Goal: Transaction & Acquisition: Purchase product/service

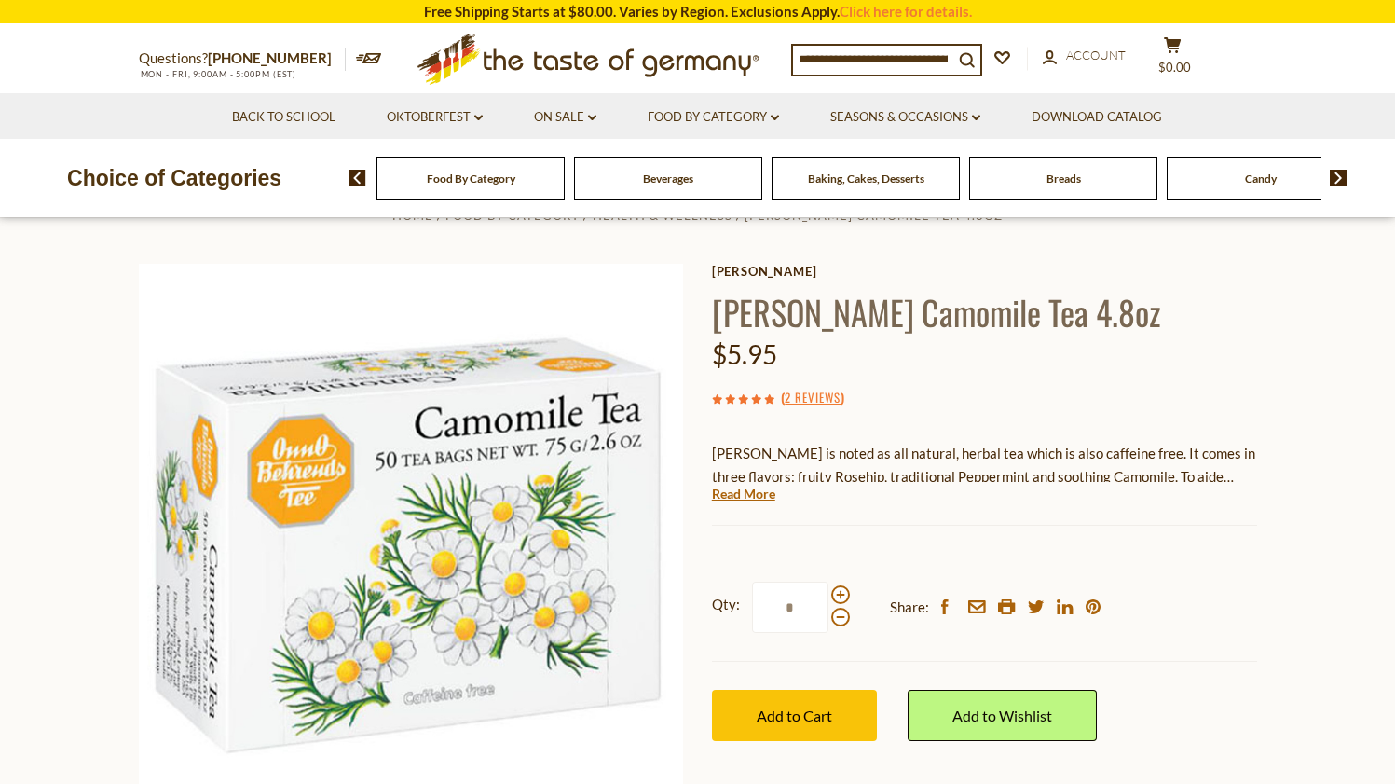
scroll to position [48, 0]
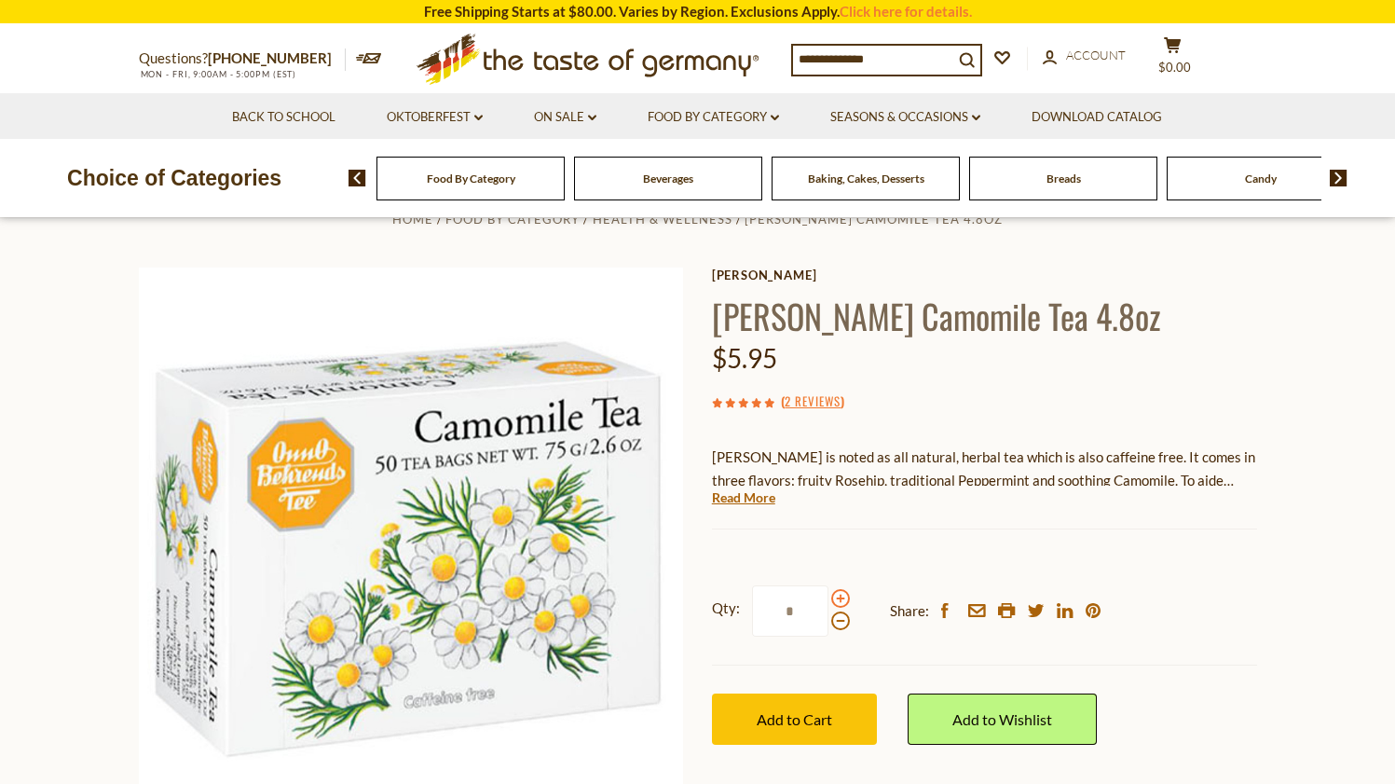
click at [839, 593] on span at bounding box center [840, 598] width 19 height 19
click at [828, 593] on input "*" at bounding box center [790, 610] width 76 height 51
click at [839, 593] on span at bounding box center [840, 598] width 19 height 19
click at [828, 593] on input "*" at bounding box center [790, 610] width 76 height 51
click at [839, 593] on span at bounding box center [840, 598] width 19 height 19
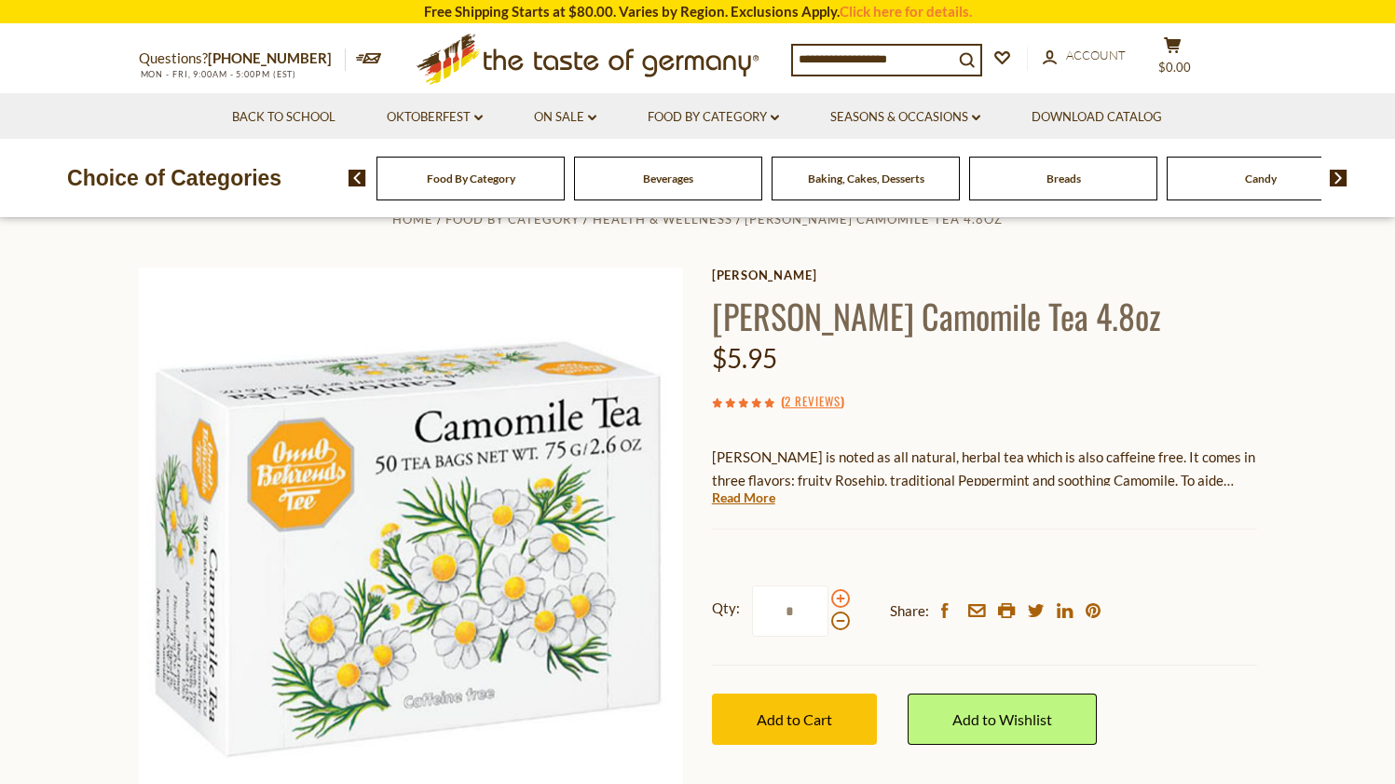
click at [828, 593] on input "*" at bounding box center [790, 610] width 76 height 51
click at [838, 595] on span at bounding box center [840, 598] width 19 height 19
click at [828, 595] on input "*" at bounding box center [790, 610] width 76 height 51
click at [834, 619] on span at bounding box center [840, 620] width 19 height 19
click at [828, 619] on input "*" at bounding box center [790, 610] width 76 height 51
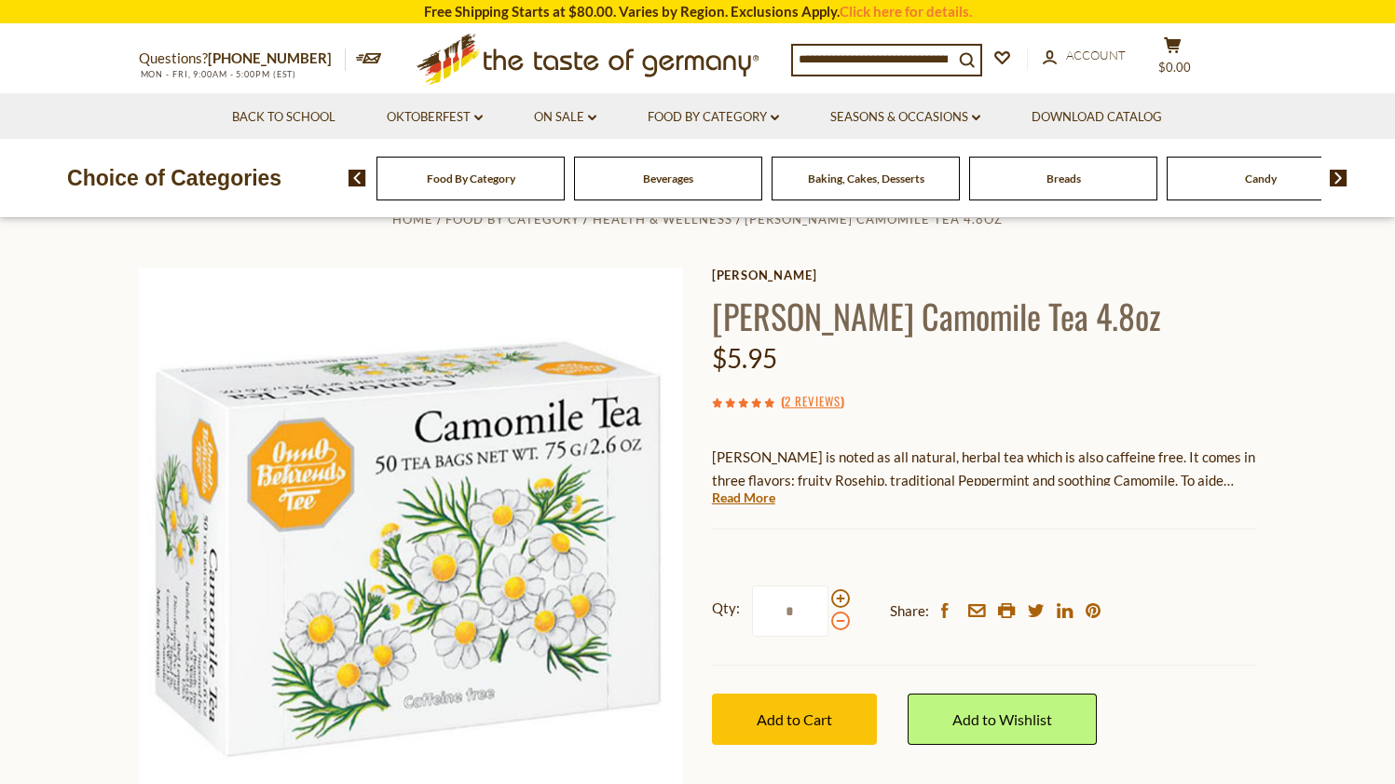
click at [834, 618] on span at bounding box center [840, 620] width 19 height 19
click at [828, 618] on input "*" at bounding box center [790, 610] width 76 height 51
type input "*"
click at [804, 710] on span "Add to Cart" at bounding box center [794, 719] width 75 height 18
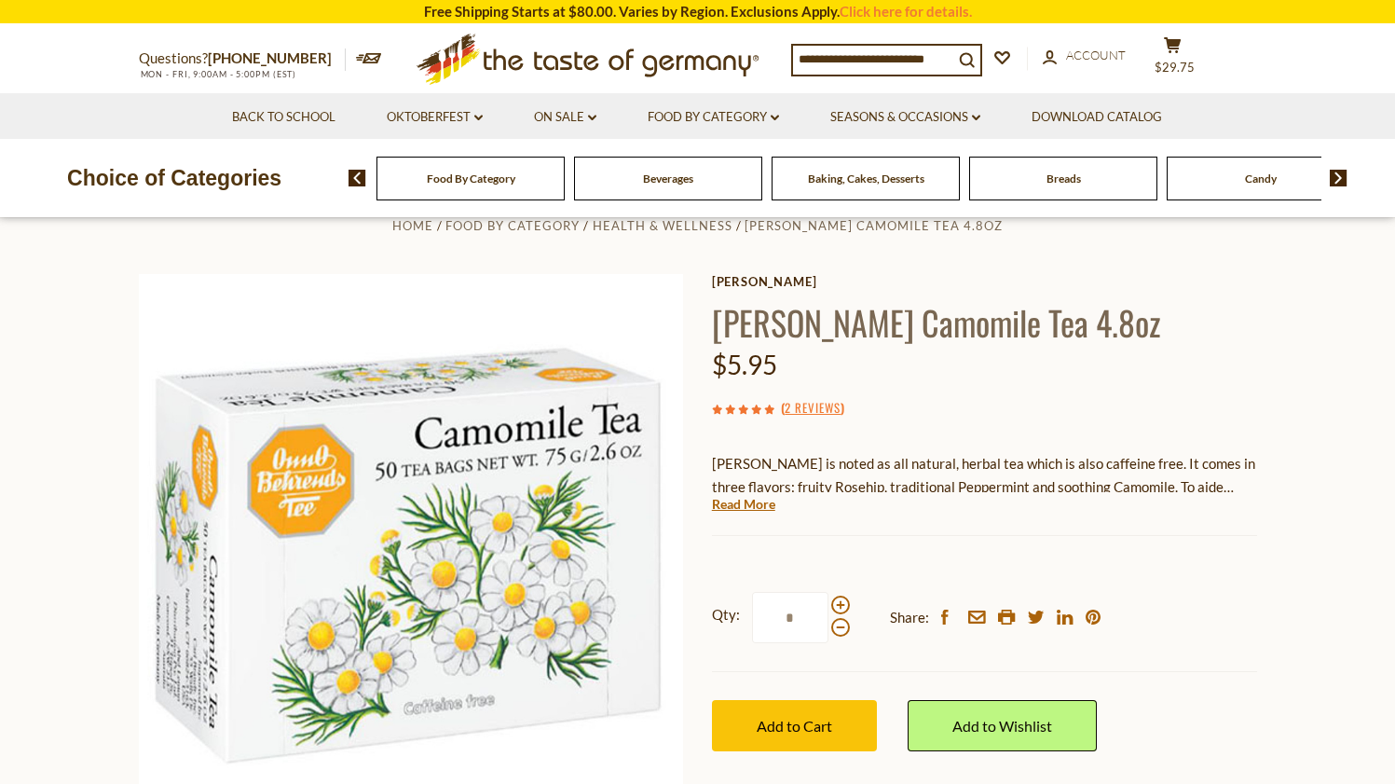
scroll to position [58, 0]
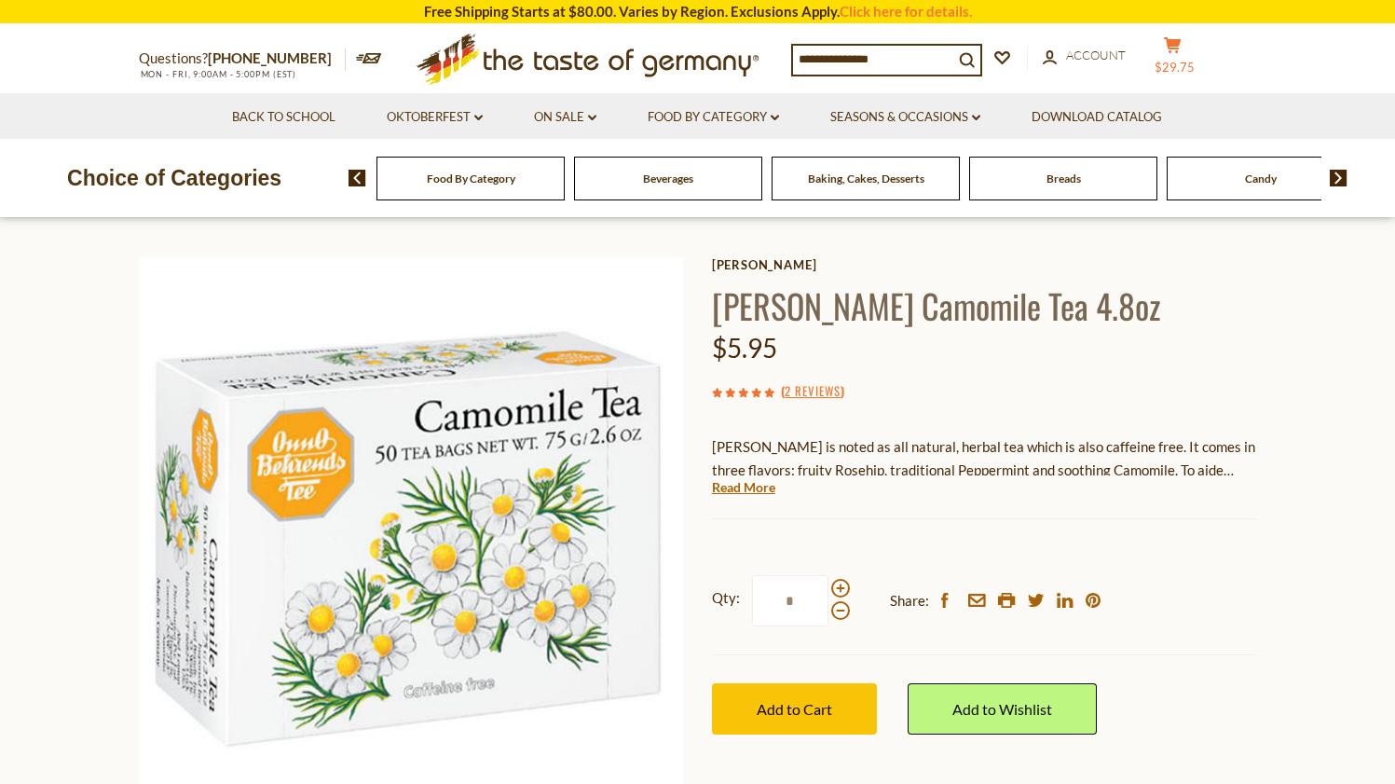
click at [1195, 70] on span "$29.75" at bounding box center [1175, 67] width 40 height 15
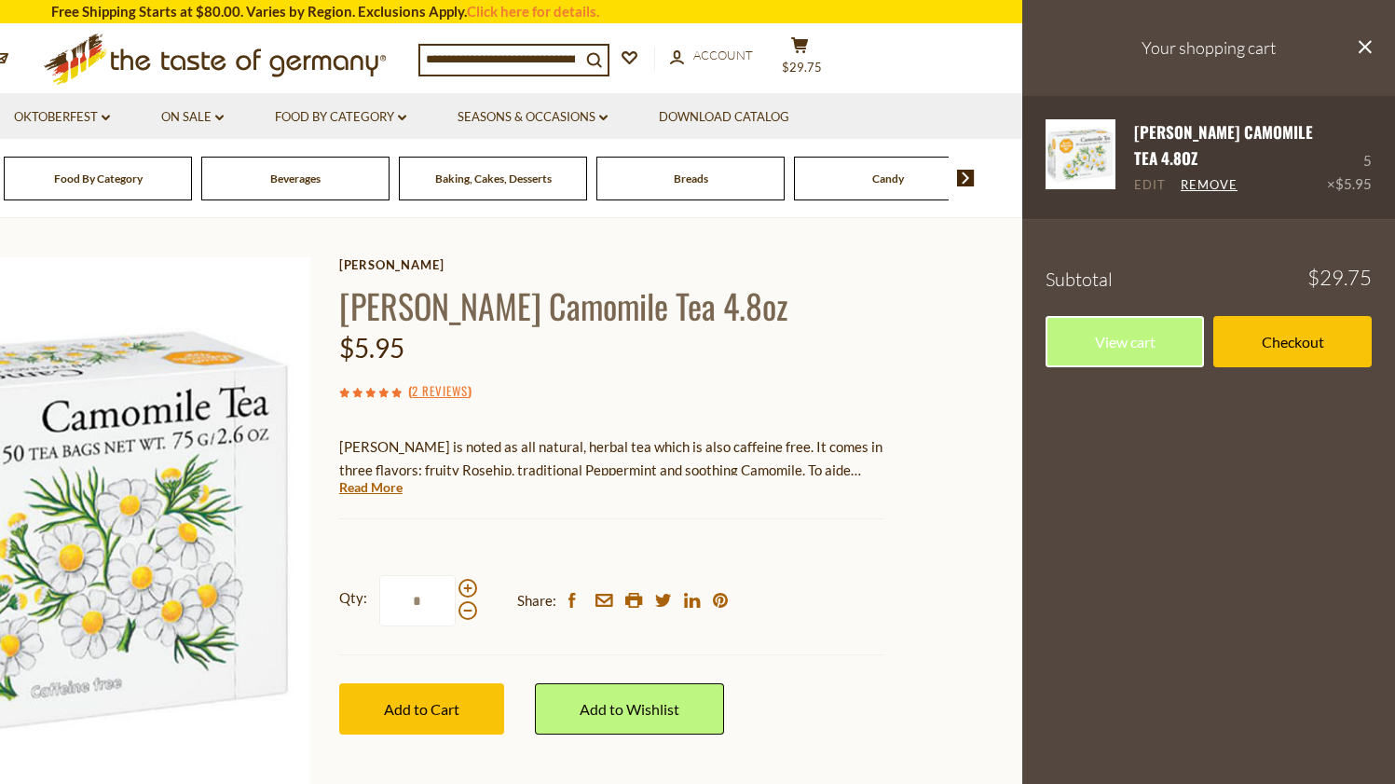
click at [1155, 187] on link "Edit" at bounding box center [1150, 185] width 32 height 17
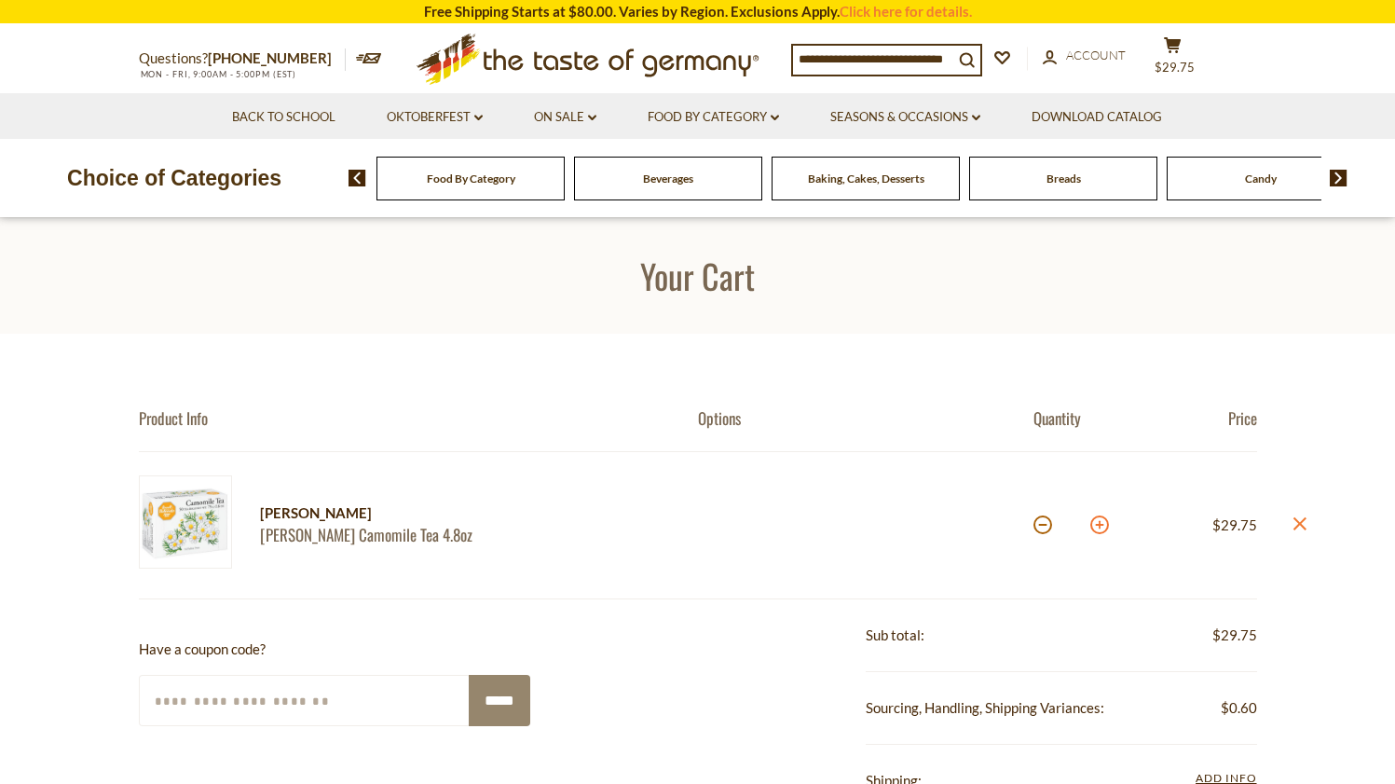
click at [1109, 526] on div "Quantity: *" at bounding box center [1089, 525] width 112 height 100
click at [575, 119] on link "On Sale dropdown_arrow" at bounding box center [565, 117] width 62 height 21
click at [568, 170] on link "All On Sale" at bounding box center [557, 165] width 67 height 17
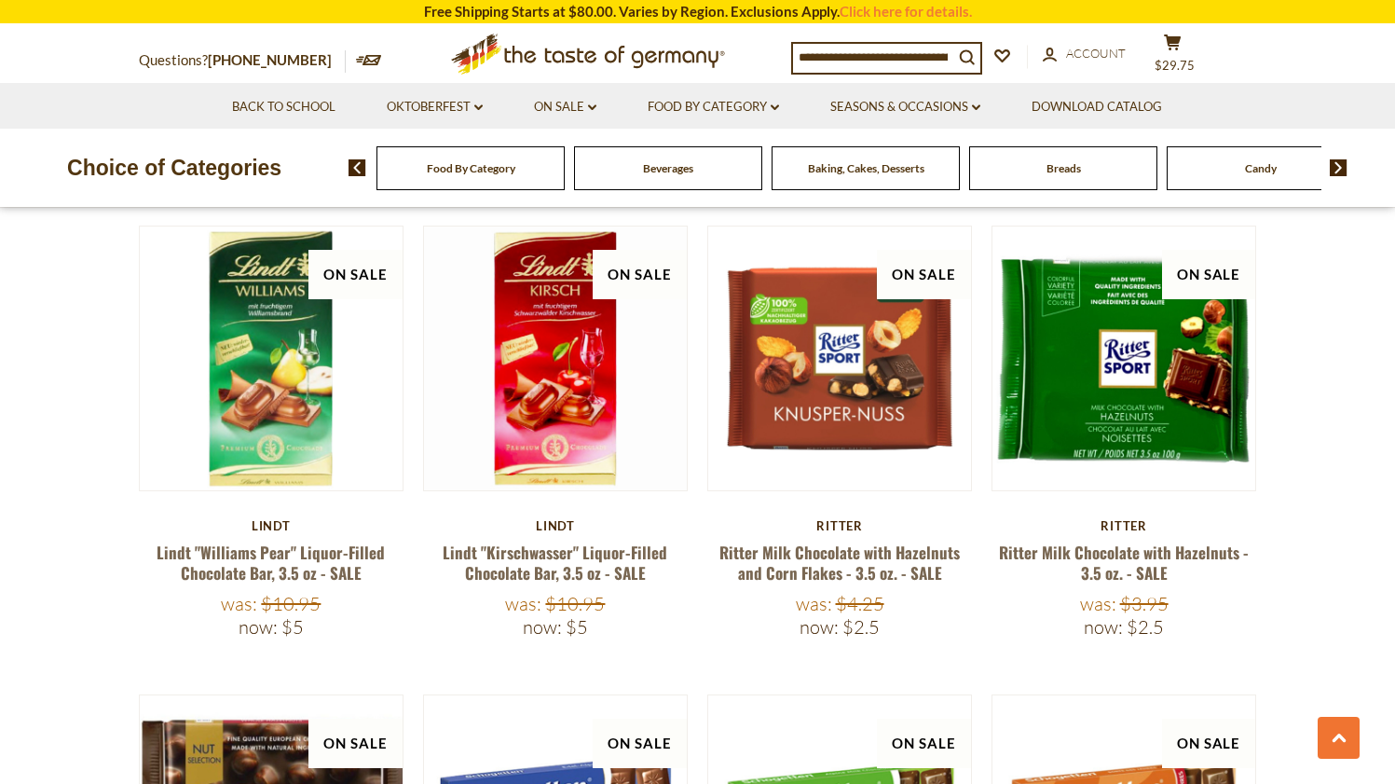
scroll to position [1247, 0]
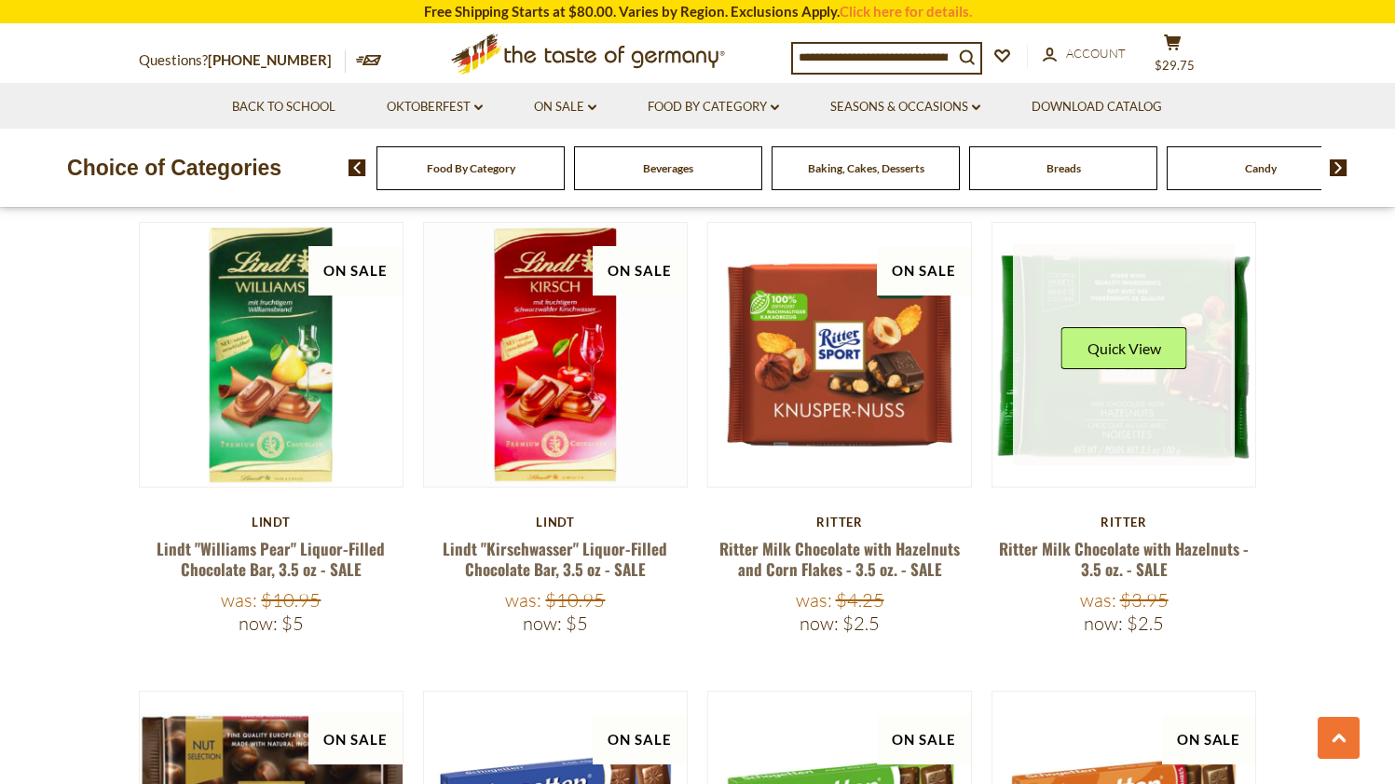
click at [1139, 394] on link at bounding box center [1124, 355] width 222 height 222
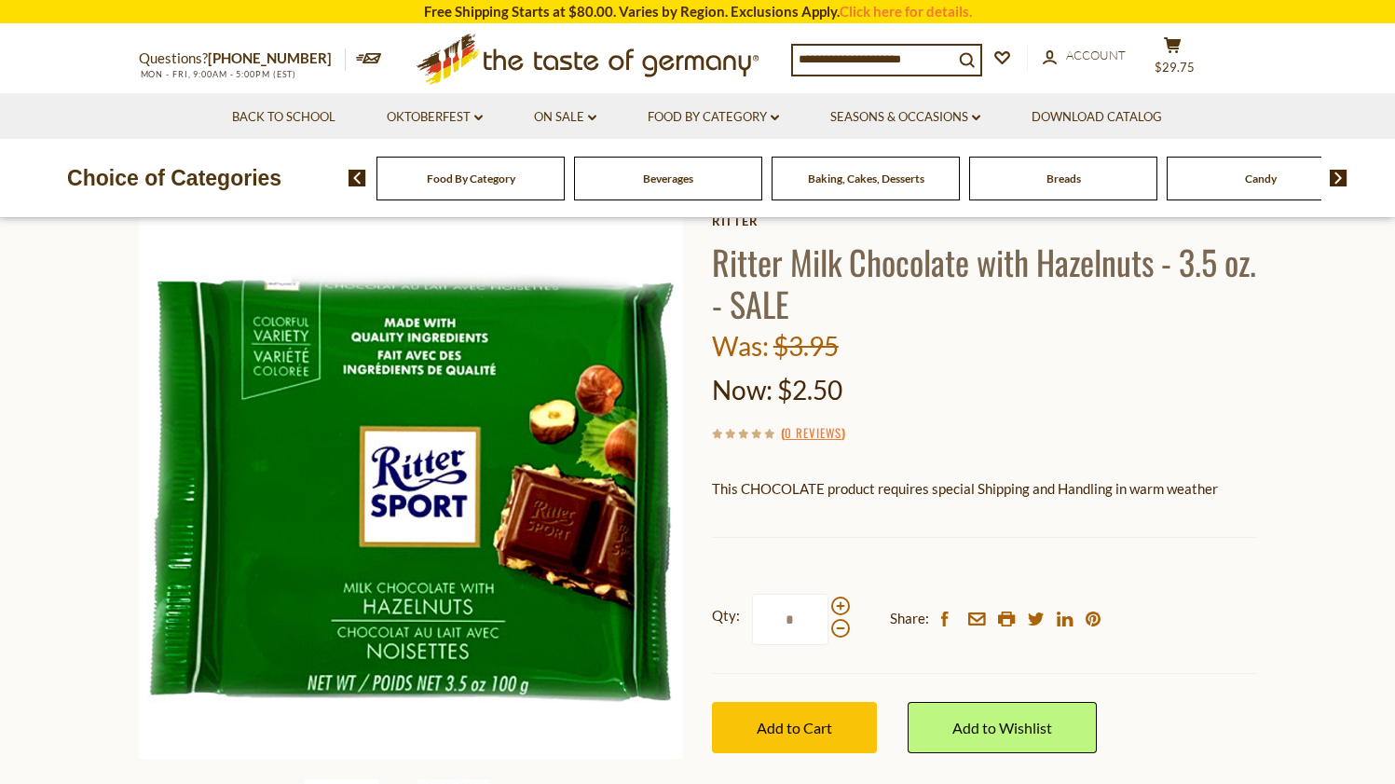
scroll to position [105, 0]
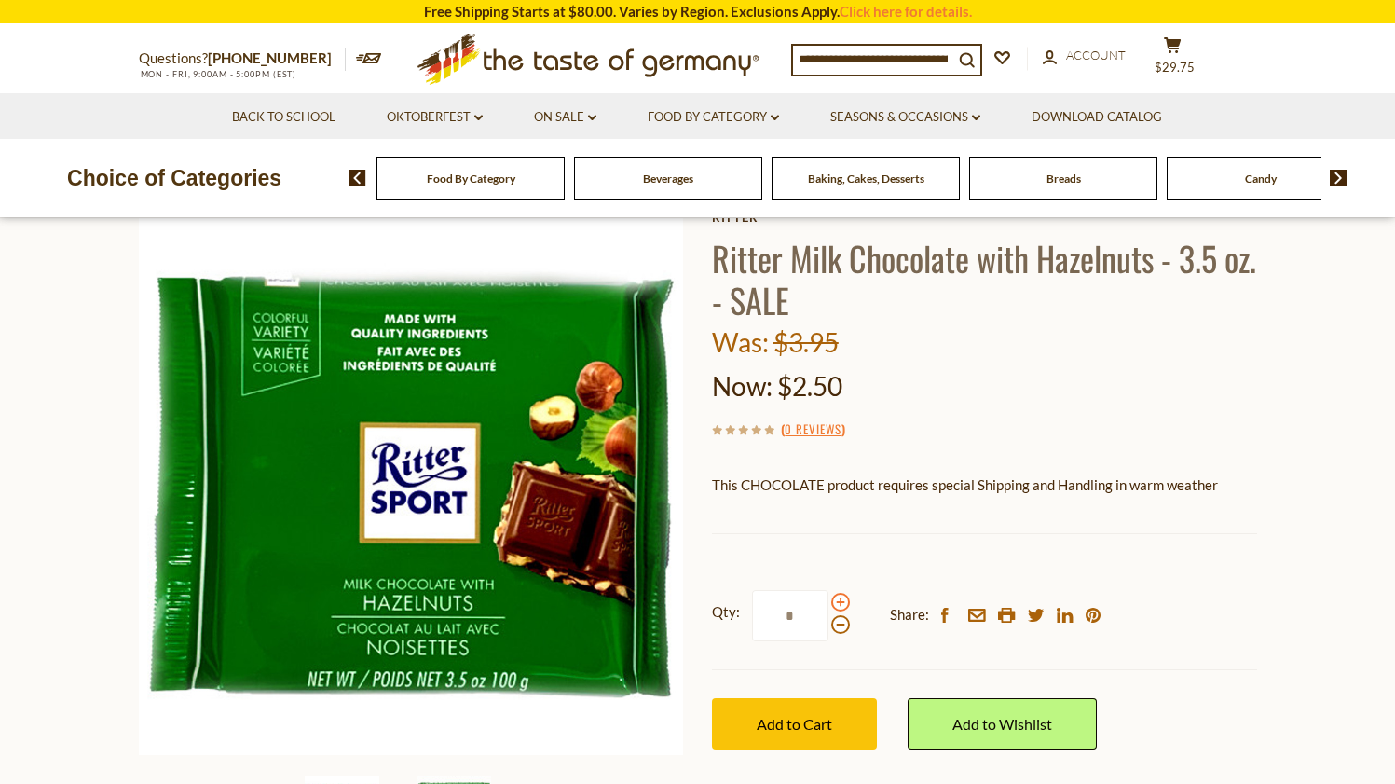
click at [842, 600] on span at bounding box center [840, 602] width 19 height 19
click at [828, 600] on input "*" at bounding box center [790, 615] width 76 height 51
click at [843, 601] on span at bounding box center [840, 602] width 19 height 19
click at [828, 601] on input "*" at bounding box center [790, 615] width 76 height 51
click at [843, 601] on span at bounding box center [840, 602] width 19 height 19
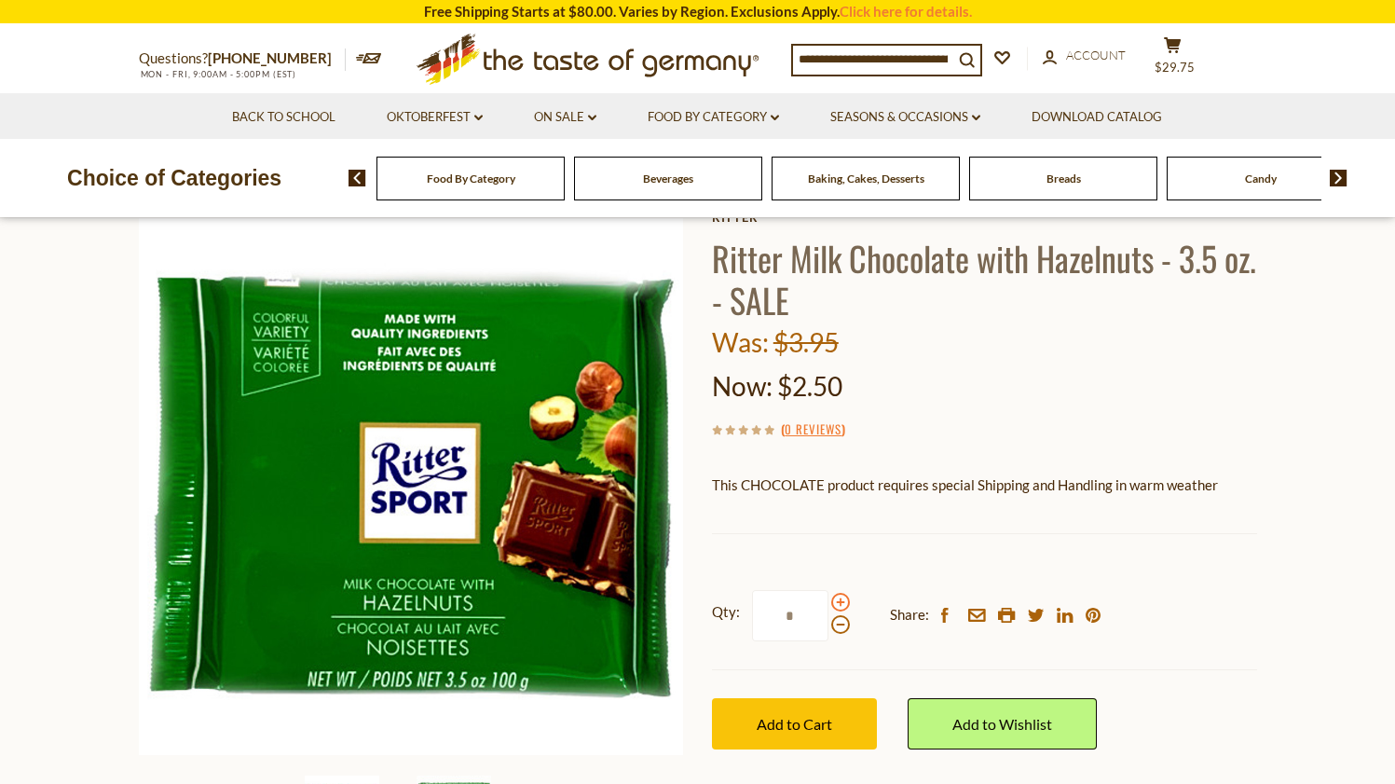
click at [828, 601] on input "*" at bounding box center [790, 615] width 76 height 51
click at [843, 602] on span at bounding box center [840, 602] width 19 height 19
click at [828, 602] on input "*" at bounding box center [790, 615] width 76 height 51
click at [836, 623] on span at bounding box center [840, 624] width 19 height 19
click at [828, 623] on input "*" at bounding box center [790, 615] width 76 height 51
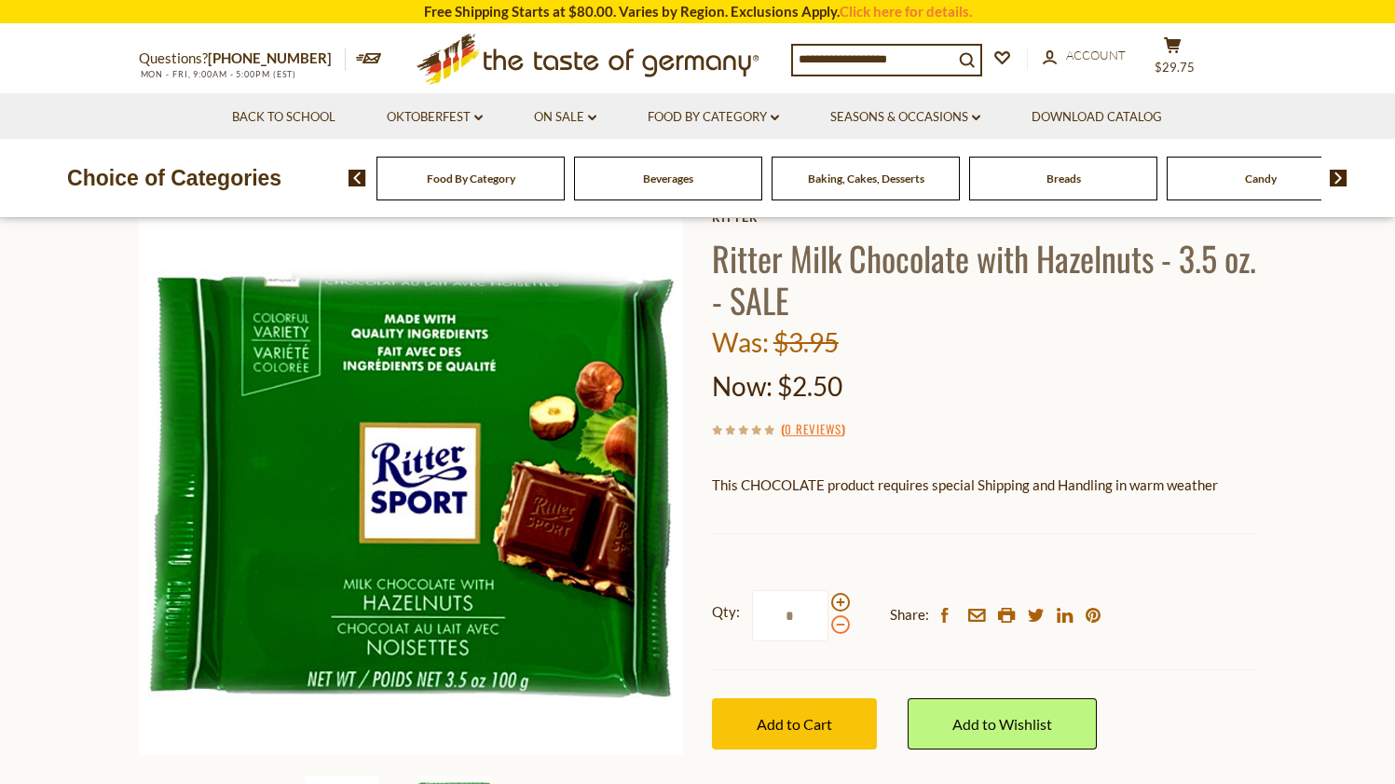
click at [836, 623] on span at bounding box center [840, 624] width 19 height 19
click at [828, 623] on input "*" at bounding box center [790, 615] width 76 height 51
click at [835, 601] on span at bounding box center [840, 602] width 19 height 19
click at [828, 601] on input "*" at bounding box center [790, 615] width 76 height 51
click at [839, 622] on span at bounding box center [840, 624] width 19 height 19
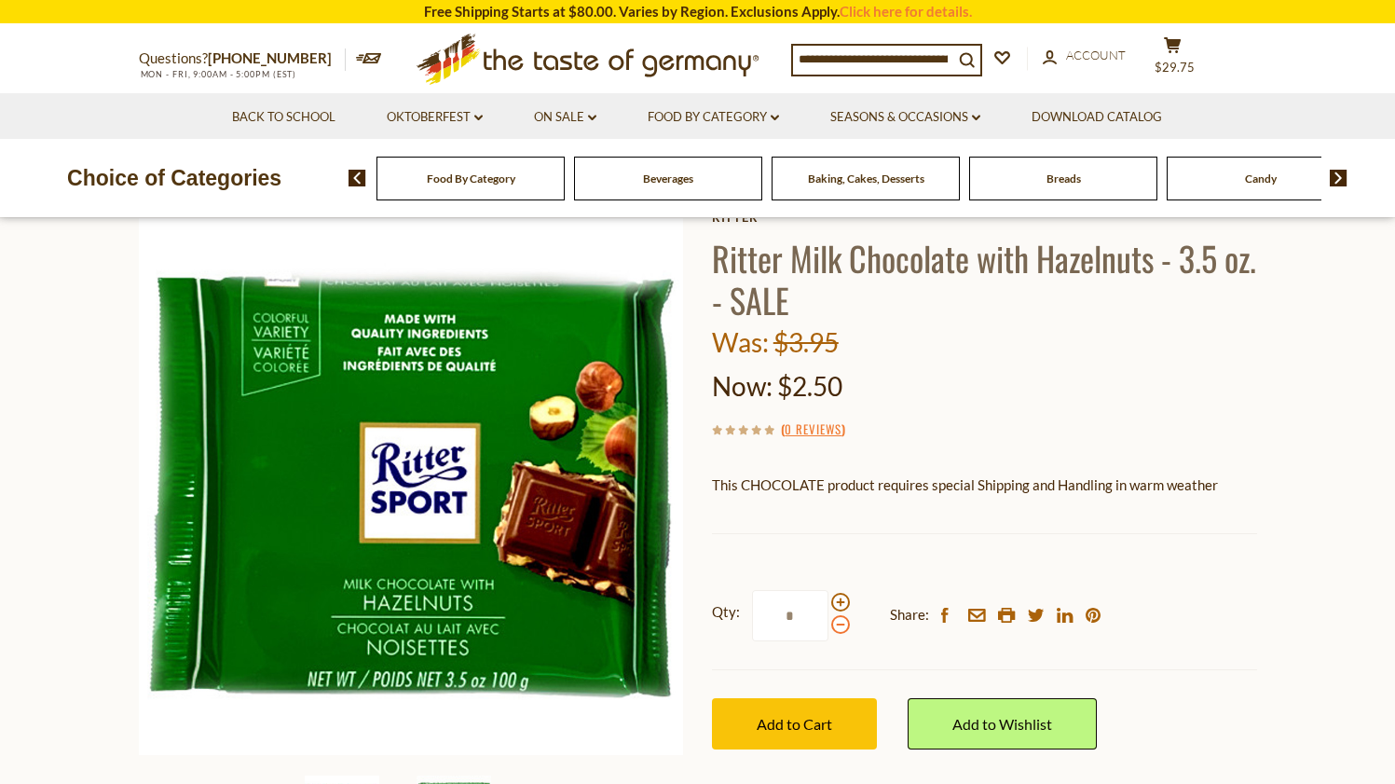
click at [828, 622] on input "*" at bounding box center [790, 615] width 76 height 51
type input "*"
click at [816, 744] on button "Add to Cart" at bounding box center [794, 723] width 165 height 51
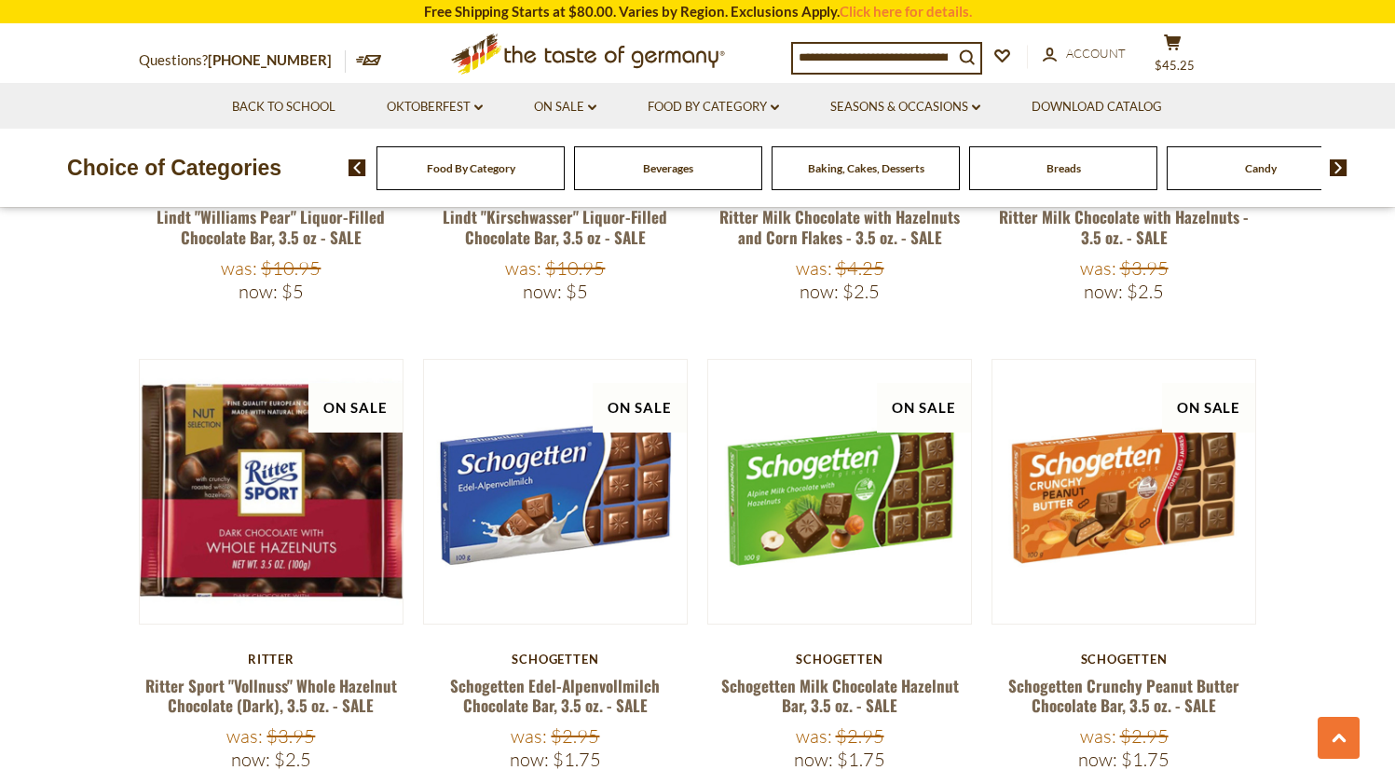
scroll to position [1618, 0]
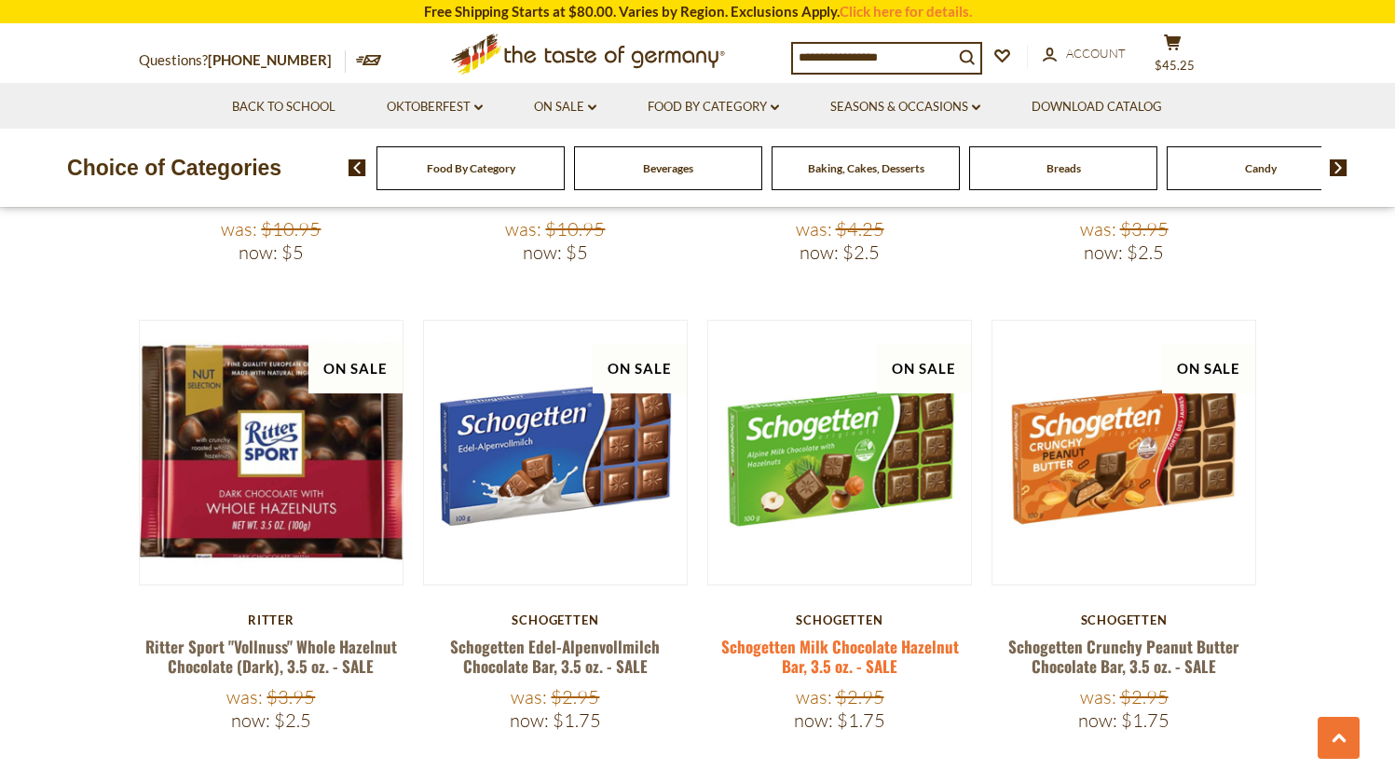
click at [873, 635] on link "Schogetten Milk Chocolate Hazelnut Bar, 3.5 oz. - SALE" at bounding box center [840, 656] width 238 height 43
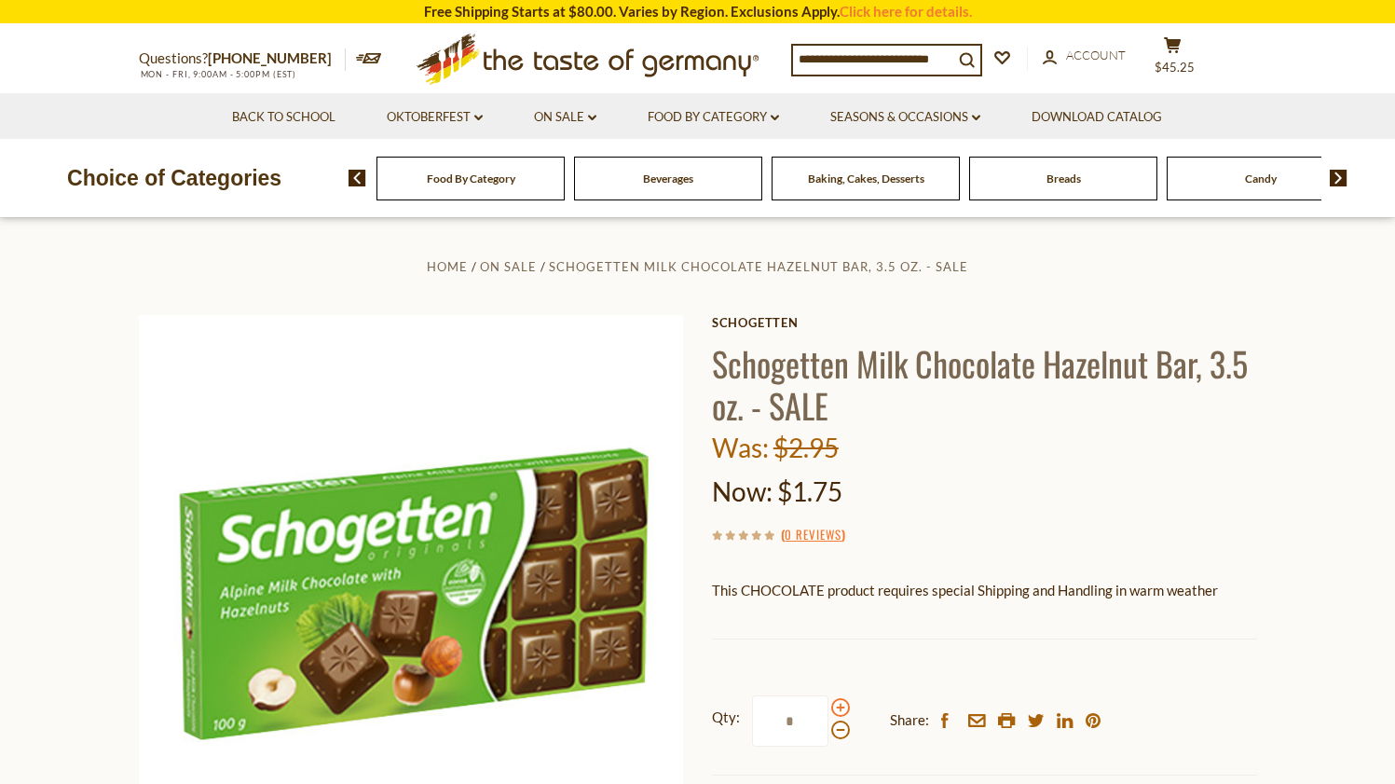
click at [837, 707] on span at bounding box center [840, 707] width 19 height 19
click at [828, 707] on input "*" at bounding box center [790, 720] width 76 height 51
click at [837, 707] on span at bounding box center [840, 707] width 19 height 19
click at [828, 707] on input "*" at bounding box center [790, 720] width 76 height 51
type input "*"
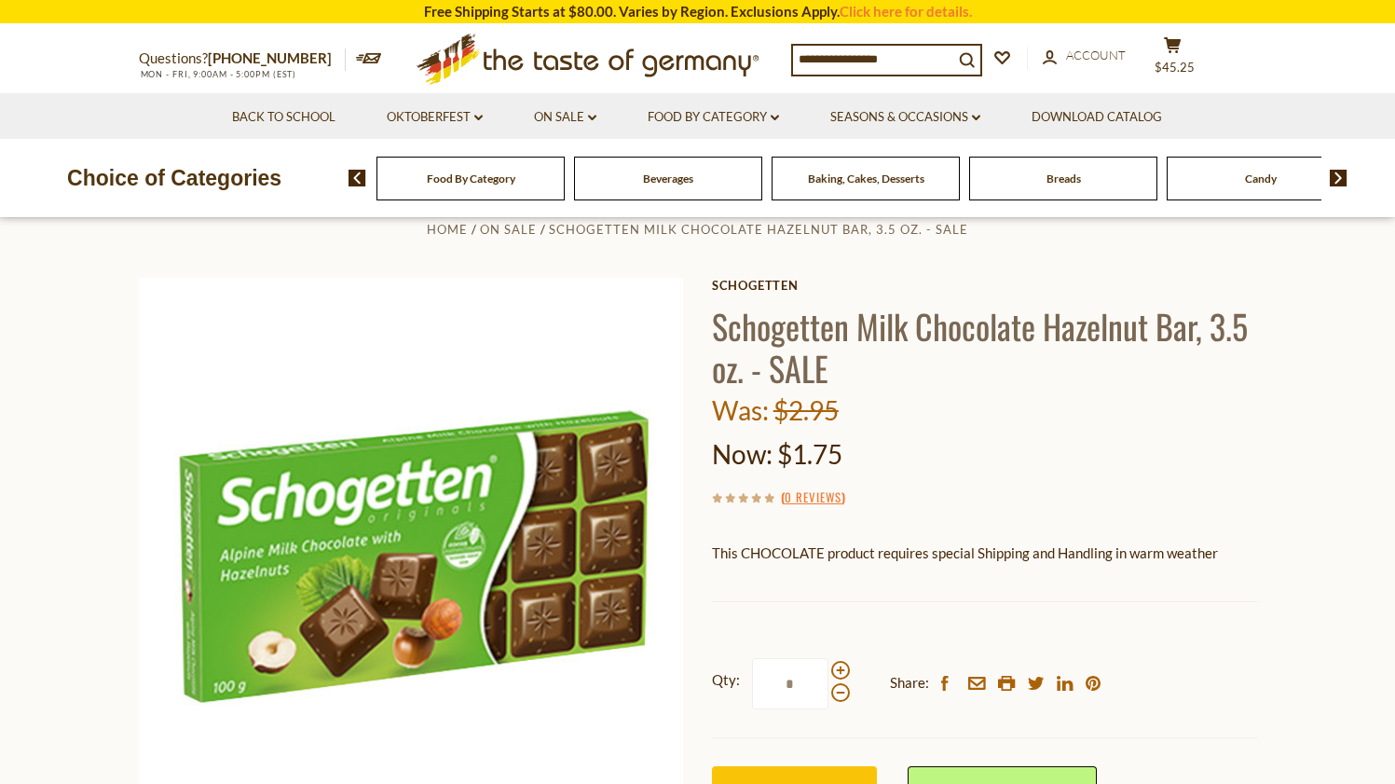
scroll to position [54, 0]
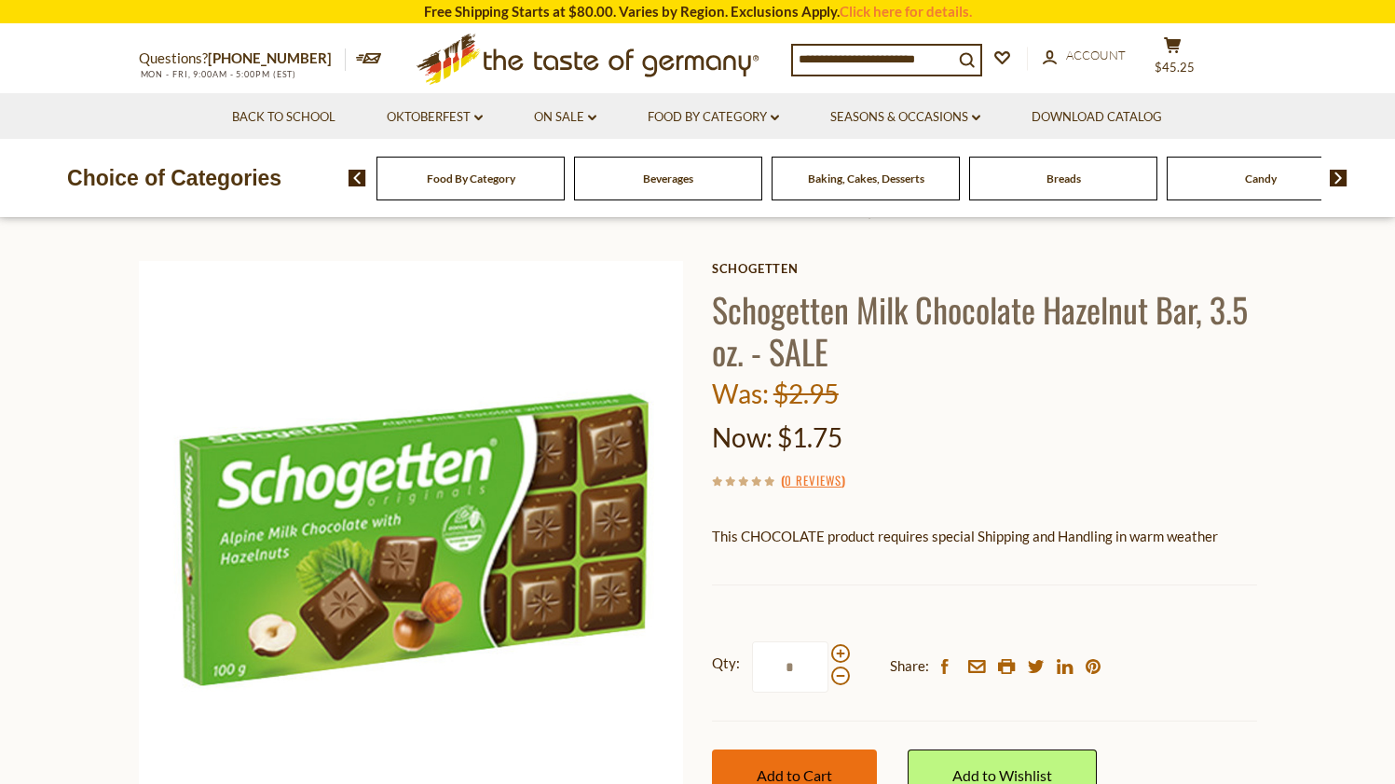
click at [787, 755] on button "Add to Cart" at bounding box center [794, 774] width 165 height 51
click at [789, 756] on button "Add to Cart" at bounding box center [794, 774] width 165 height 51
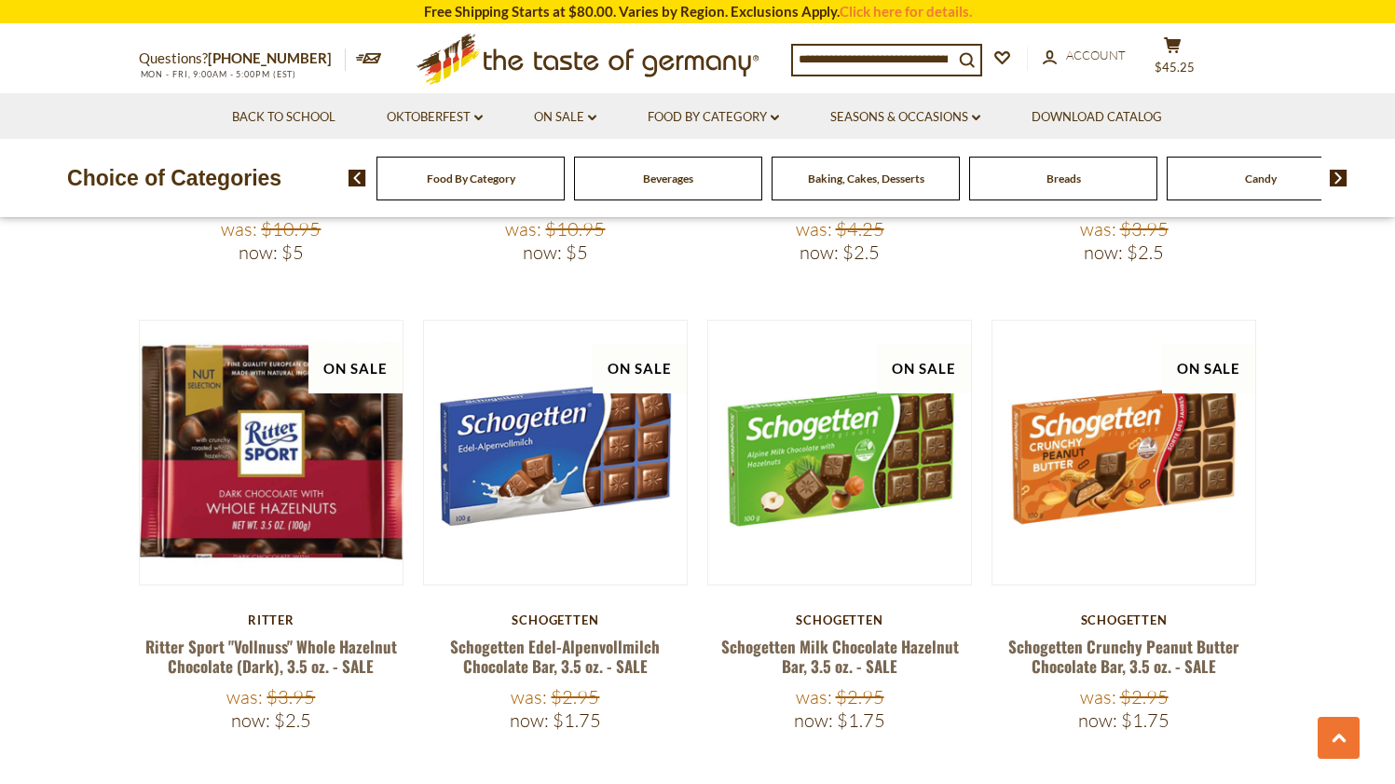
scroll to position [1621, 0]
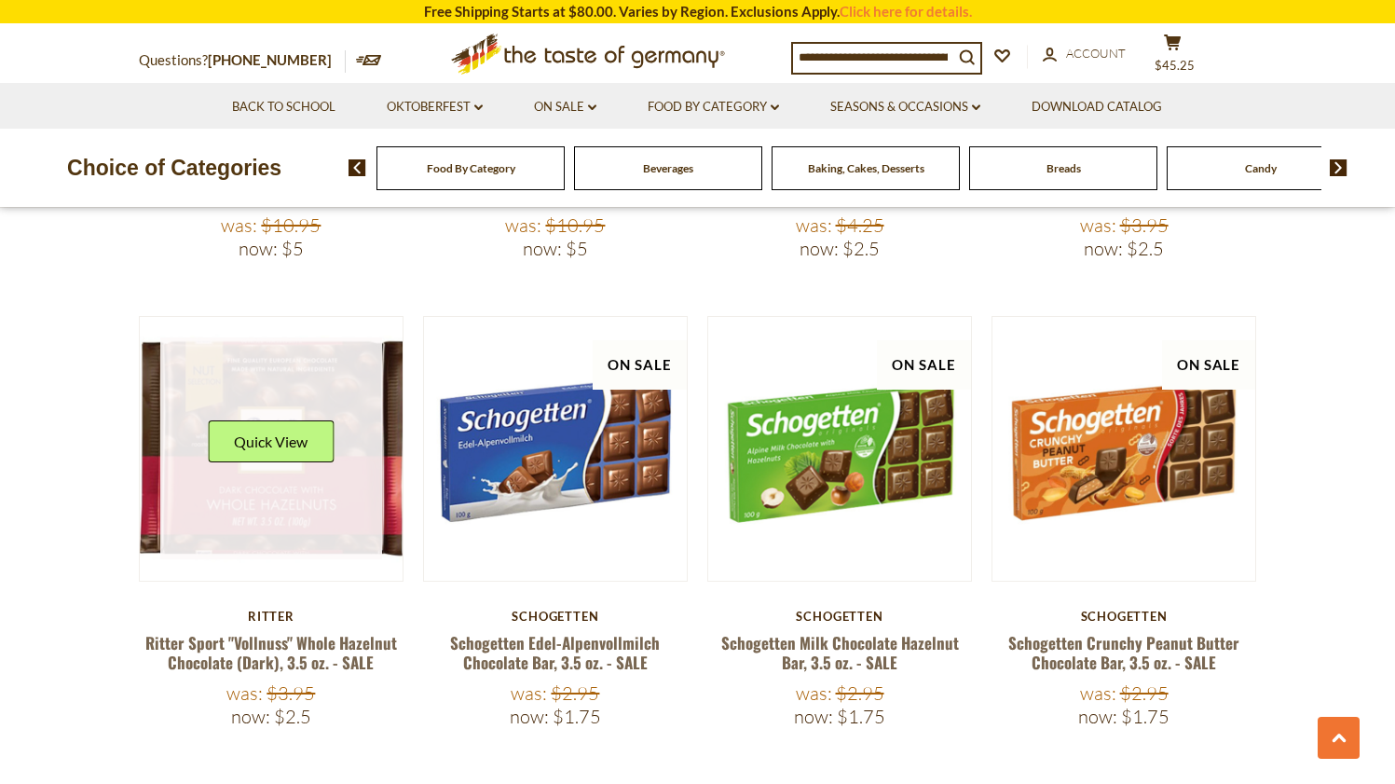
click at [322, 514] on link at bounding box center [271, 448] width 222 height 222
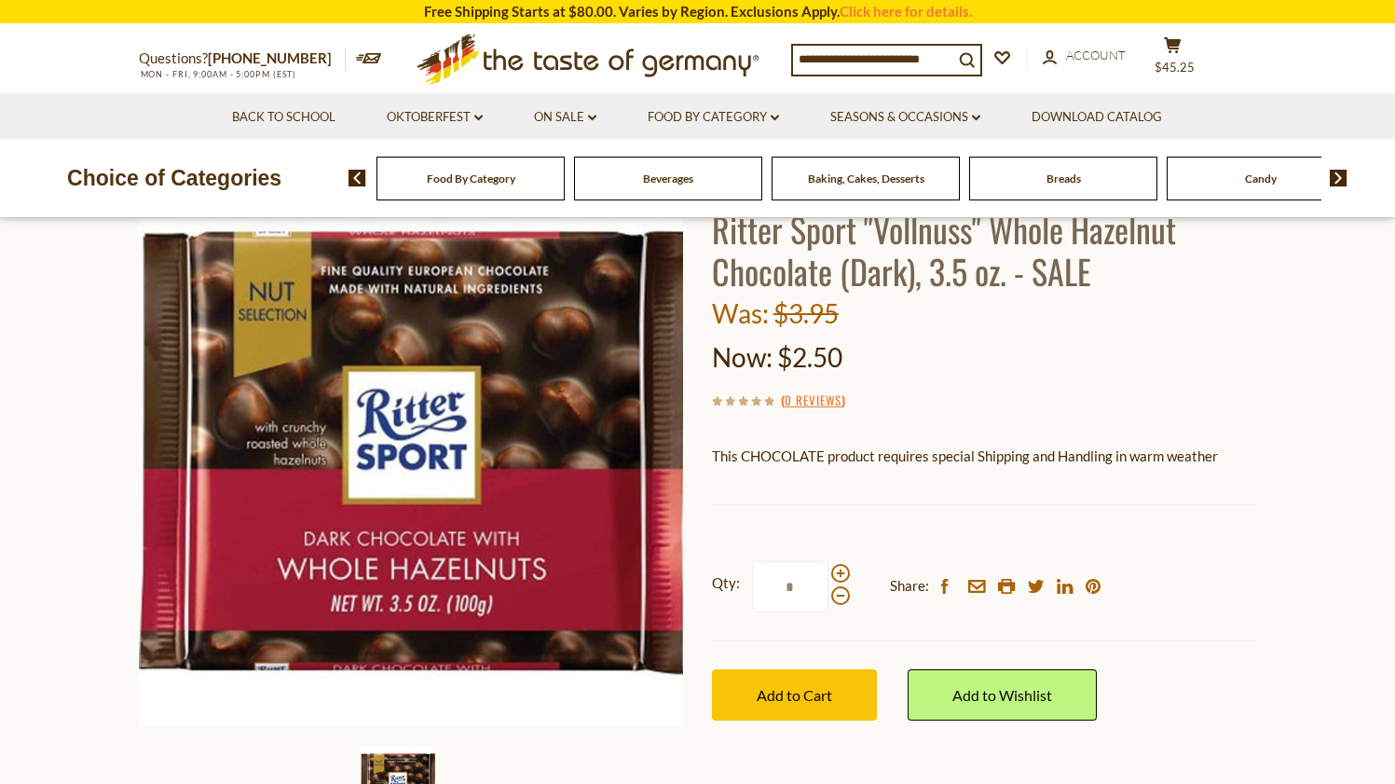
scroll to position [170, 0]
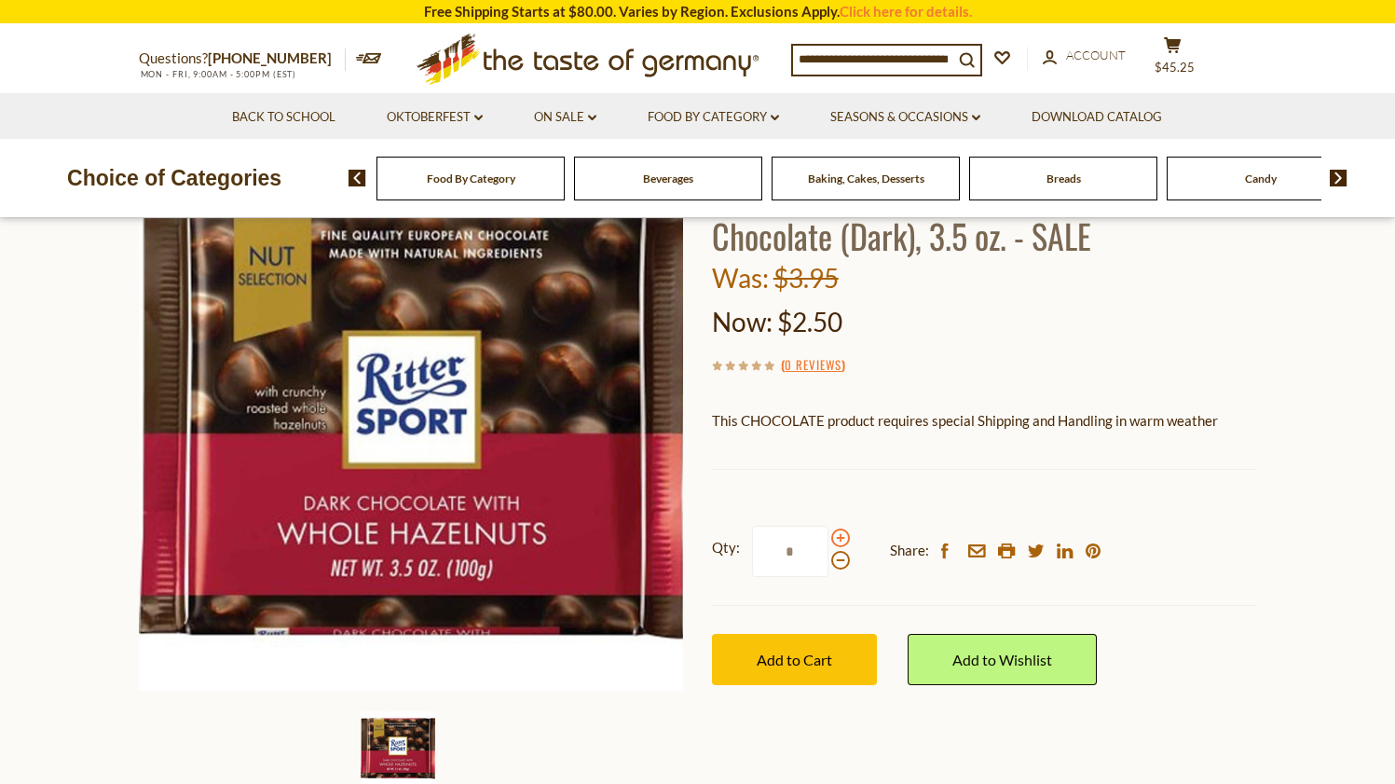
click at [842, 534] on span at bounding box center [840, 537] width 19 height 19
click at [828, 534] on input "*" at bounding box center [790, 551] width 76 height 51
click at [842, 534] on span at bounding box center [840, 537] width 19 height 19
click at [828, 534] on input "*" at bounding box center [790, 551] width 76 height 51
click at [842, 534] on span at bounding box center [840, 537] width 19 height 19
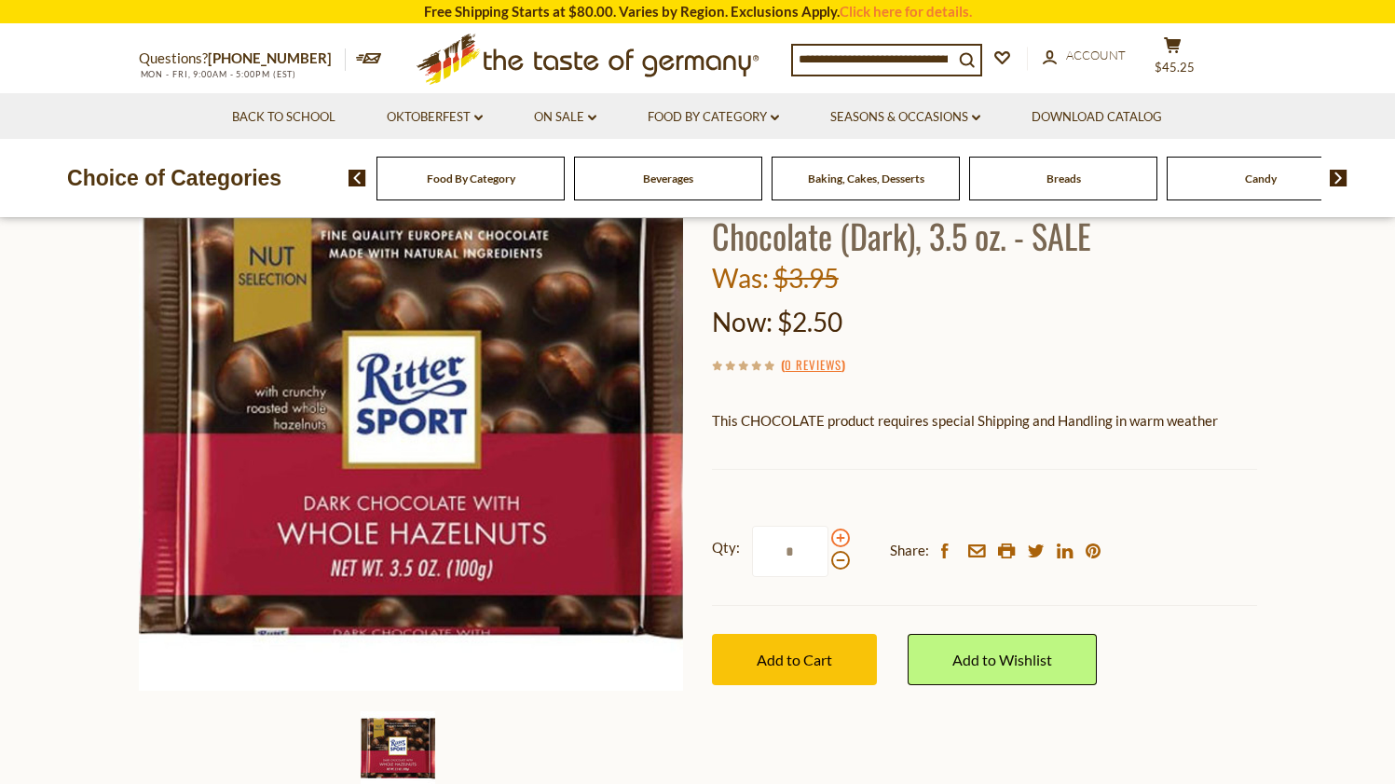
click at [828, 534] on input "*" at bounding box center [790, 551] width 76 height 51
click at [844, 559] on span at bounding box center [840, 560] width 19 height 19
click at [828, 559] on input "*" at bounding box center [790, 551] width 76 height 51
click at [823, 650] on span "Add to Cart" at bounding box center [794, 659] width 75 height 18
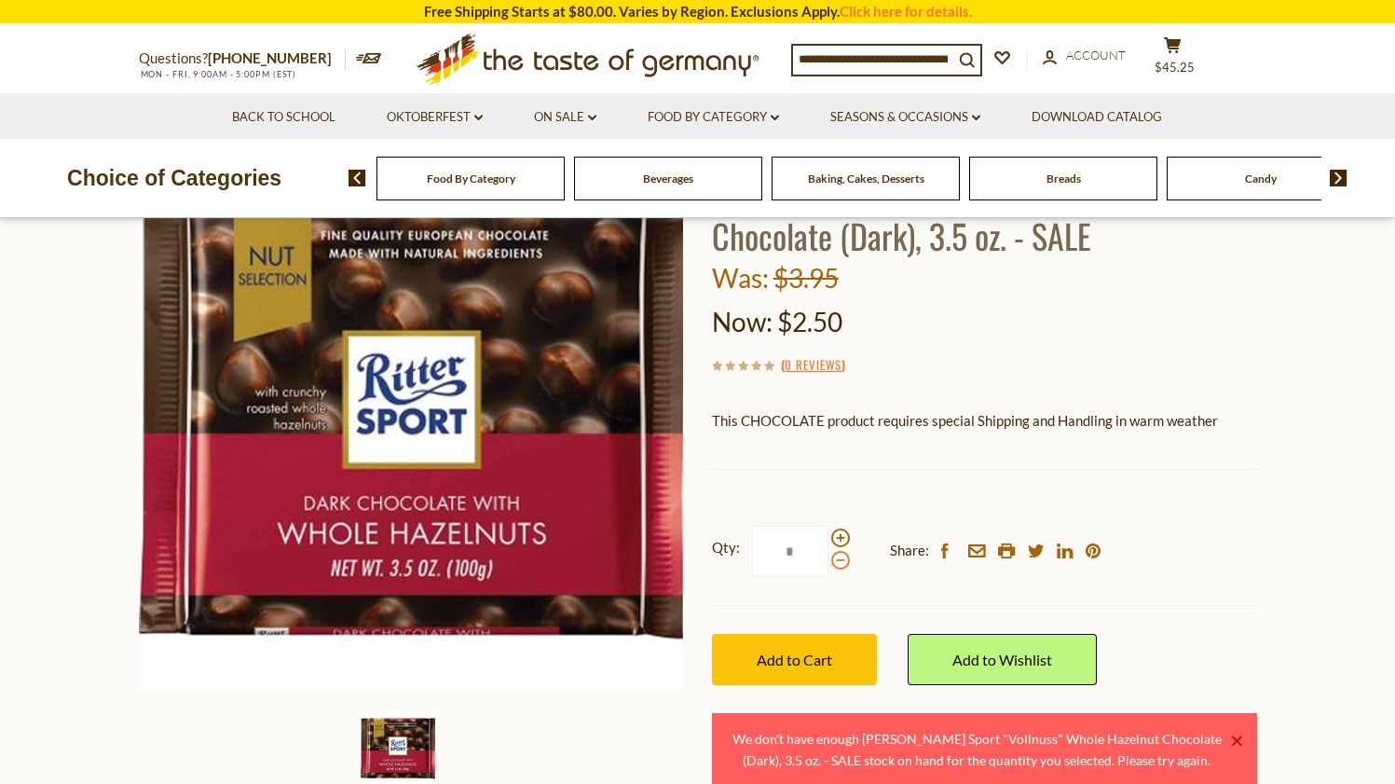
click at [841, 558] on span at bounding box center [840, 560] width 19 height 19
click at [828, 558] on input "*" at bounding box center [790, 551] width 76 height 51
type input "*"
click at [802, 656] on span "Add to Cart" at bounding box center [794, 659] width 75 height 18
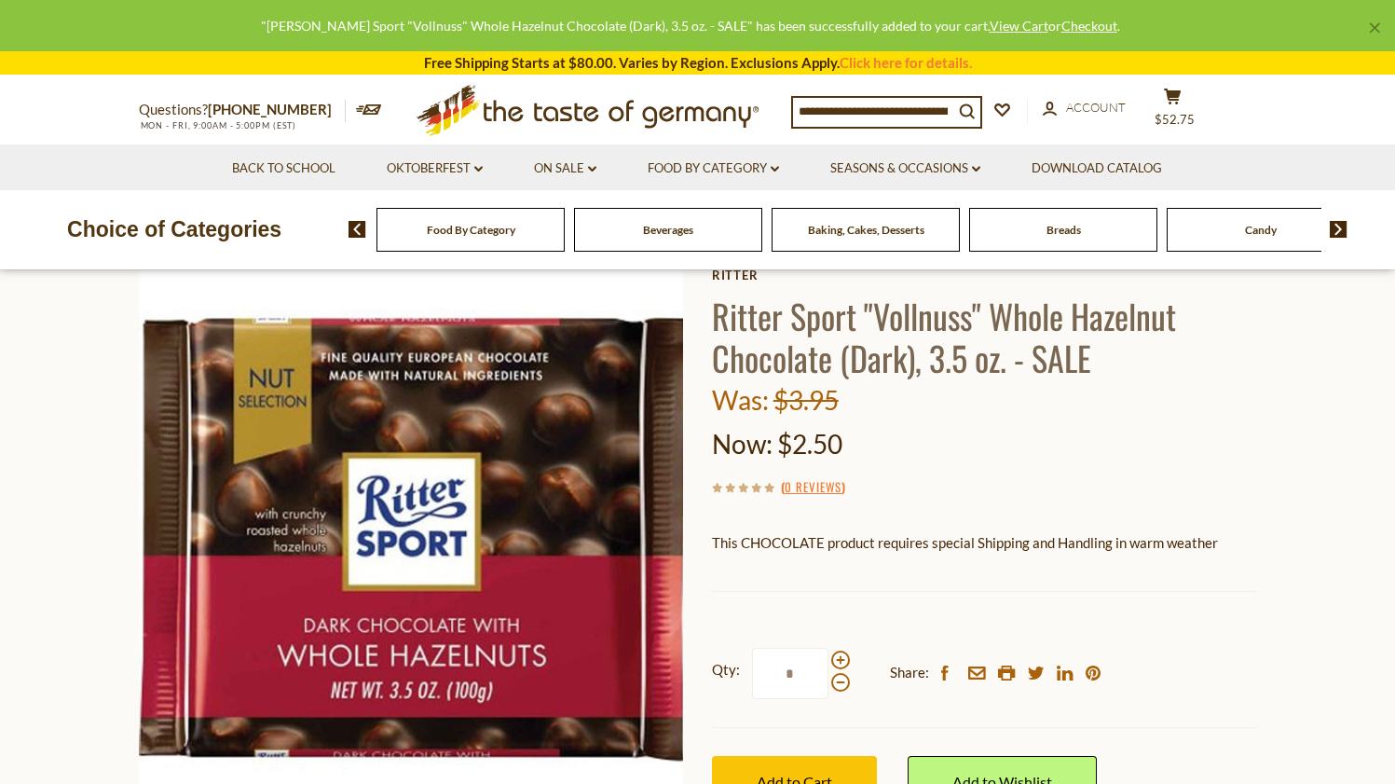
scroll to position [0, 0]
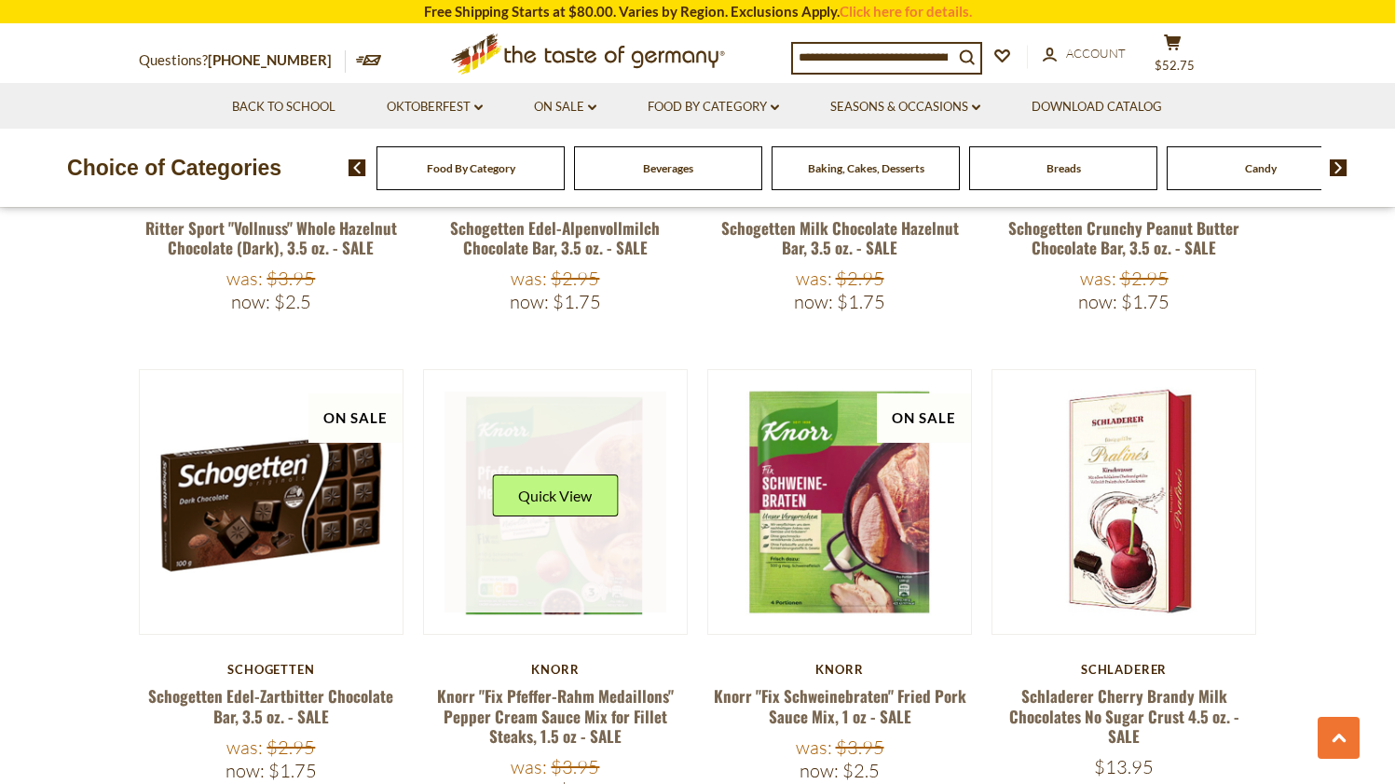
scroll to position [2069, 0]
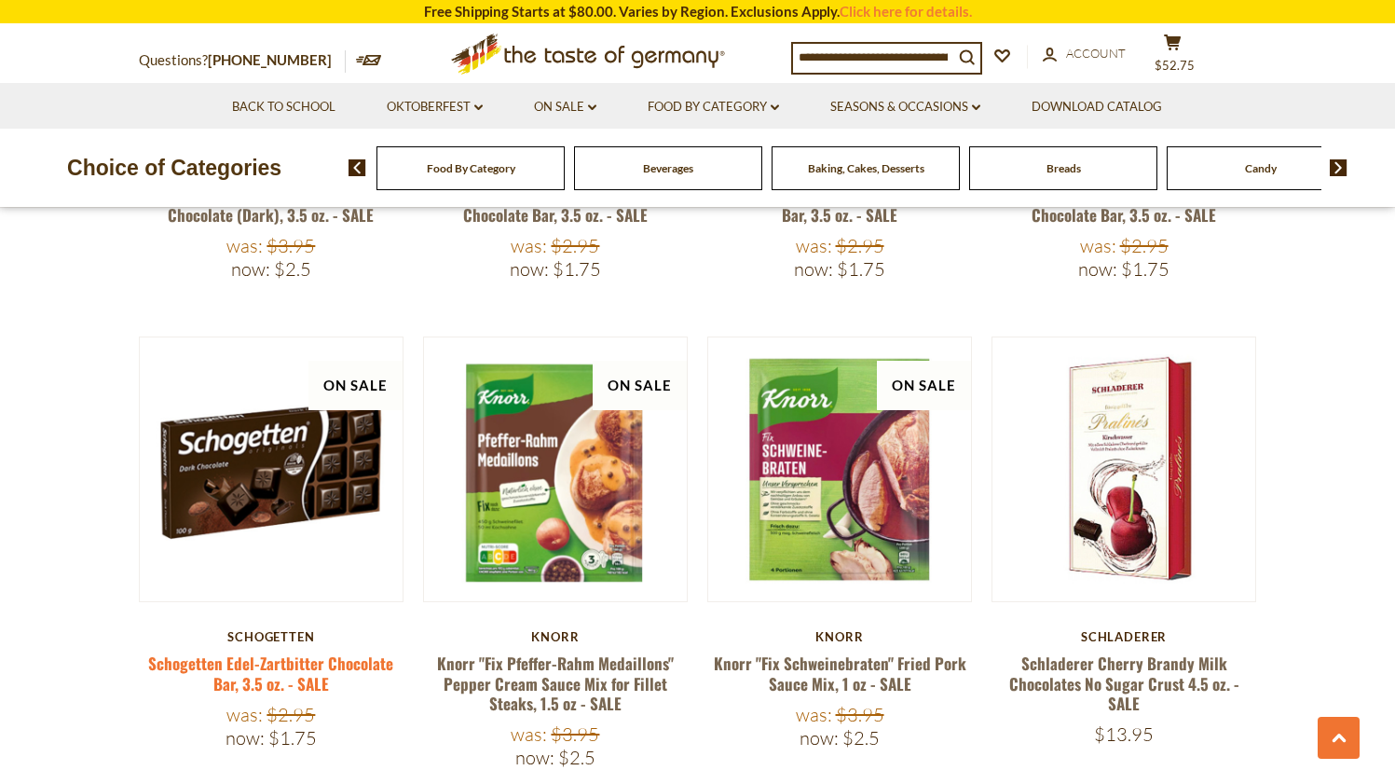
click at [320, 651] on link "Schogetten Edel-Zartbitter Chocolate Bar, 3.5 oz. - SALE" at bounding box center [270, 672] width 245 height 43
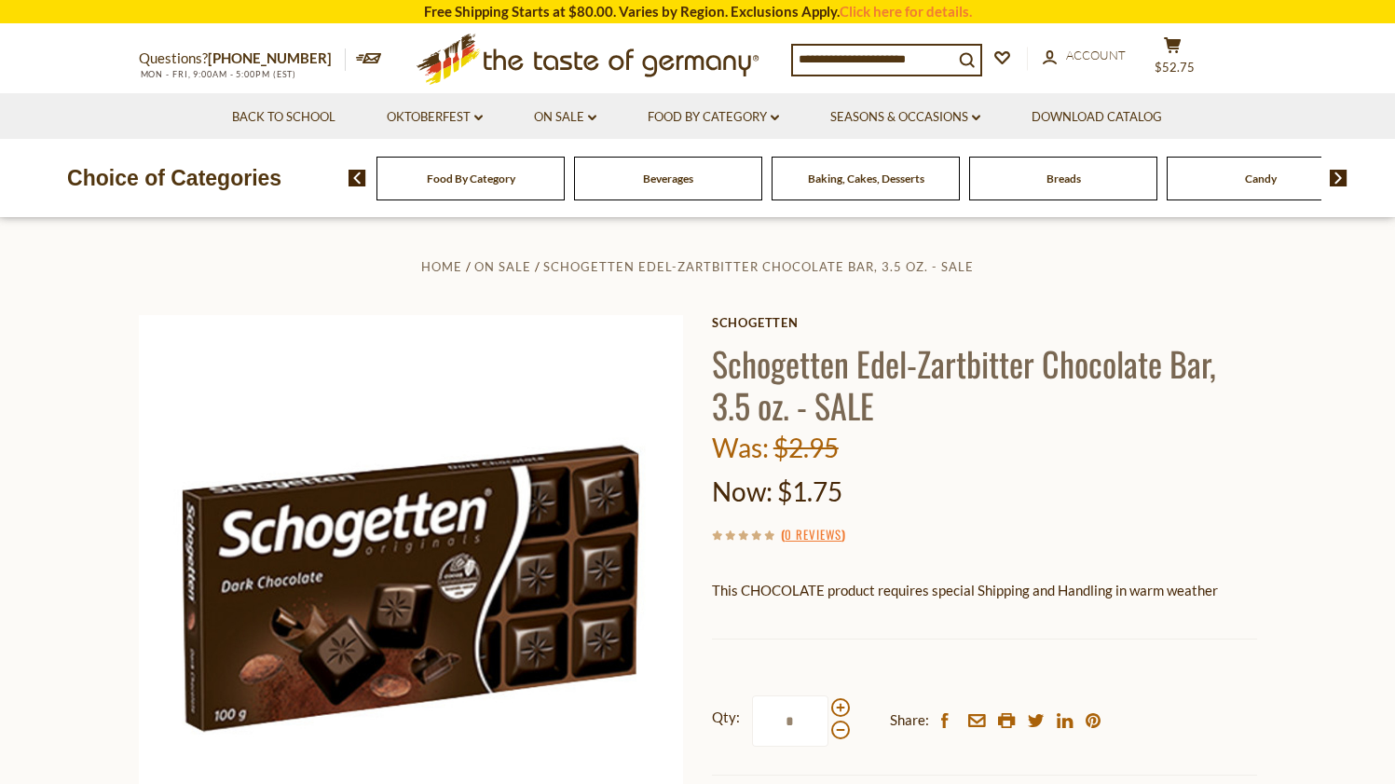
scroll to position [10, 0]
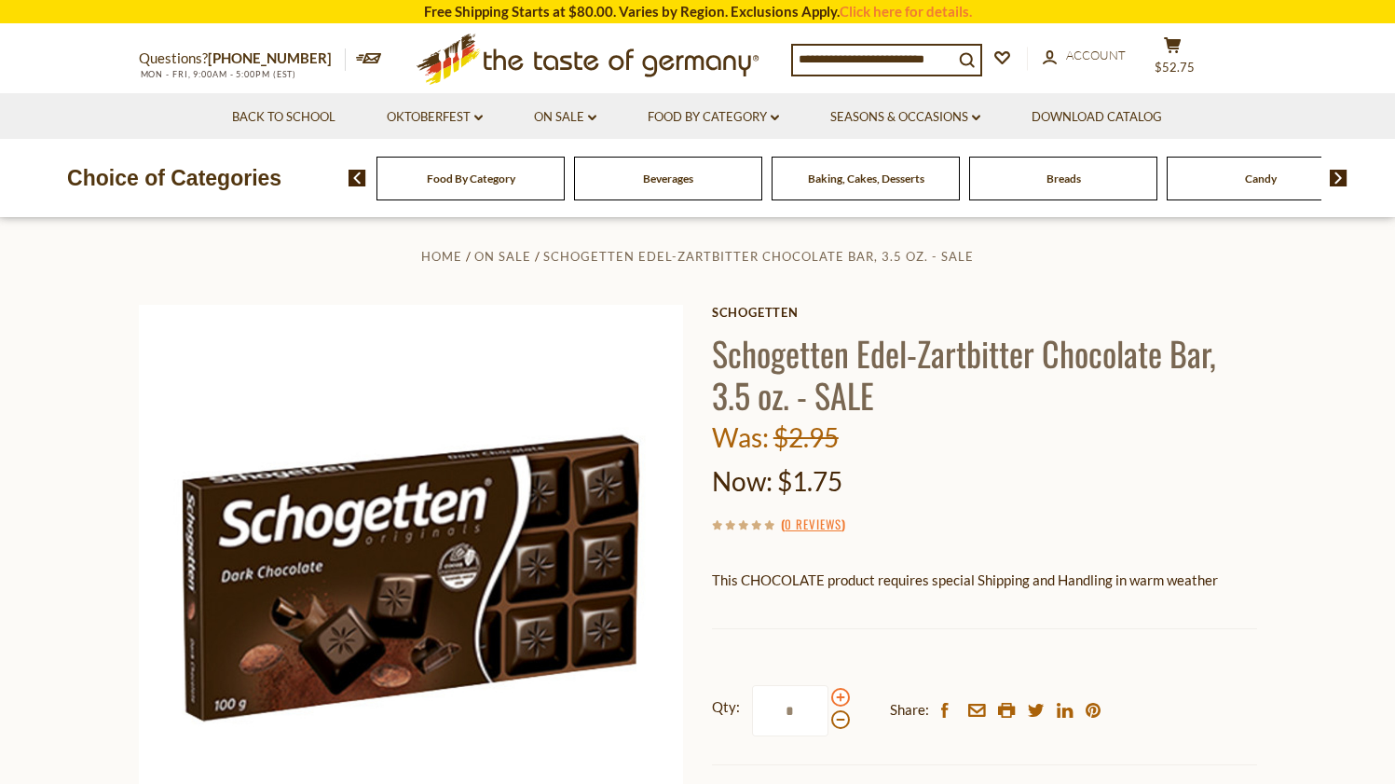
click at [836, 693] on span at bounding box center [840, 697] width 19 height 19
click at [828, 693] on input "*" at bounding box center [790, 710] width 76 height 51
type input "*"
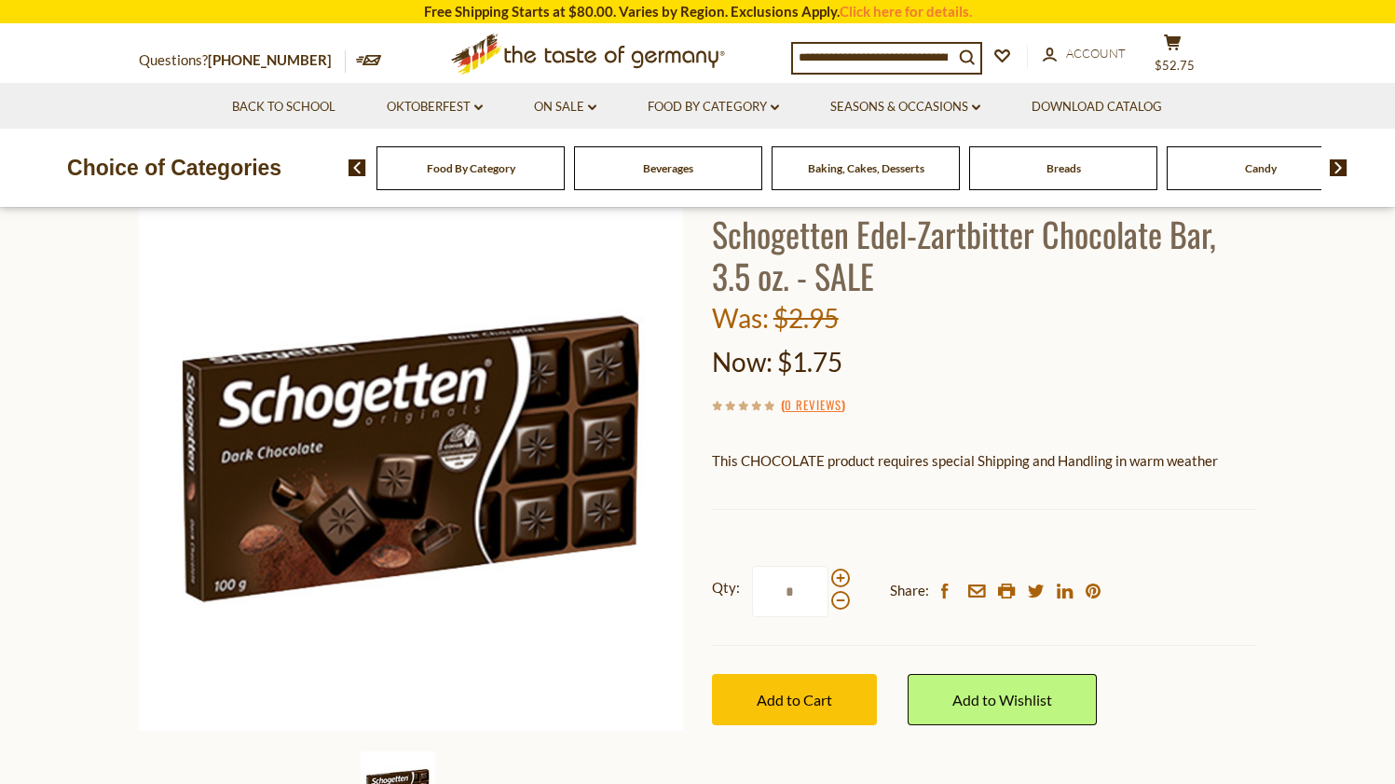
scroll to position [133, 0]
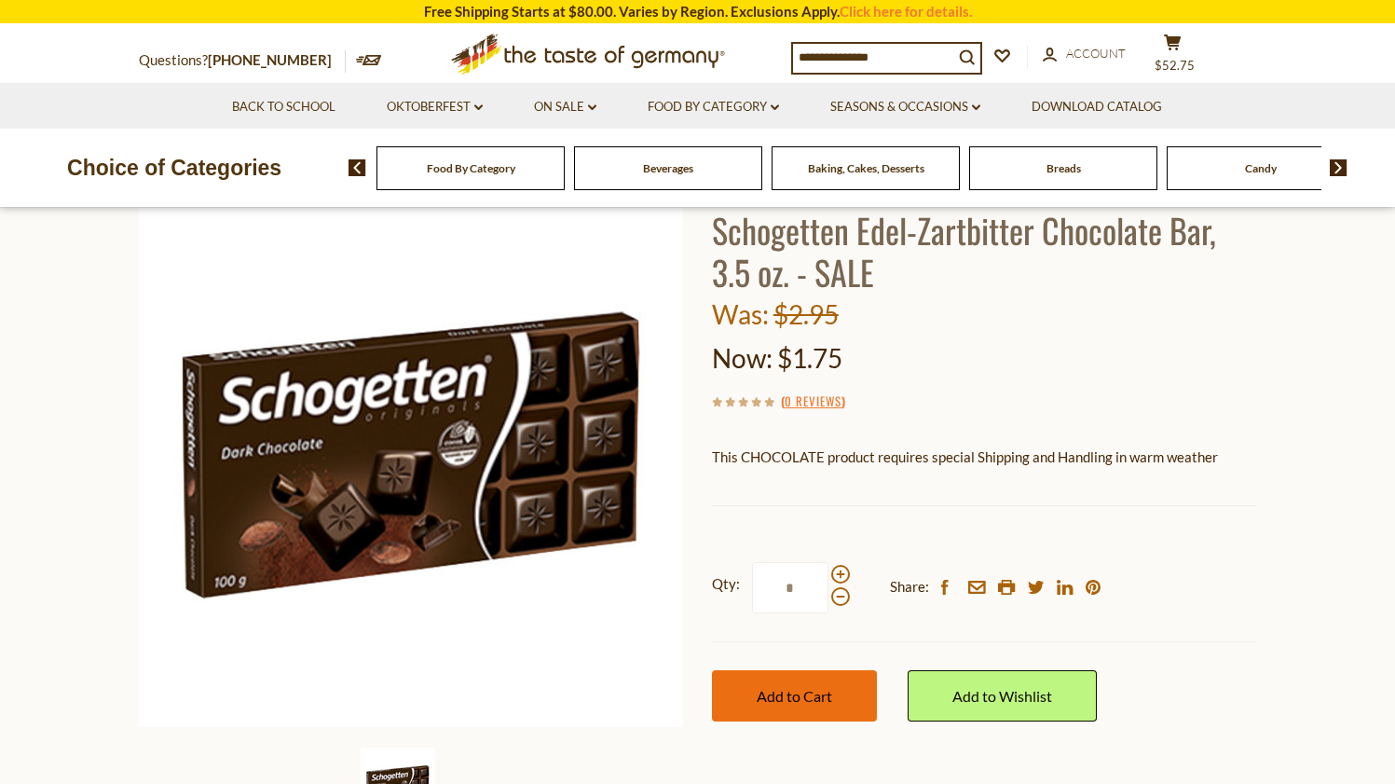
click at [769, 689] on span "Add to Cart" at bounding box center [794, 696] width 75 height 18
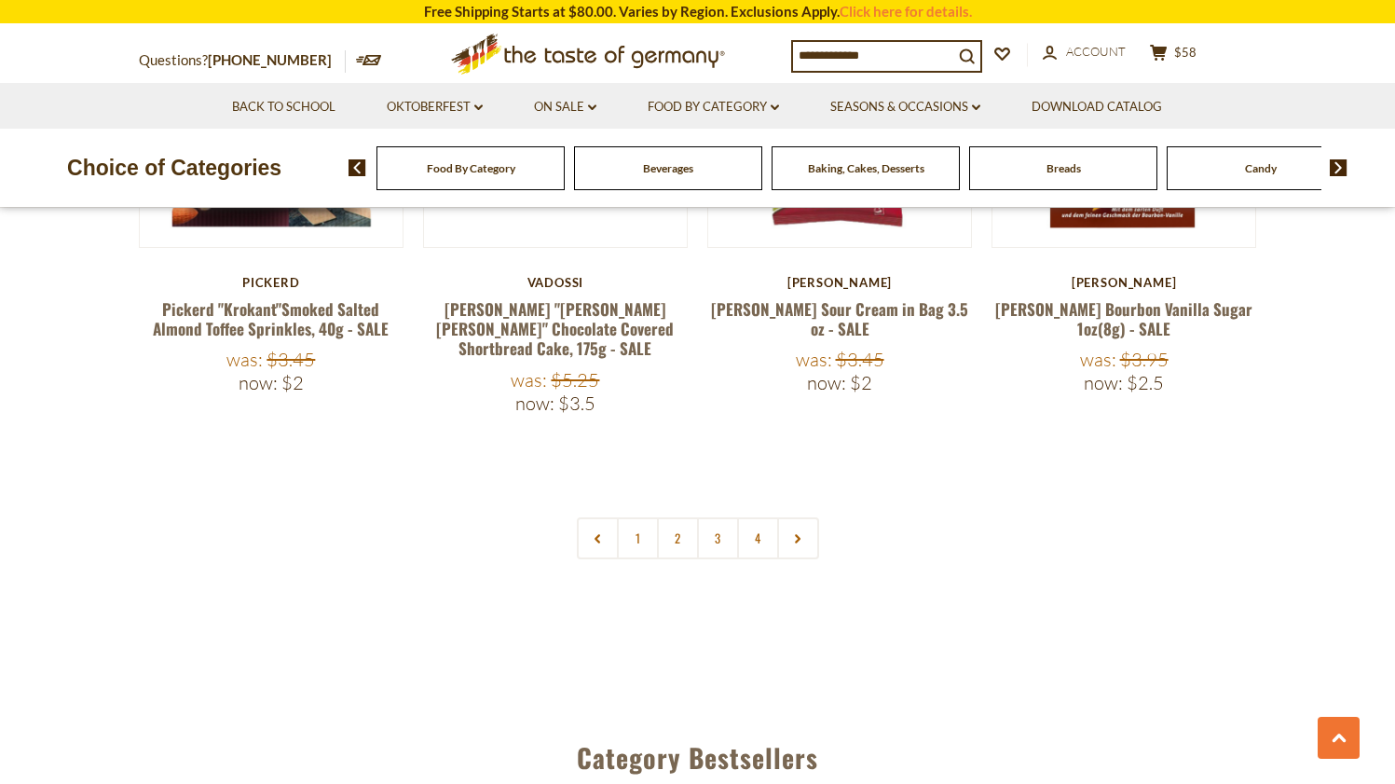
scroll to position [4359, 0]
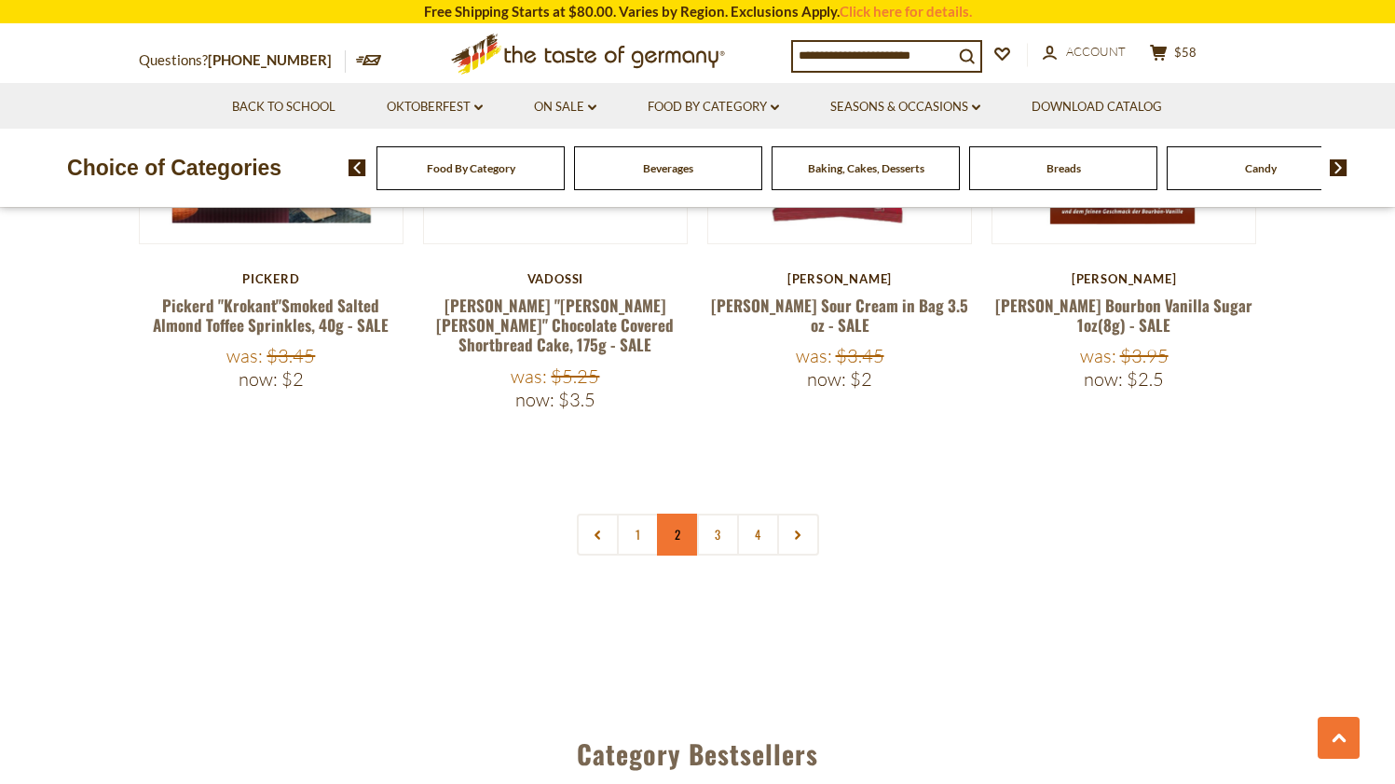
click at [677, 513] on link "2" at bounding box center [678, 534] width 42 height 42
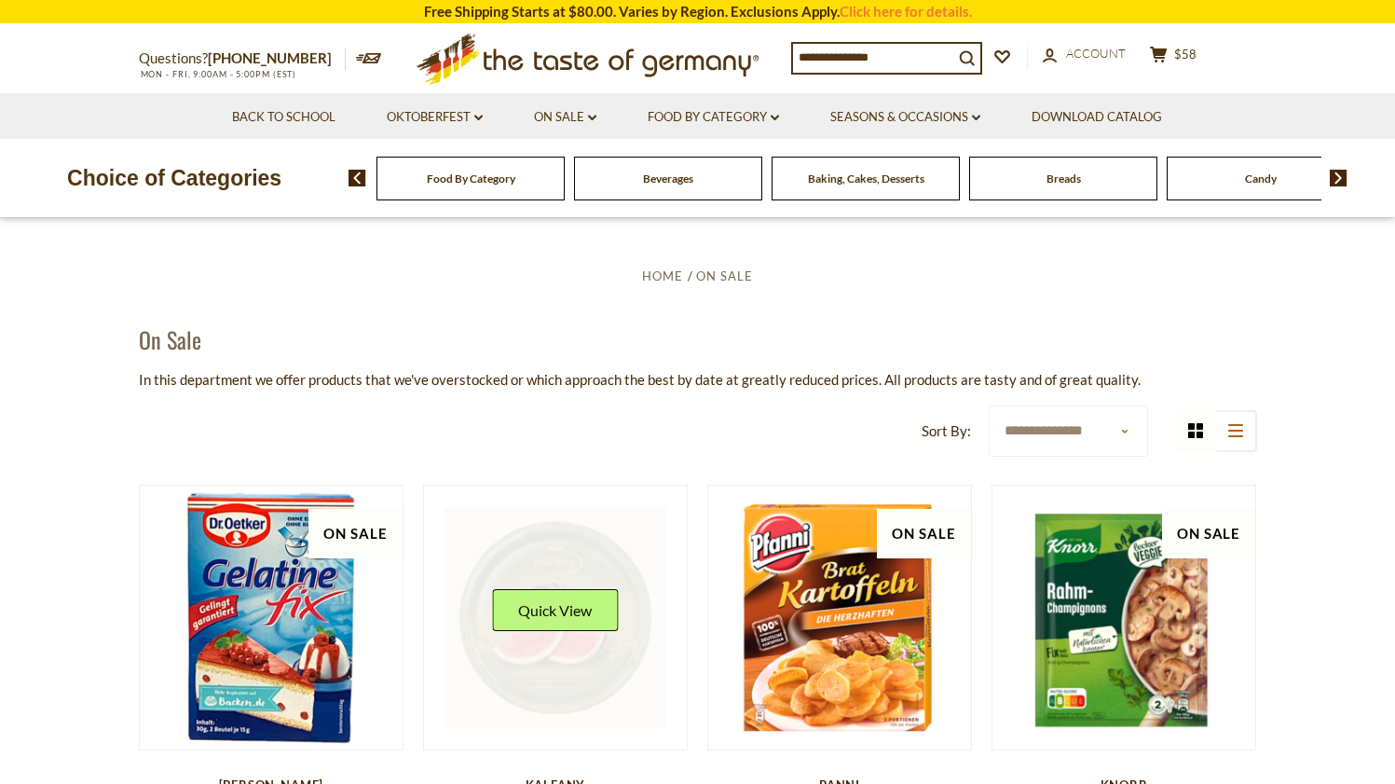
scroll to position [0, 0]
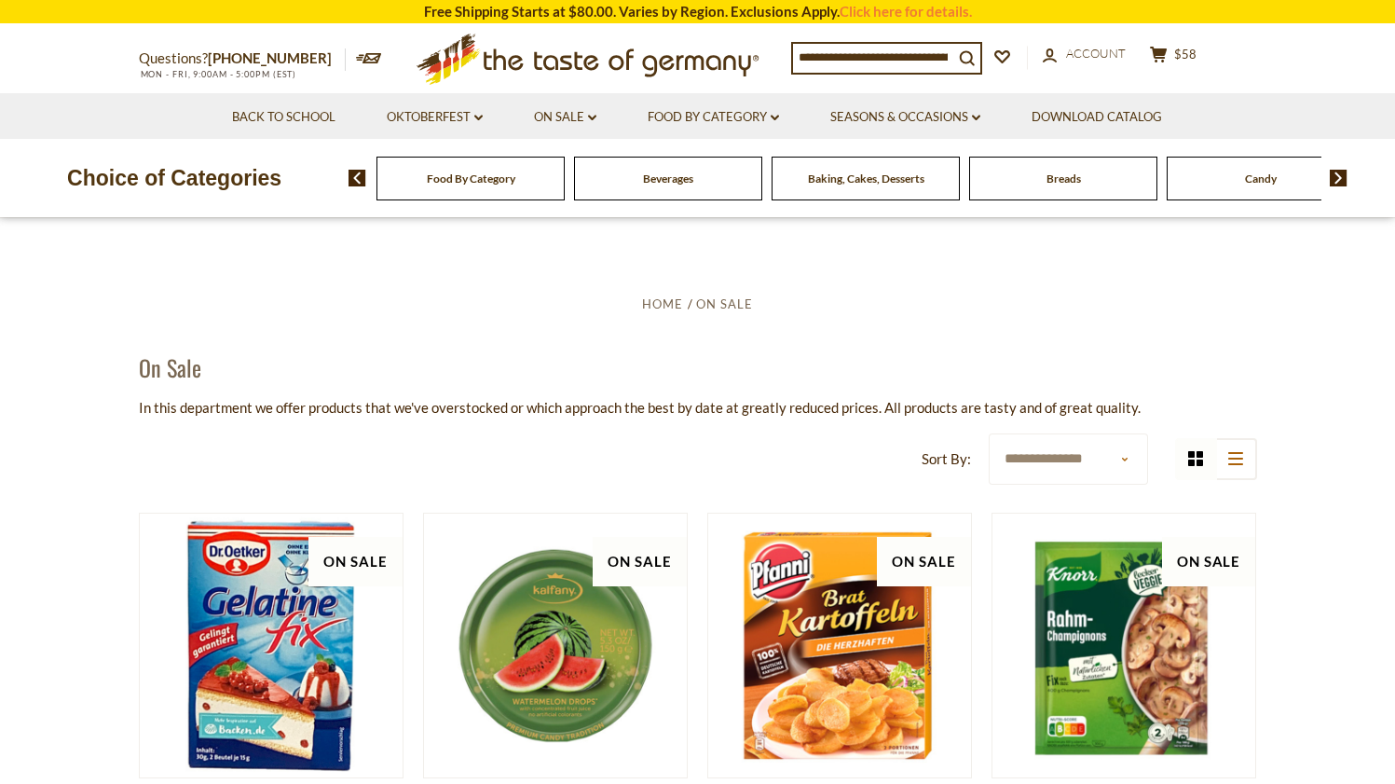
click at [565, 193] on div "Baking, Cakes, Desserts" at bounding box center [470, 179] width 188 height 44
click at [564, 194] on div "Baking, Cakes, Desserts" at bounding box center [470, 179] width 188 height 44
click at [824, 179] on span "Baking, Cakes, Desserts" at bounding box center [865, 178] width 116 height 14
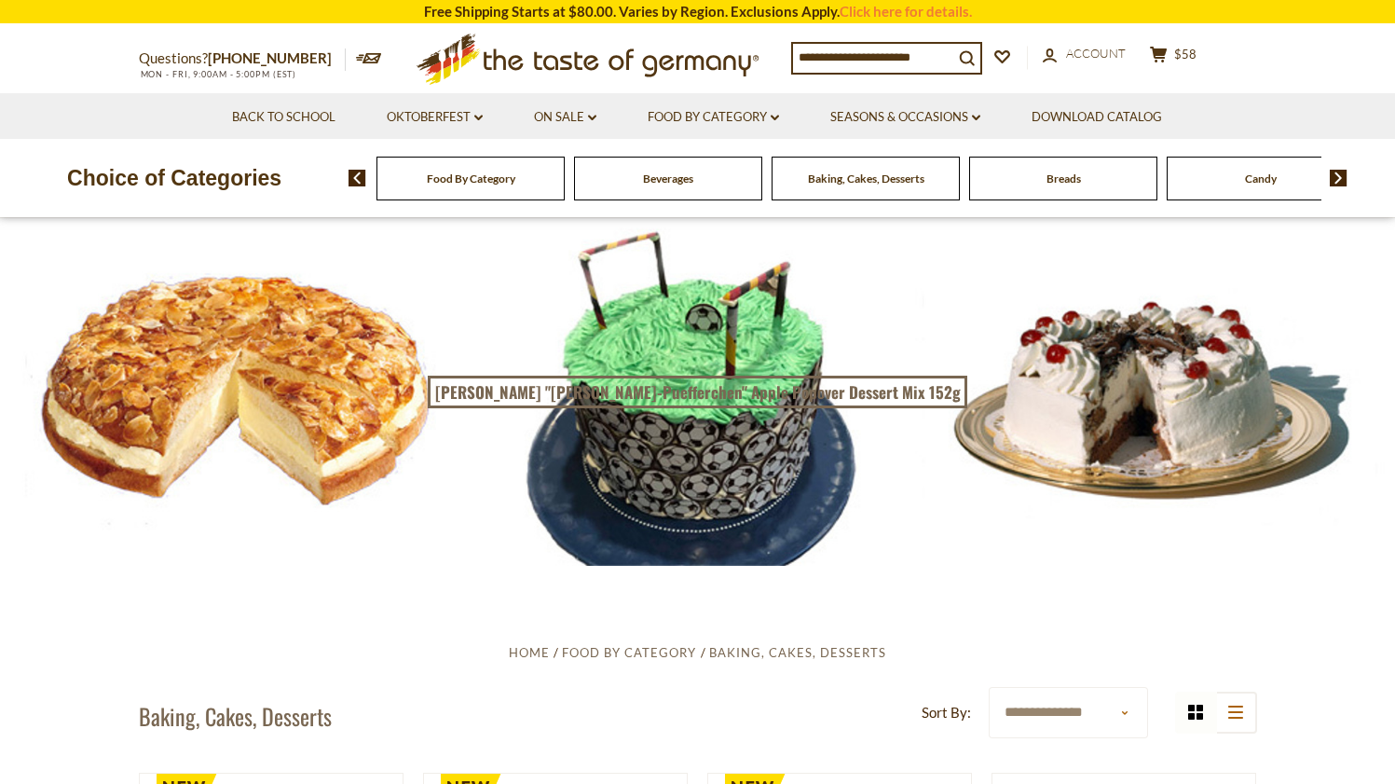
click at [526, 185] on div "Food By Category" at bounding box center [470, 179] width 188 height 44
click at [466, 174] on span "Food By Category" at bounding box center [471, 178] width 89 height 14
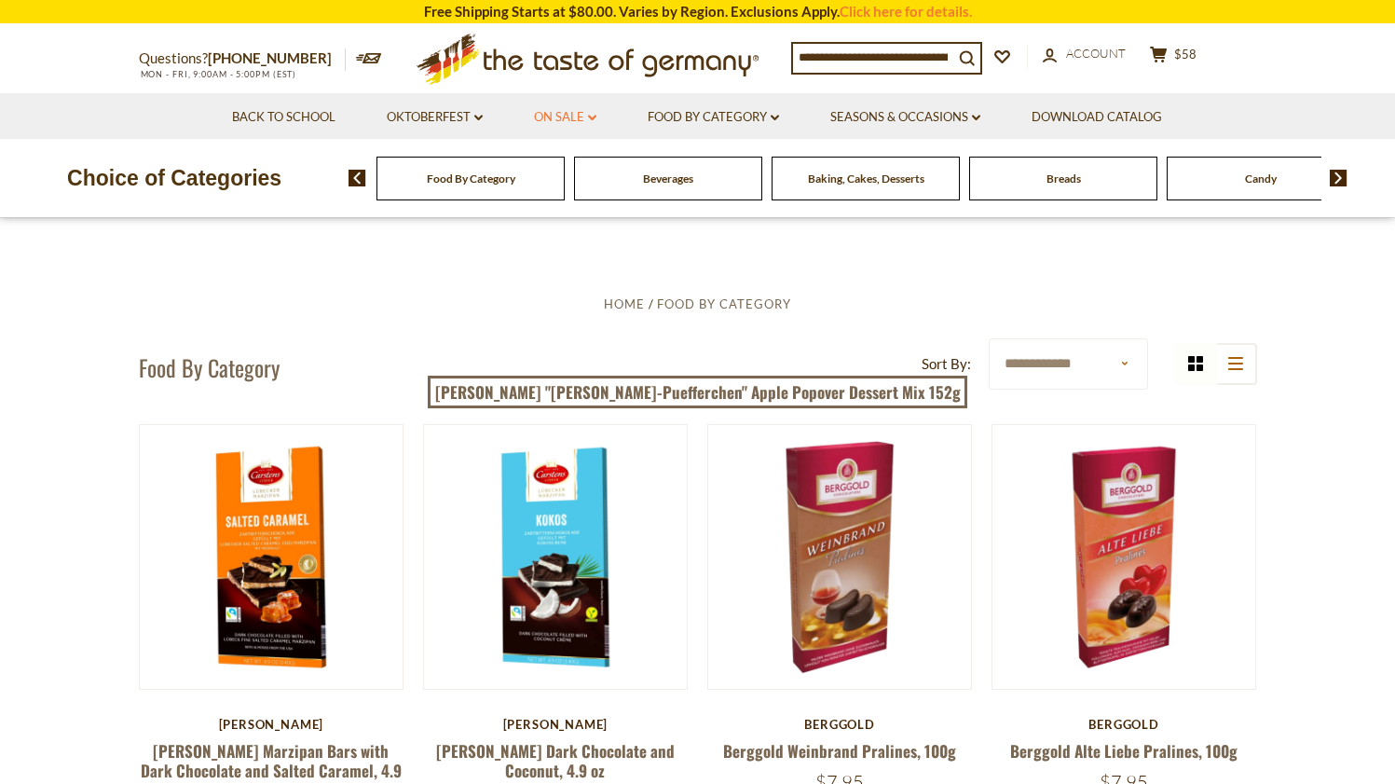
click at [570, 112] on link "On Sale dropdown_arrow" at bounding box center [565, 117] width 62 height 21
click at [572, 192] on link "Best By Deals" at bounding box center [567, 197] width 87 height 17
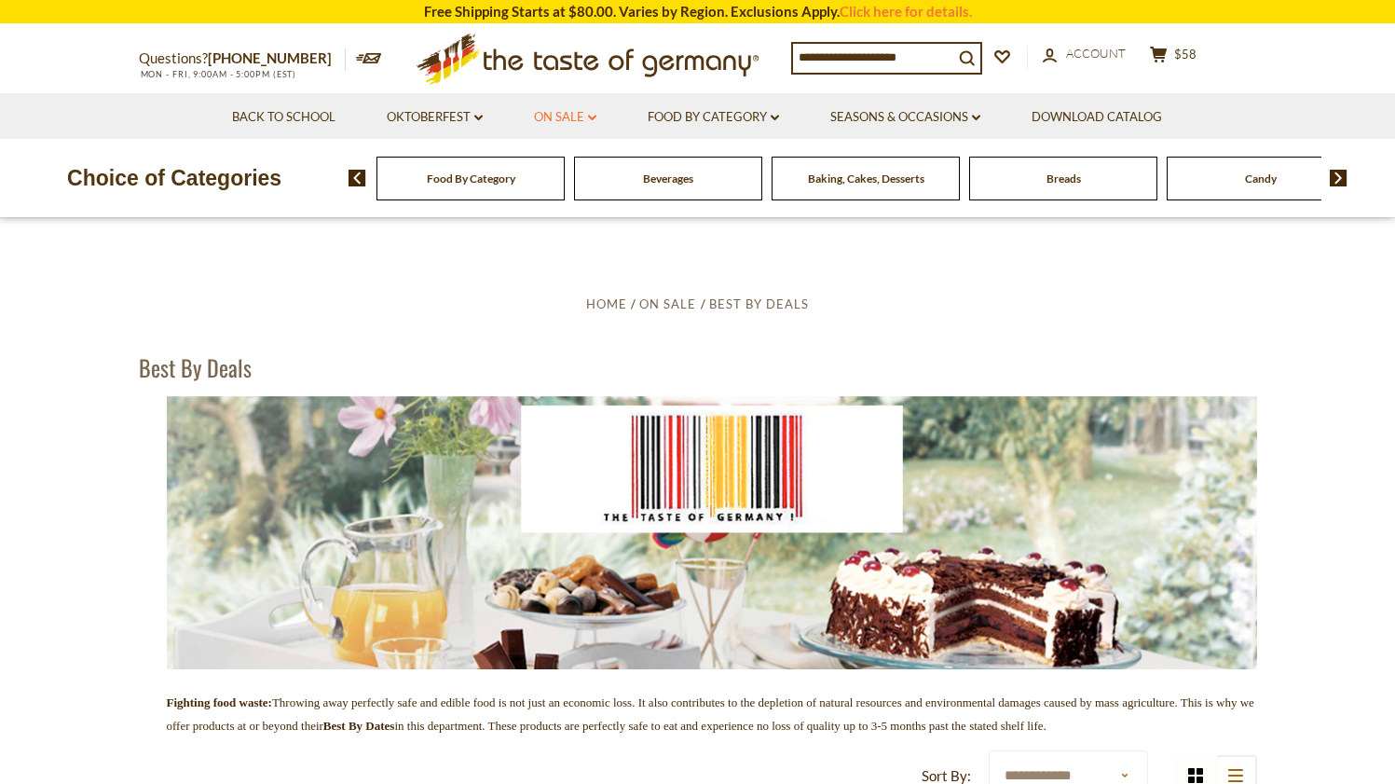
click at [560, 119] on link "On Sale dropdown_arrow" at bounding box center [565, 117] width 62 height 21
click at [563, 170] on link "All On Sale" at bounding box center [557, 165] width 67 height 17
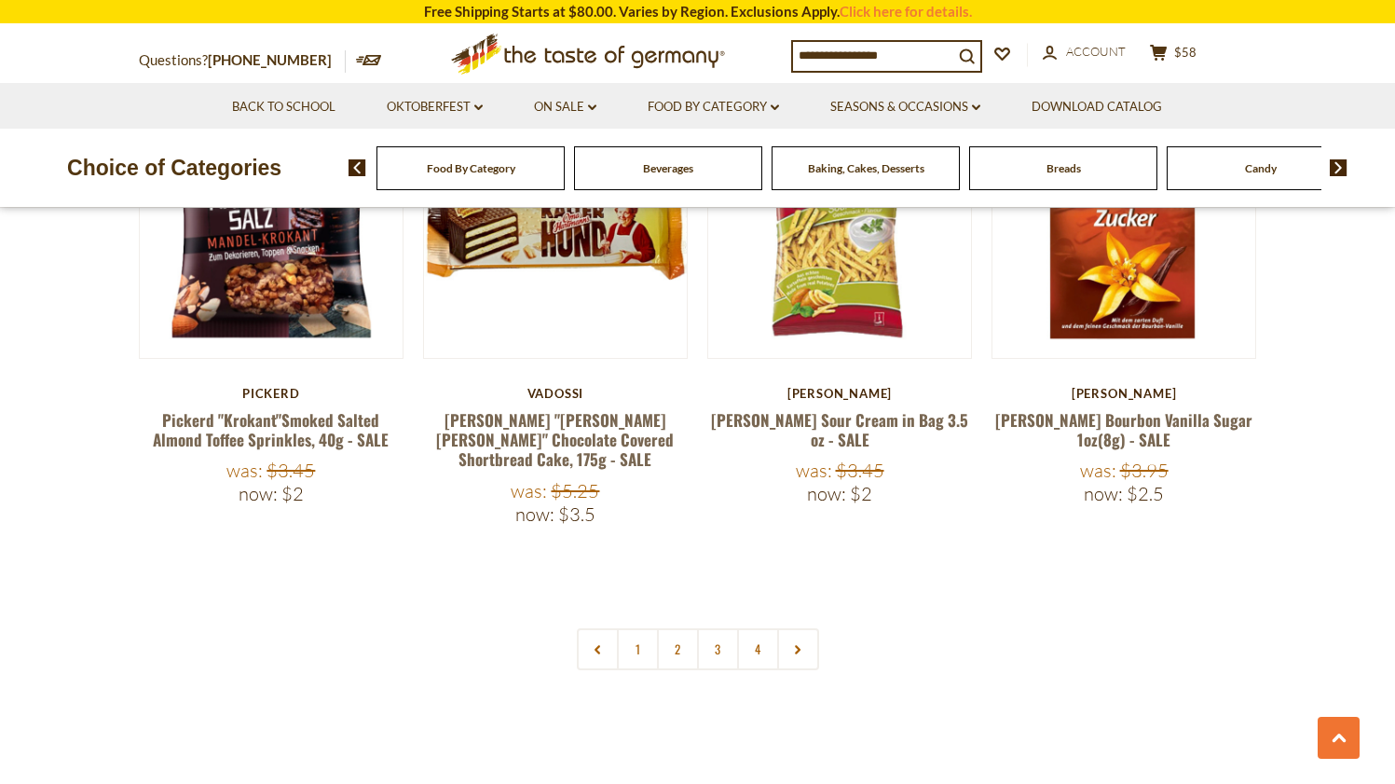
scroll to position [4299, 0]
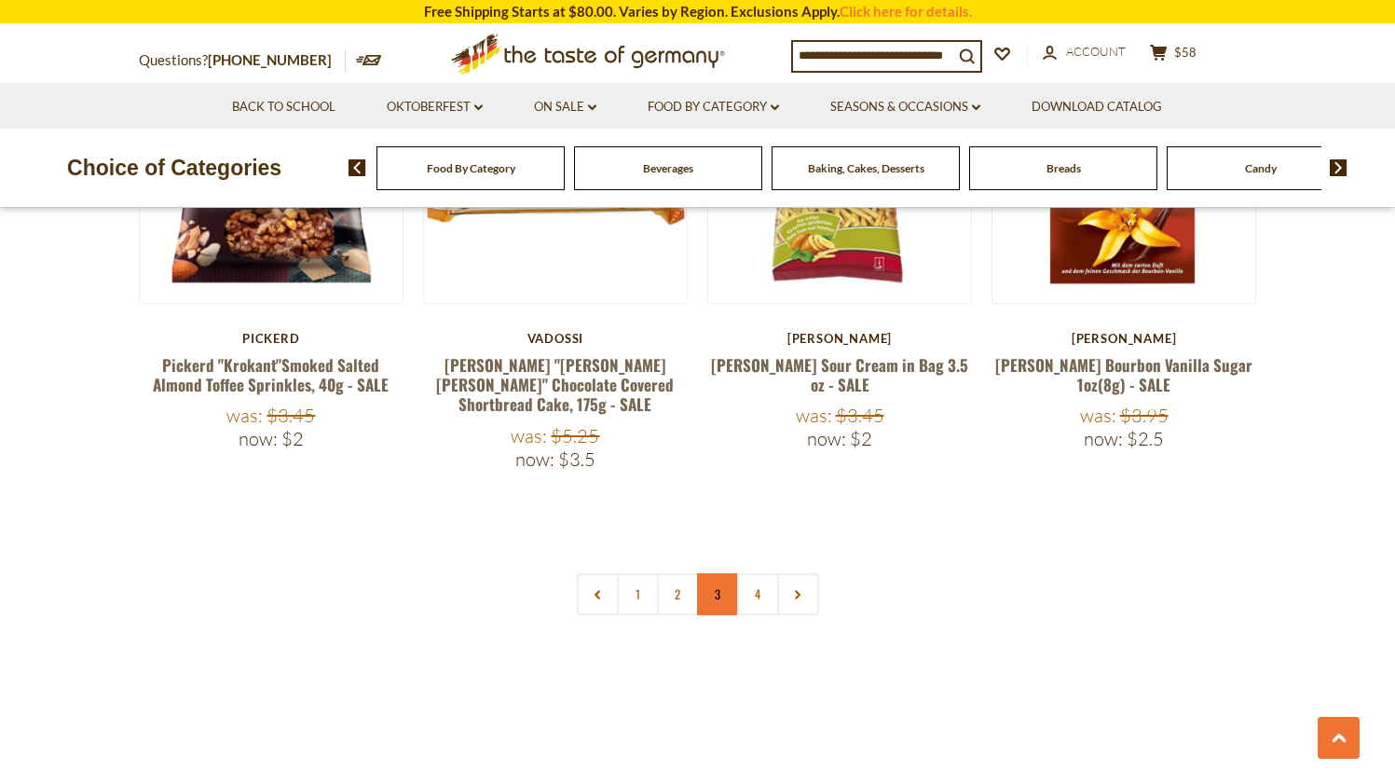
click at [729, 573] on link "3" at bounding box center [718, 594] width 42 height 42
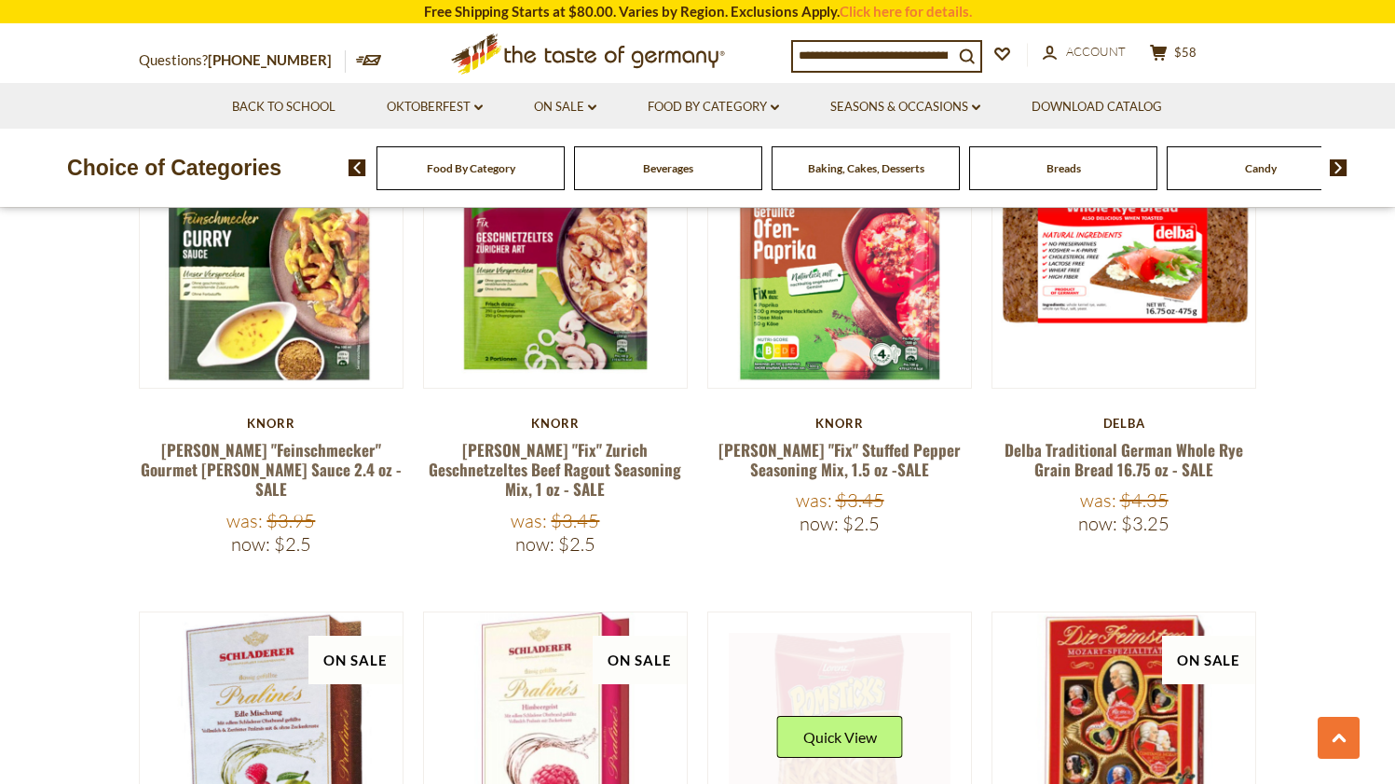
scroll to position [3562, 0]
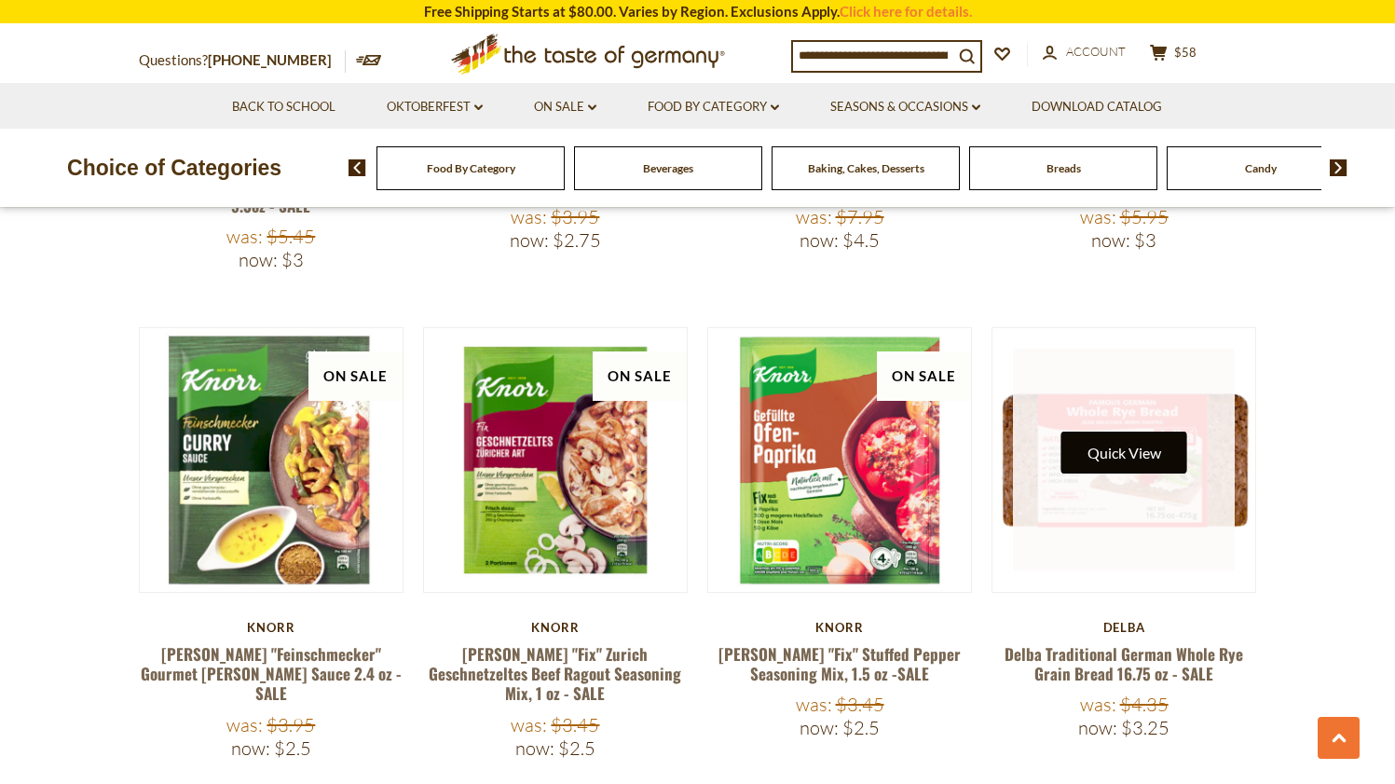
click at [1113, 434] on button "Quick View" at bounding box center [1124, 452] width 126 height 42
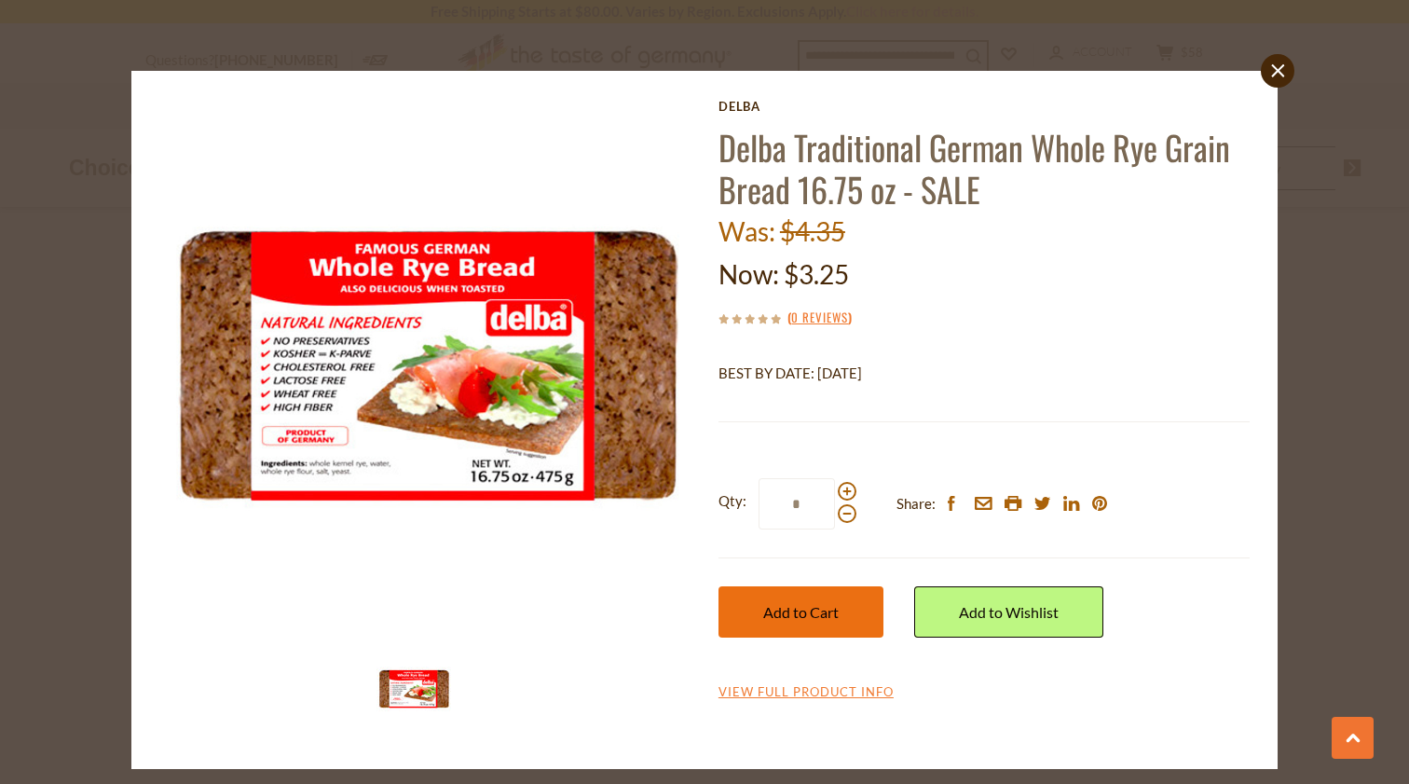
click at [841, 603] on button "Add to Cart" at bounding box center [800, 611] width 165 height 51
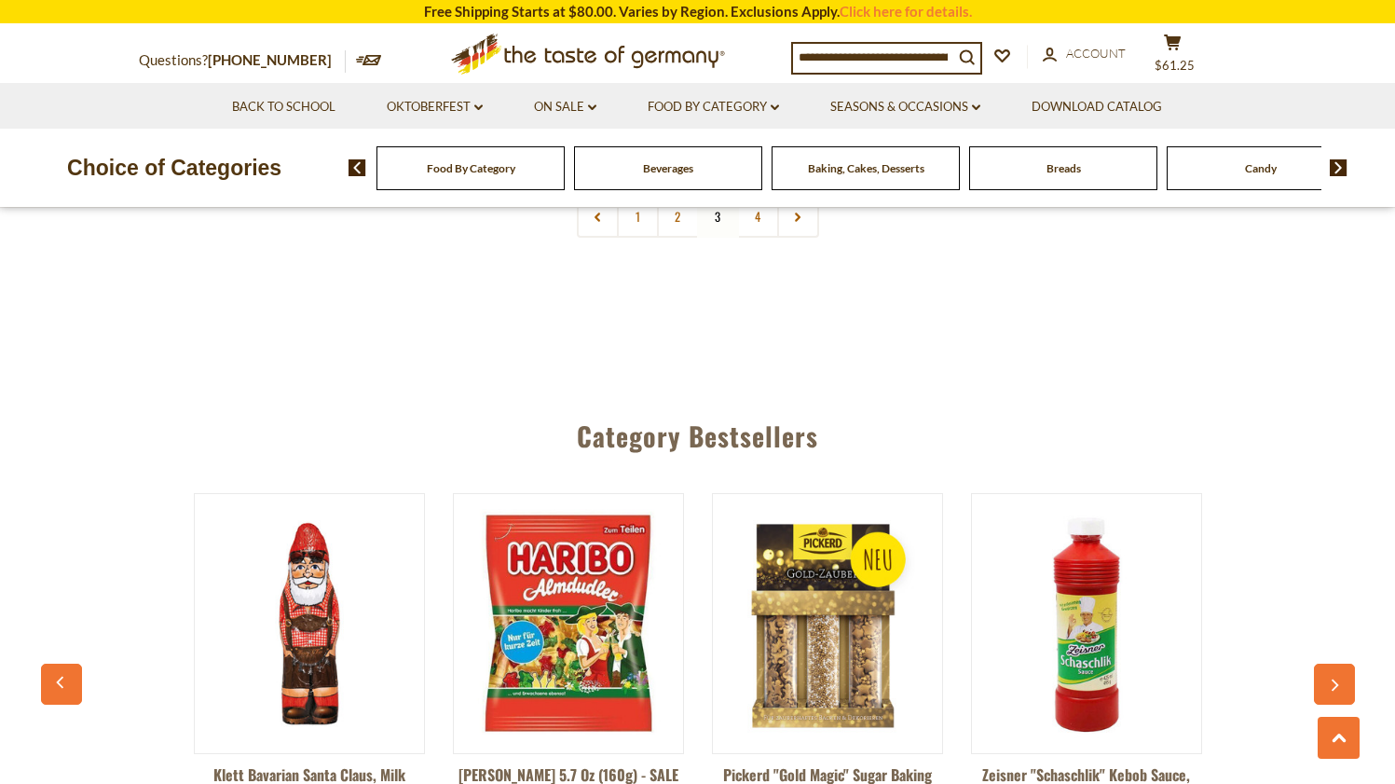
scroll to position [4501, 0]
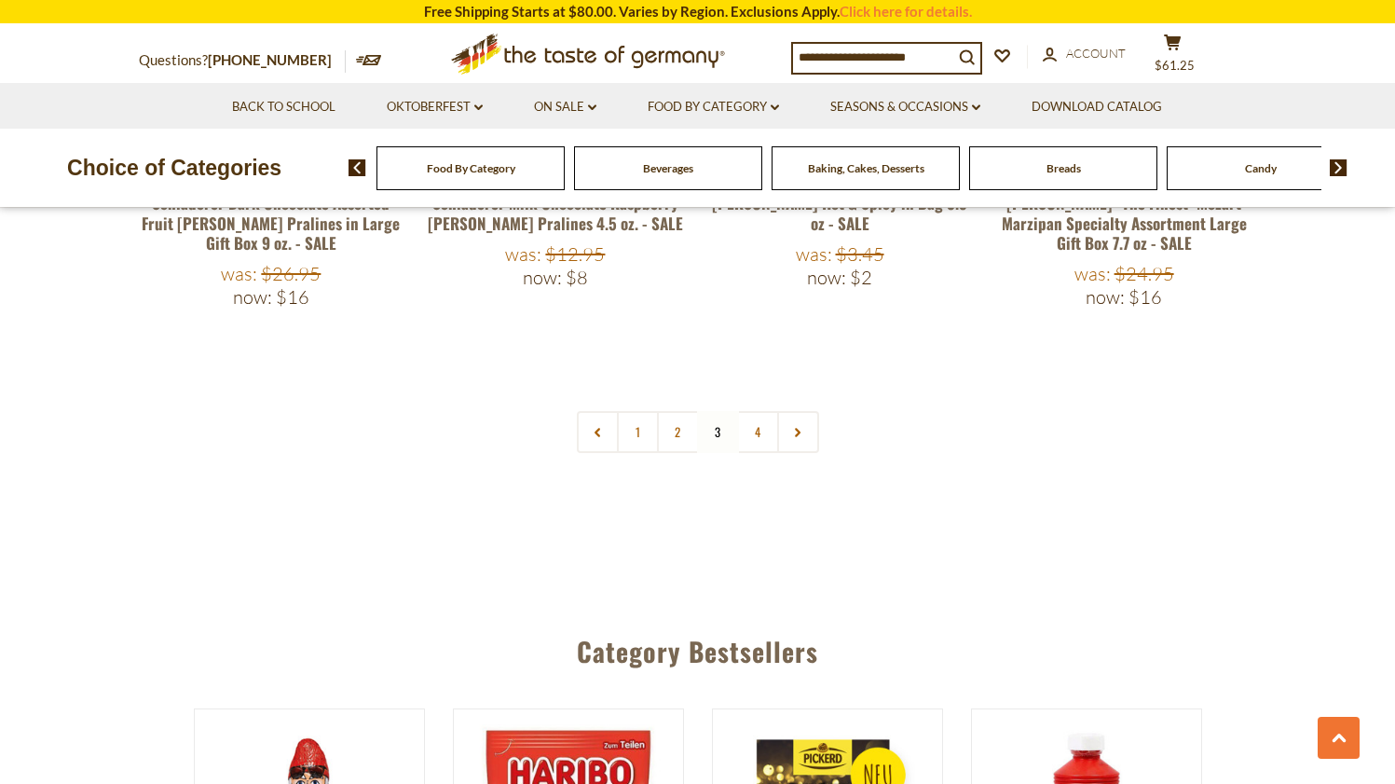
click at [759, 411] on link "4" at bounding box center [758, 432] width 42 height 42
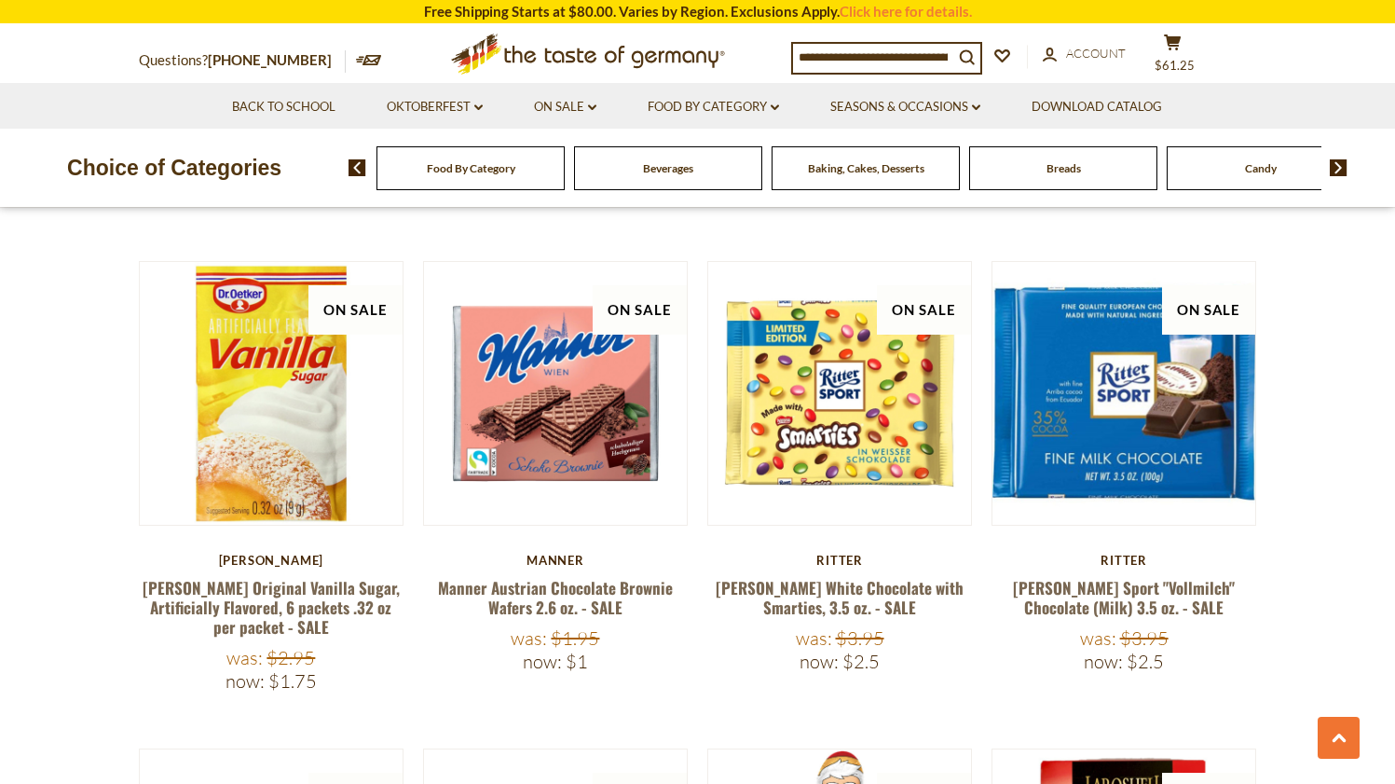
scroll to position [2210, 0]
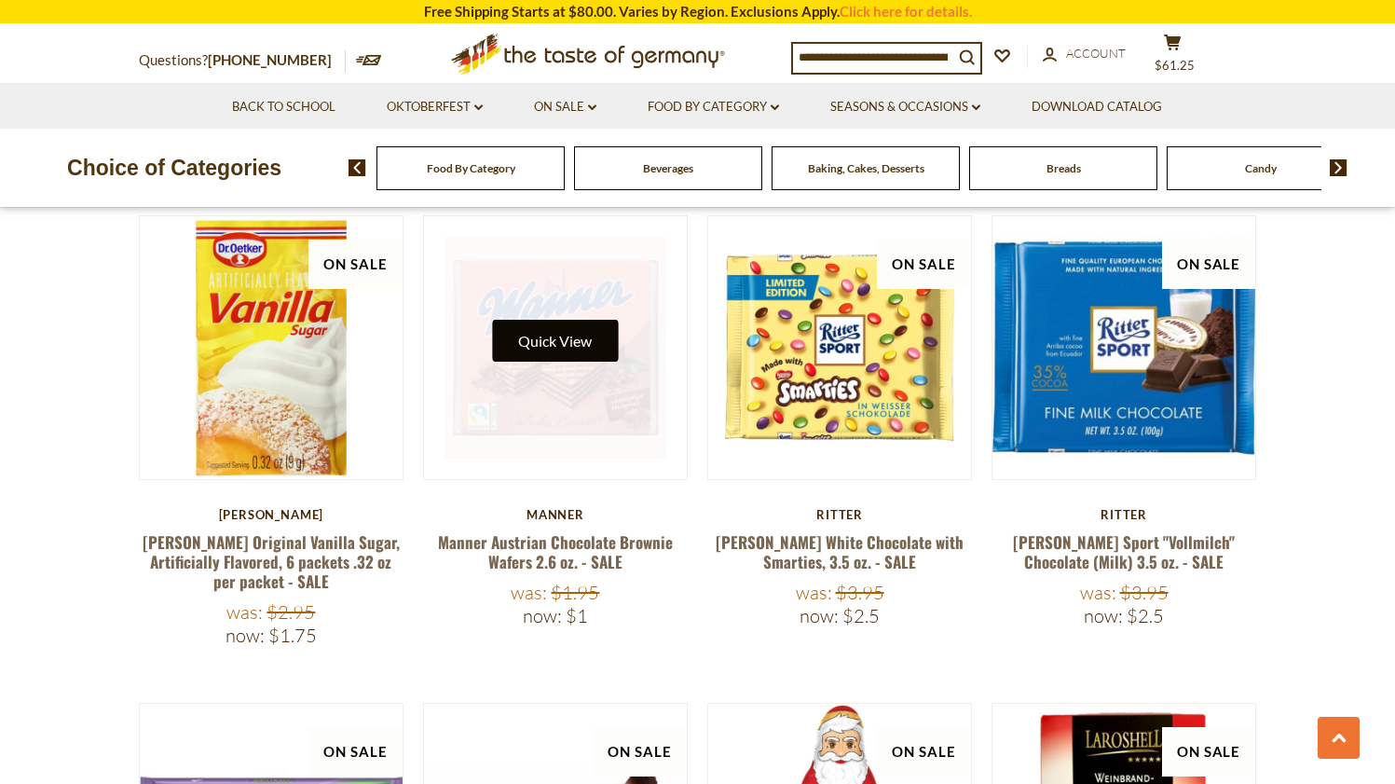
click at [569, 320] on button "Quick View" at bounding box center [555, 341] width 126 height 42
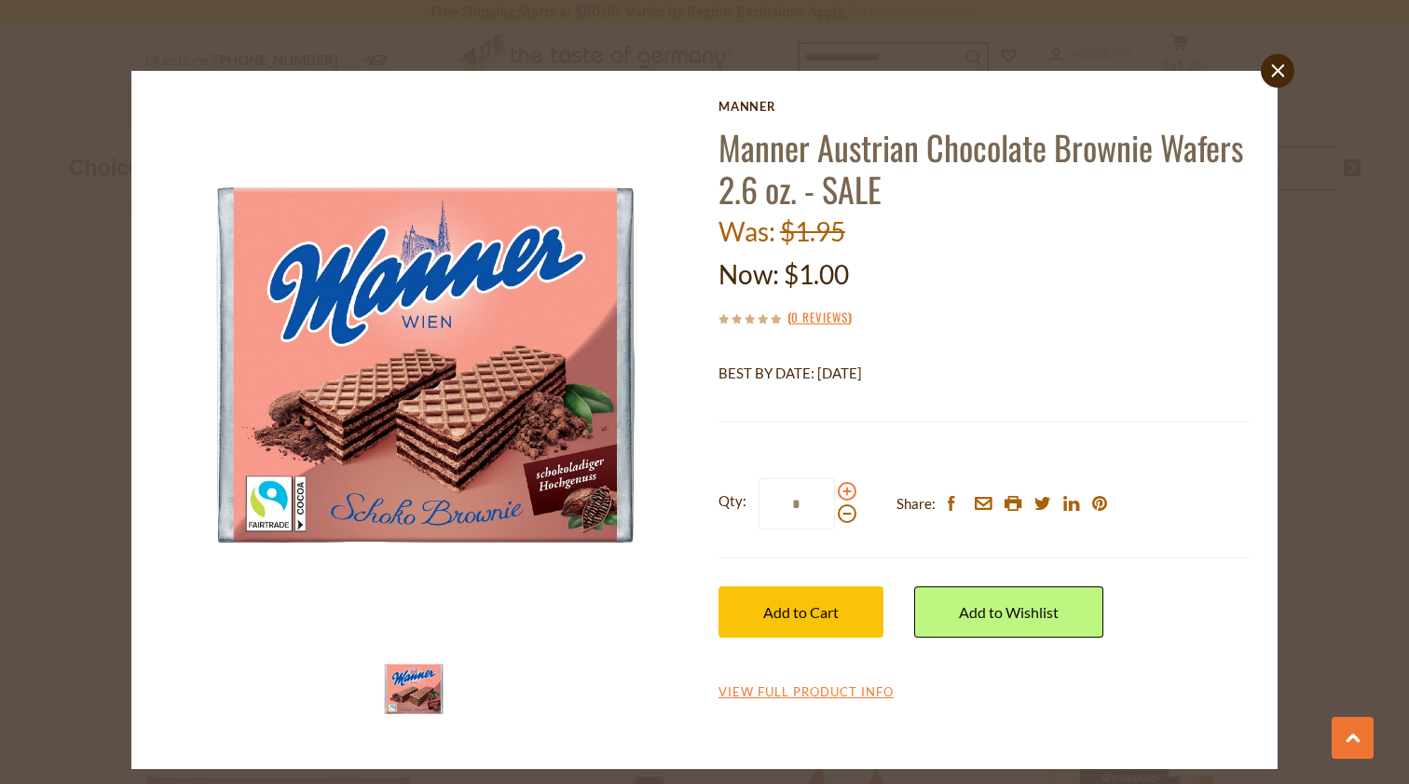
click at [849, 489] on span at bounding box center [847, 491] width 19 height 19
click at [835, 489] on input "*" at bounding box center [797, 503] width 76 height 51
type input "*"
click at [823, 615] on span "Add to Cart" at bounding box center [800, 612] width 75 height 18
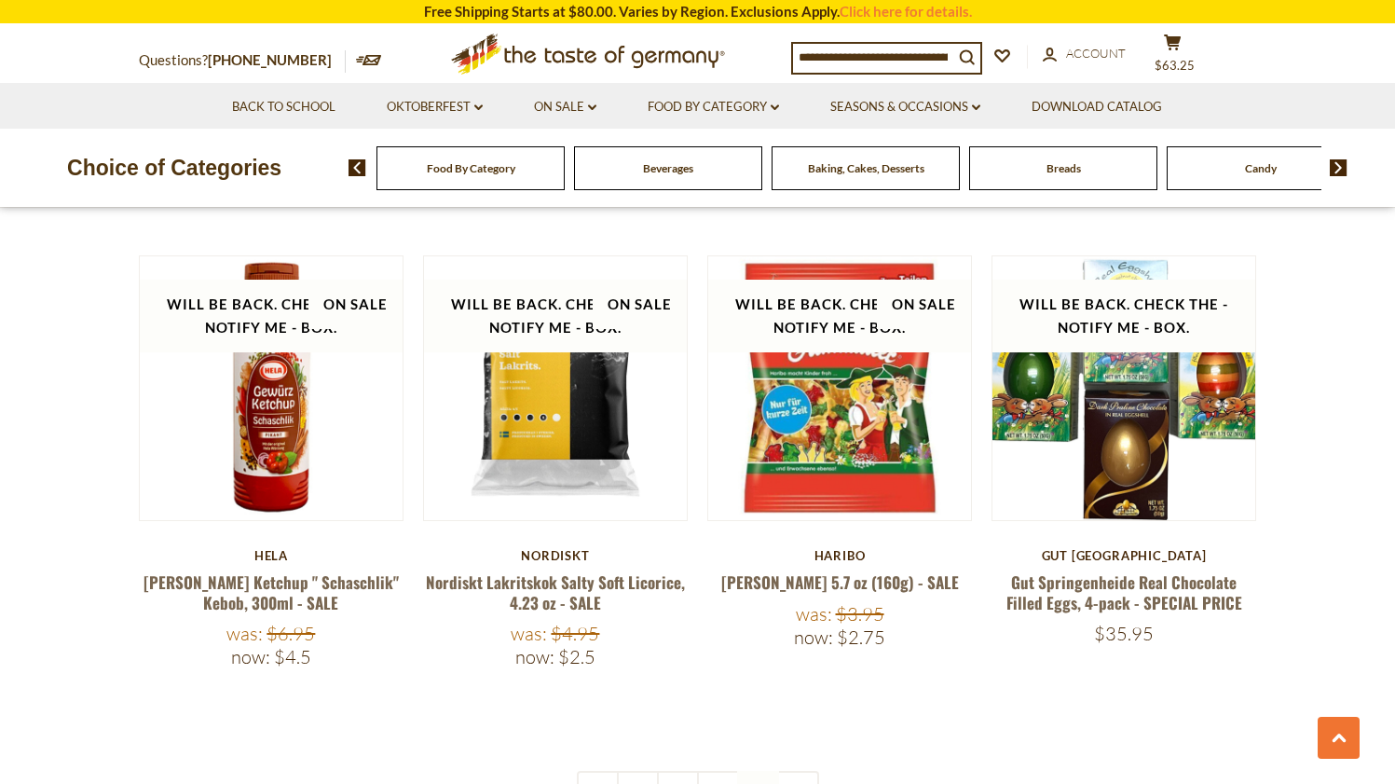
scroll to position [3738, 0]
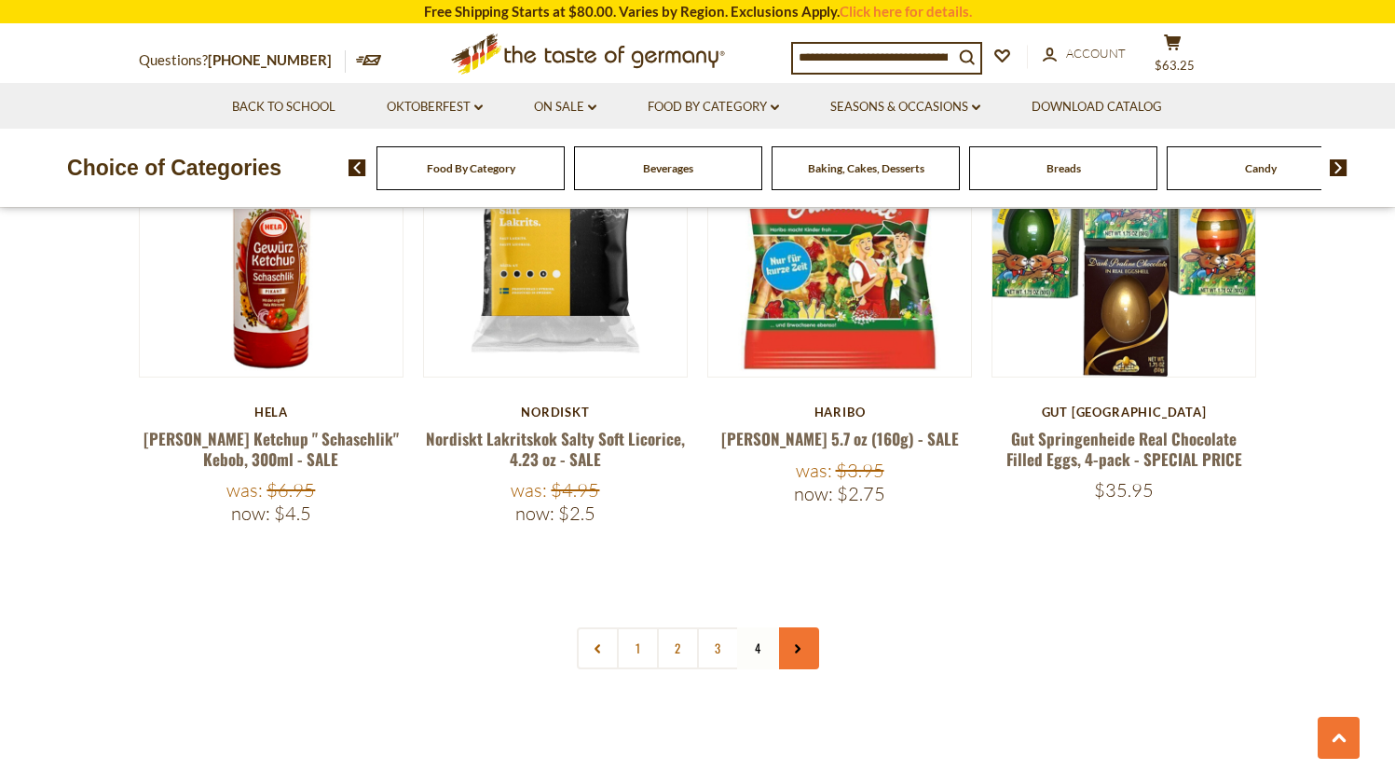
click at [790, 627] on link at bounding box center [798, 648] width 42 height 42
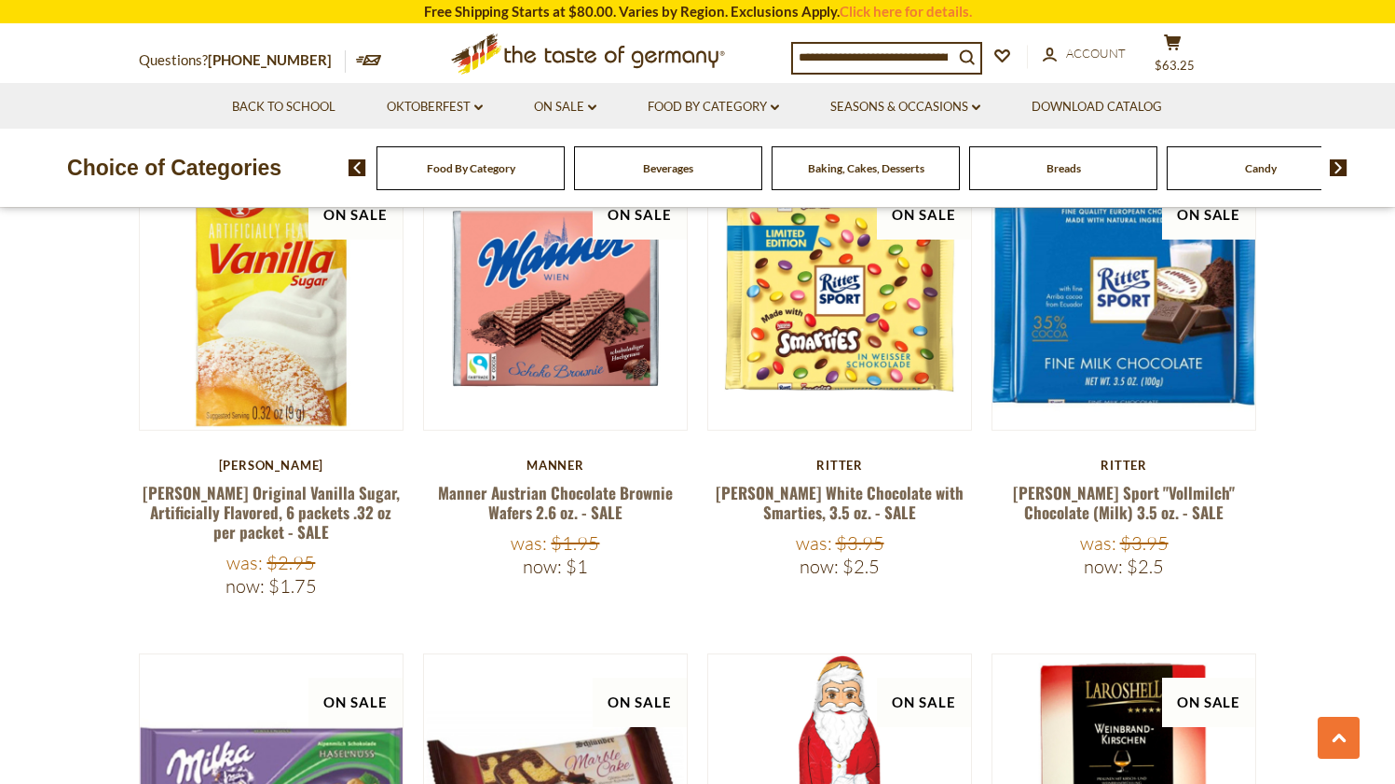
scroll to position [2301, 0]
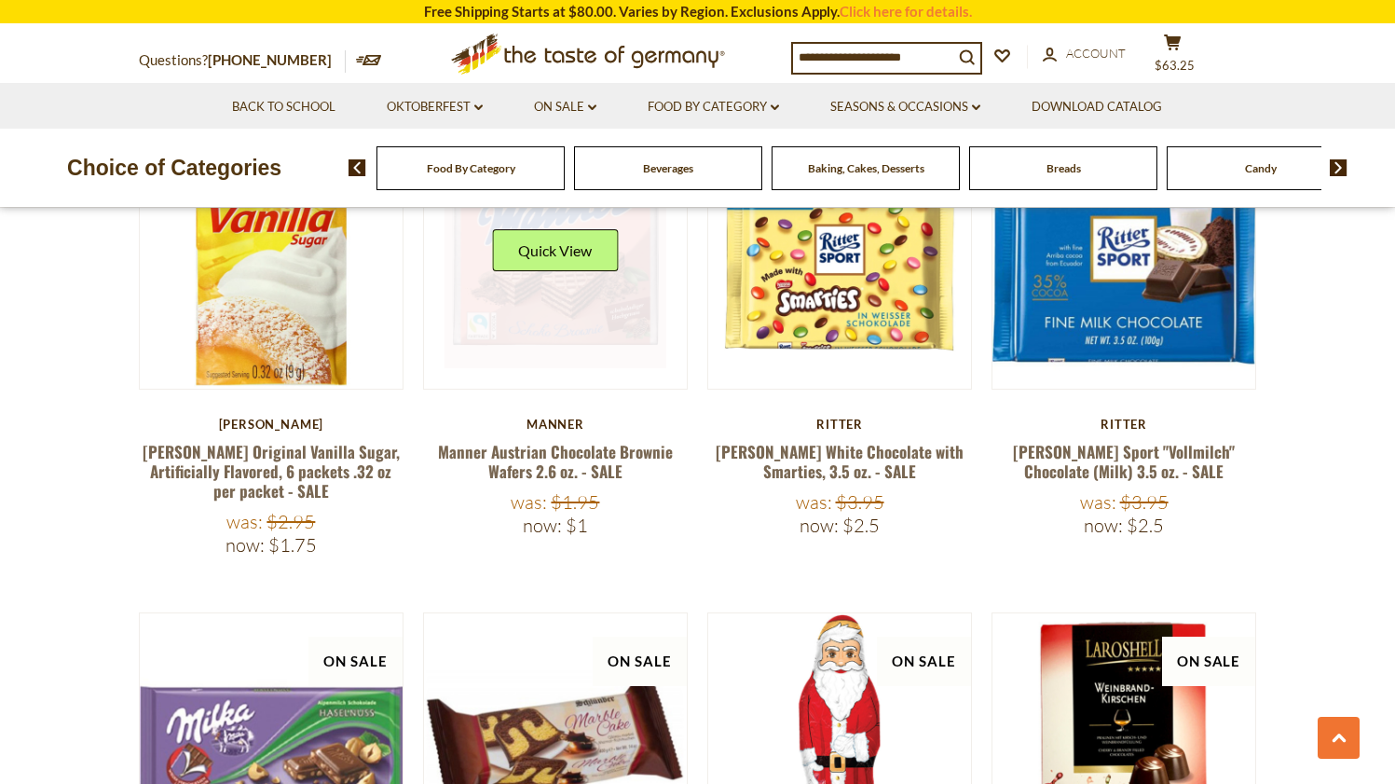
click at [568, 291] on link at bounding box center [555, 257] width 222 height 222
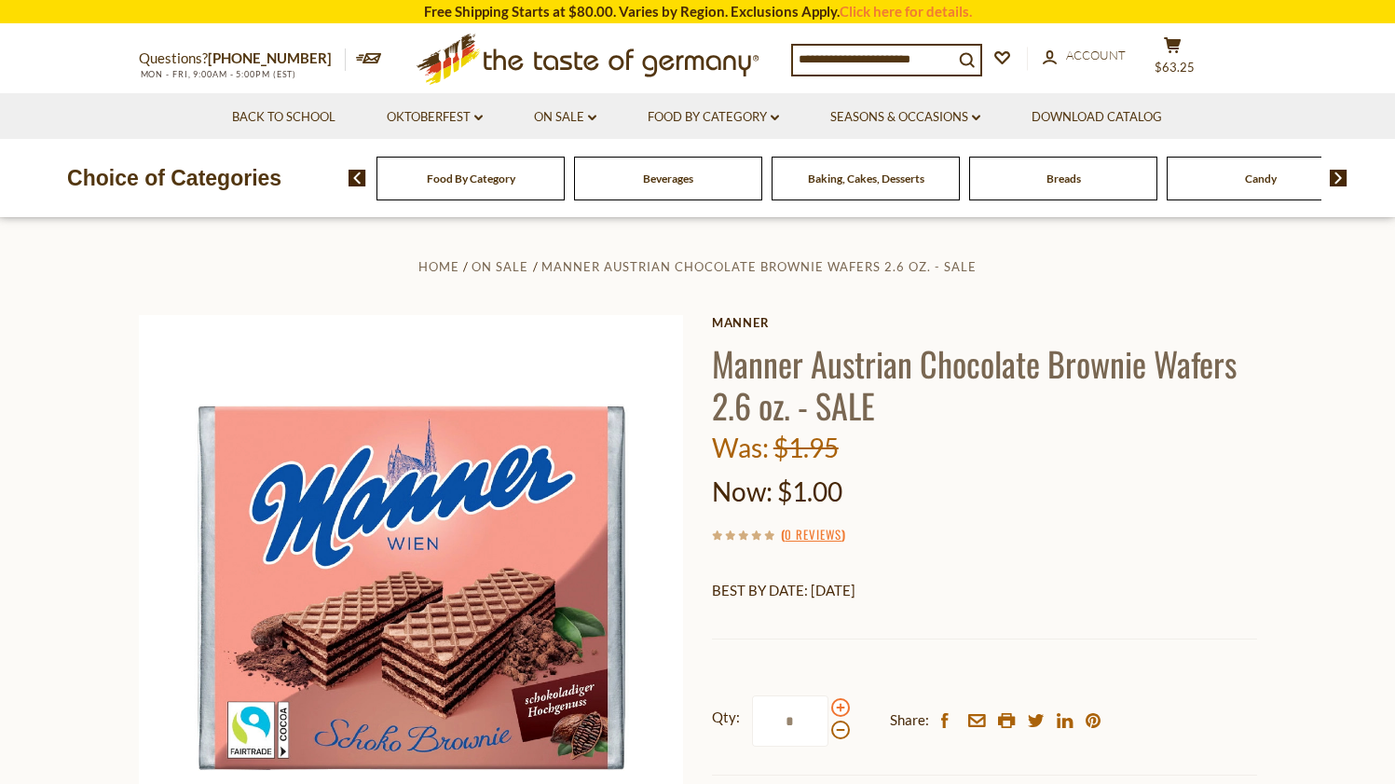
click at [838, 704] on span at bounding box center [840, 707] width 19 height 19
click at [828, 704] on input "*" at bounding box center [790, 720] width 76 height 51
click at [838, 704] on span at bounding box center [840, 707] width 19 height 19
click at [828, 704] on input "*" at bounding box center [790, 720] width 76 height 51
type input "*"
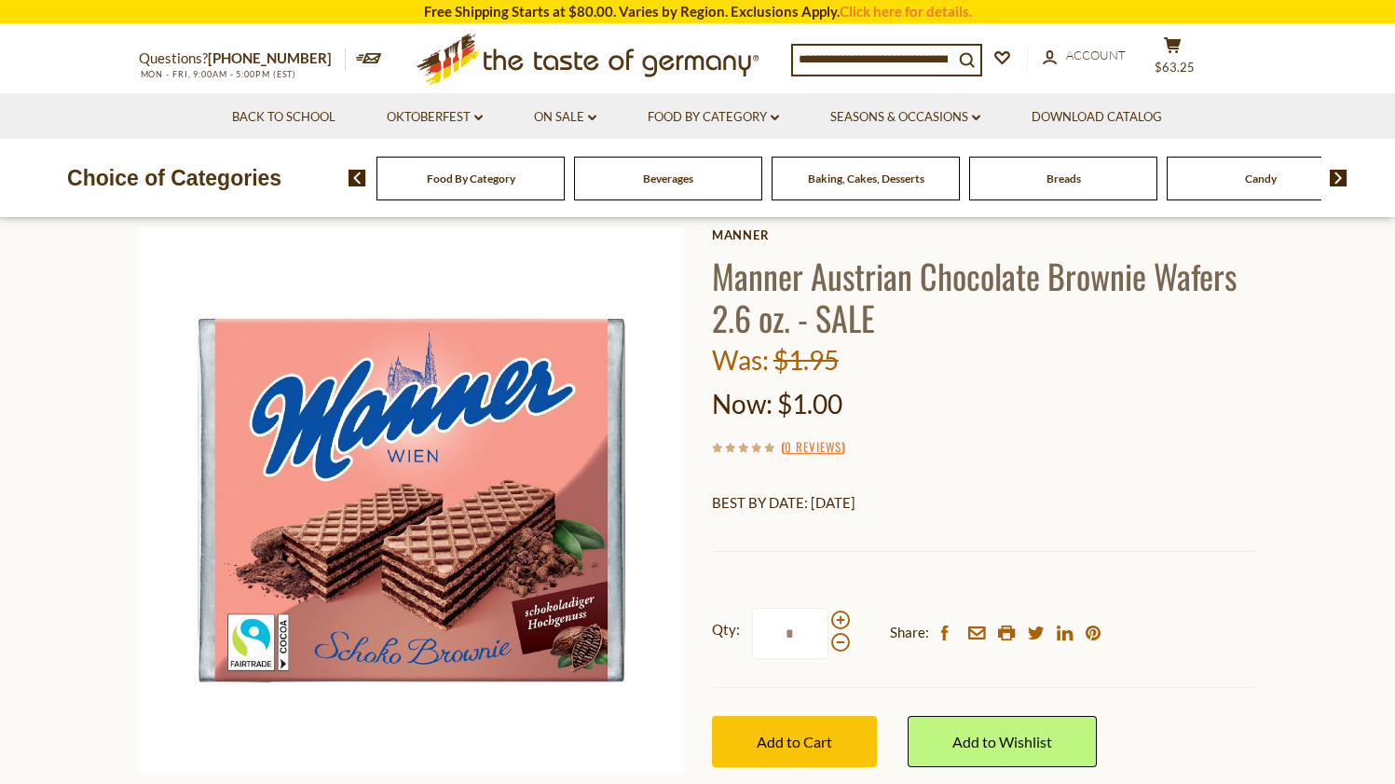
scroll to position [91, 0]
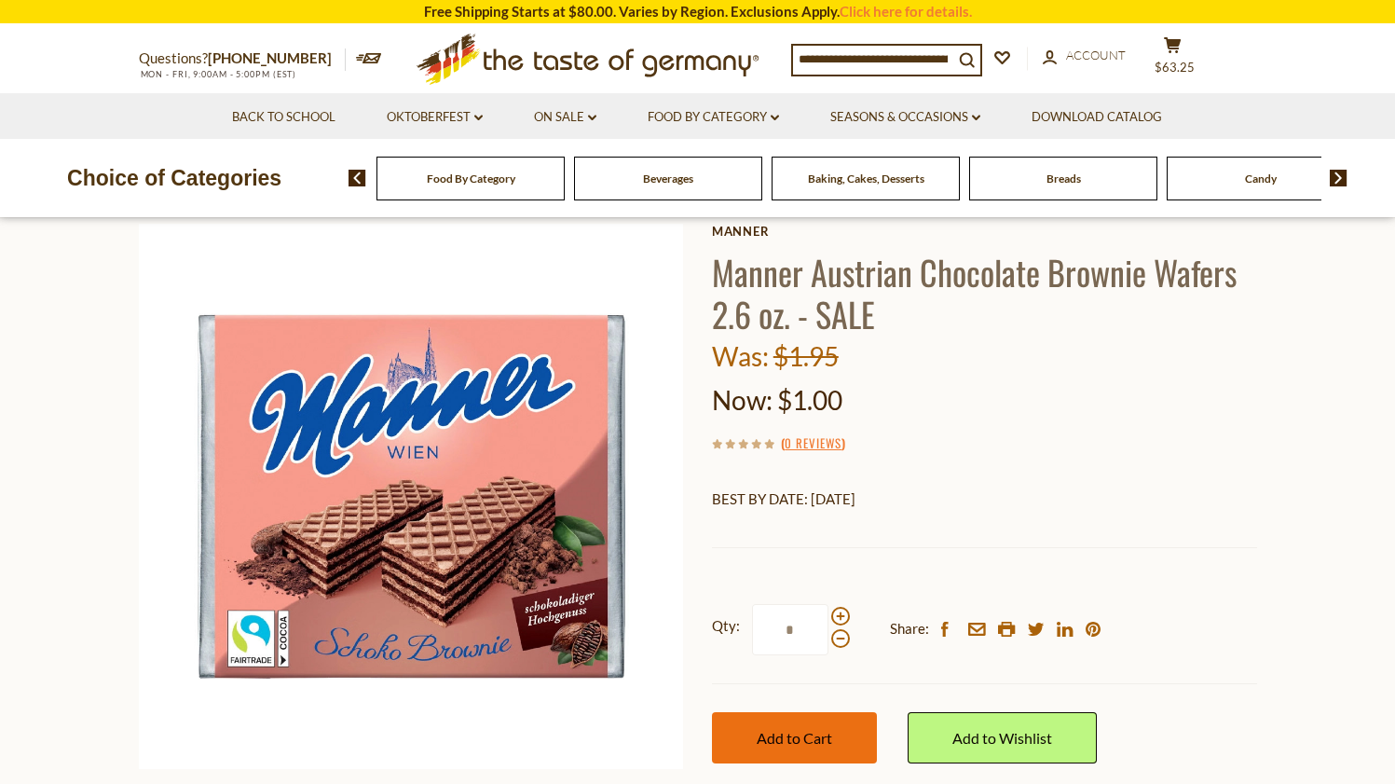
click at [818, 729] on span "Add to Cart" at bounding box center [794, 738] width 75 height 18
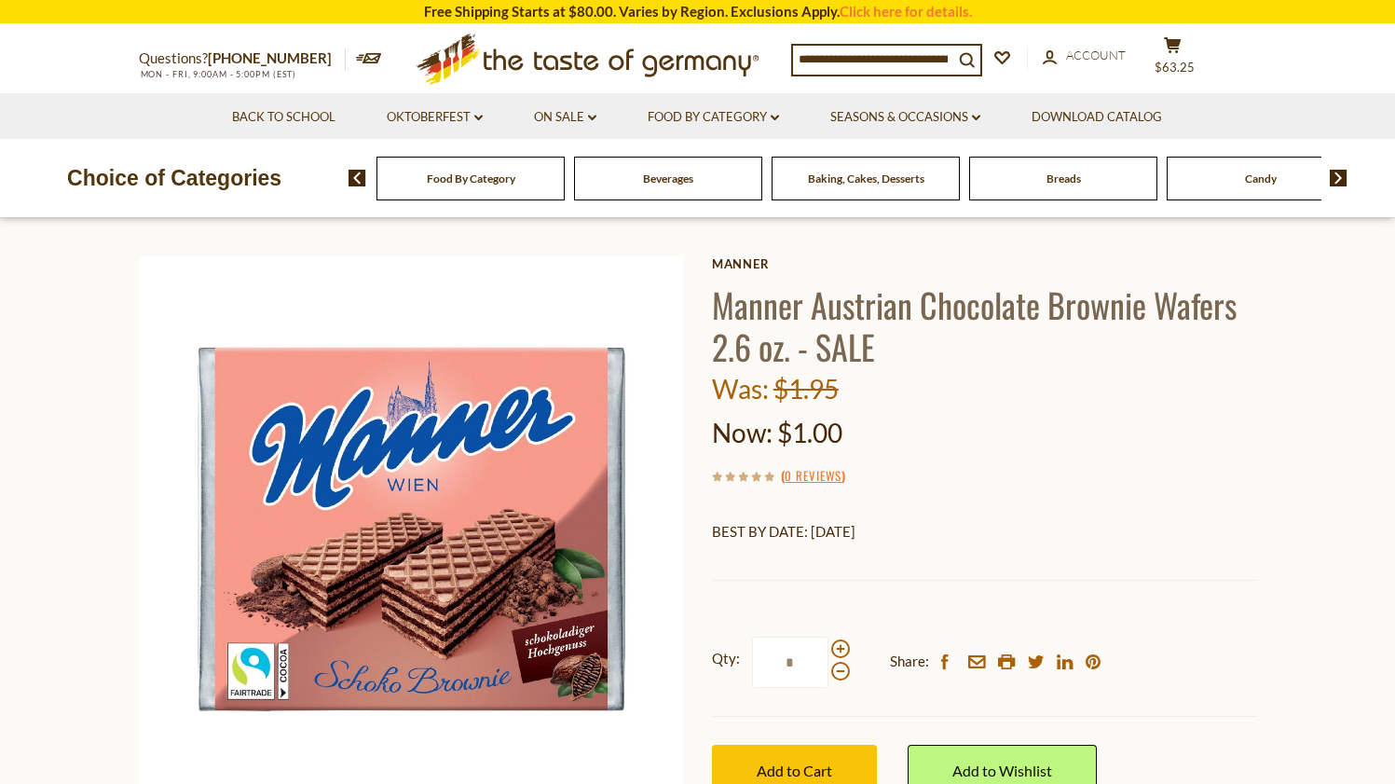
scroll to position [0, 0]
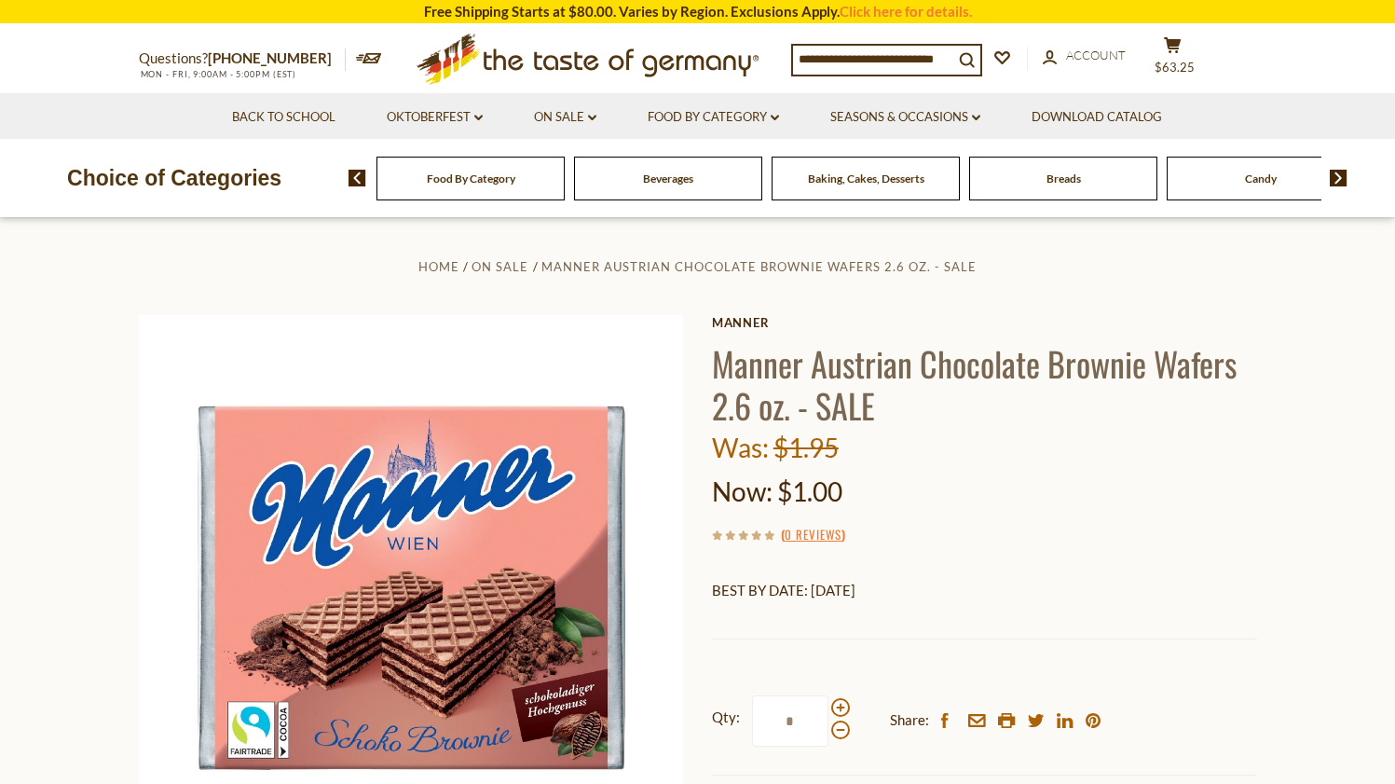
click at [1339, 175] on img at bounding box center [1339, 178] width 18 height 17
click at [1338, 175] on img at bounding box center [1339, 178] width 18 height 17
click at [709, 180] on span "Cereal" at bounding box center [718, 178] width 32 height 14
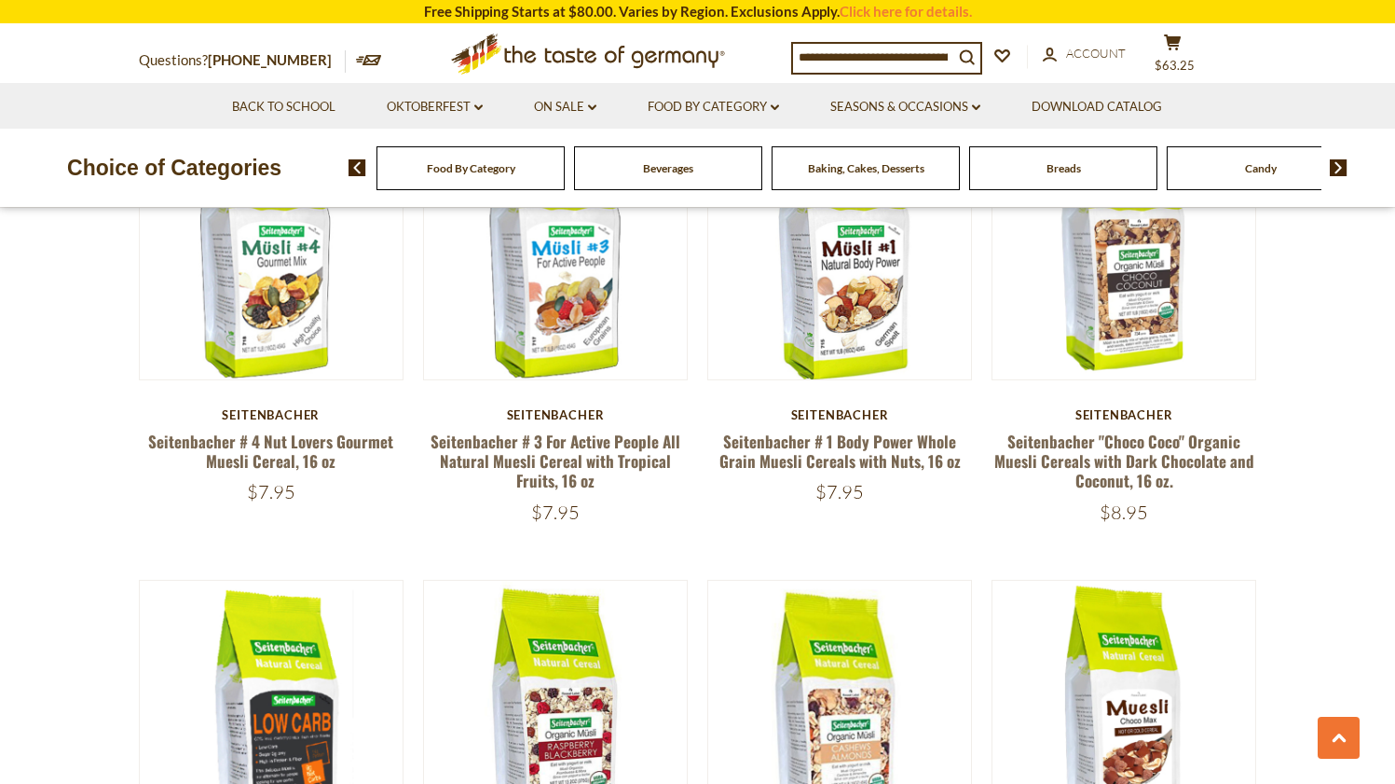
scroll to position [1318, 0]
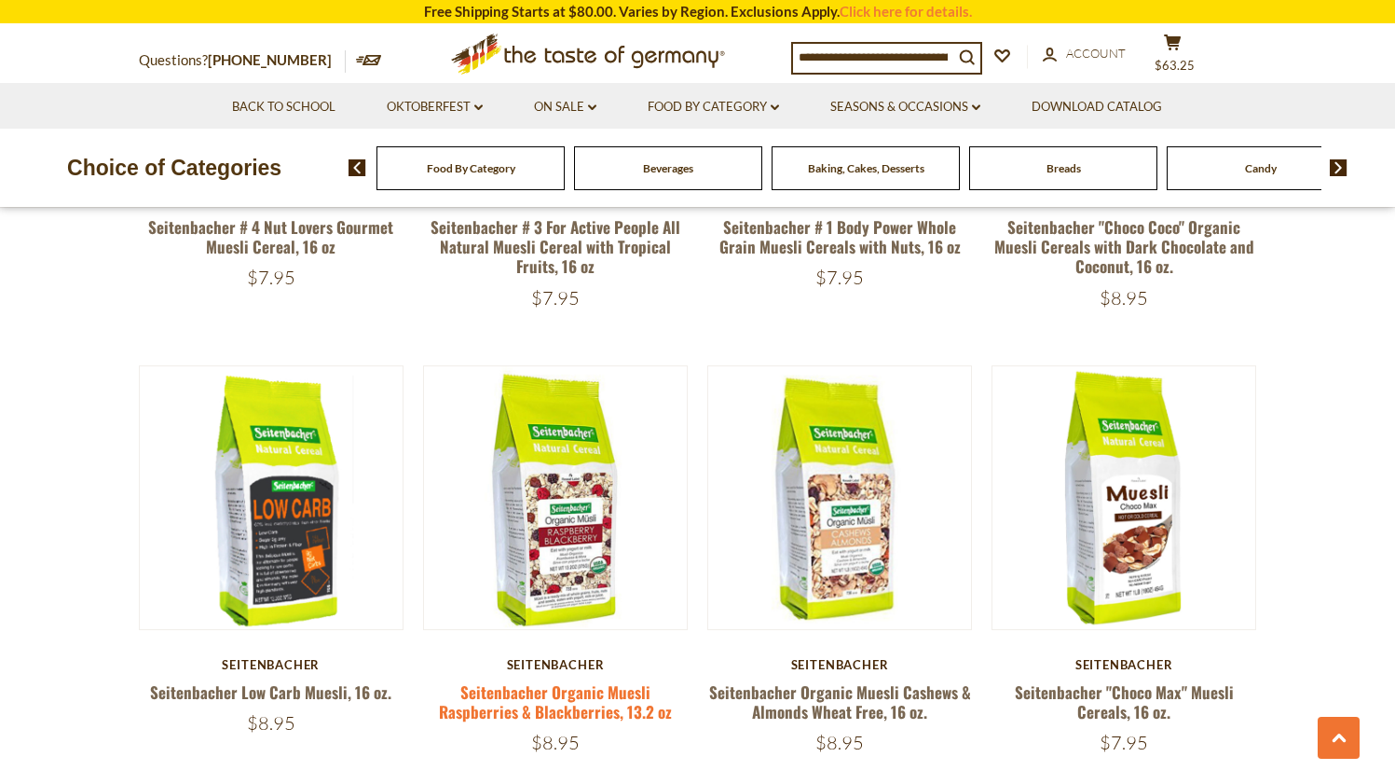
click at [558, 690] on link "Seitenbacher Organic Muesli Raspberries & Blackberries, 13.2 oz" at bounding box center [555, 701] width 233 height 43
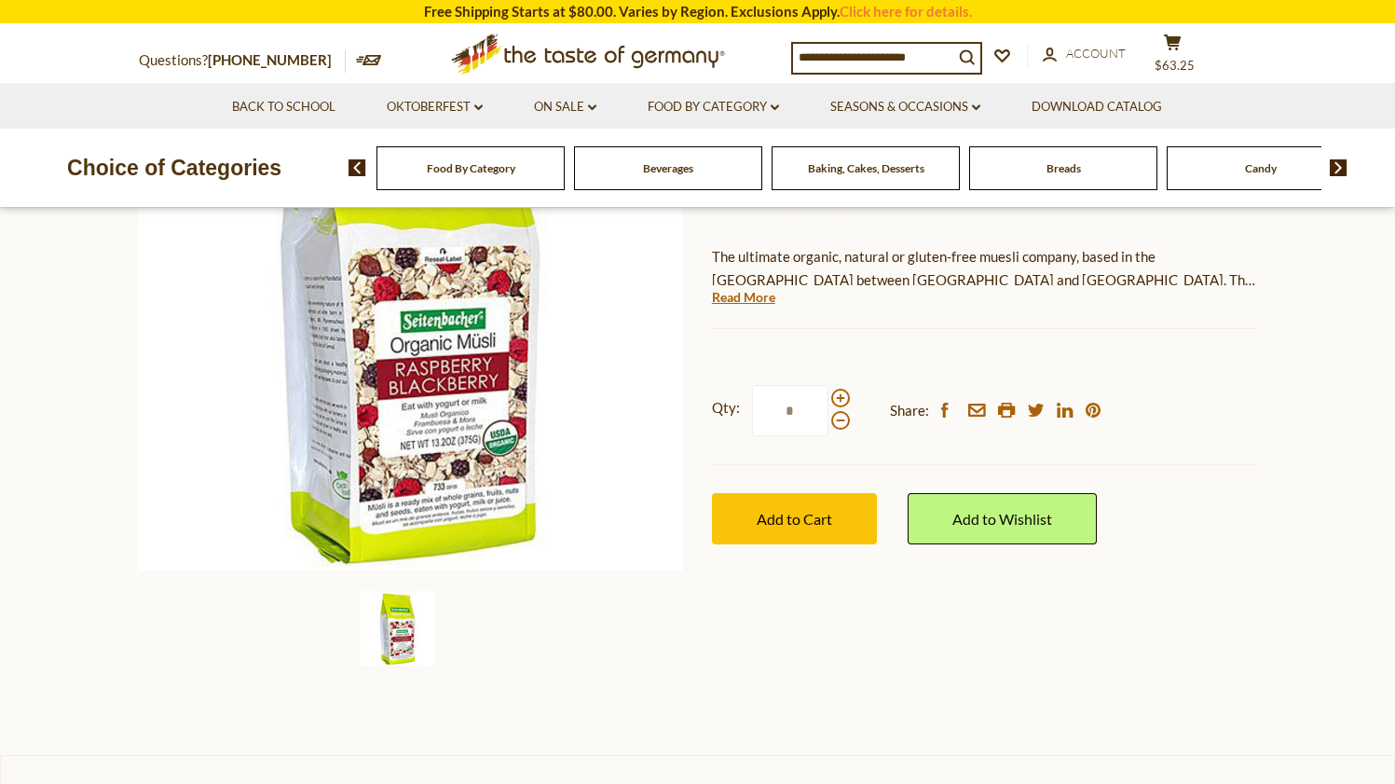
scroll to position [174, 0]
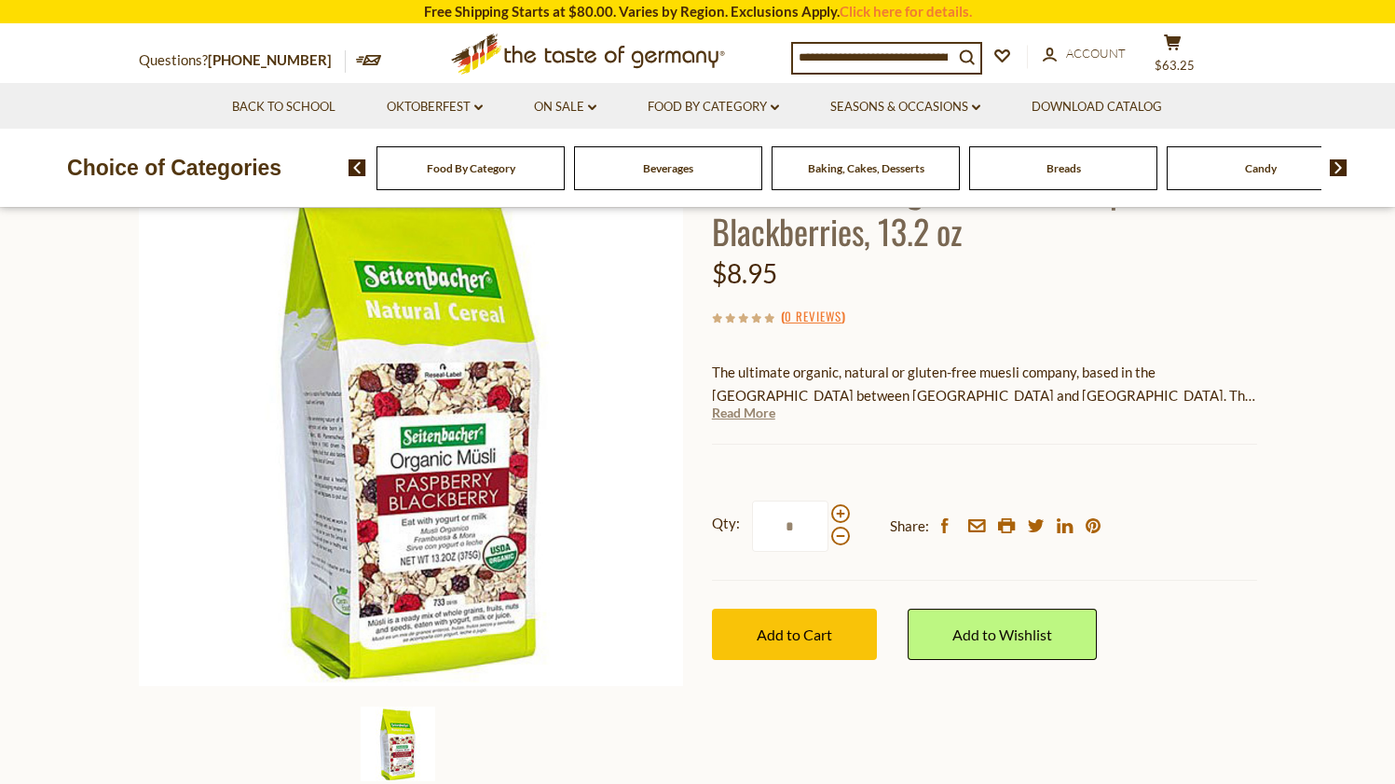
click at [741, 414] on link "Read More" at bounding box center [743, 412] width 63 height 19
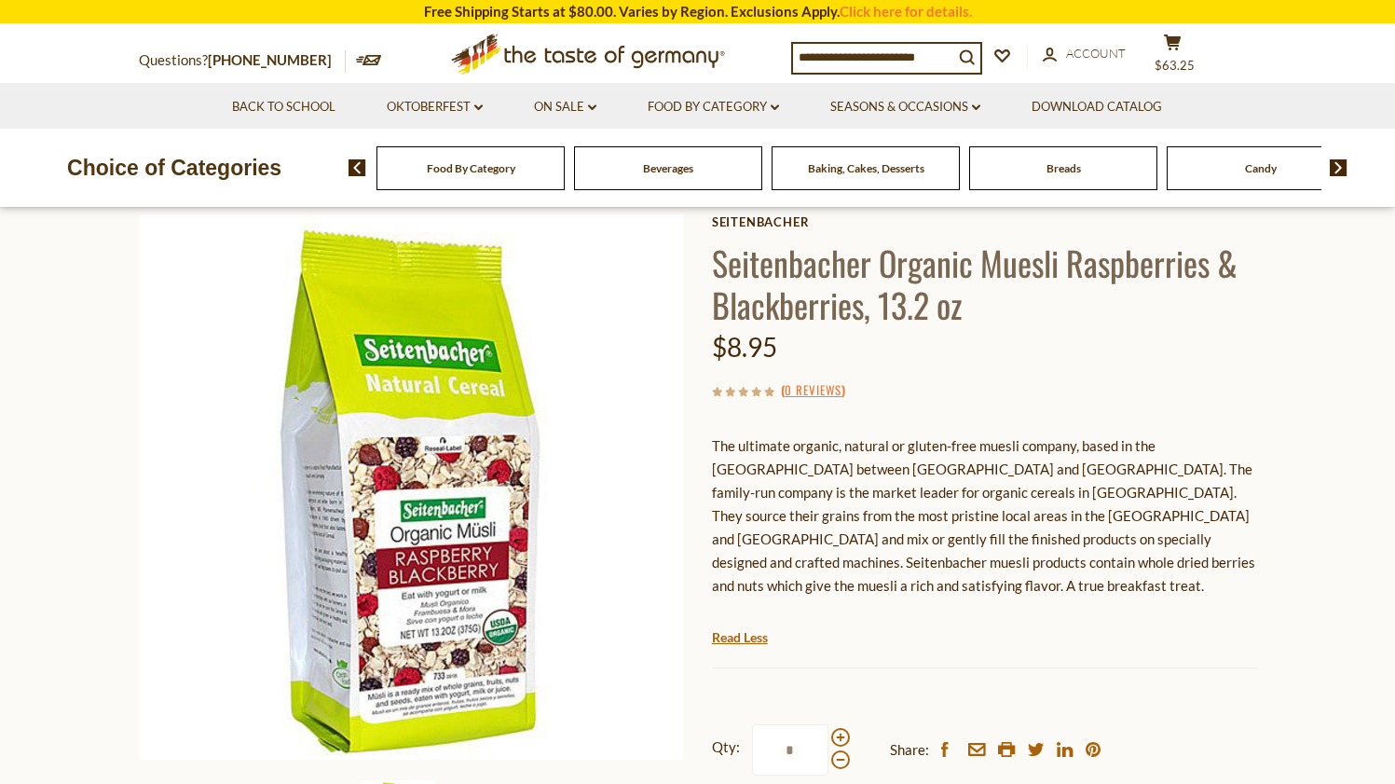
scroll to position [97, 0]
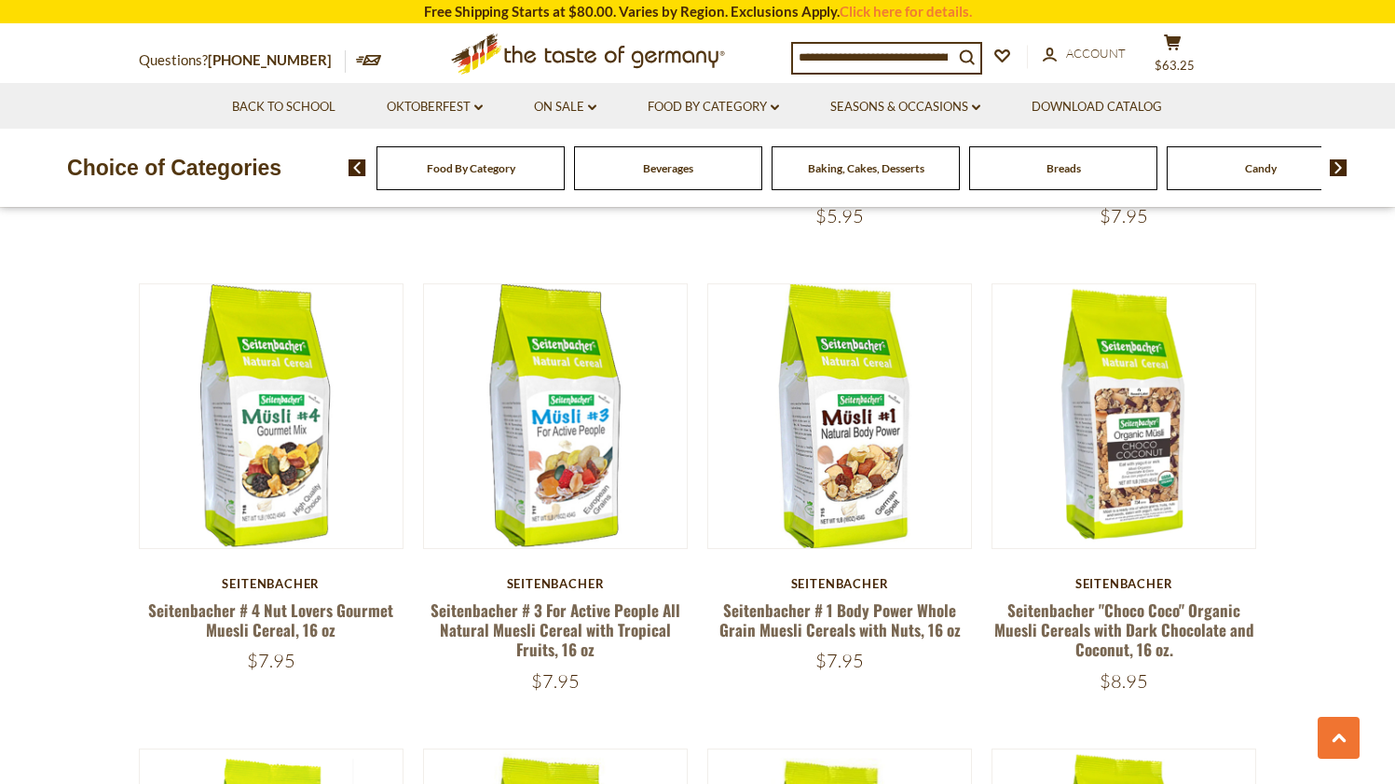
scroll to position [928, 0]
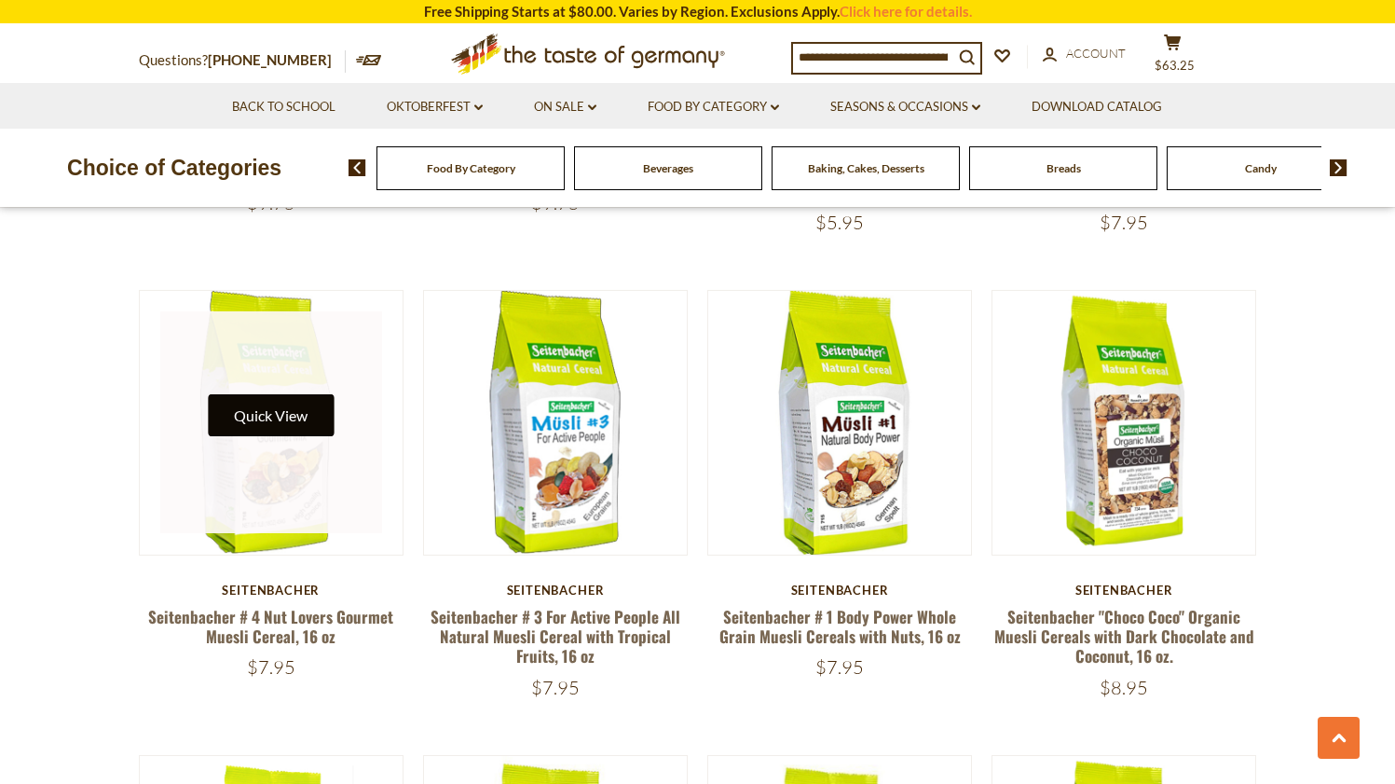
click at [280, 426] on button "Quick View" at bounding box center [271, 415] width 126 height 42
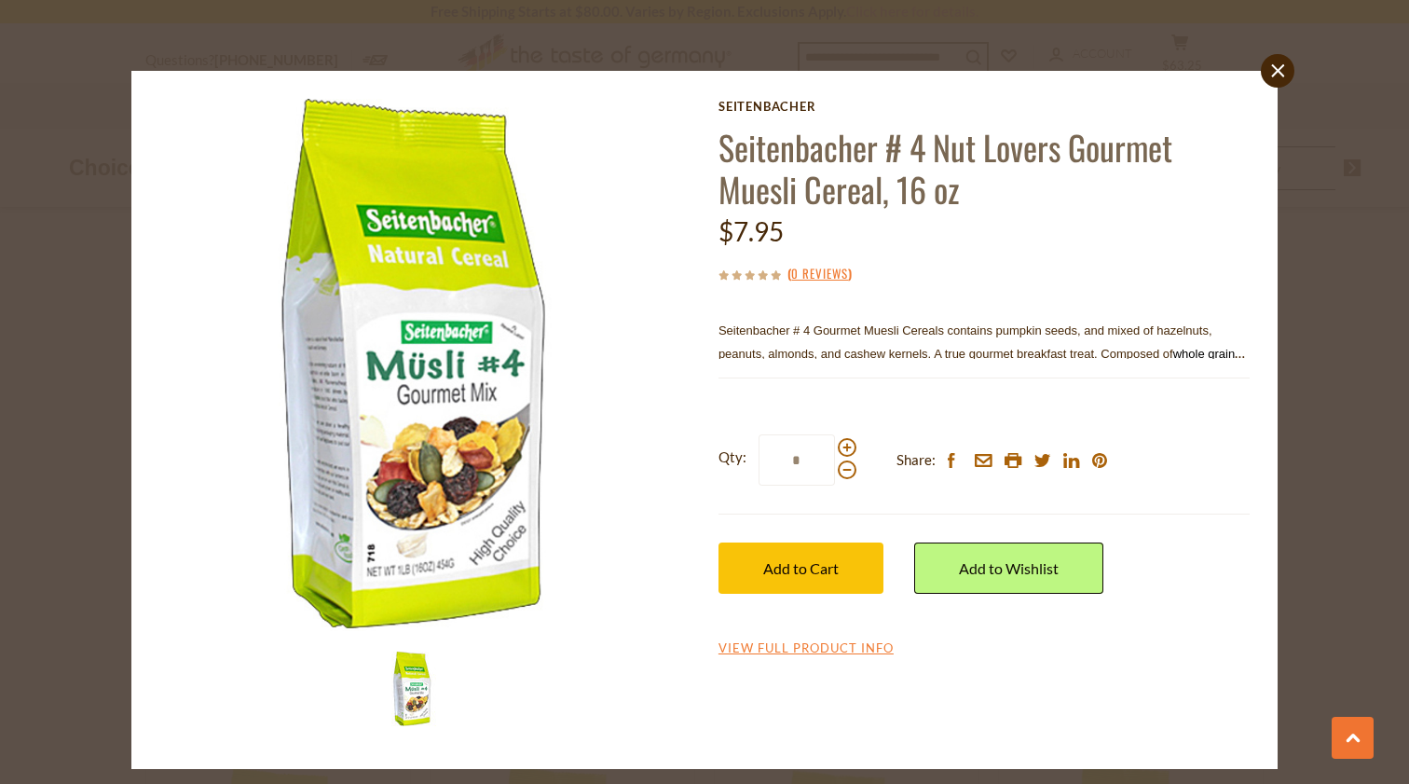
click at [1277, 74] on icon "close" at bounding box center [1278, 70] width 14 height 14
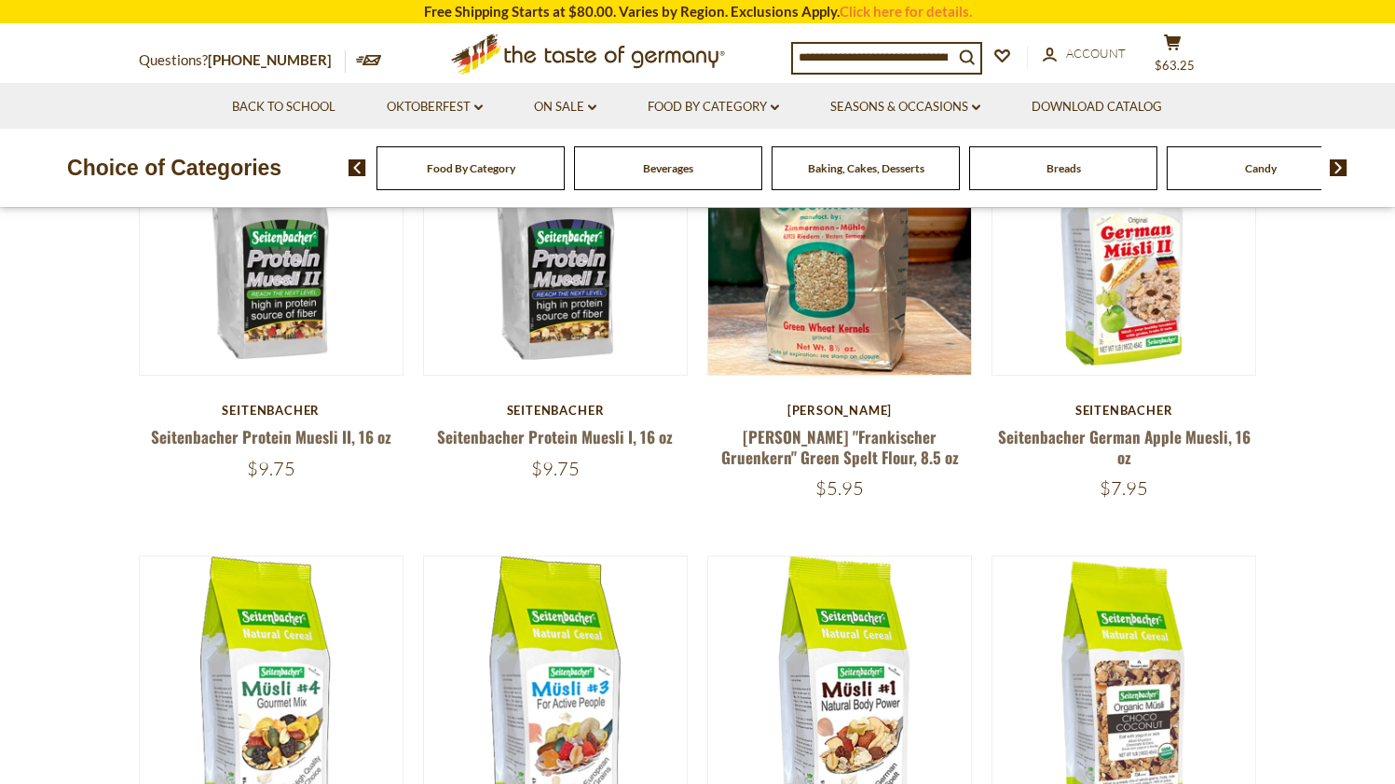
scroll to position [471, 0]
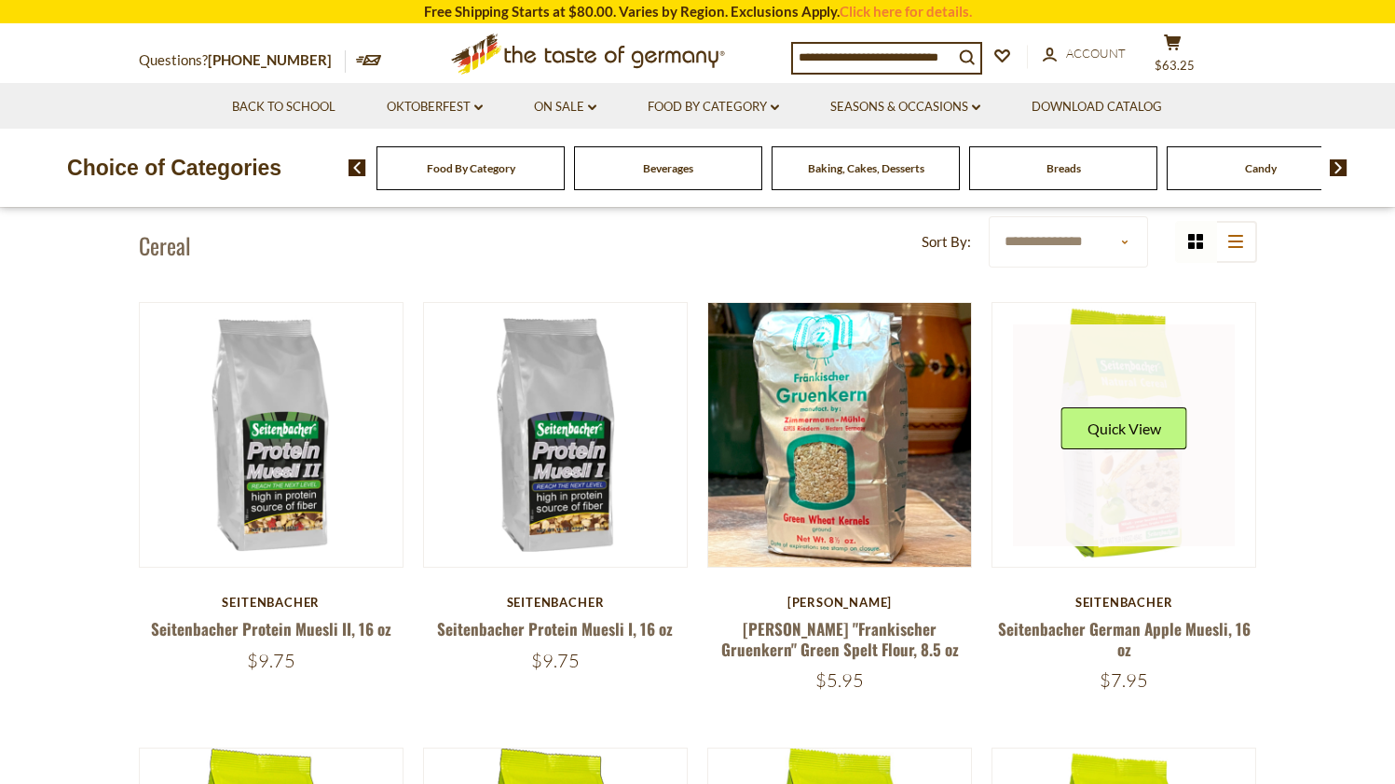
click at [1096, 498] on link at bounding box center [1124, 435] width 222 height 222
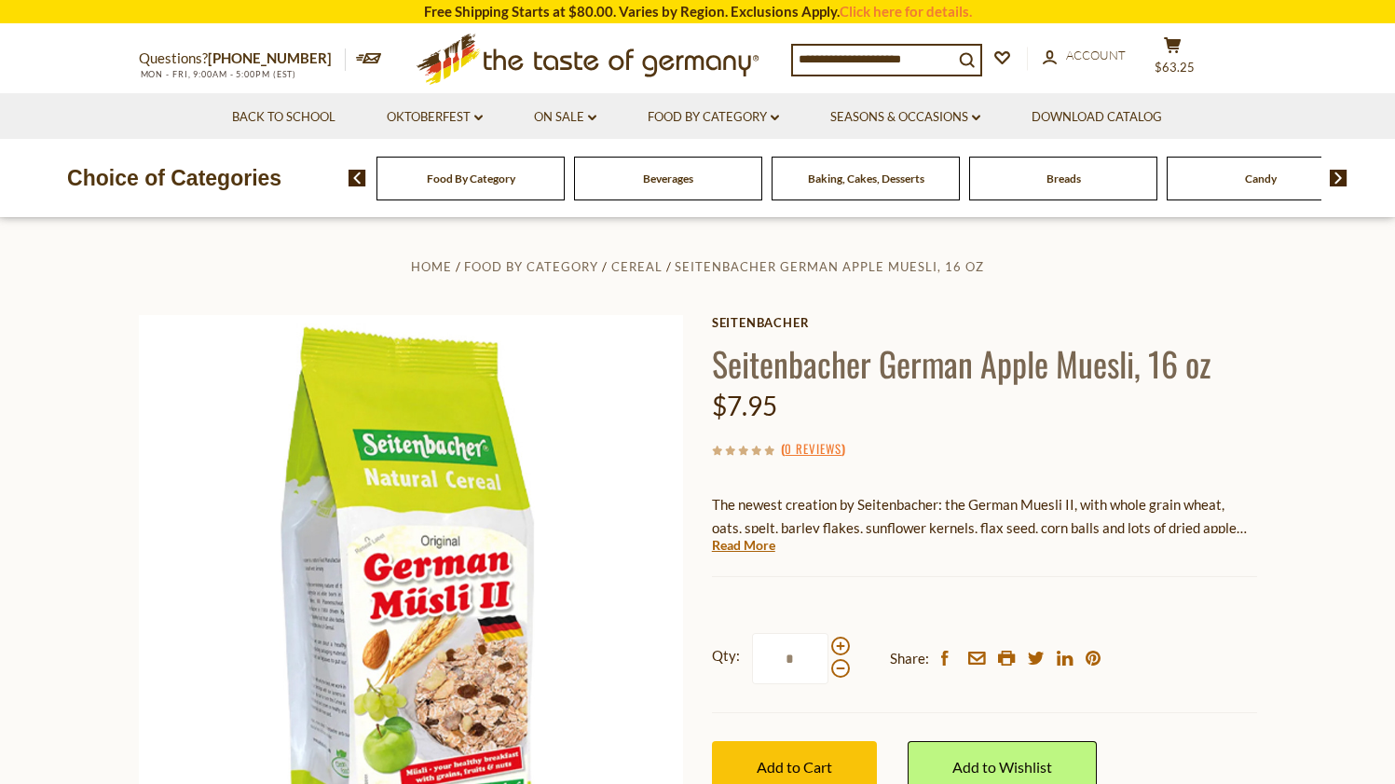
click at [837, 641] on span at bounding box center [840, 645] width 19 height 19
click at [828, 641] on input "*" at bounding box center [790, 658] width 76 height 51
click at [836, 665] on span at bounding box center [840, 668] width 19 height 19
click at [828, 665] on input "*" at bounding box center [790, 658] width 76 height 51
type input "*"
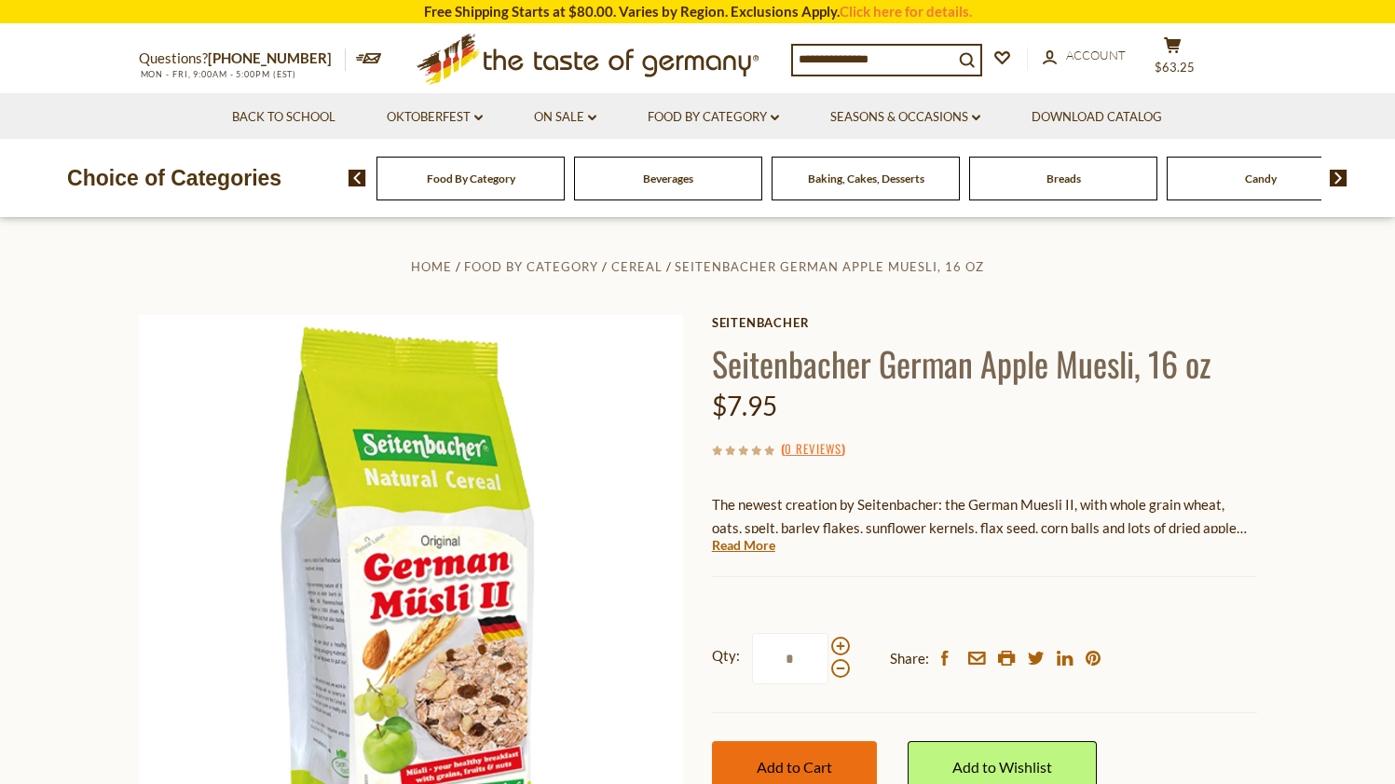
click at [795, 749] on button "Add to Cart" at bounding box center [794, 766] width 165 height 51
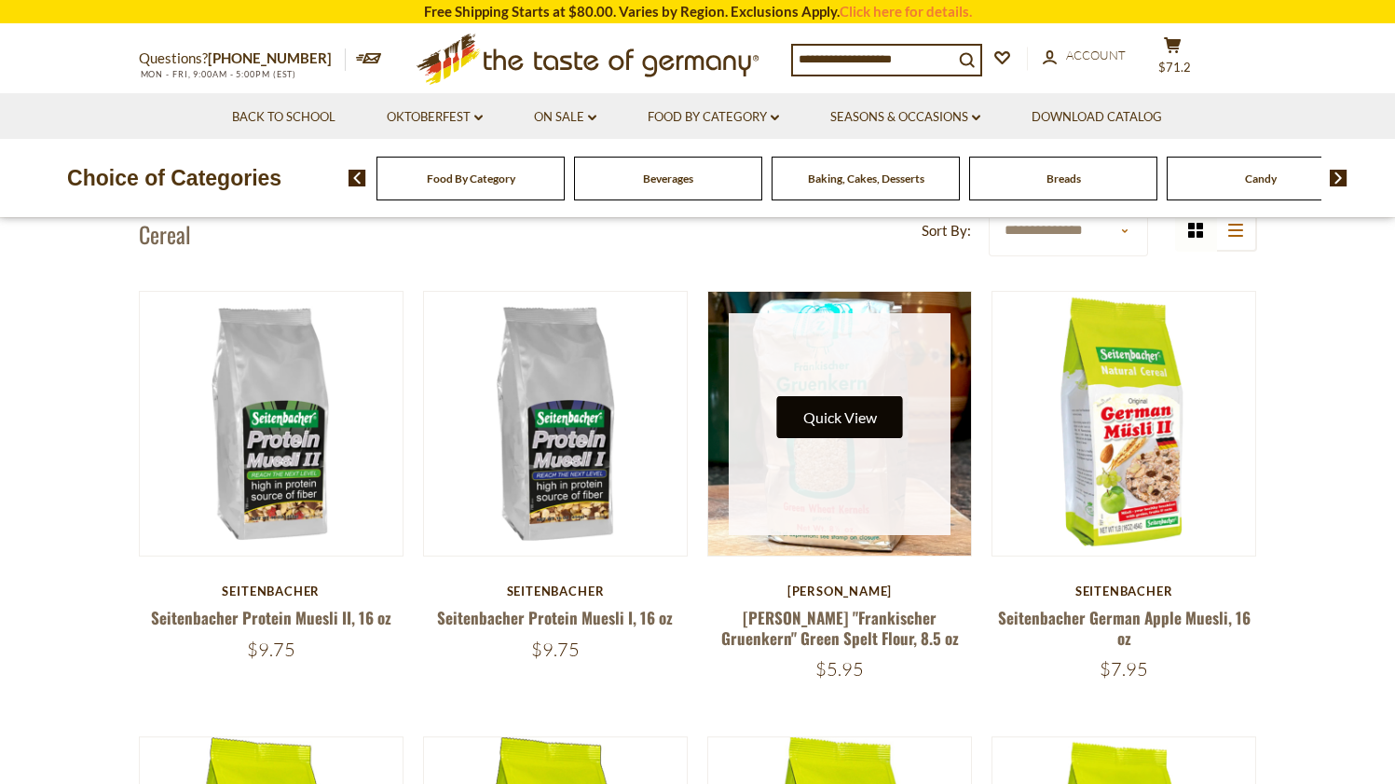
scroll to position [488, 0]
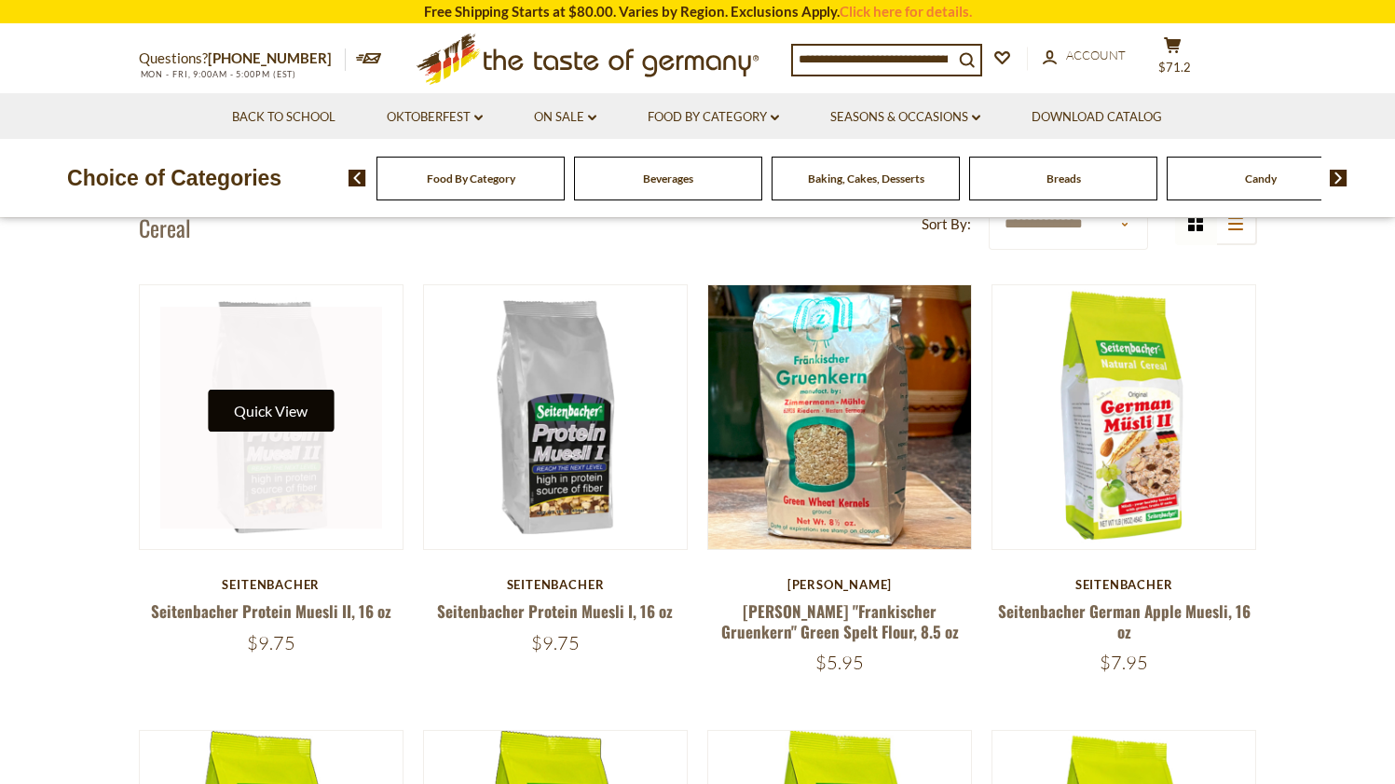
click at [294, 425] on button "Quick View" at bounding box center [271, 411] width 126 height 42
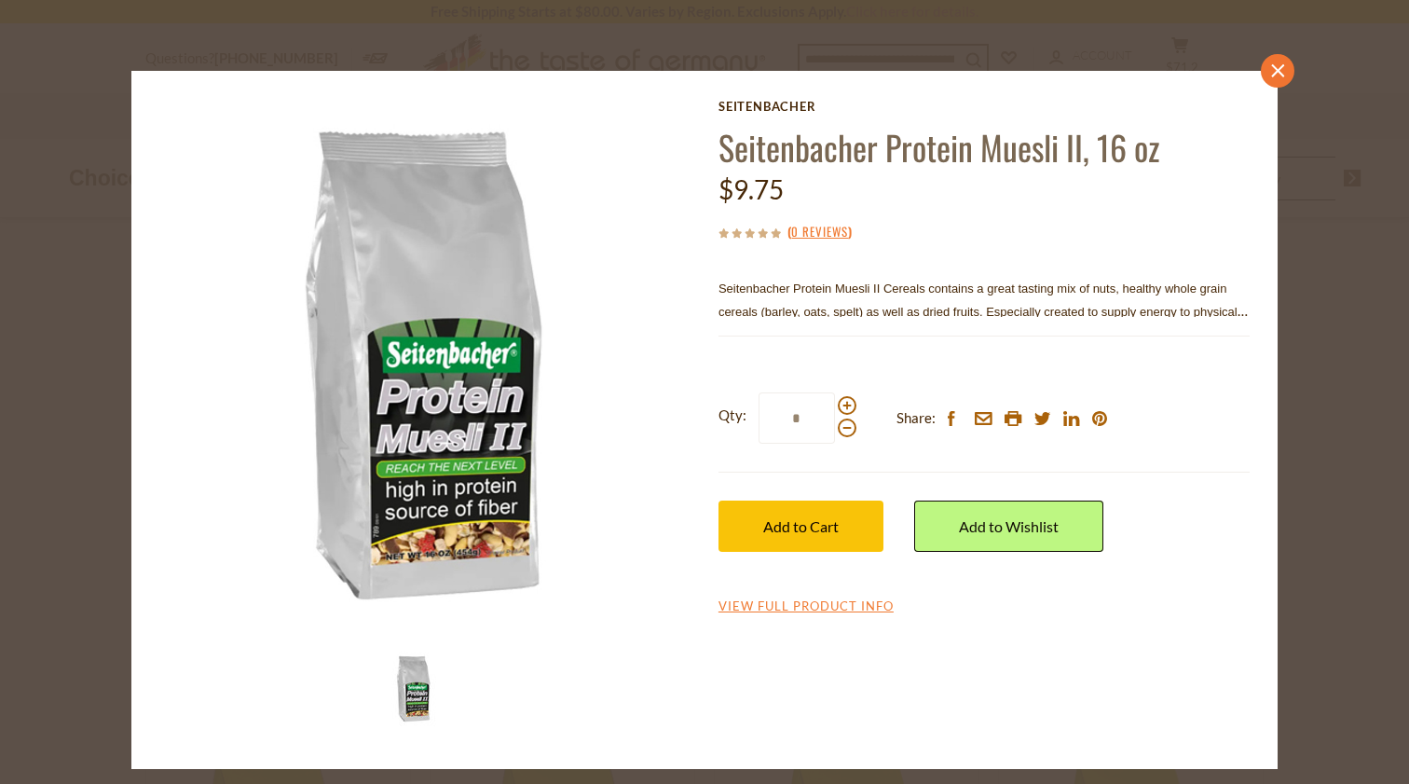
click at [1284, 69] on icon "close" at bounding box center [1278, 70] width 14 height 14
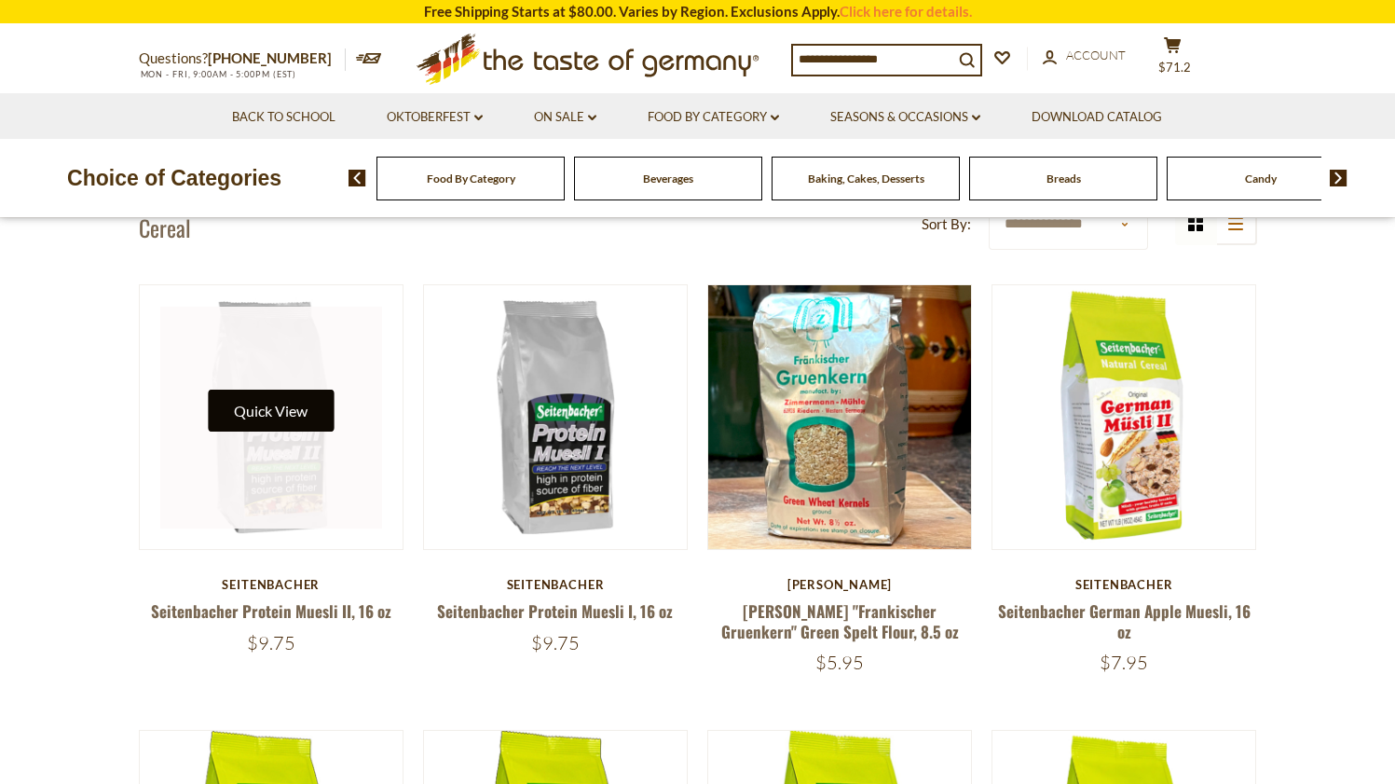
click at [294, 418] on button "Quick View" at bounding box center [271, 411] width 126 height 42
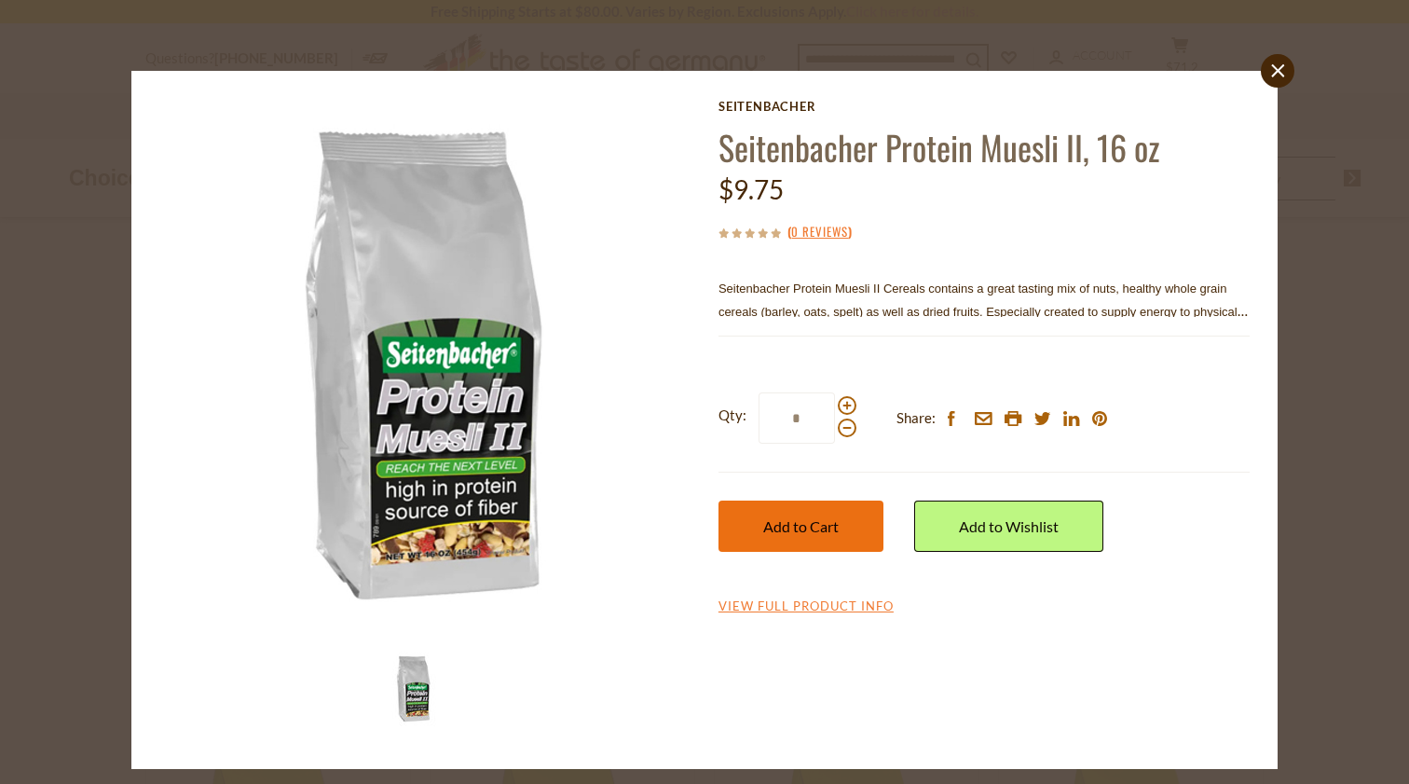
click at [793, 529] on span "Add to Cart" at bounding box center [800, 526] width 75 height 18
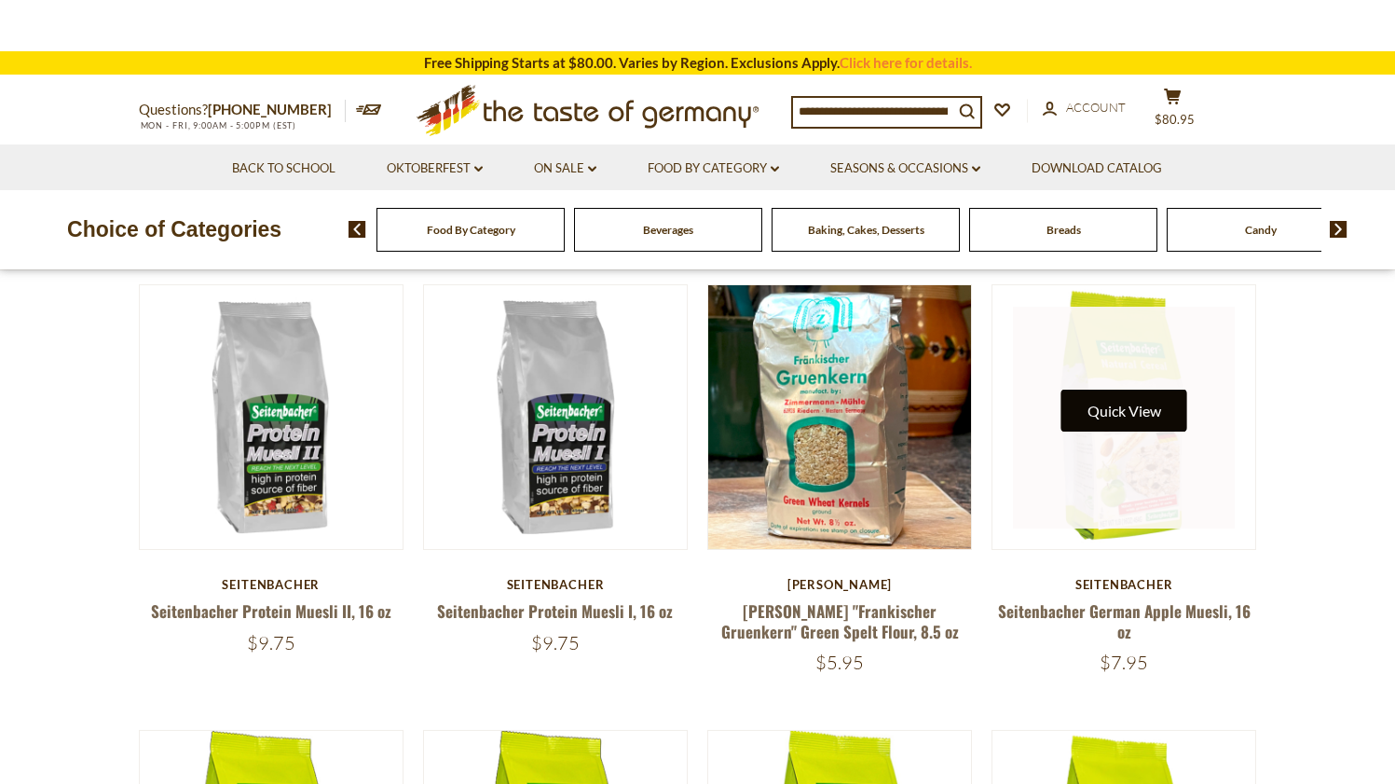
click at [1109, 416] on button "Quick View" at bounding box center [1124, 411] width 126 height 42
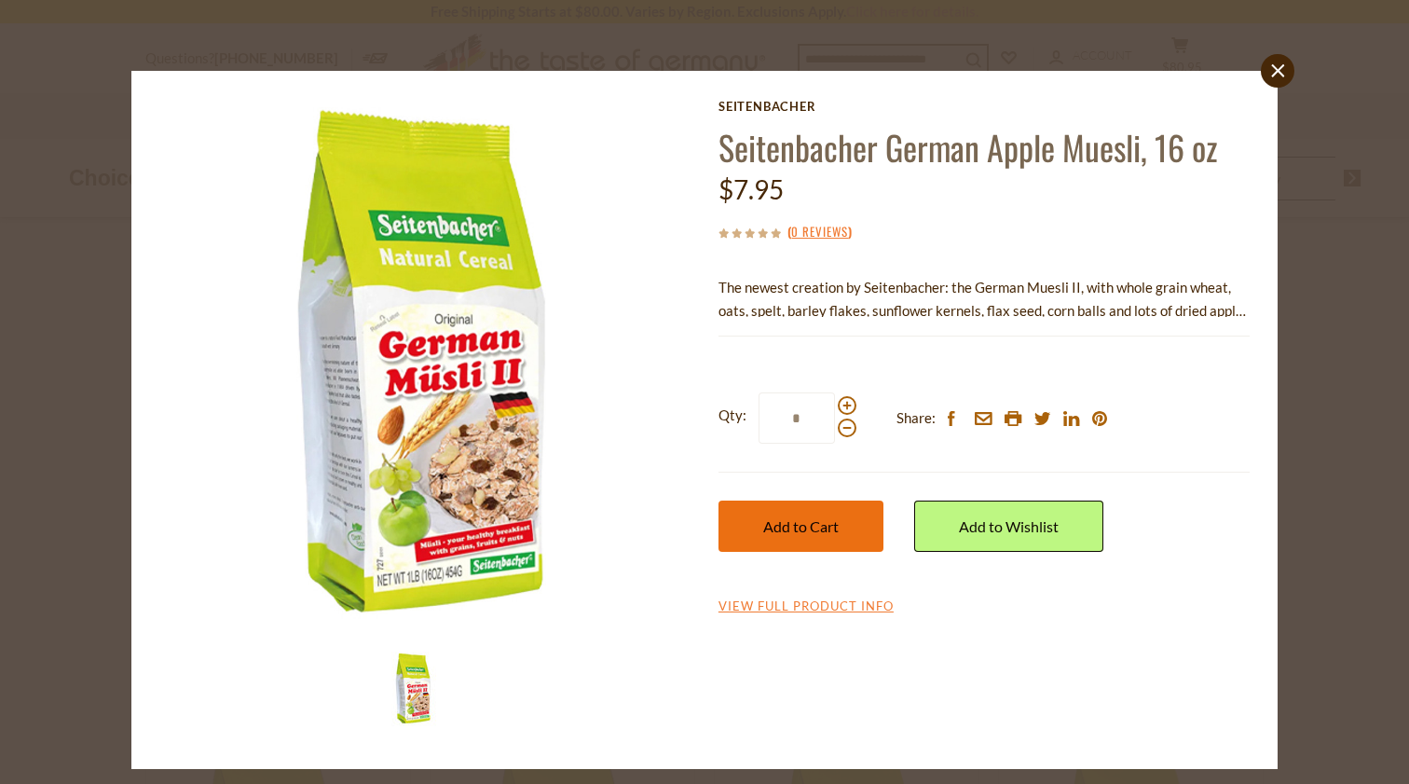
click at [806, 537] on button "Add to Cart" at bounding box center [800, 525] width 165 height 51
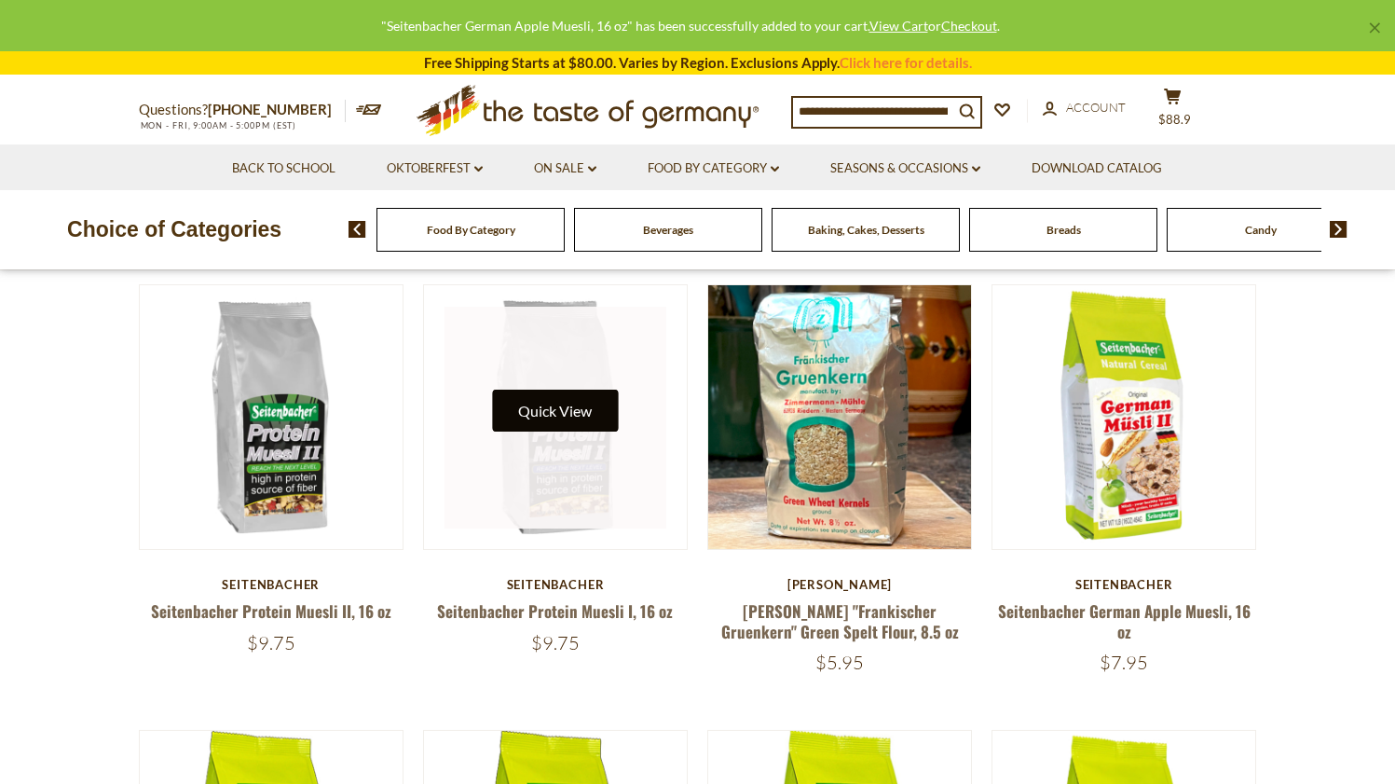
click at [558, 417] on button "Quick View" at bounding box center [555, 411] width 126 height 42
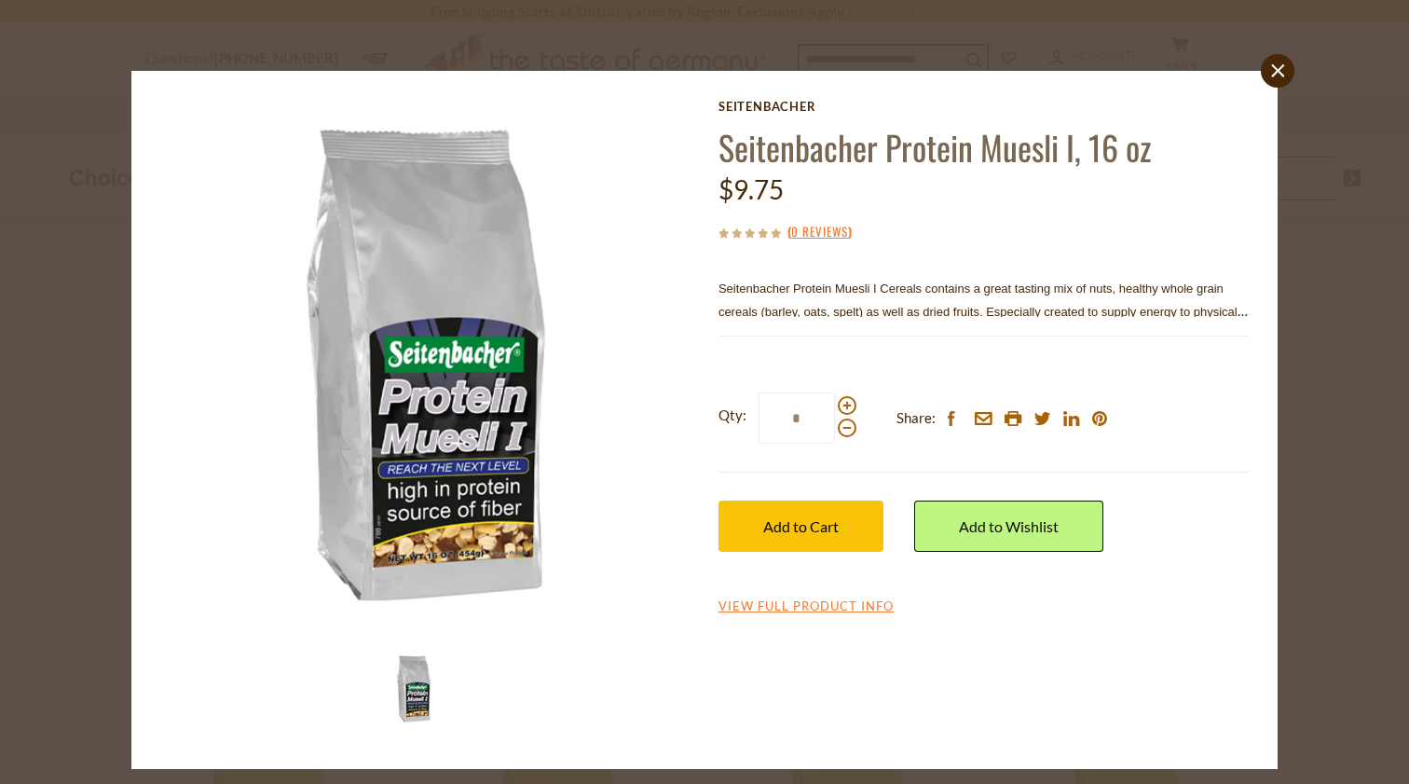
click at [1279, 75] on icon "close" at bounding box center [1278, 70] width 14 height 14
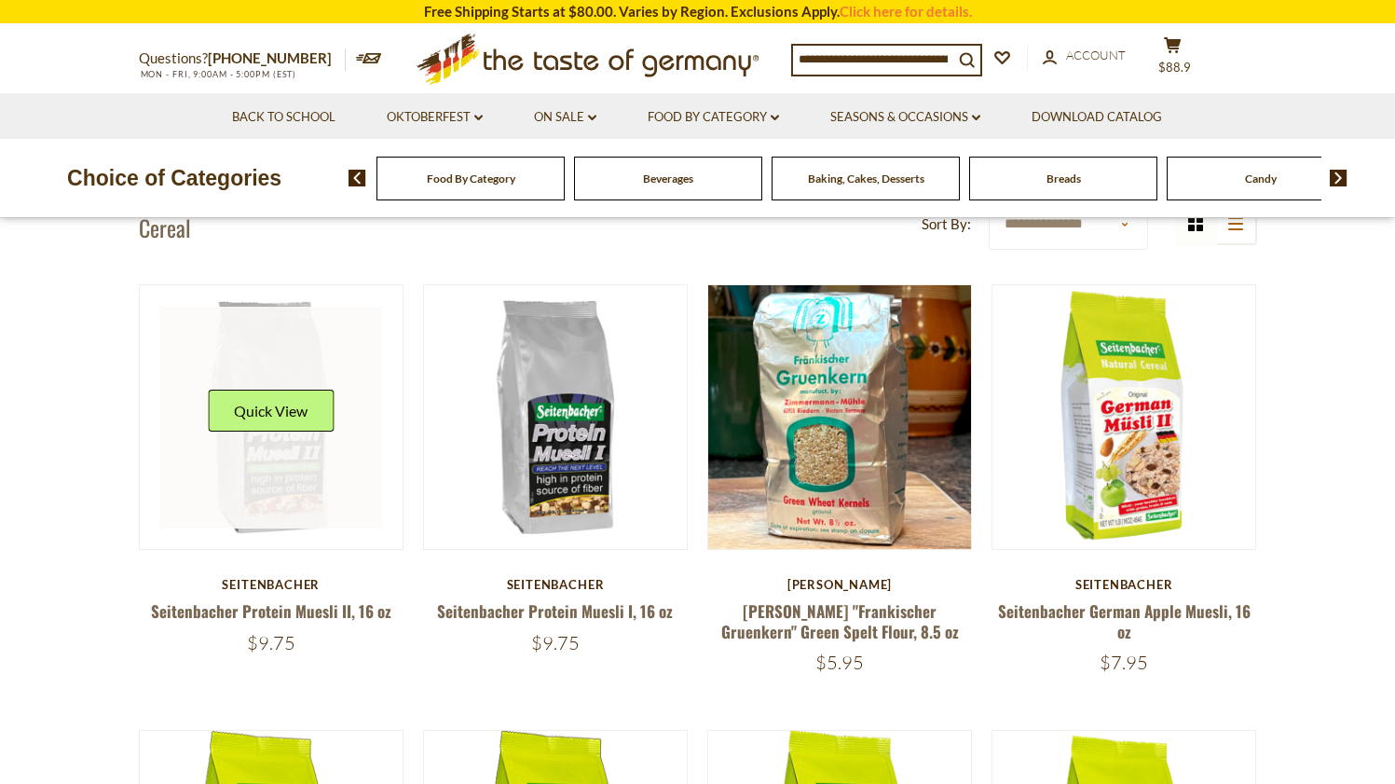
click at [279, 450] on link at bounding box center [271, 418] width 222 height 222
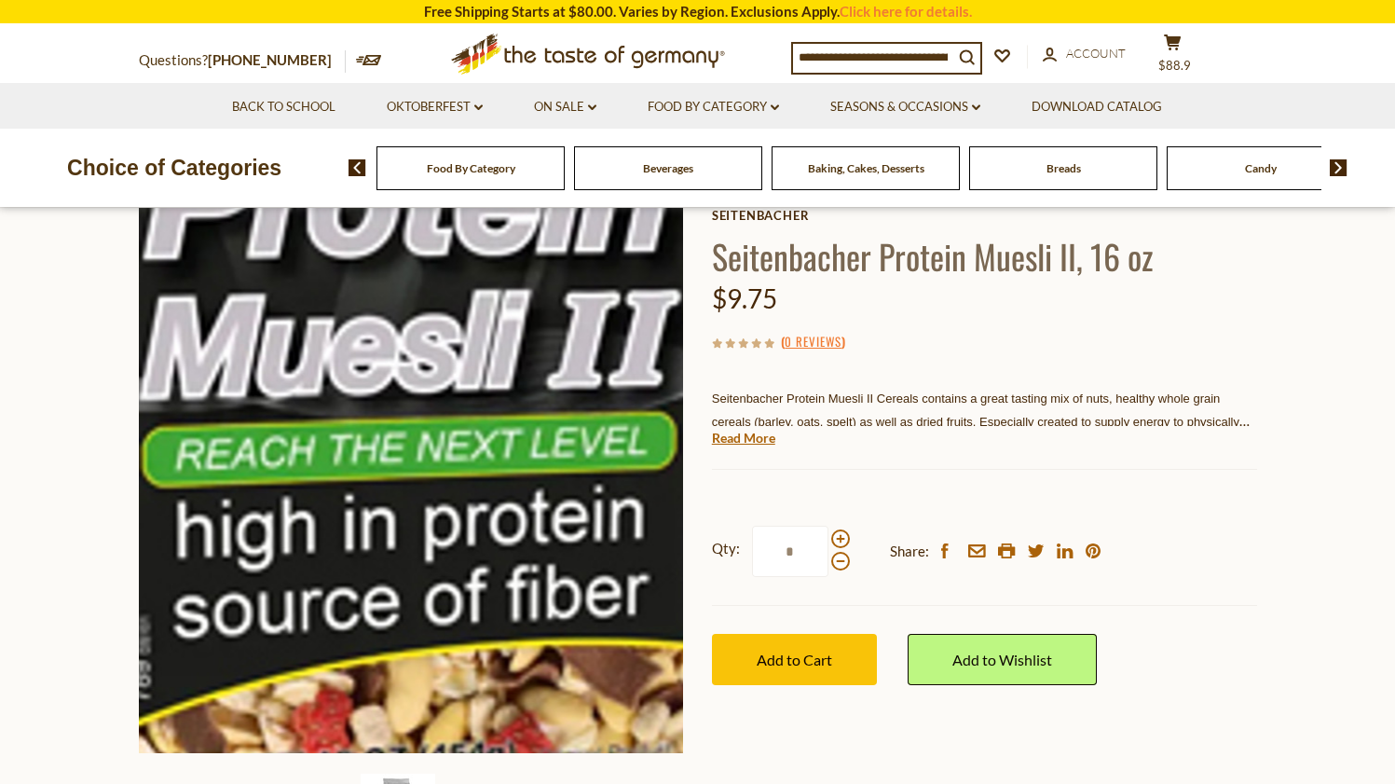
scroll to position [157, 0]
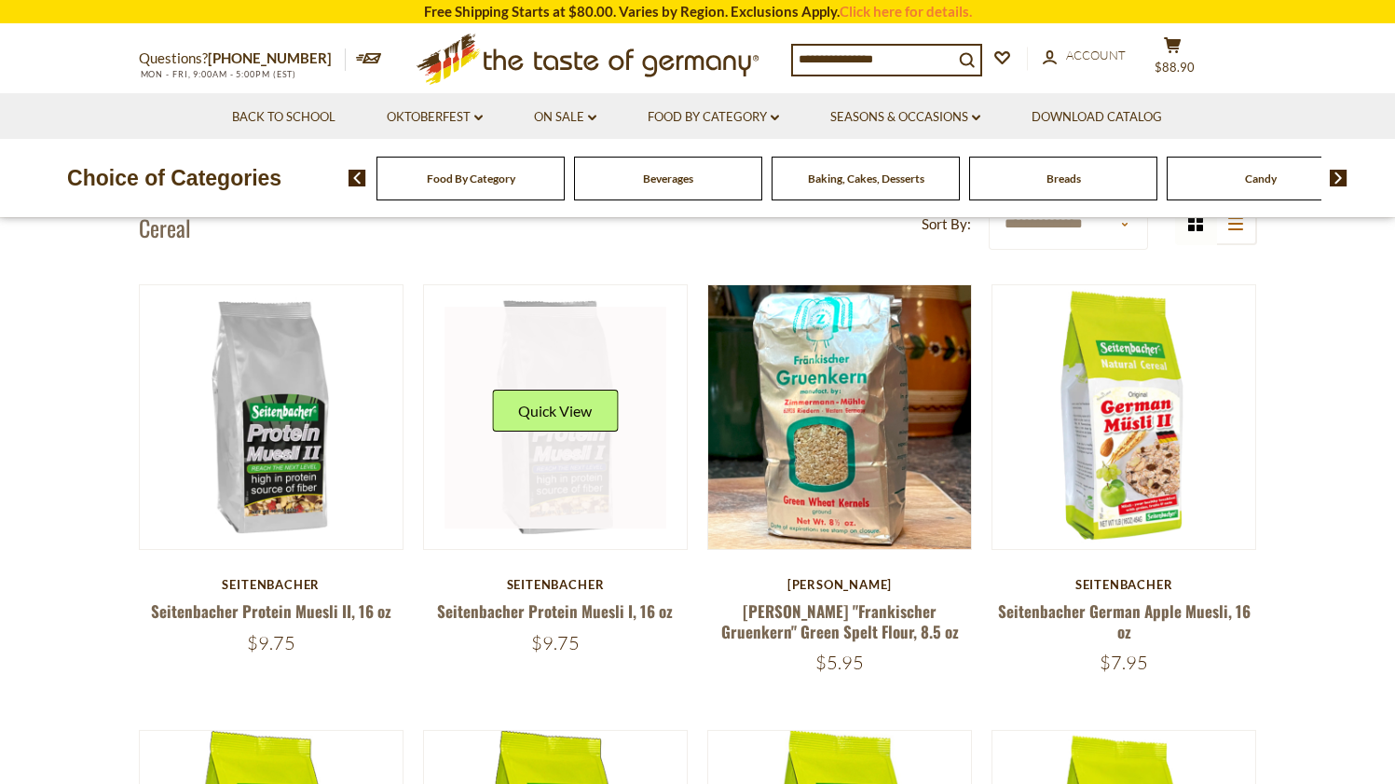
click at [573, 465] on link at bounding box center [555, 418] width 222 height 222
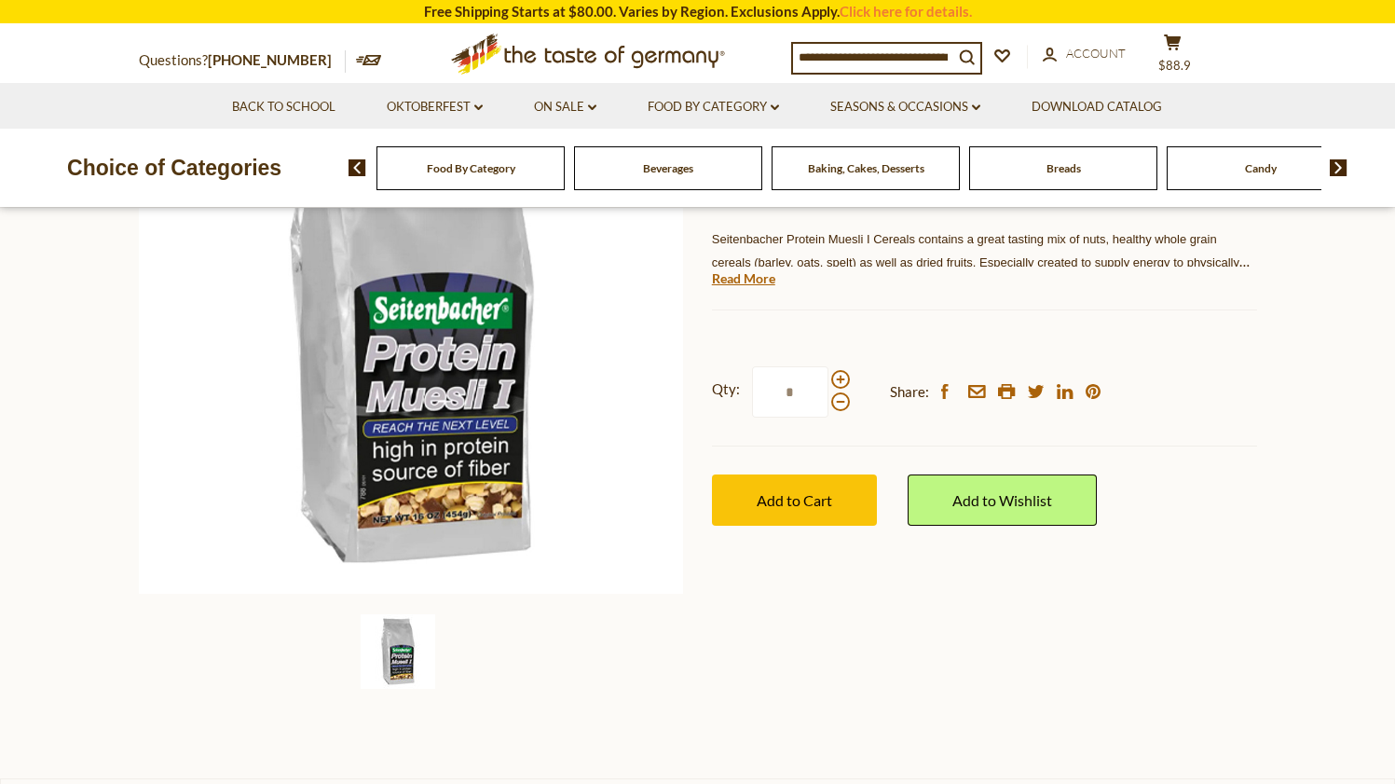
scroll to position [208, 0]
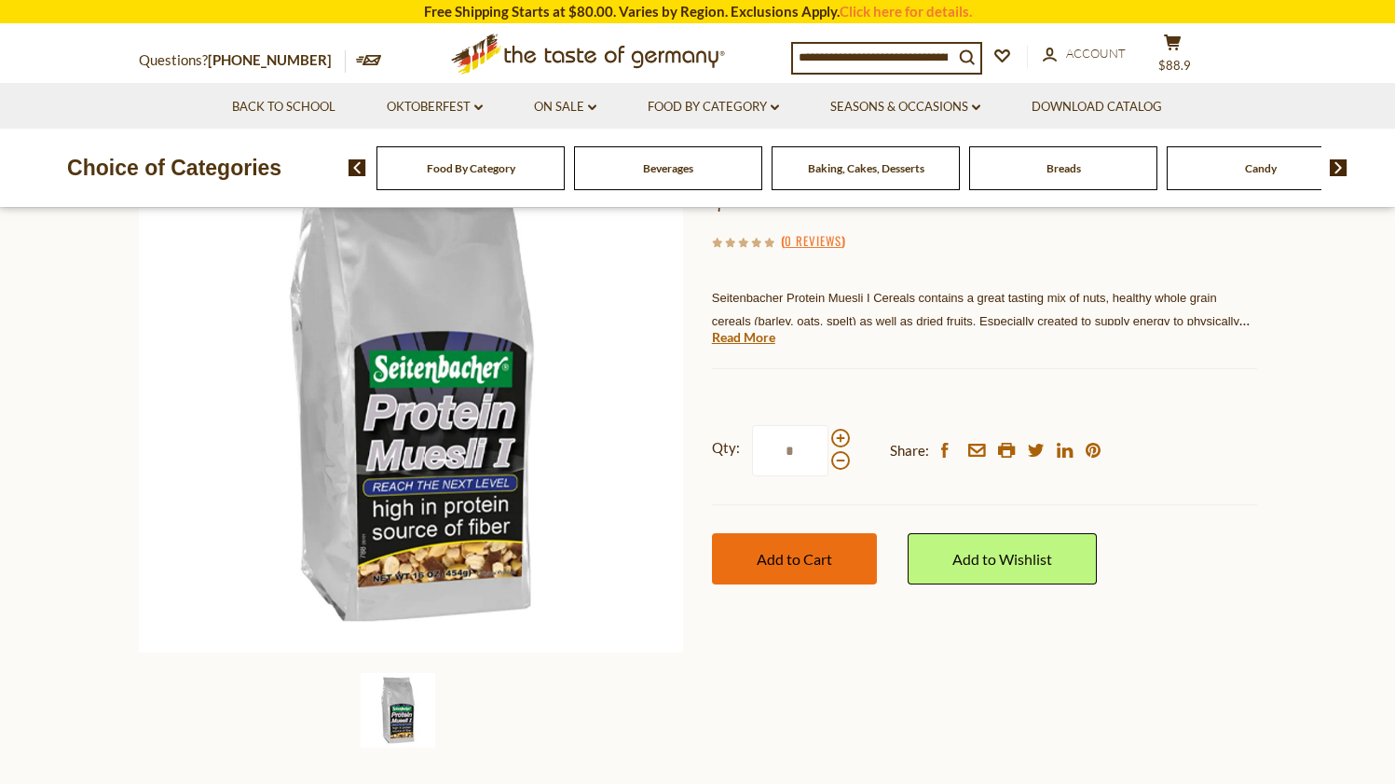
click at [772, 553] on span "Add to Cart" at bounding box center [794, 559] width 75 height 18
click at [818, 550] on span "Add to Cart" at bounding box center [794, 559] width 75 height 18
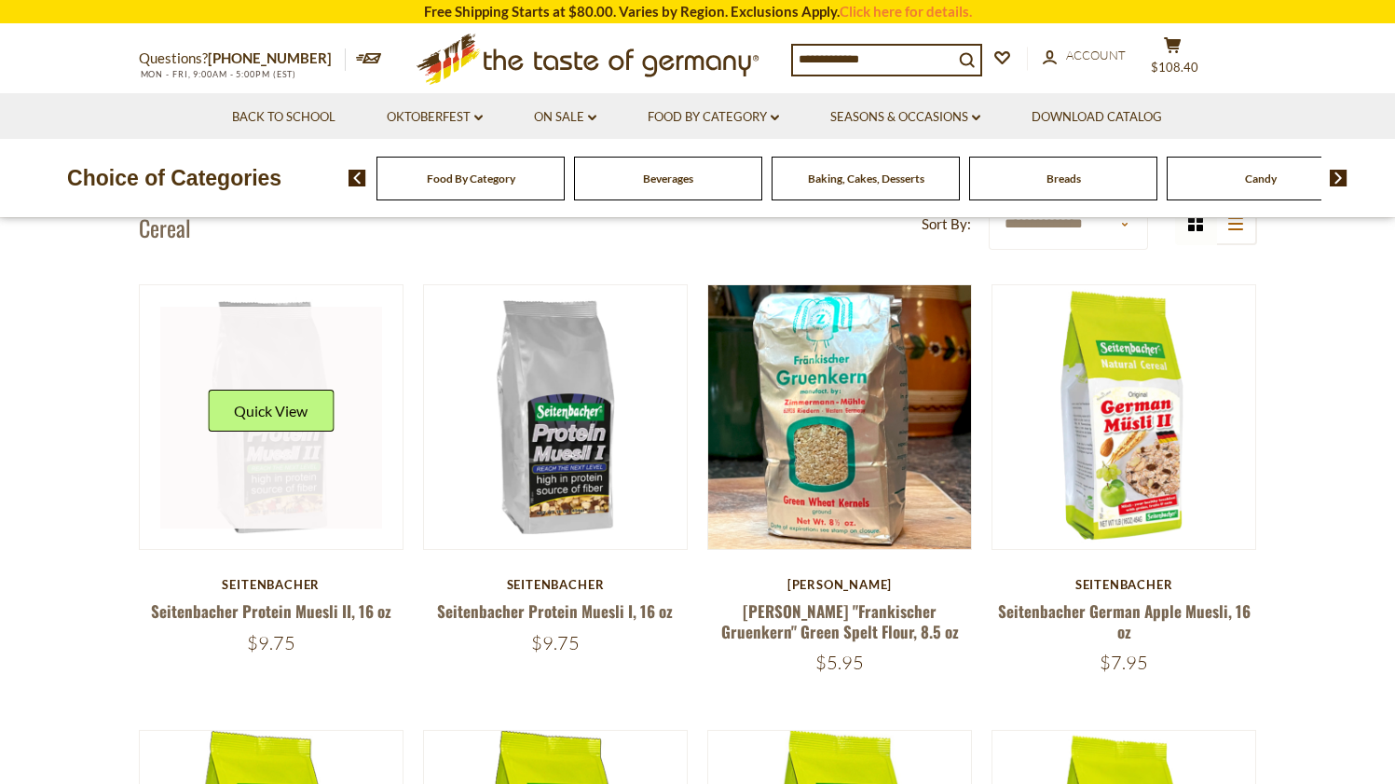
scroll to position [488, 0]
click at [265, 399] on button "Quick View" at bounding box center [271, 411] width 126 height 42
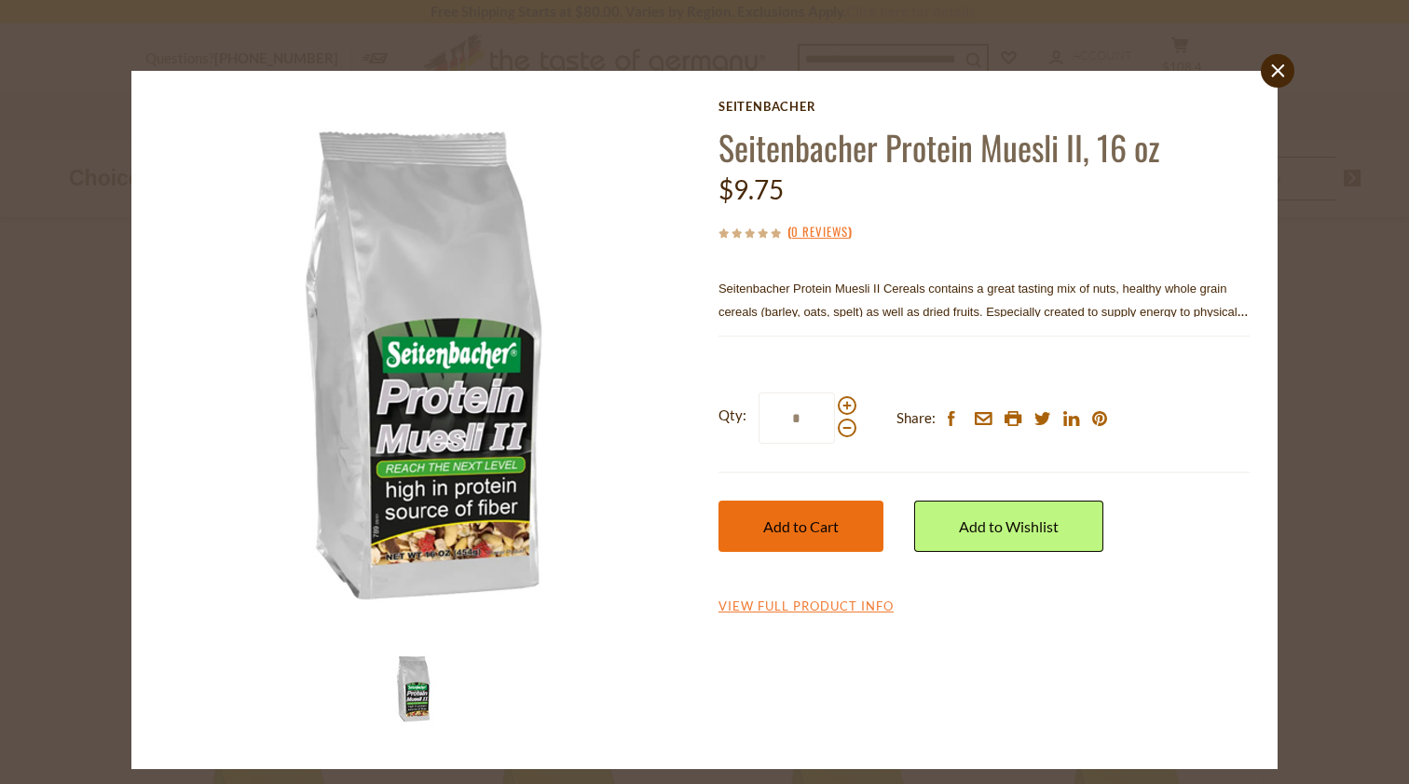
click at [802, 528] on span "Add to Cart" at bounding box center [800, 526] width 75 height 18
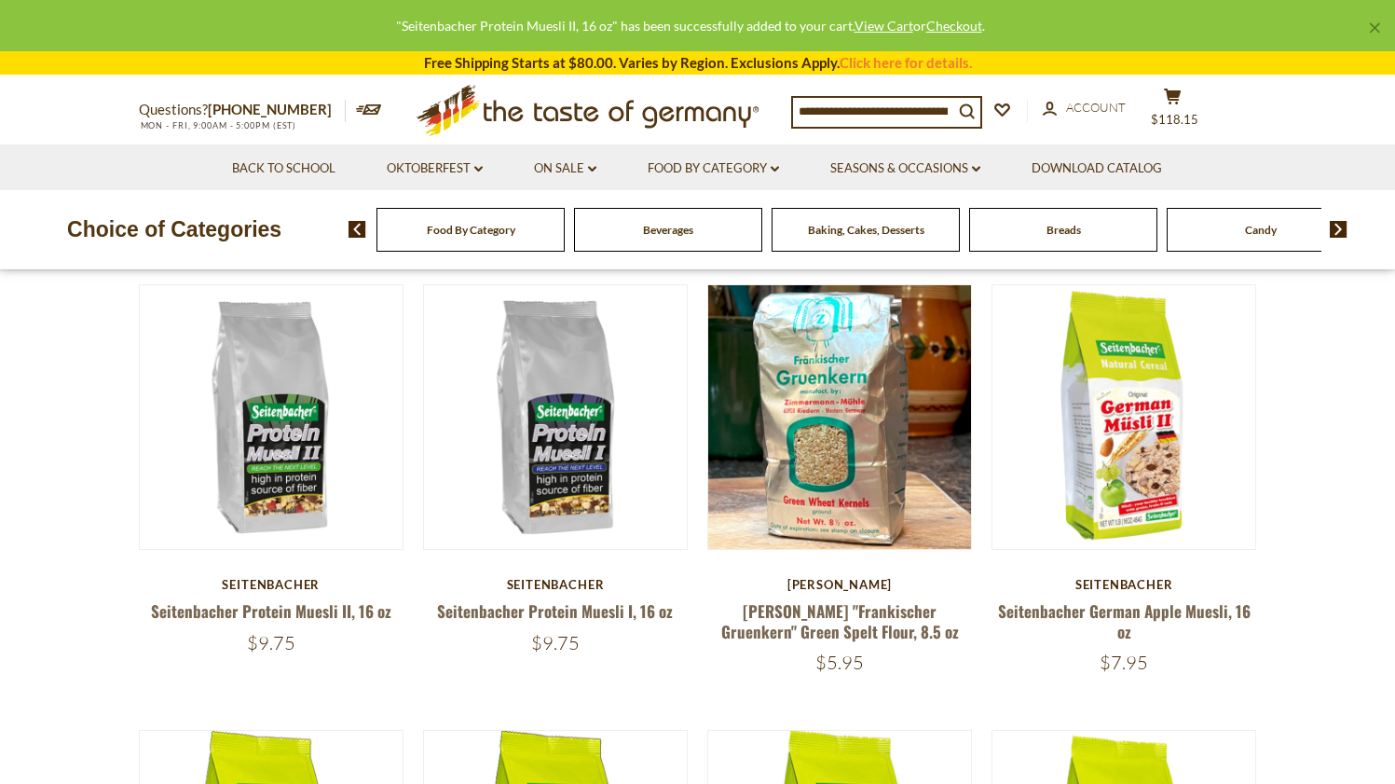
click at [1340, 226] on img at bounding box center [1339, 229] width 18 height 17
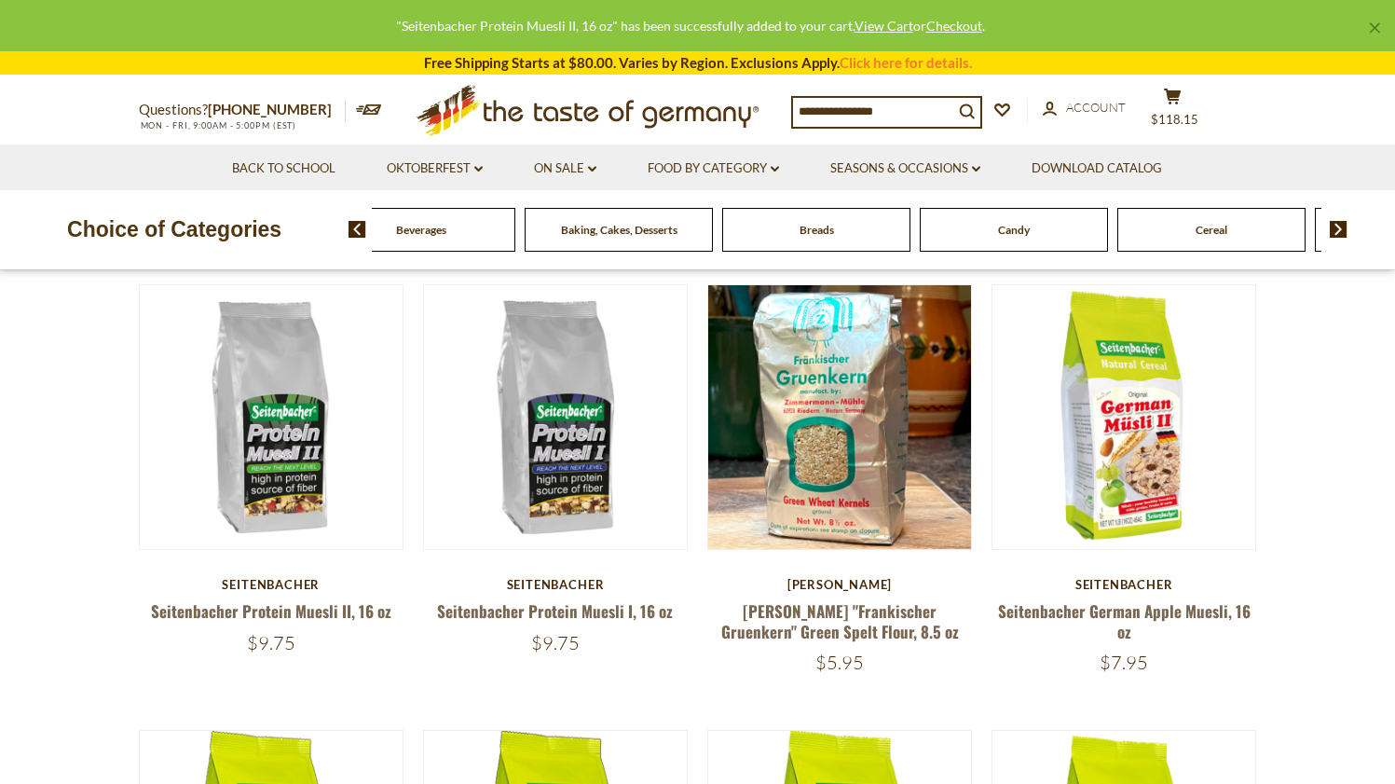
click at [1339, 228] on img at bounding box center [1339, 229] width 18 height 17
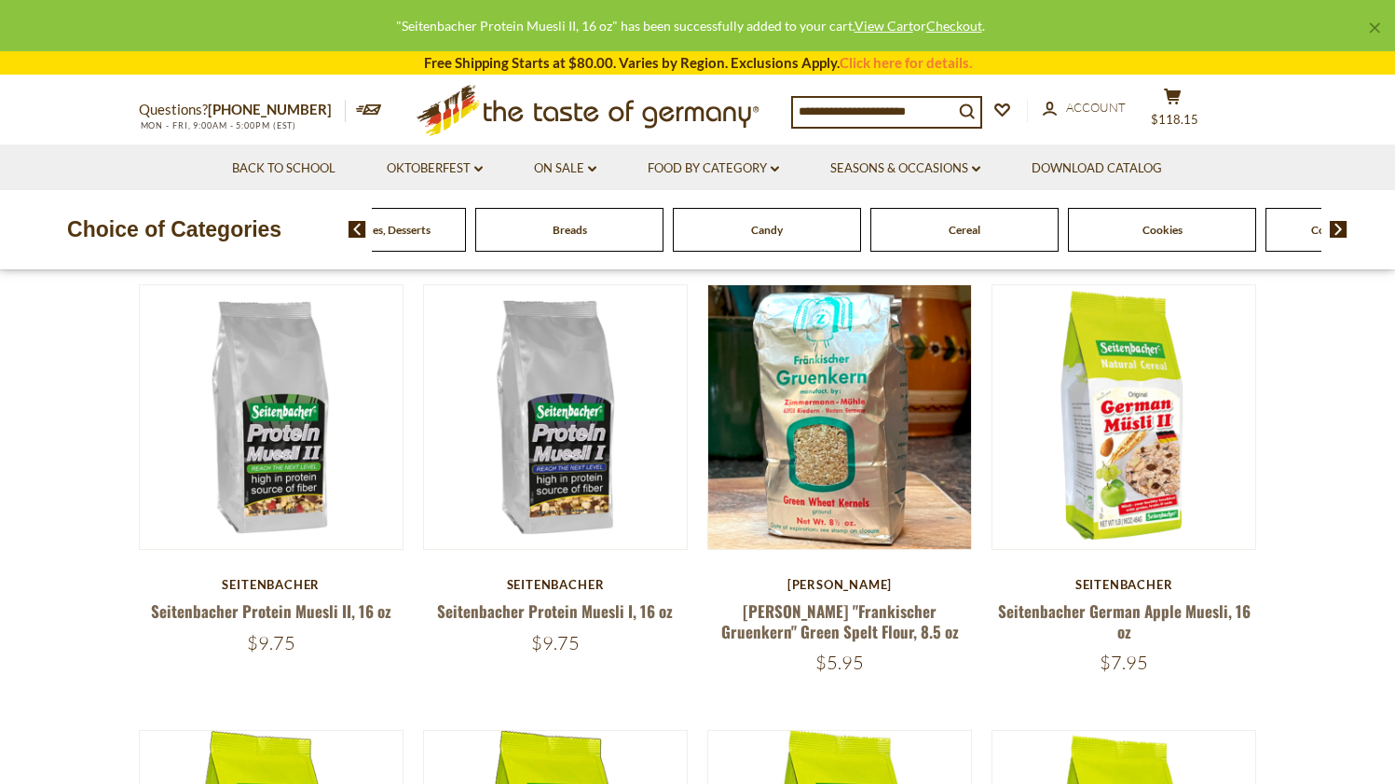
click at [1336, 233] on img at bounding box center [1339, 229] width 18 height 17
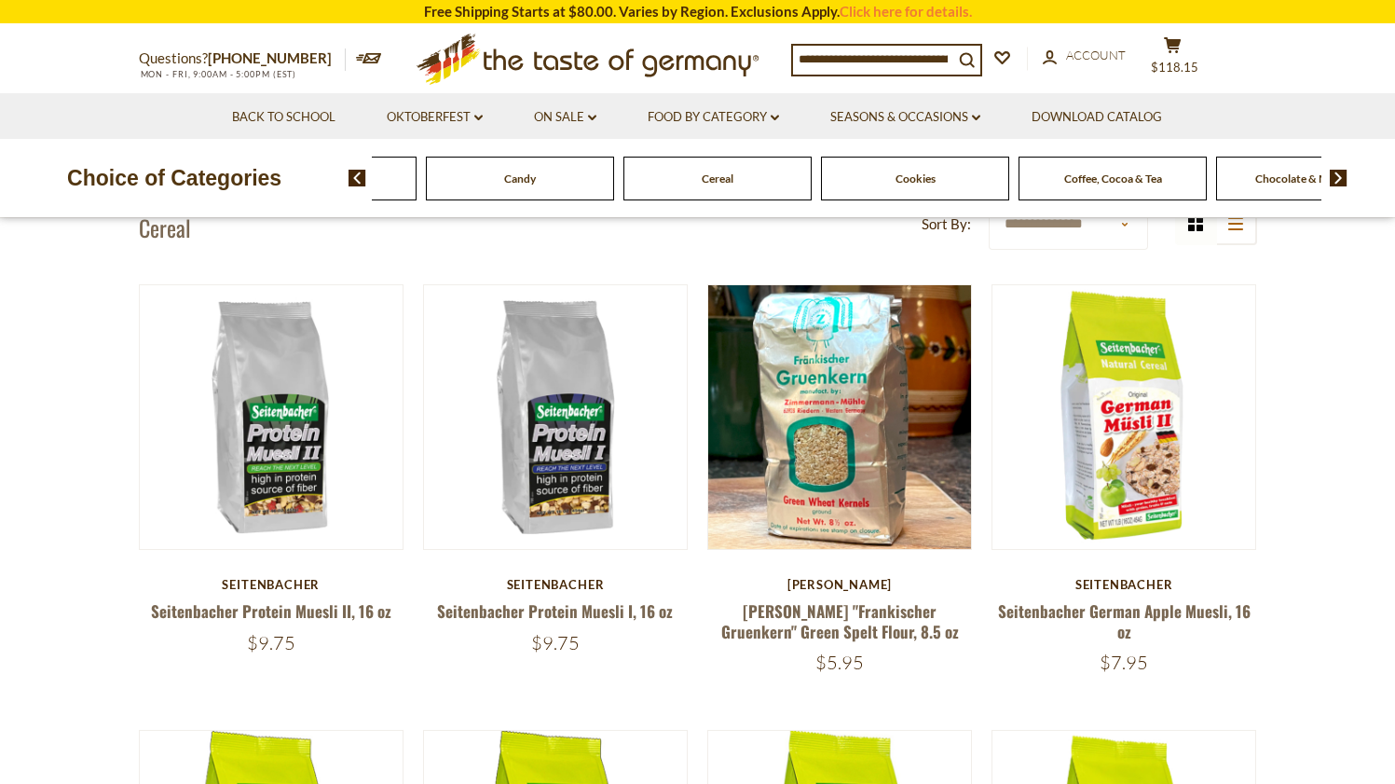
click at [1338, 178] on img at bounding box center [1339, 178] width 18 height 17
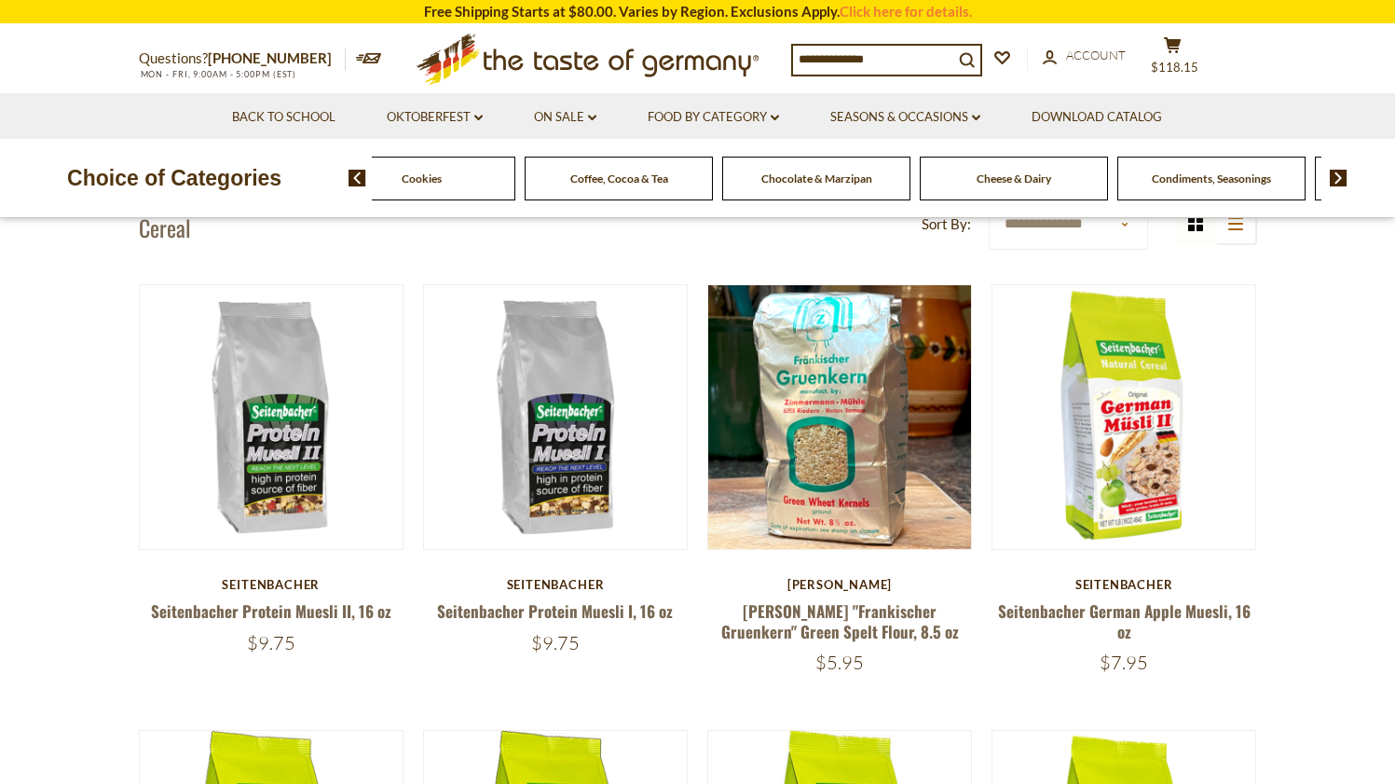
click at [1338, 178] on img at bounding box center [1339, 178] width 18 height 17
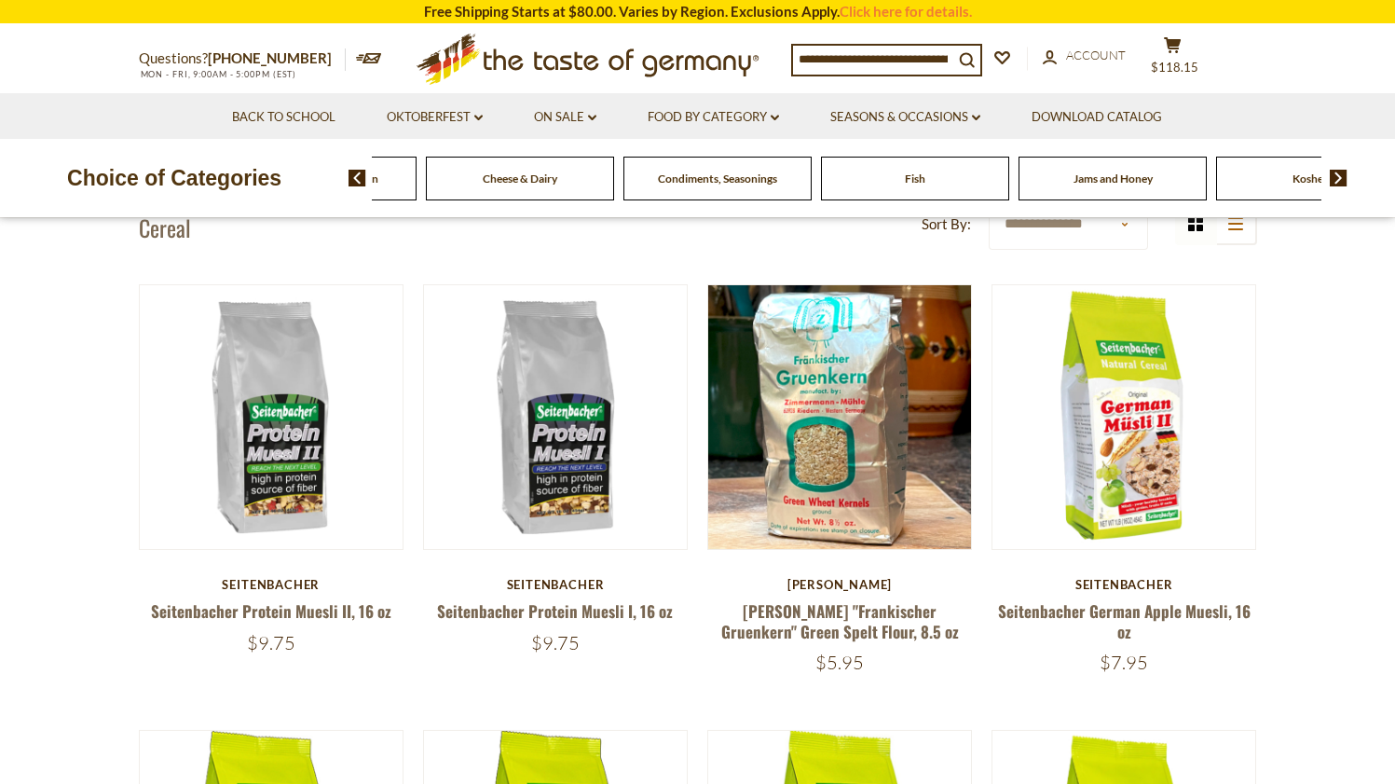
click at [1338, 178] on img at bounding box center [1339, 178] width 18 height 17
click at [1337, 178] on img at bounding box center [1339, 178] width 18 height 17
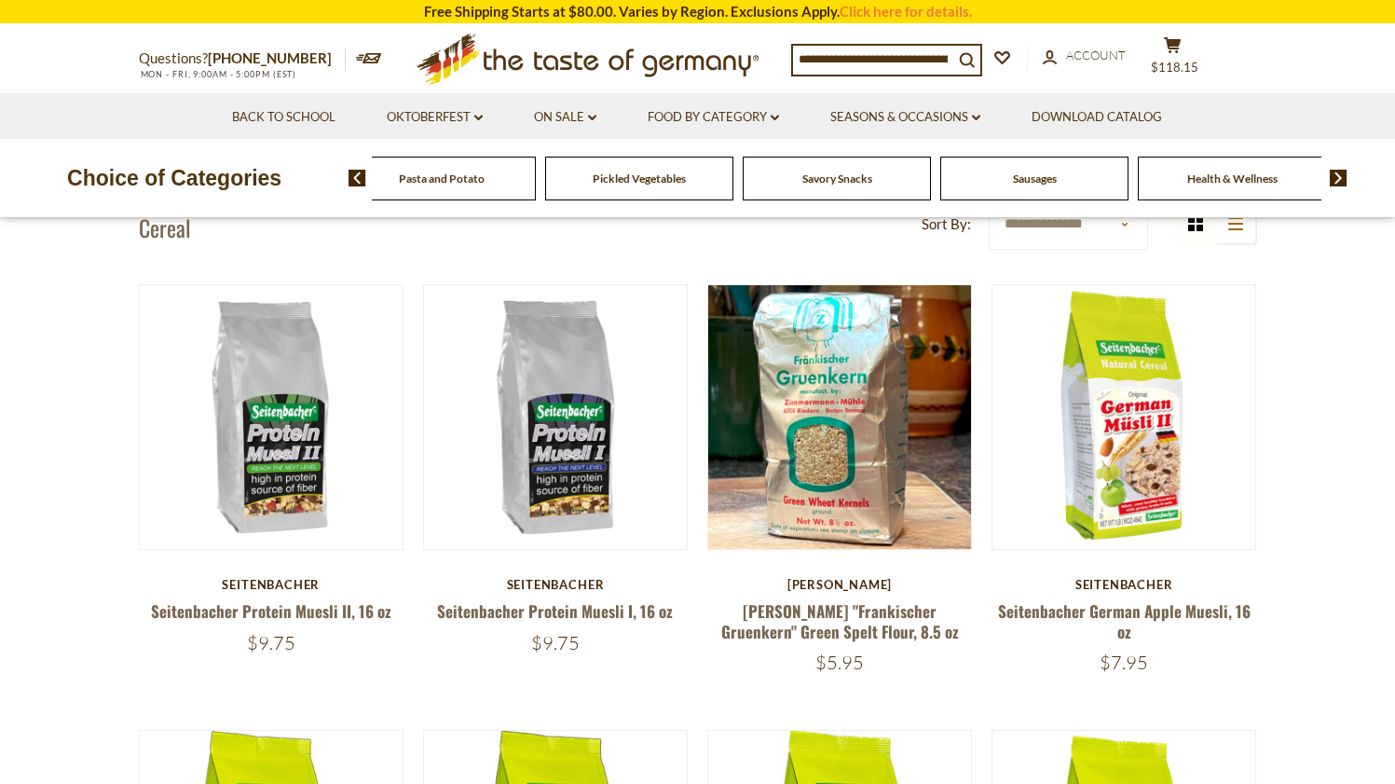
click at [1187, 179] on span "Health & Wellness" at bounding box center [1232, 178] width 90 height 14
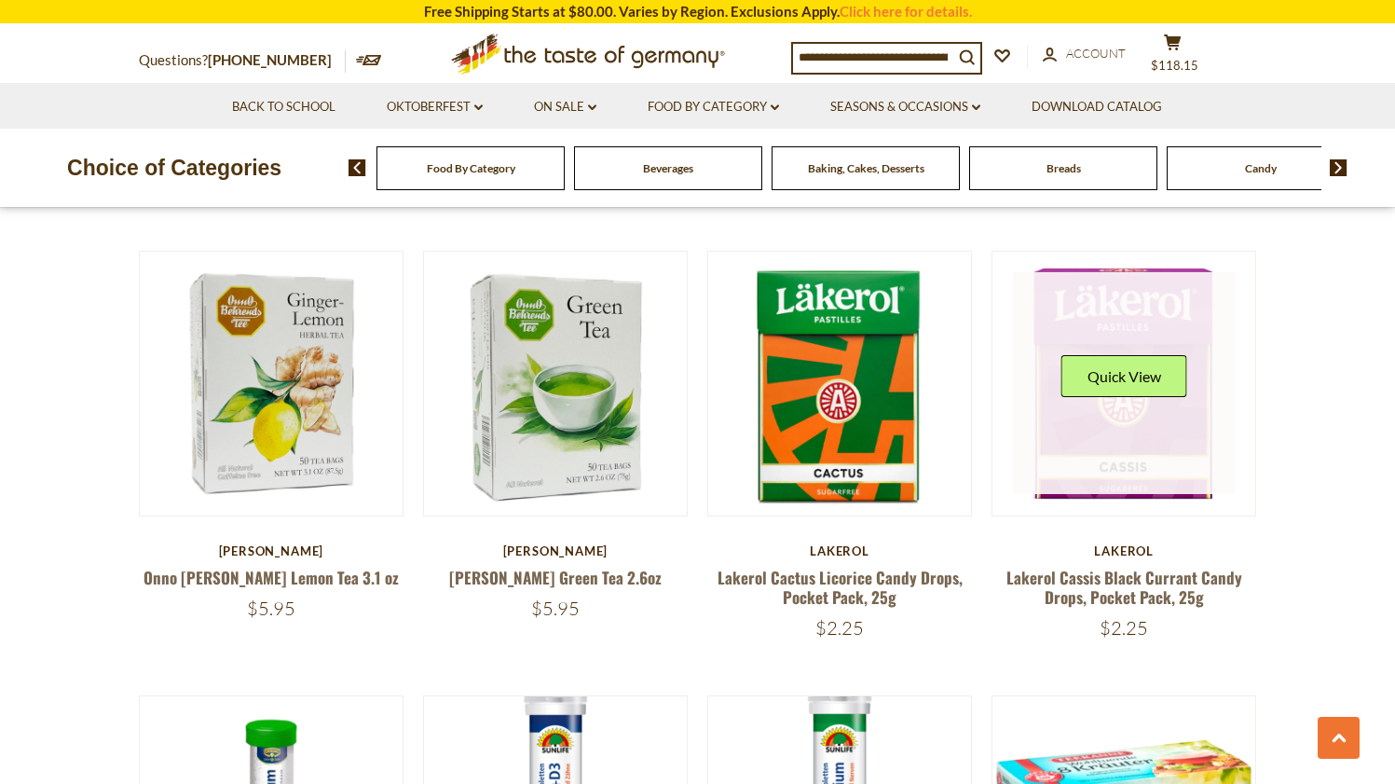
scroll to position [977, 0]
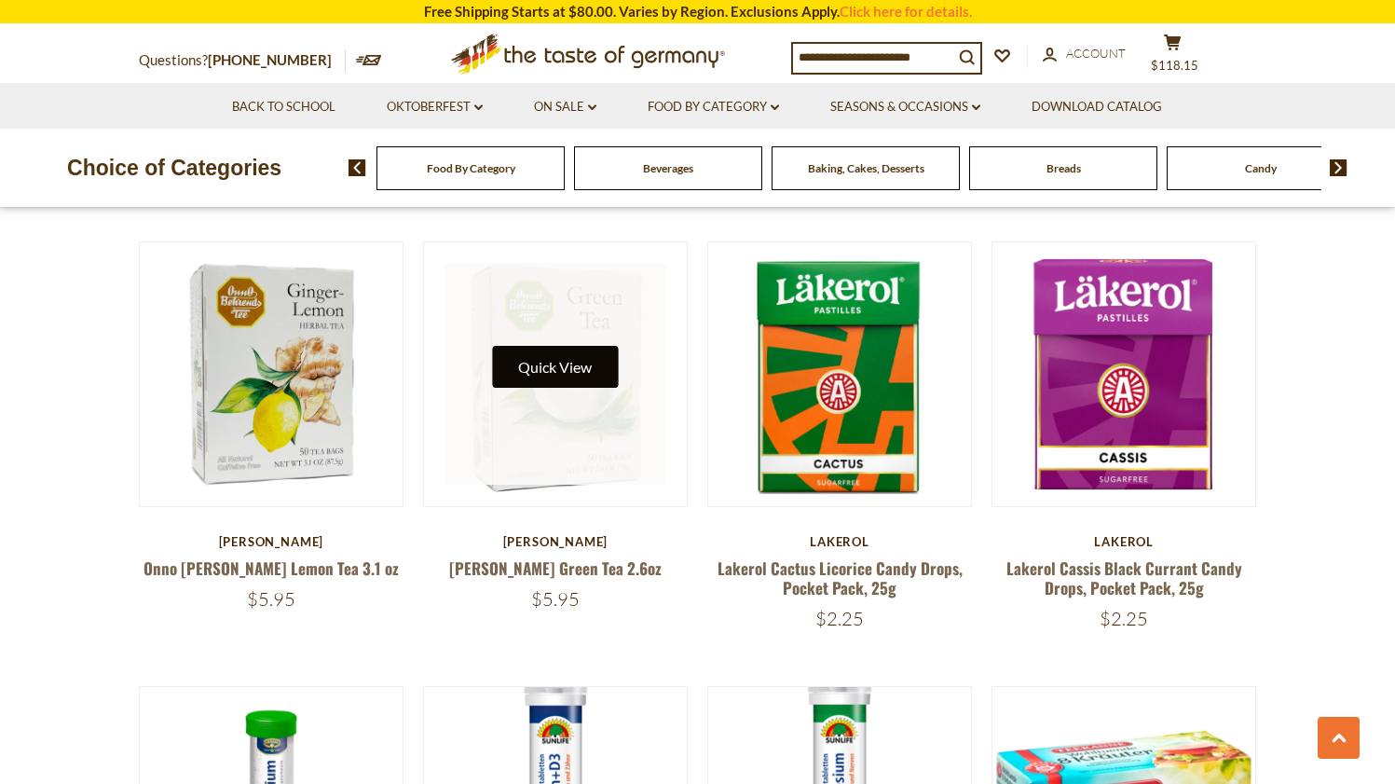
click at [575, 381] on button "Quick View" at bounding box center [555, 367] width 126 height 42
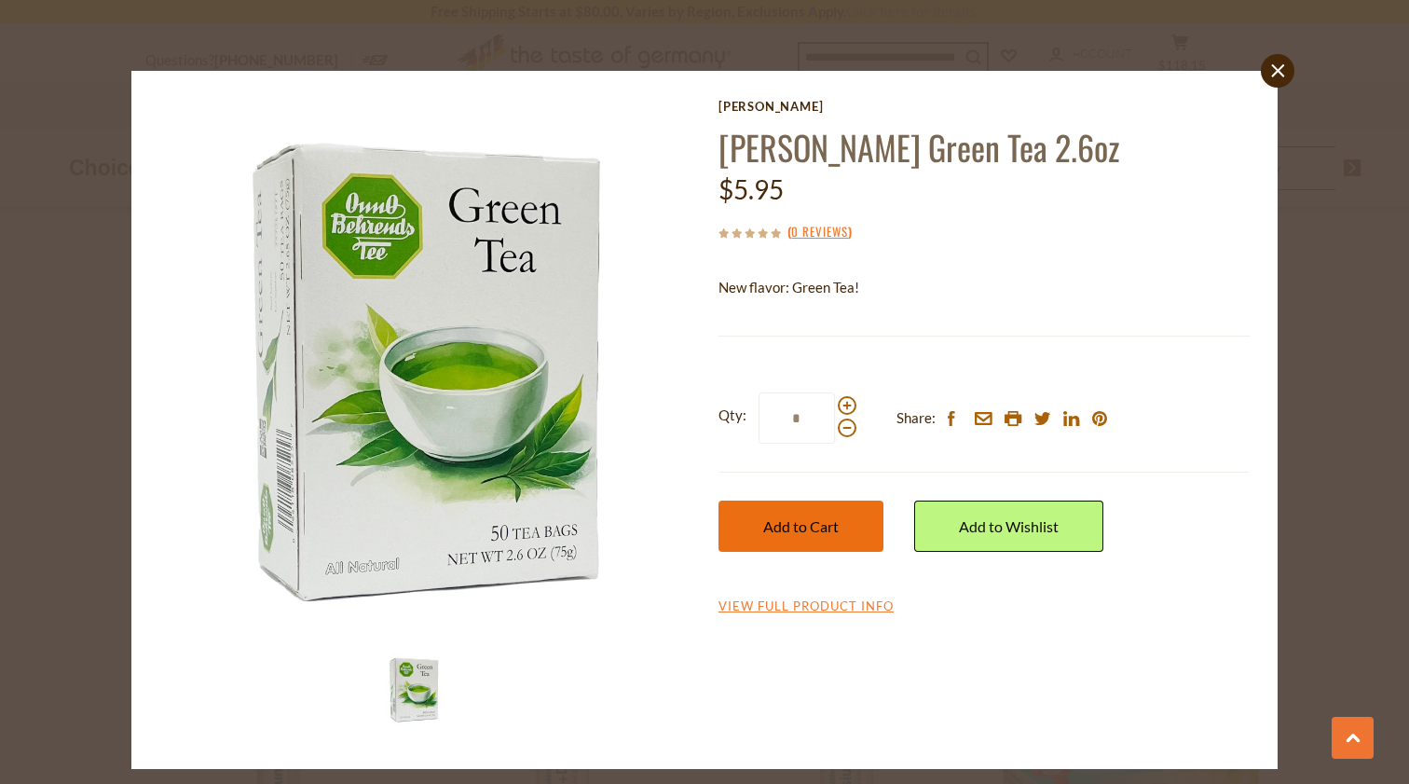
click at [804, 514] on button "Add to Cart" at bounding box center [800, 525] width 165 height 51
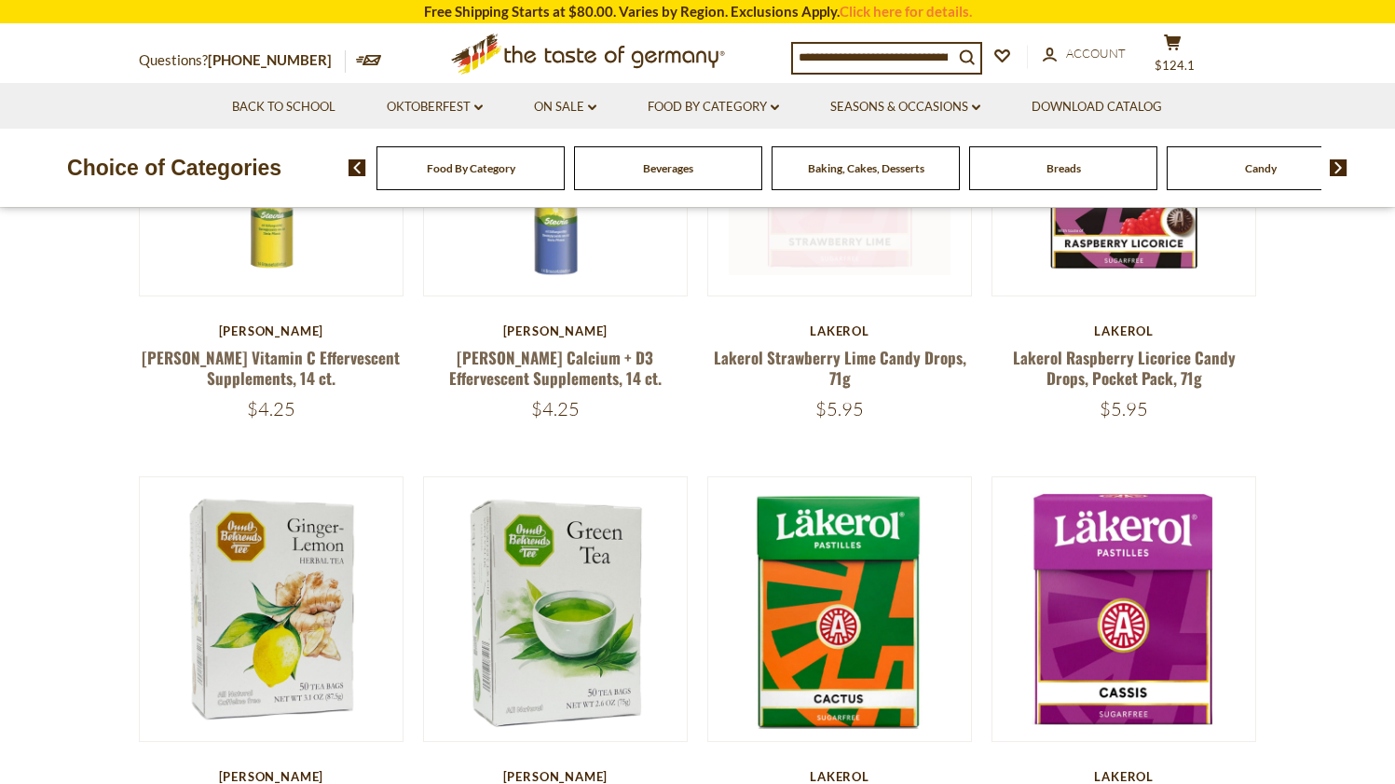
scroll to position [0, 0]
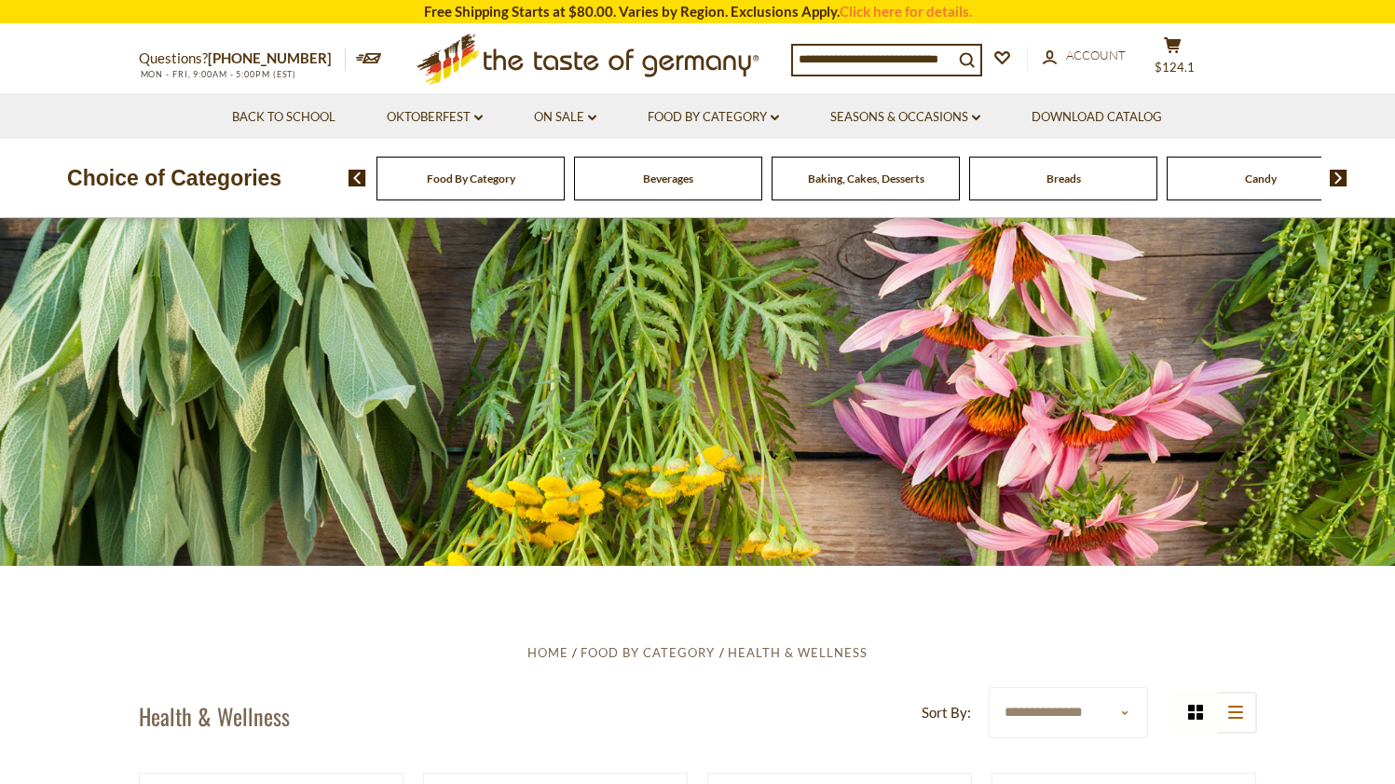
click at [1342, 176] on img at bounding box center [1339, 178] width 18 height 17
click at [1341, 177] on img at bounding box center [1339, 178] width 18 height 17
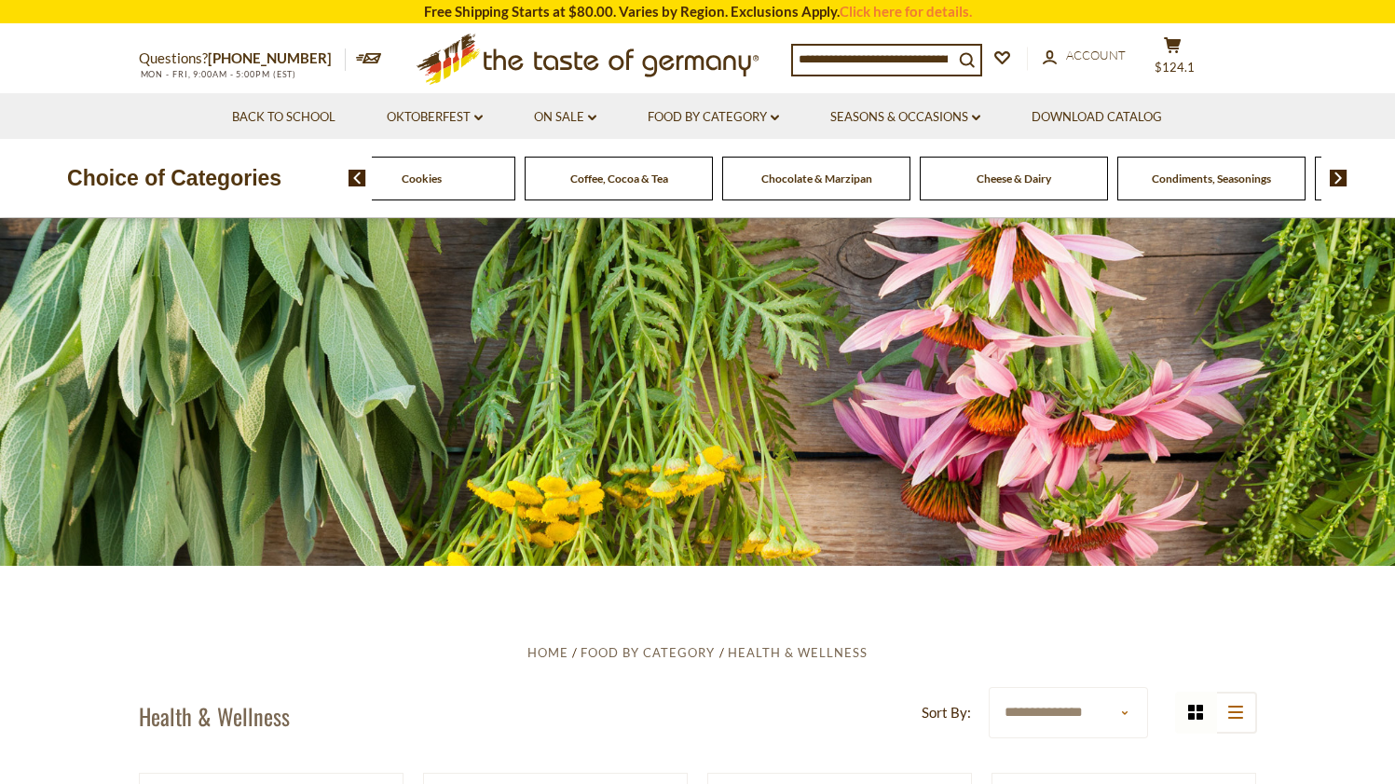
click at [1341, 177] on img at bounding box center [1339, 178] width 18 height 17
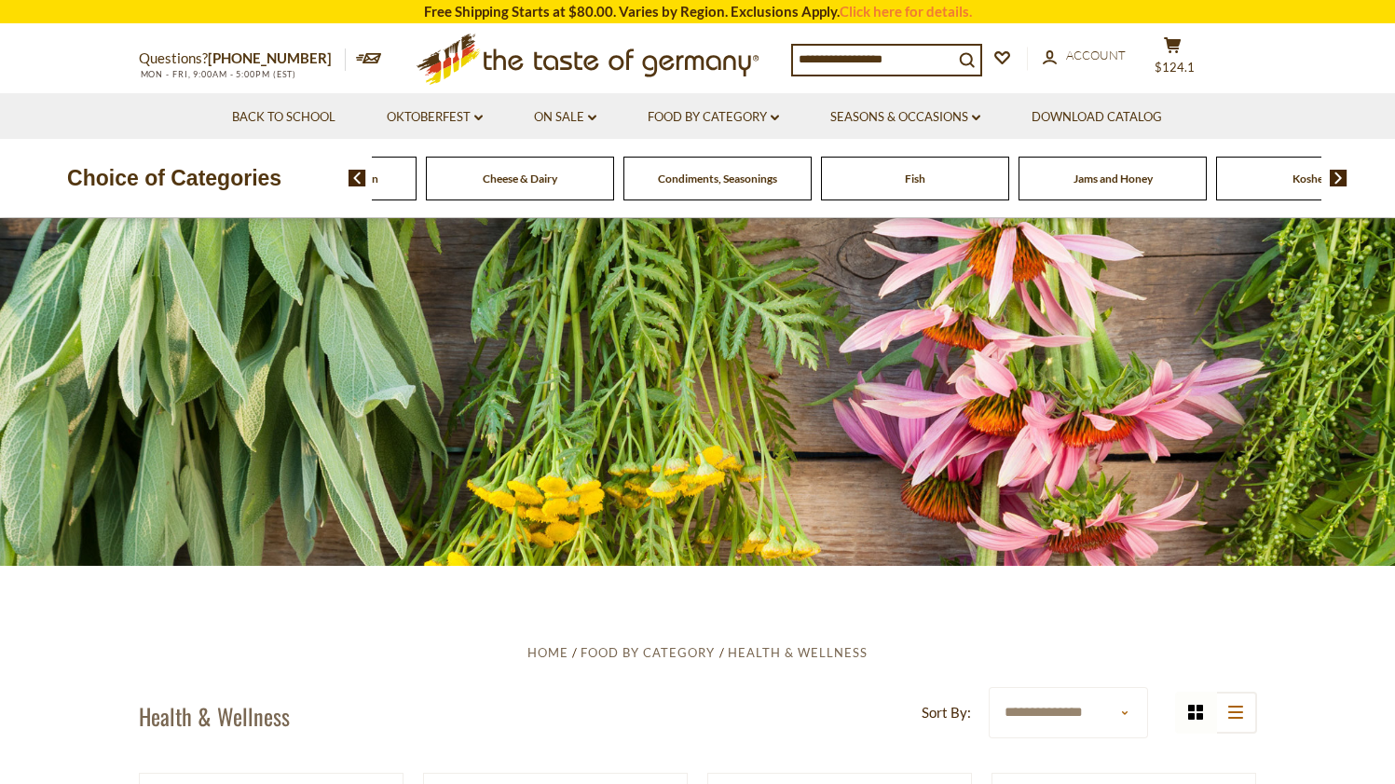
click at [1341, 177] on img at bounding box center [1339, 178] width 18 height 17
click at [647, 182] on span "Jams and Honey" at bounding box center [618, 178] width 79 height 14
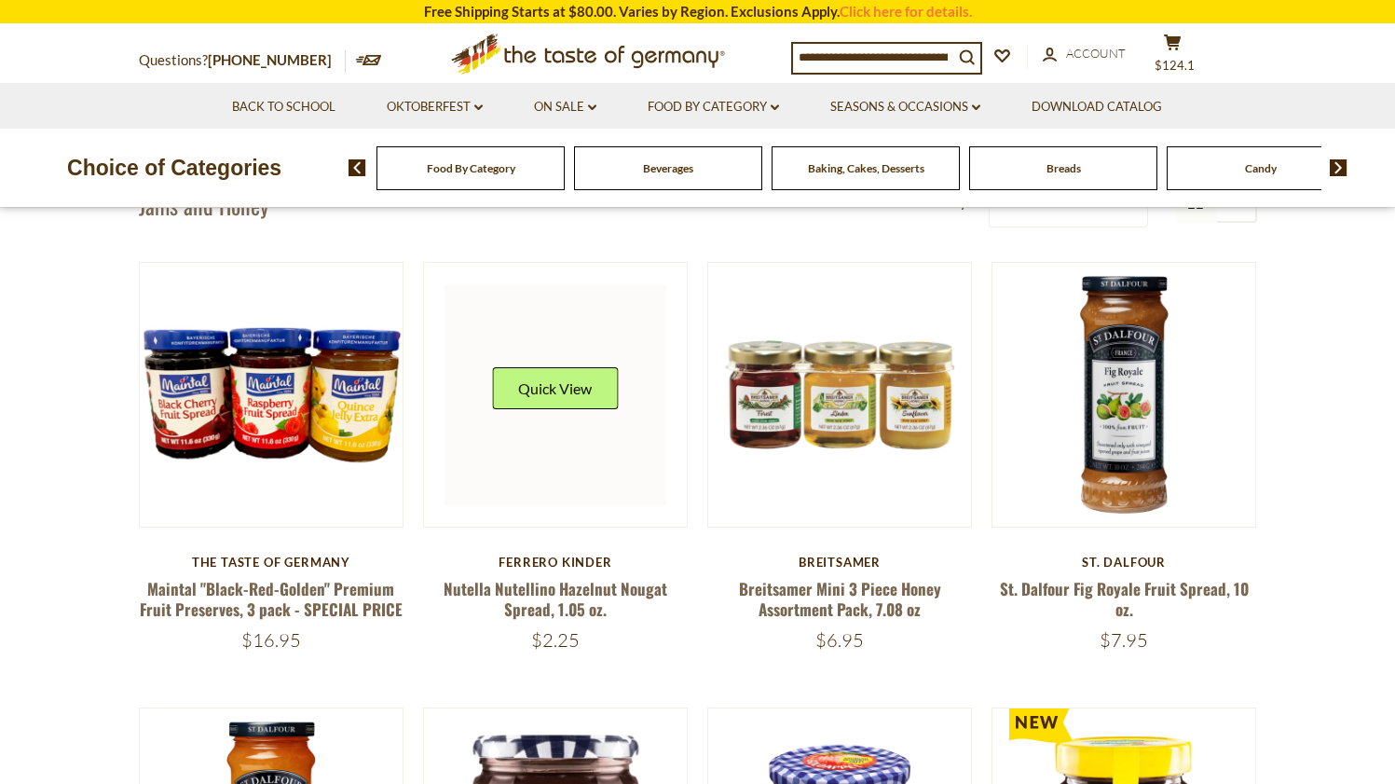
scroll to position [514, 0]
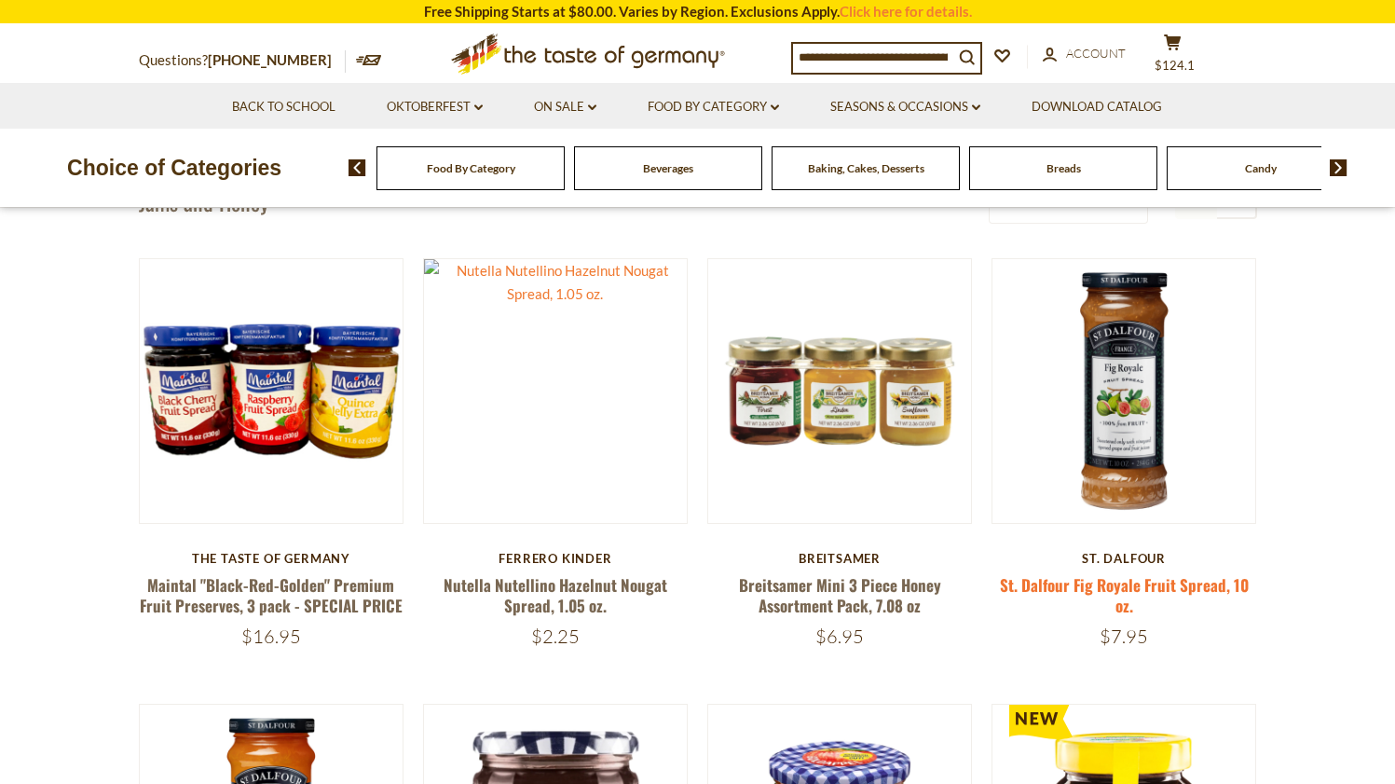
click at [1122, 581] on link "St. Dalfour Fig Royale Fruit Spread, 10 oz." at bounding box center [1124, 594] width 249 height 43
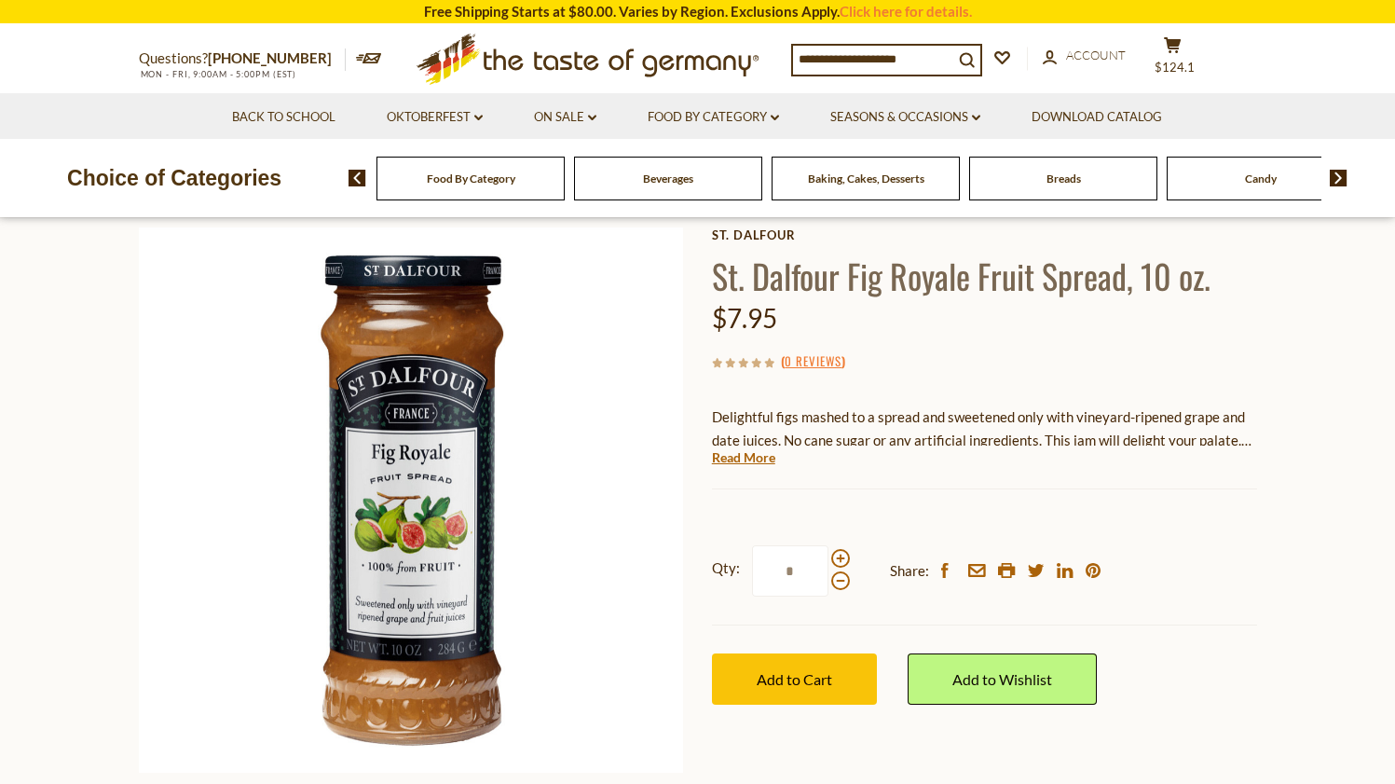
scroll to position [91, 0]
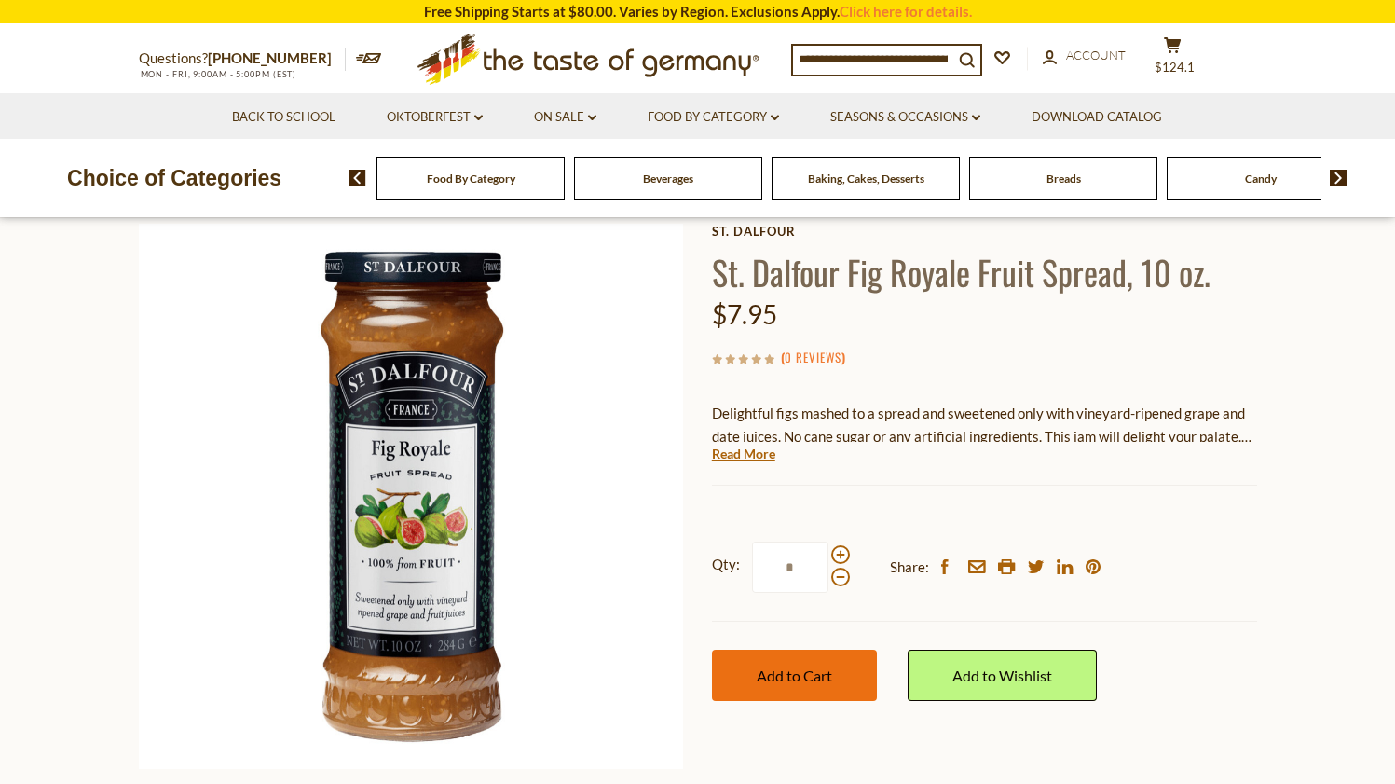
click at [786, 676] on span "Add to Cart" at bounding box center [794, 675] width 75 height 18
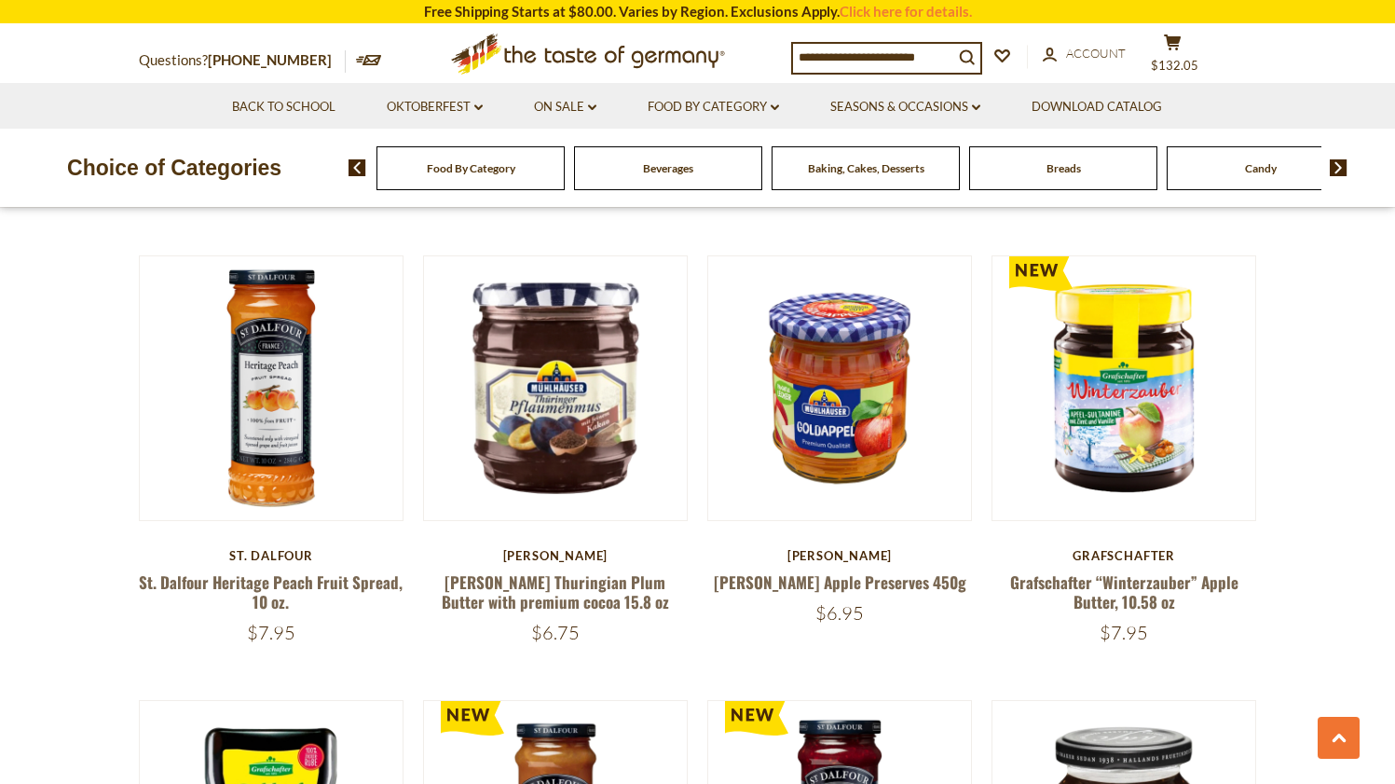
scroll to position [966, 0]
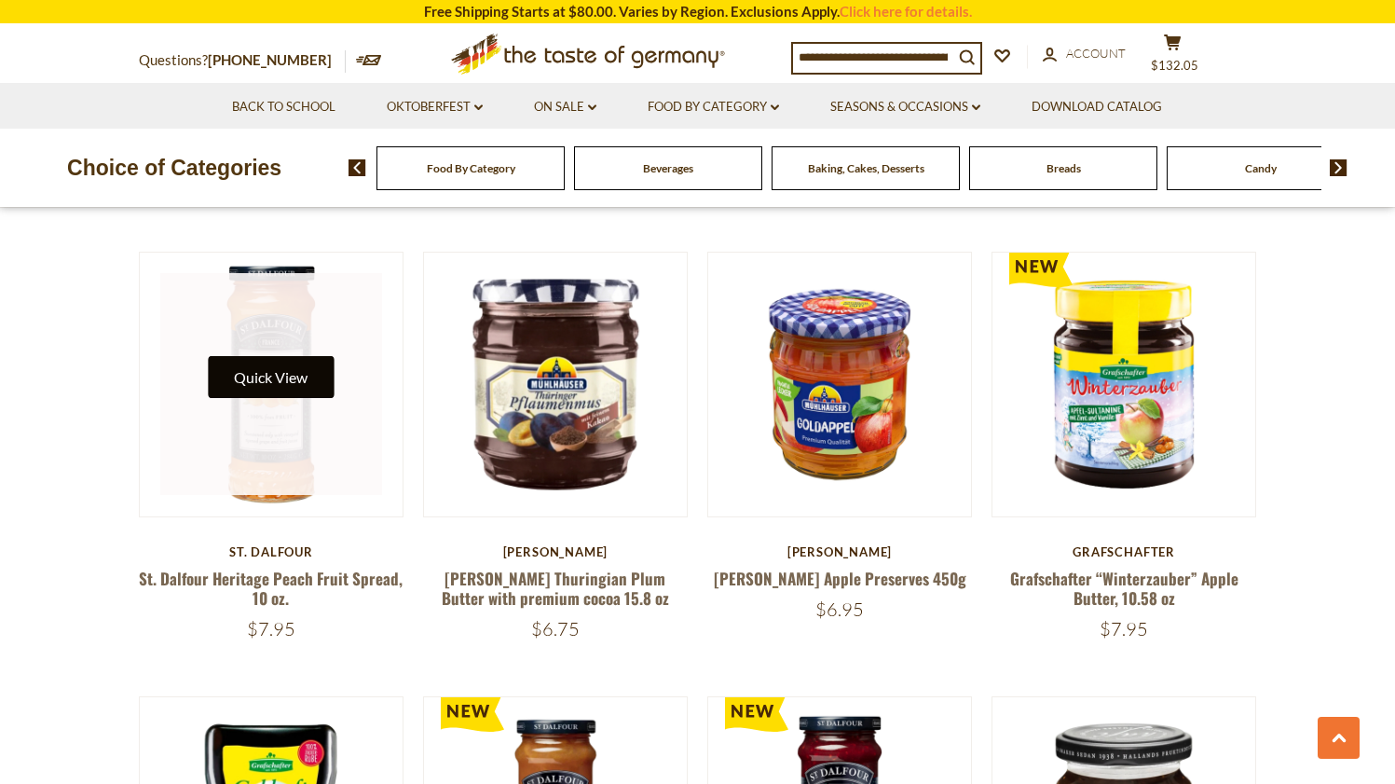
click at [255, 377] on button "Quick View" at bounding box center [271, 377] width 126 height 42
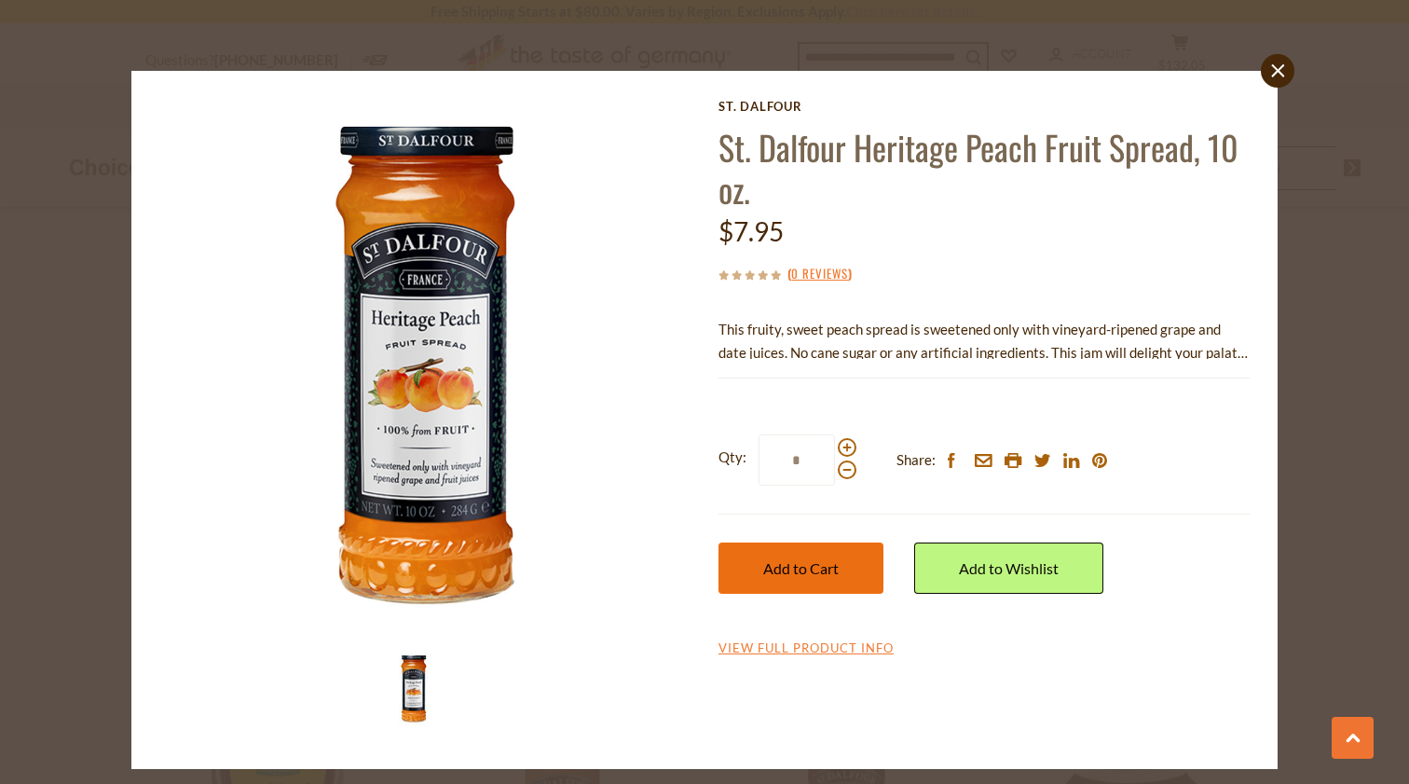
click at [791, 569] on span "Add to Cart" at bounding box center [800, 568] width 75 height 18
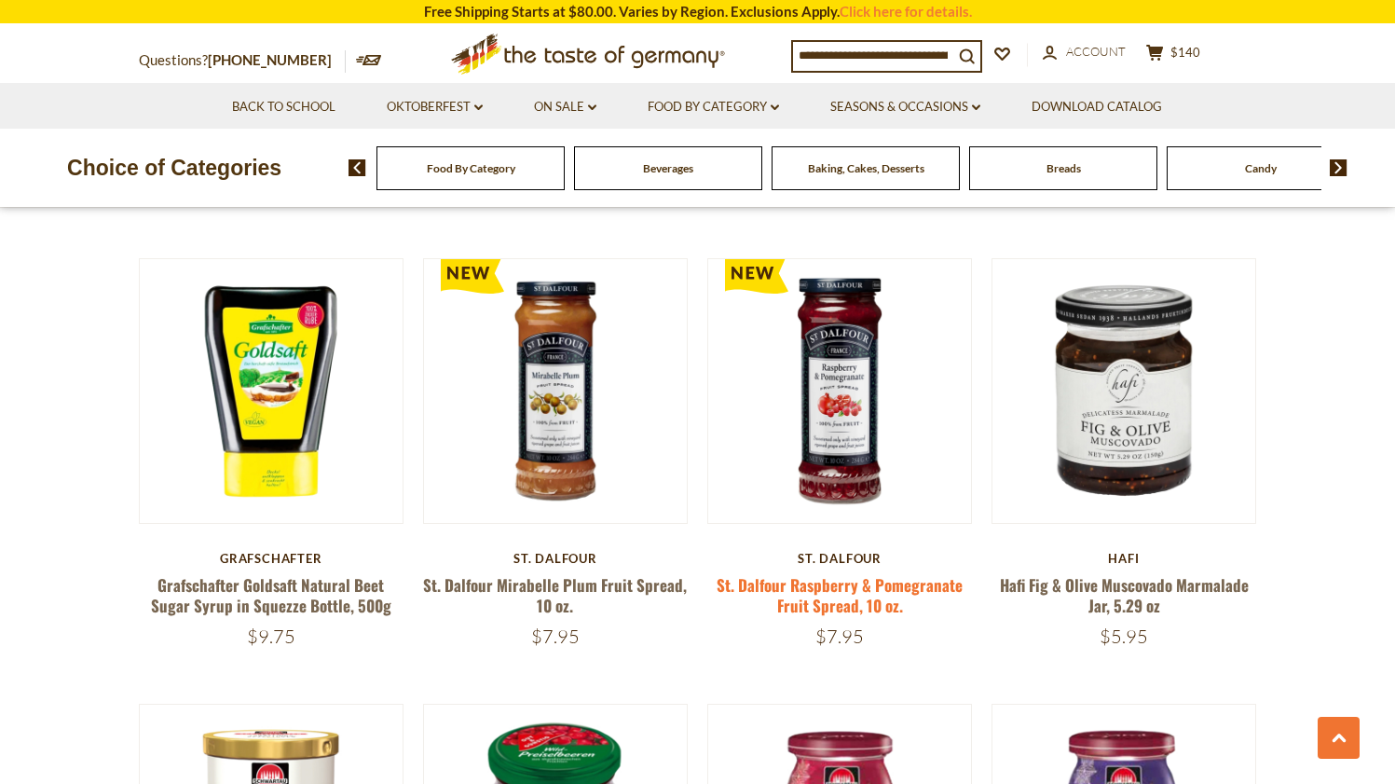
scroll to position [1463, 0]
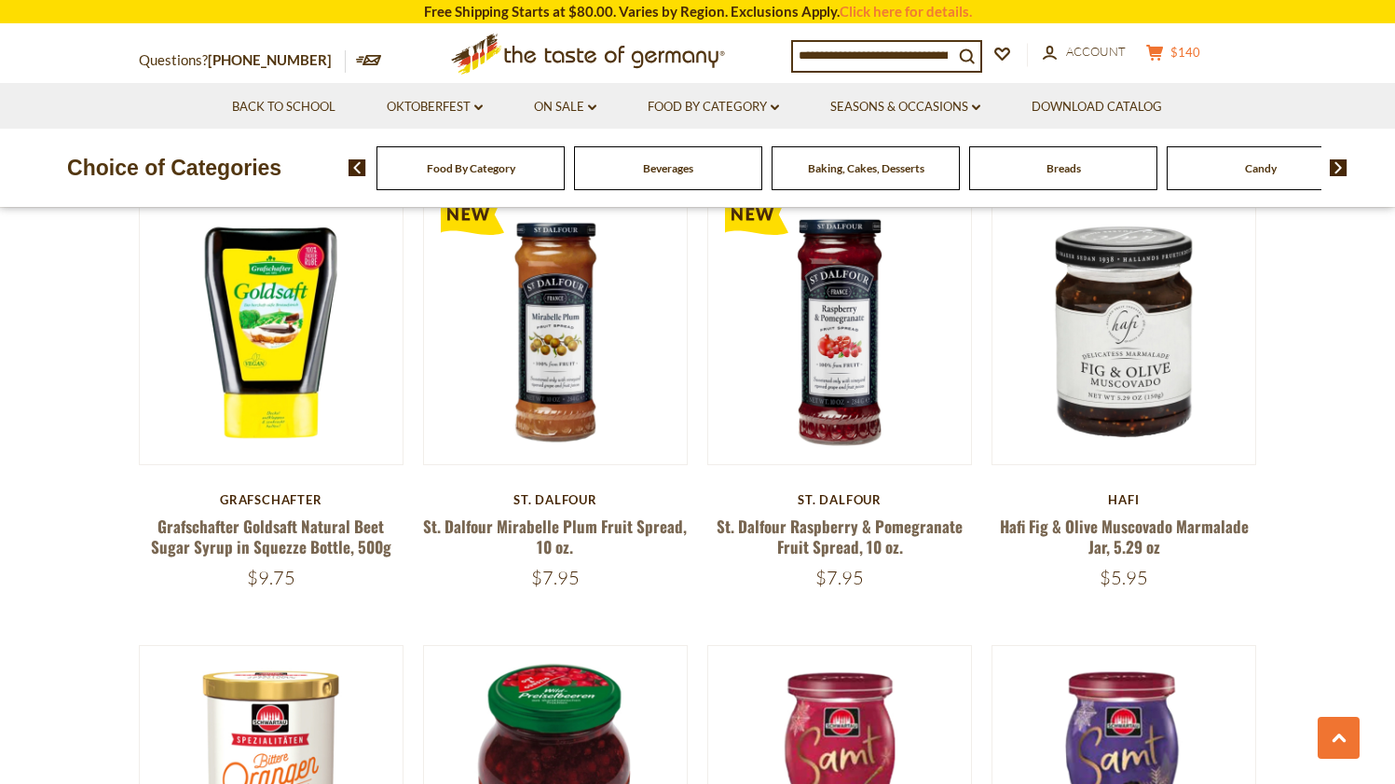
click at [1163, 49] on icon at bounding box center [1154, 53] width 17 height 16
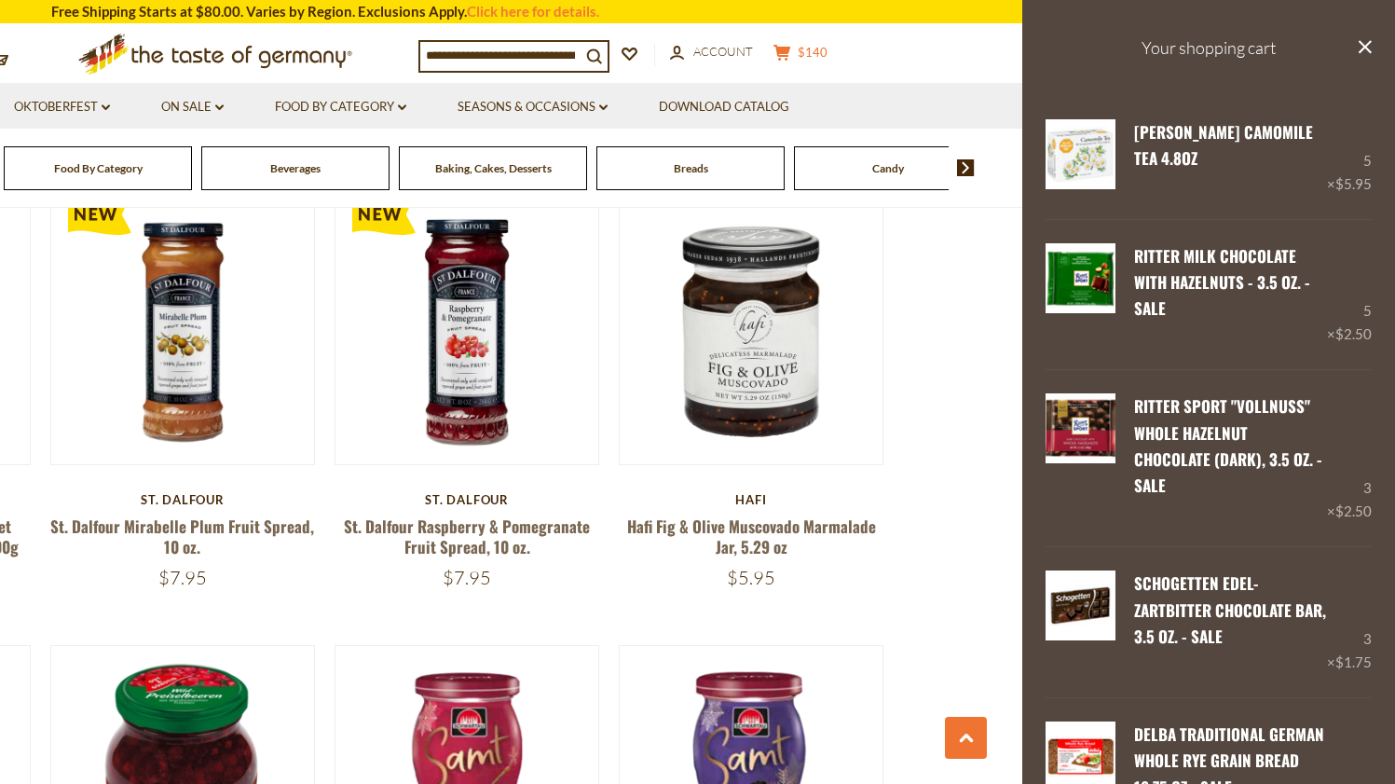
click at [1169, 49] on h3 "Your shopping cart" at bounding box center [1208, 48] width 373 height 96
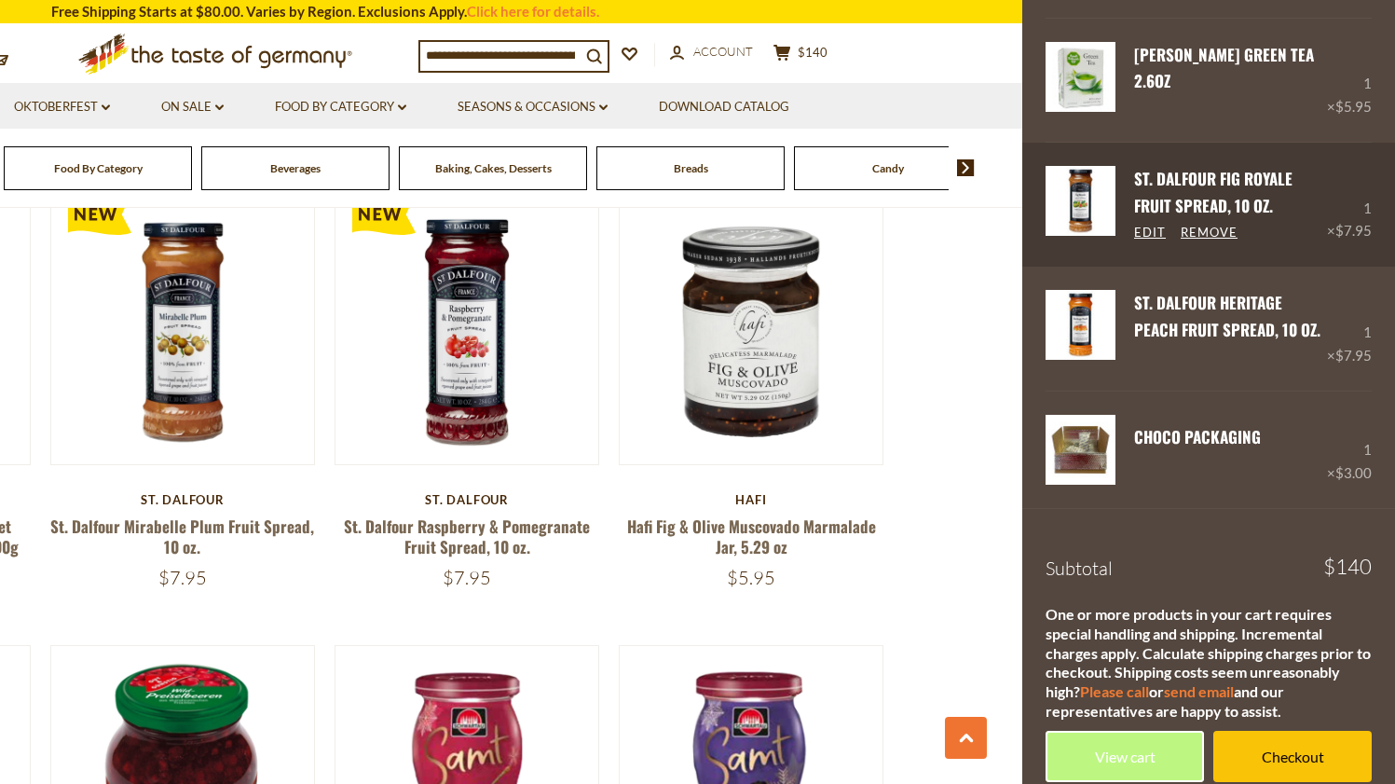
scroll to position [1998, 0]
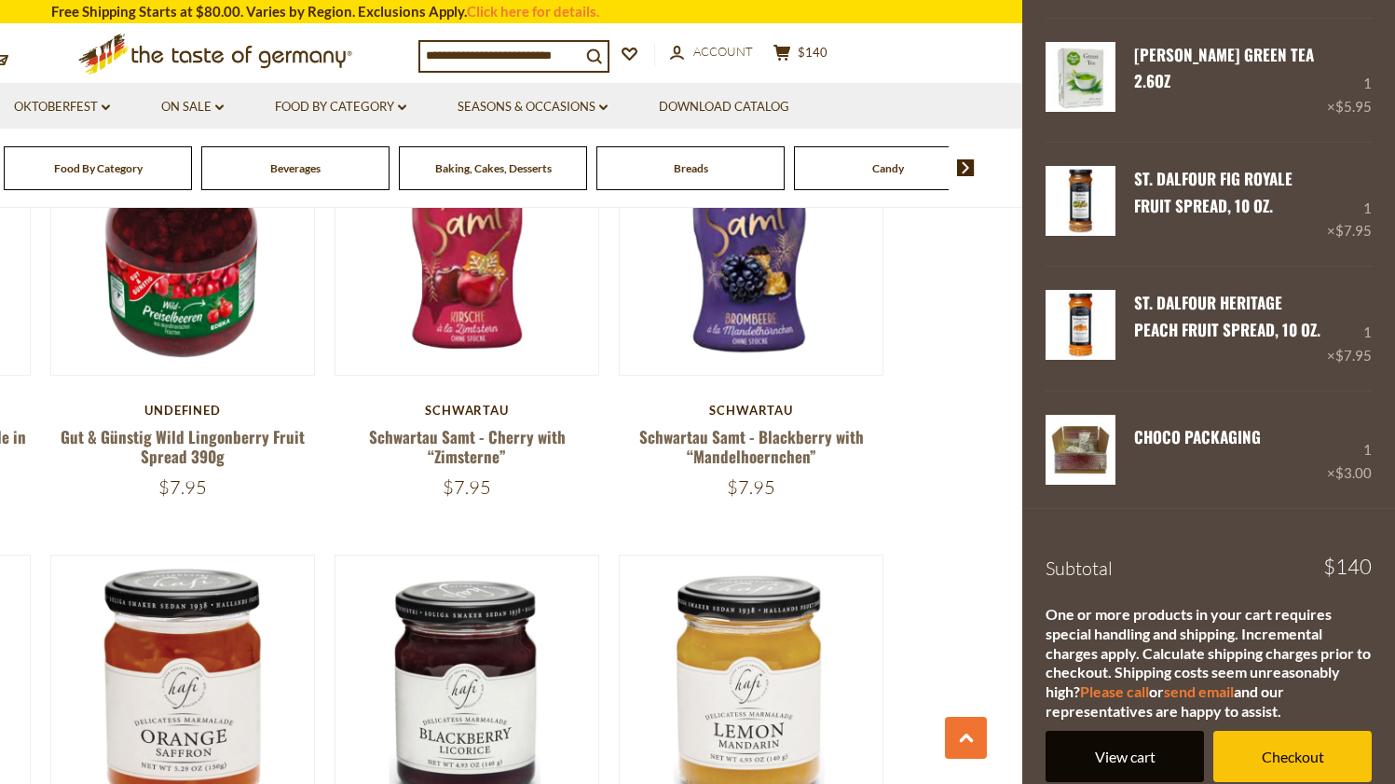
click at [1142, 739] on link "View cart" at bounding box center [1125, 756] width 158 height 51
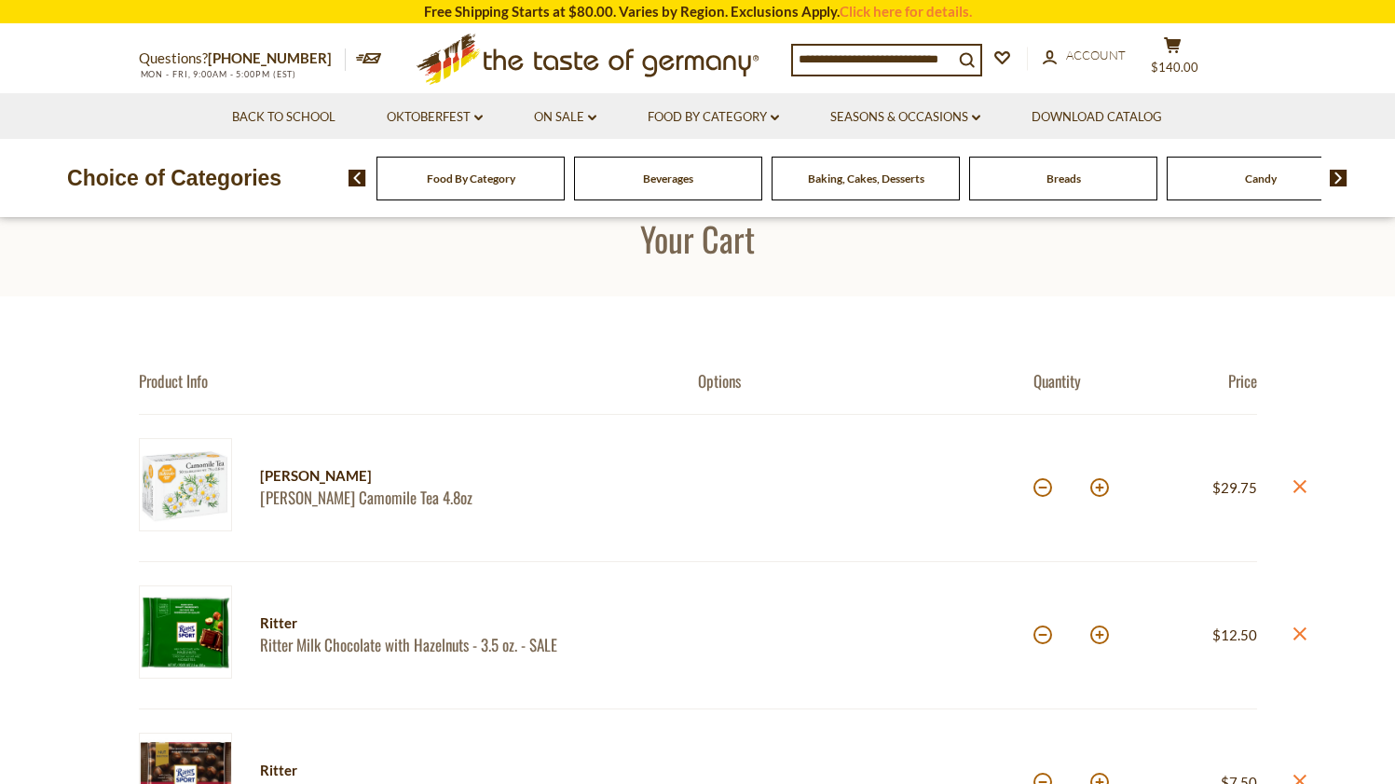
scroll to position [54, 0]
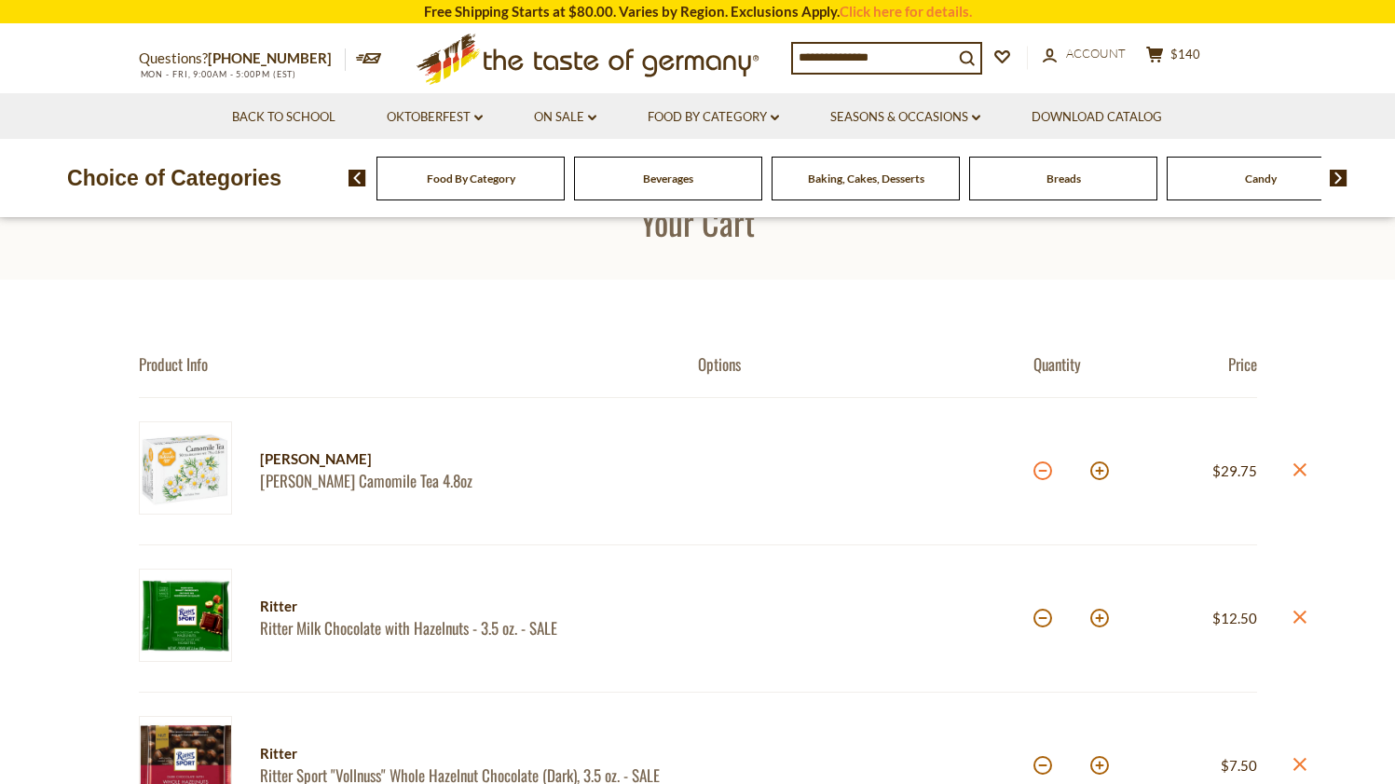
click at [1041, 471] on button at bounding box center [1042, 470] width 19 height 19
type input "*"
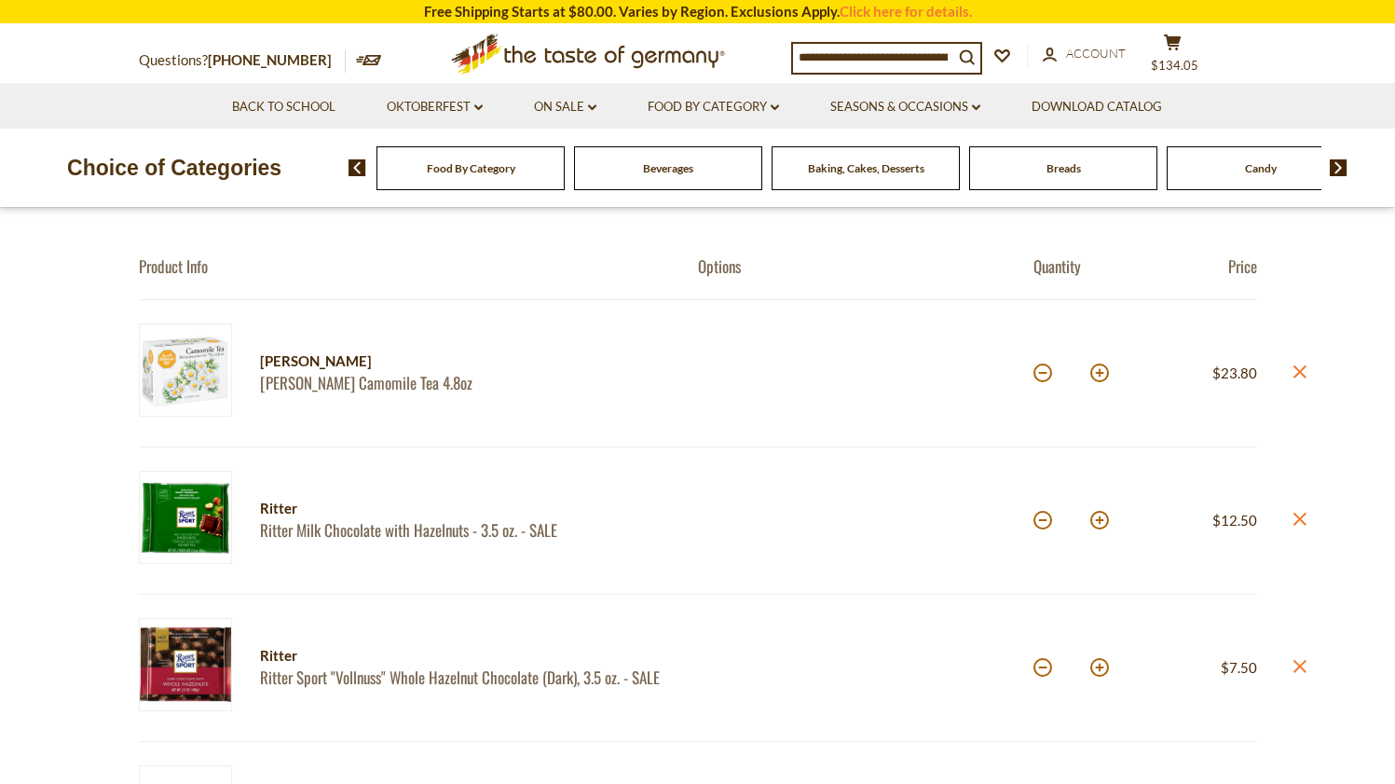
scroll to position [156, 0]
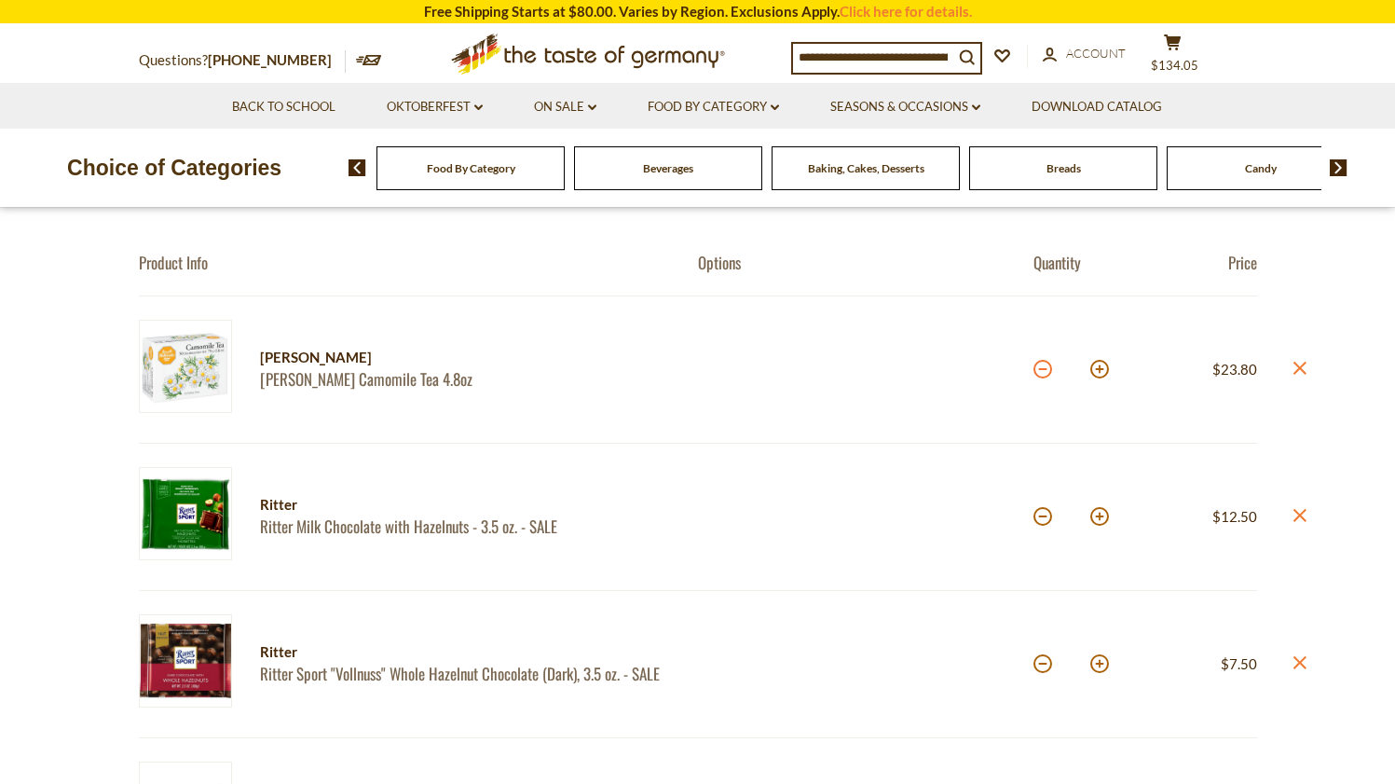
click at [1042, 367] on button at bounding box center [1042, 369] width 19 height 19
type input "*"
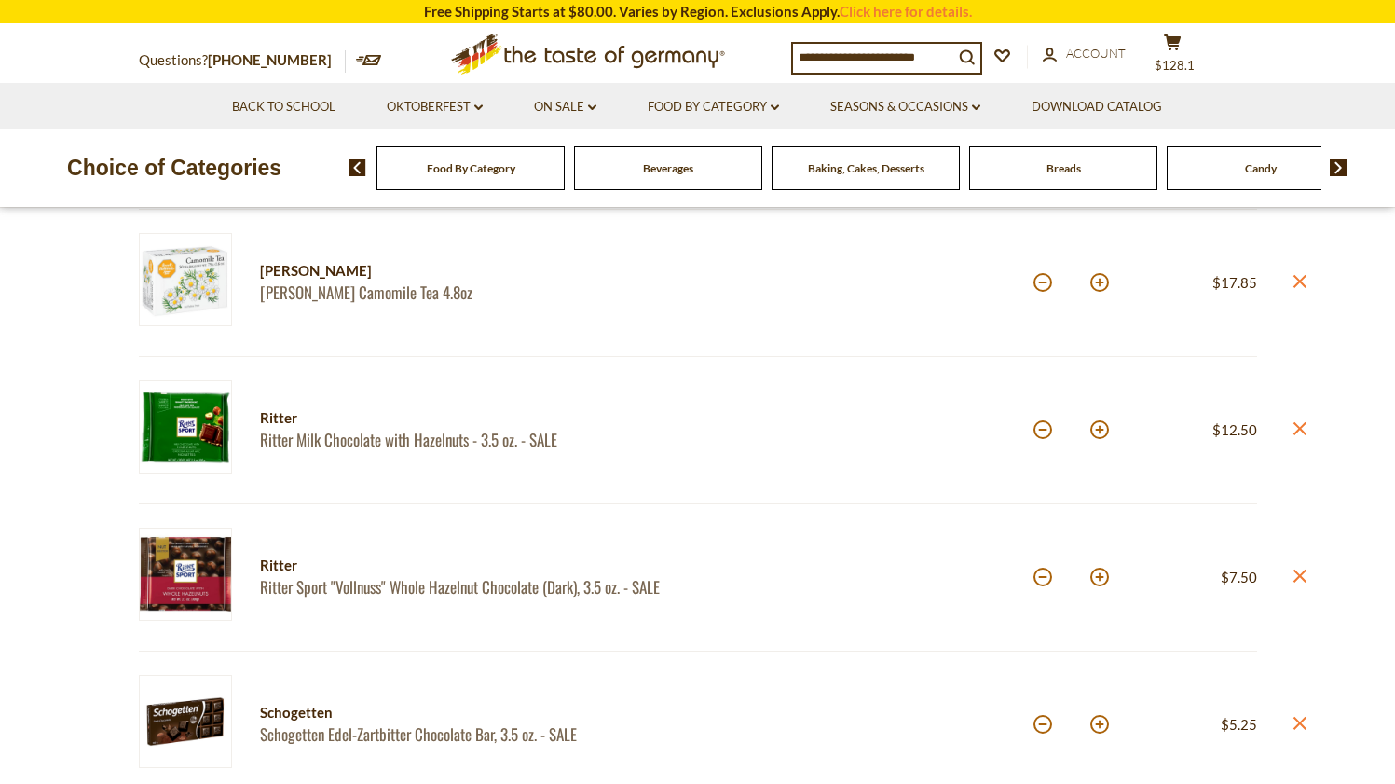
scroll to position [246, 0]
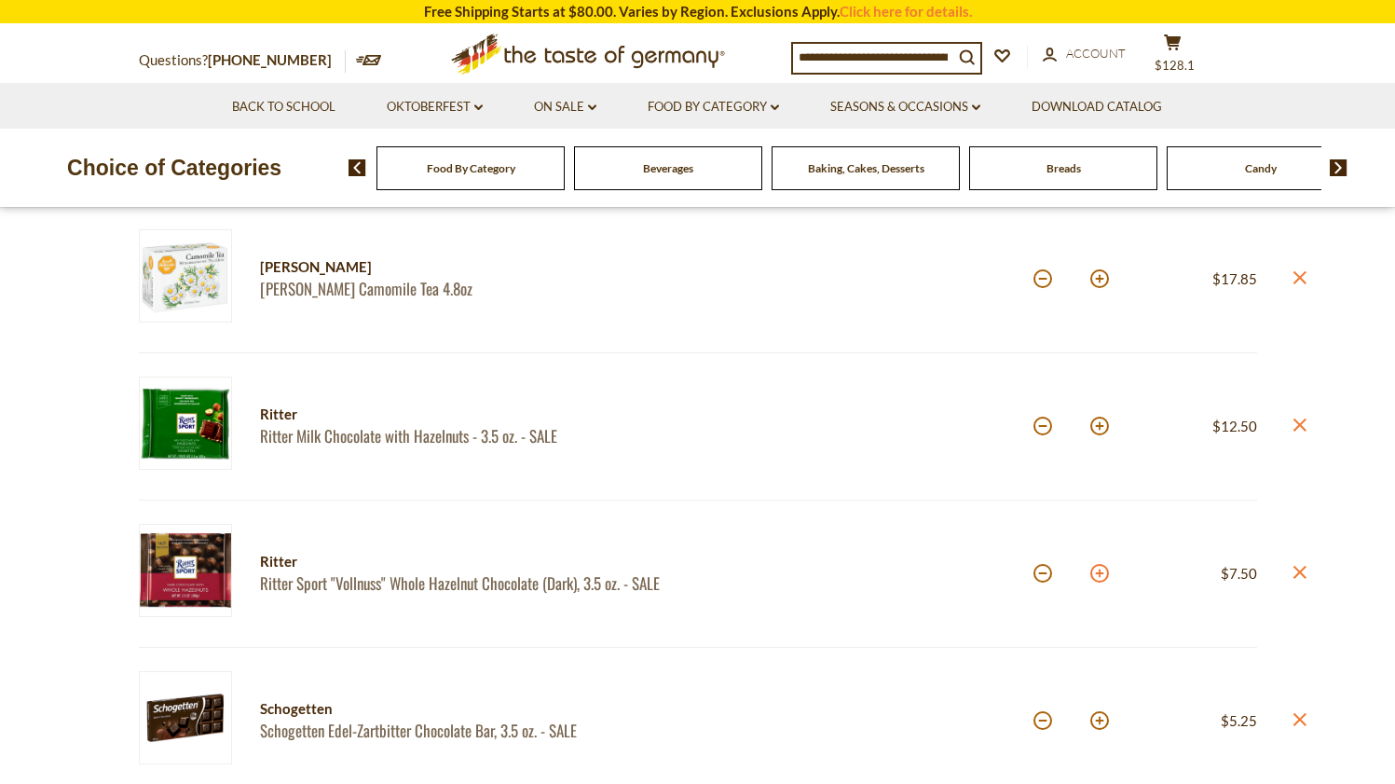
click at [1100, 571] on button at bounding box center [1099, 573] width 19 height 19
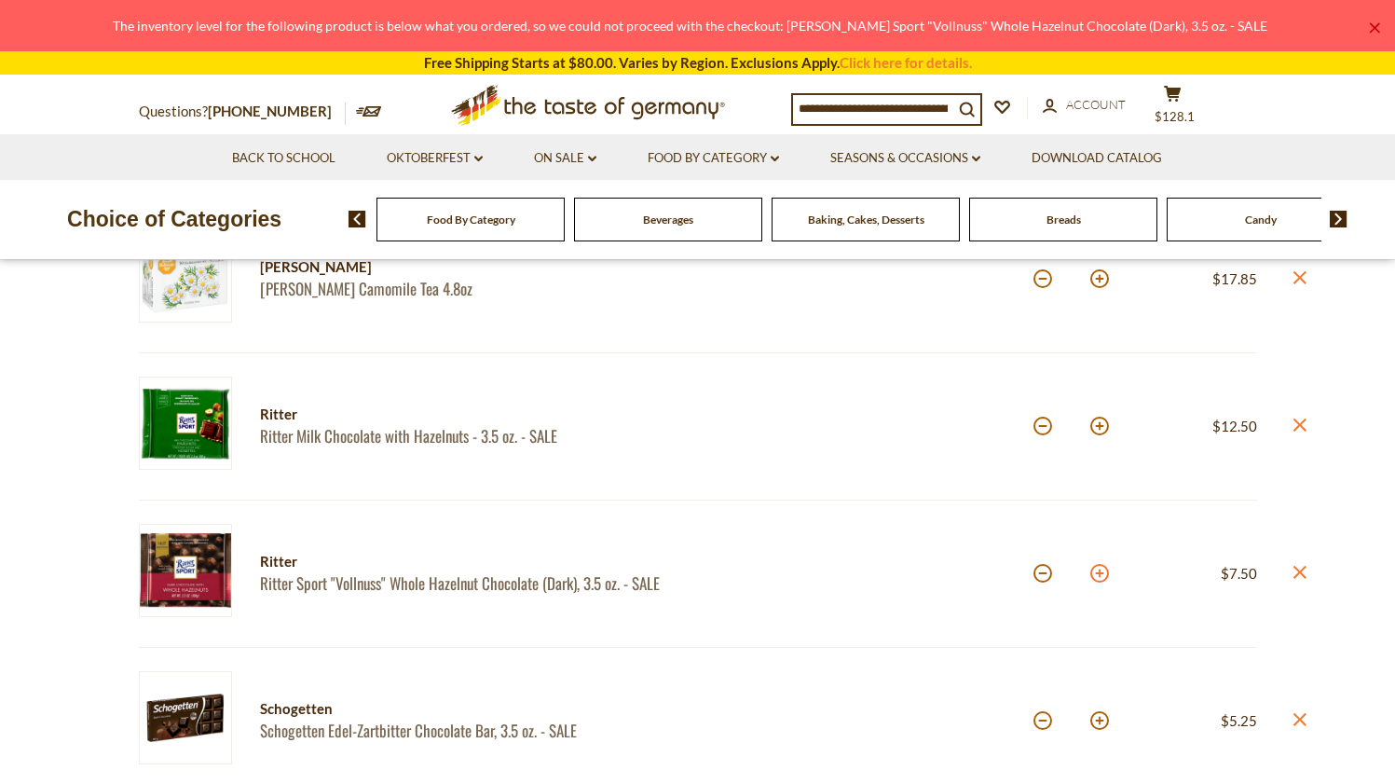
click at [1100, 571] on button at bounding box center [1099, 573] width 19 height 19
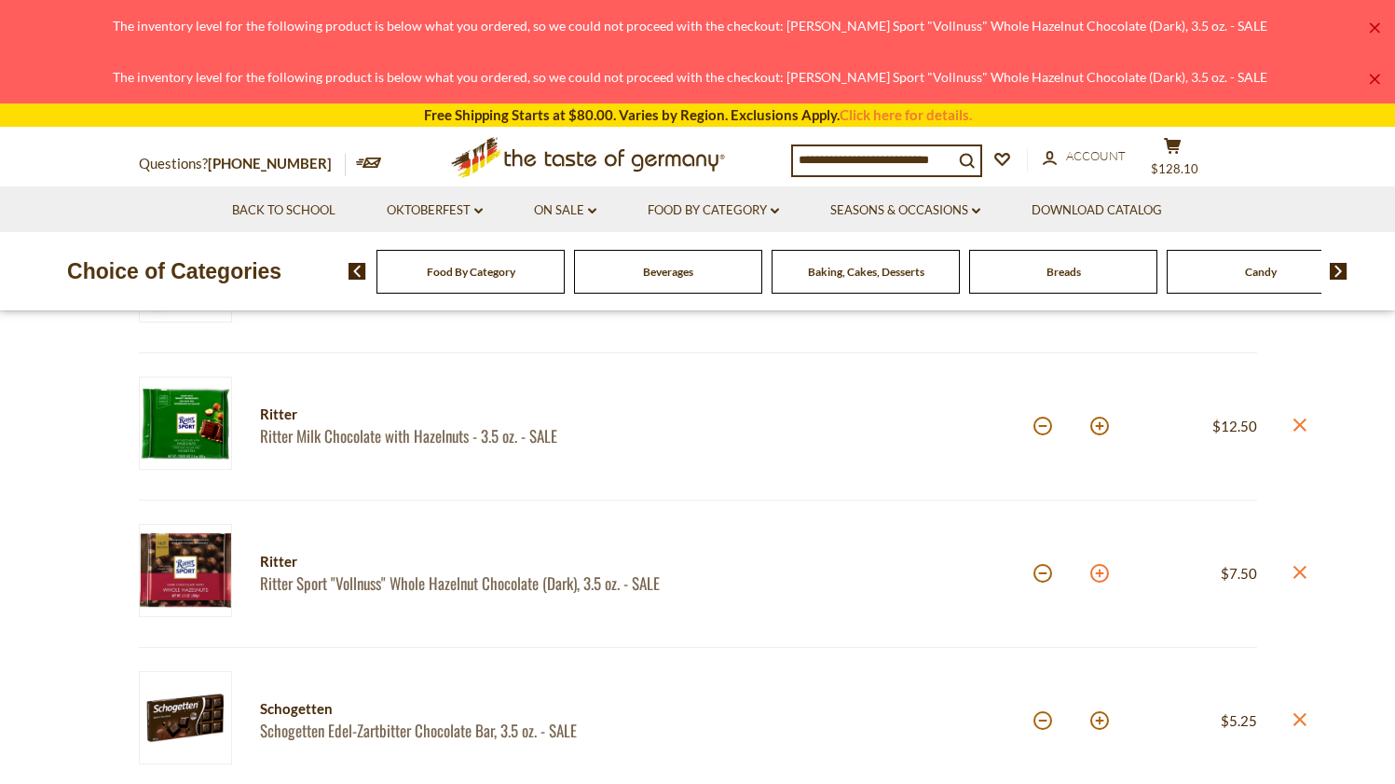
click at [1100, 571] on button at bounding box center [1099, 573] width 19 height 19
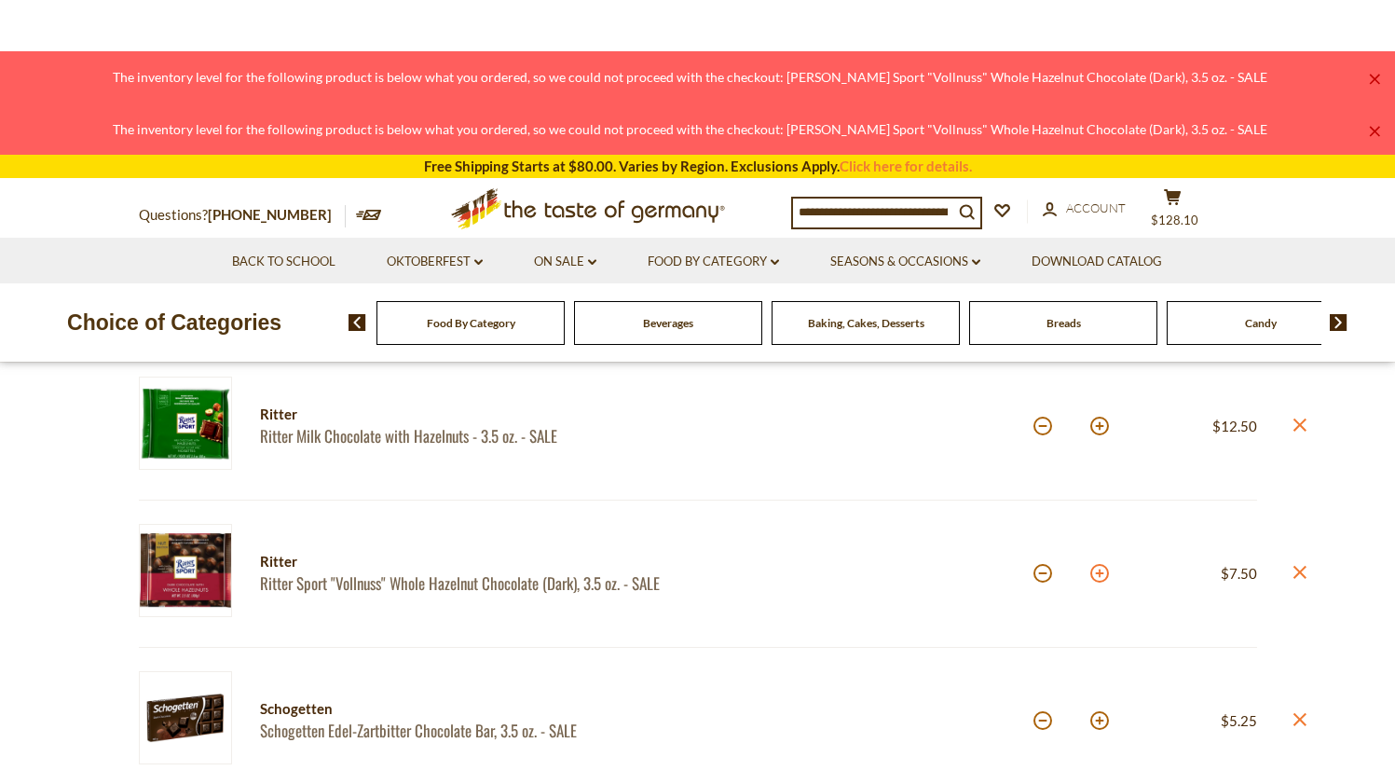
click at [1100, 571] on button at bounding box center [1099, 573] width 19 height 19
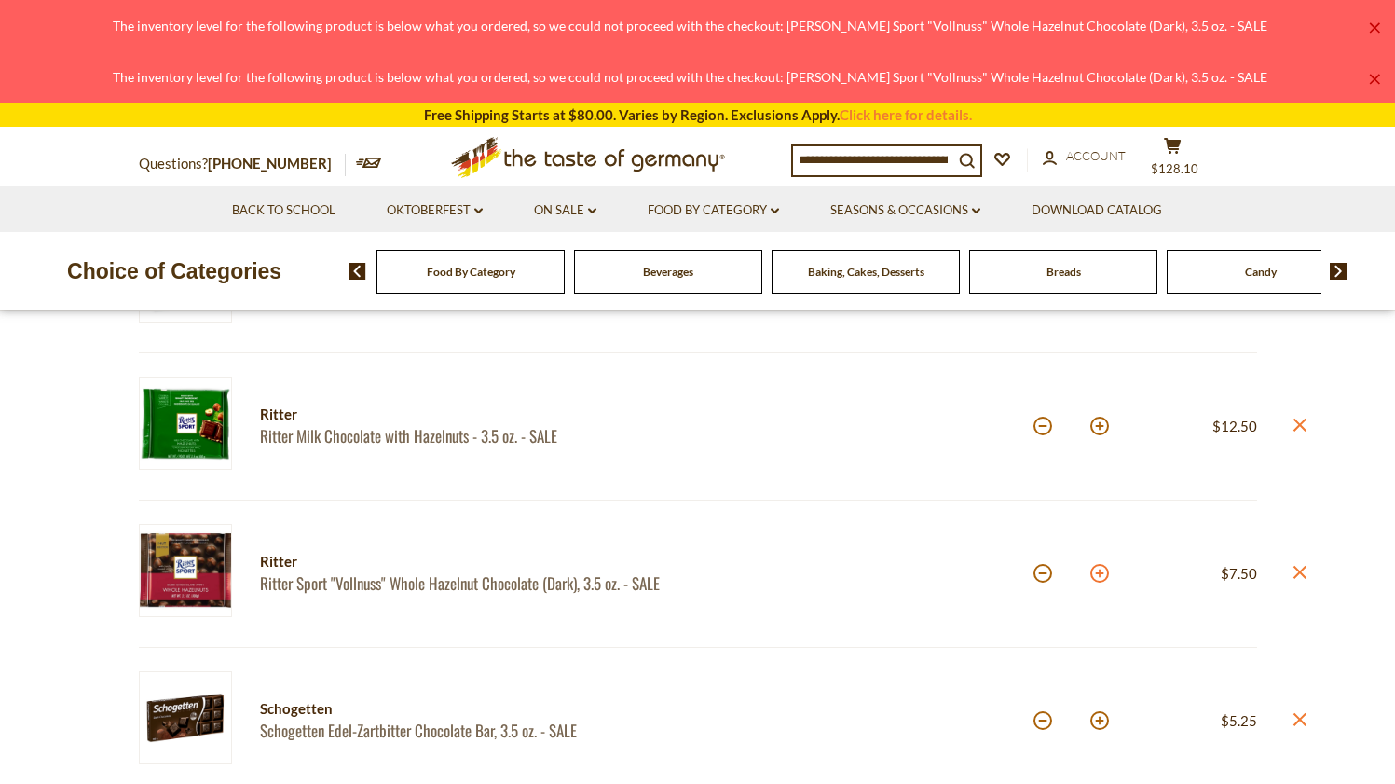
click at [1100, 571] on button at bounding box center [1099, 573] width 19 height 19
type input "*"
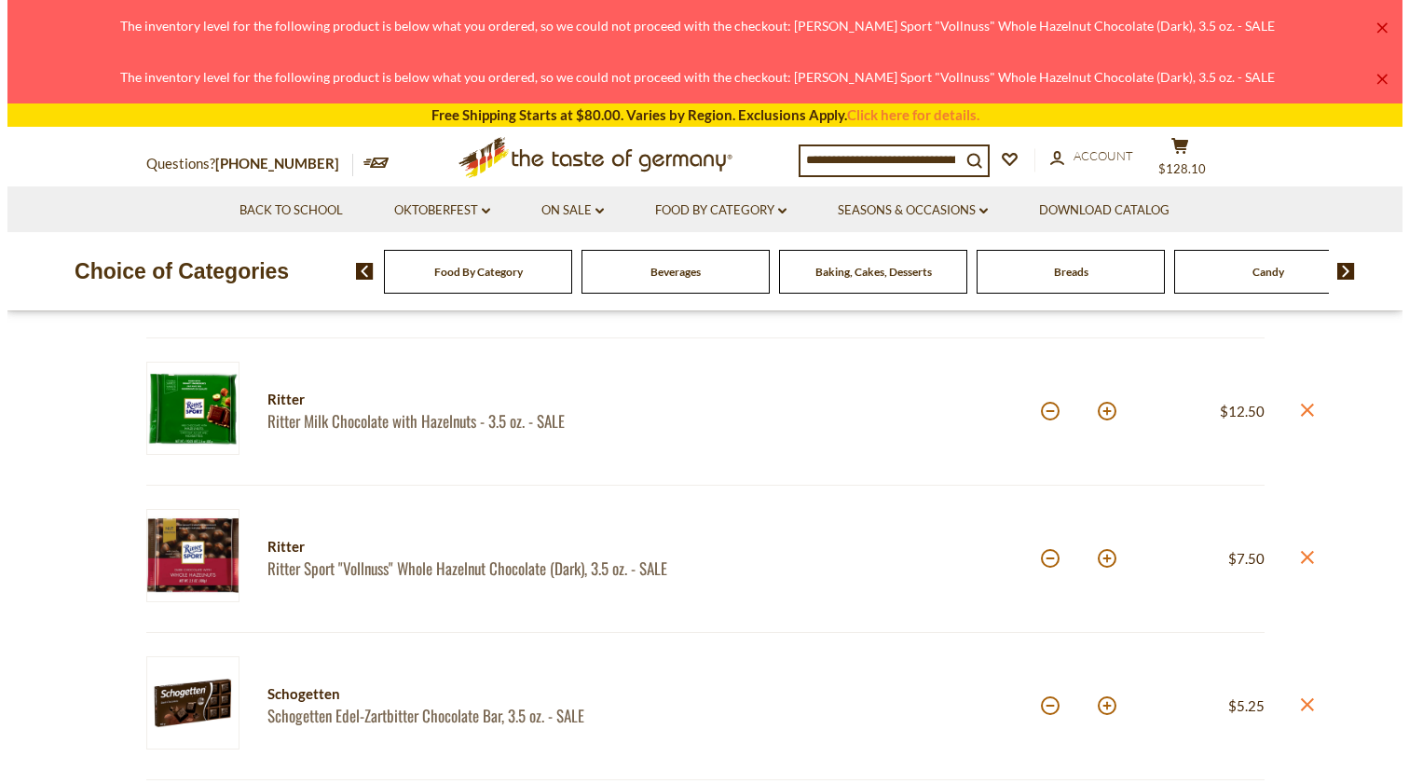
scroll to position [244, 0]
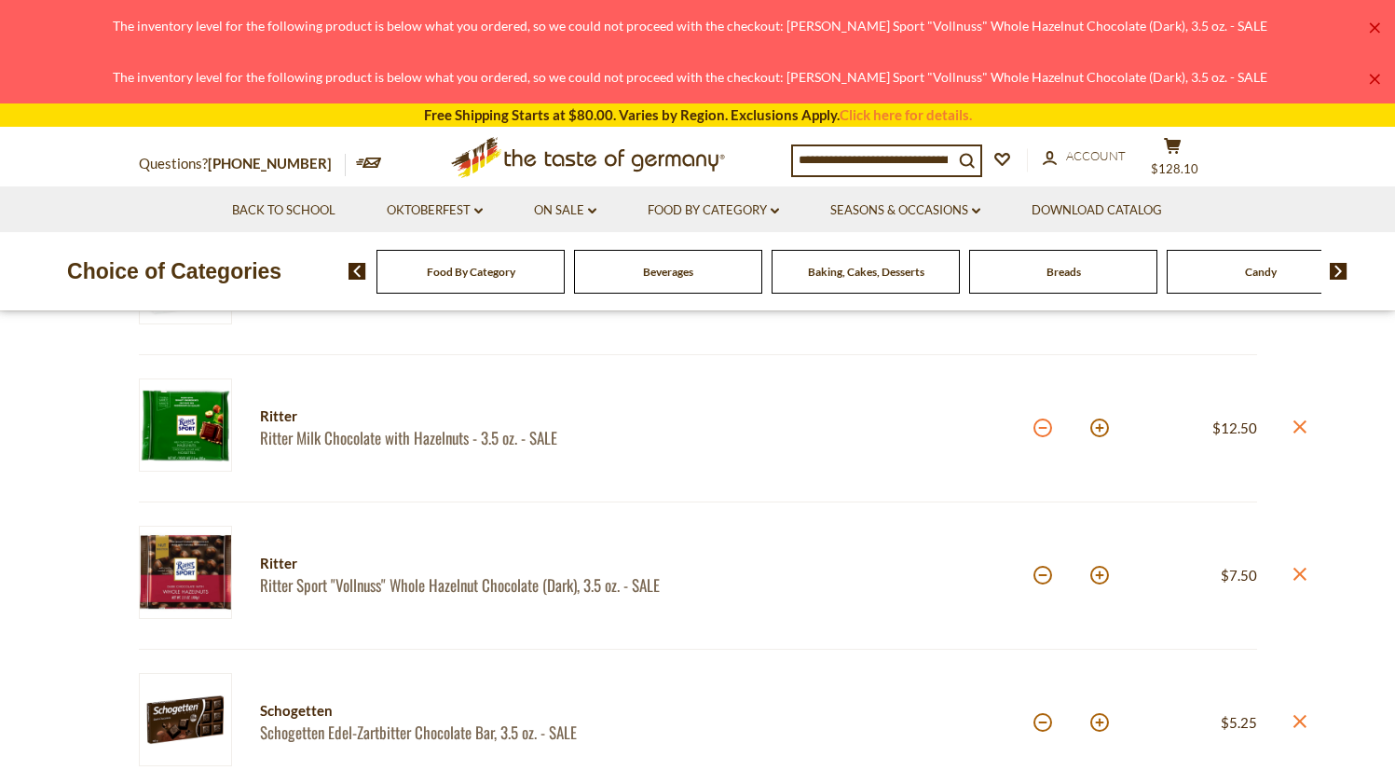
click at [1040, 427] on button at bounding box center [1042, 427] width 19 height 19
type input "*"
click at [1042, 429] on button at bounding box center [1042, 427] width 19 height 19
type input "*"
click at [1299, 427] on icon at bounding box center [1298, 425] width 13 height 13
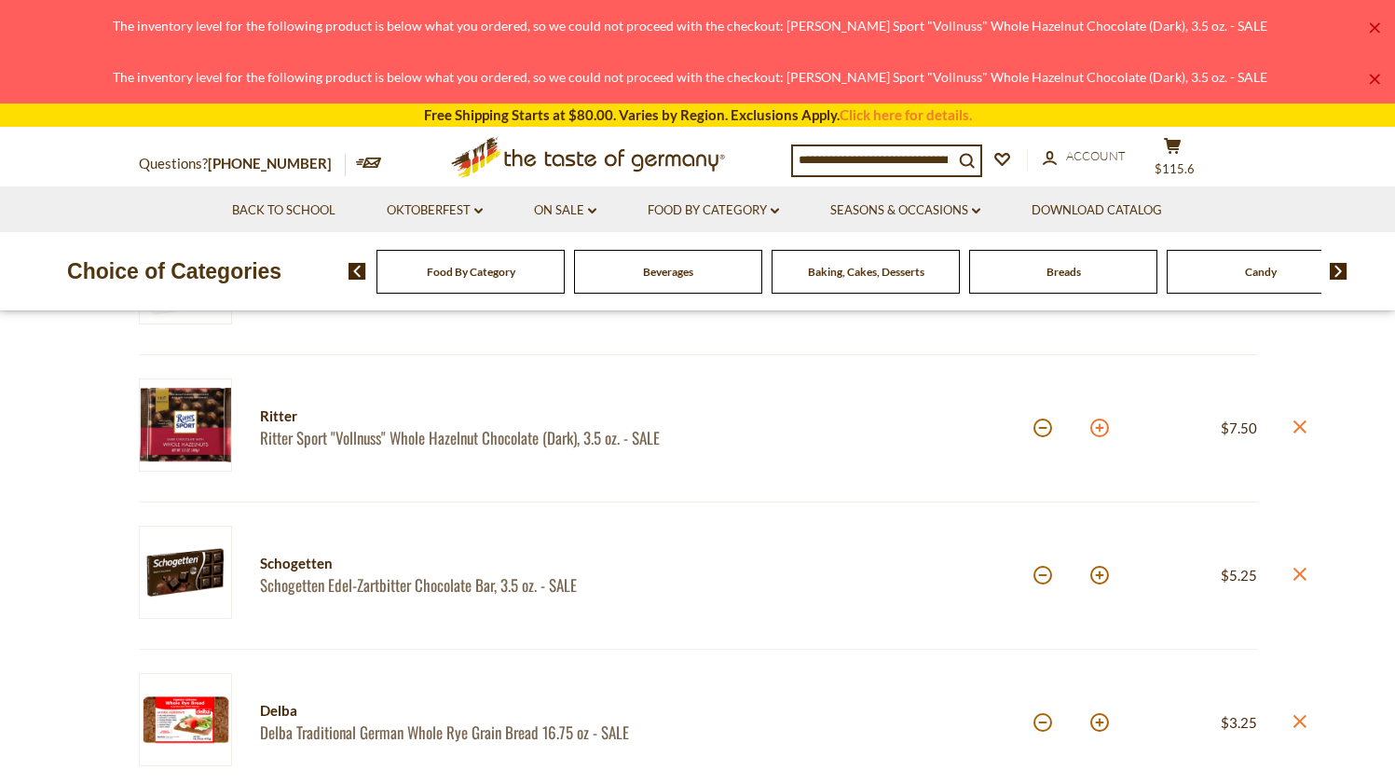
click at [1094, 430] on button at bounding box center [1099, 427] width 19 height 19
click at [1096, 431] on button at bounding box center [1099, 427] width 19 height 19
type input "*"
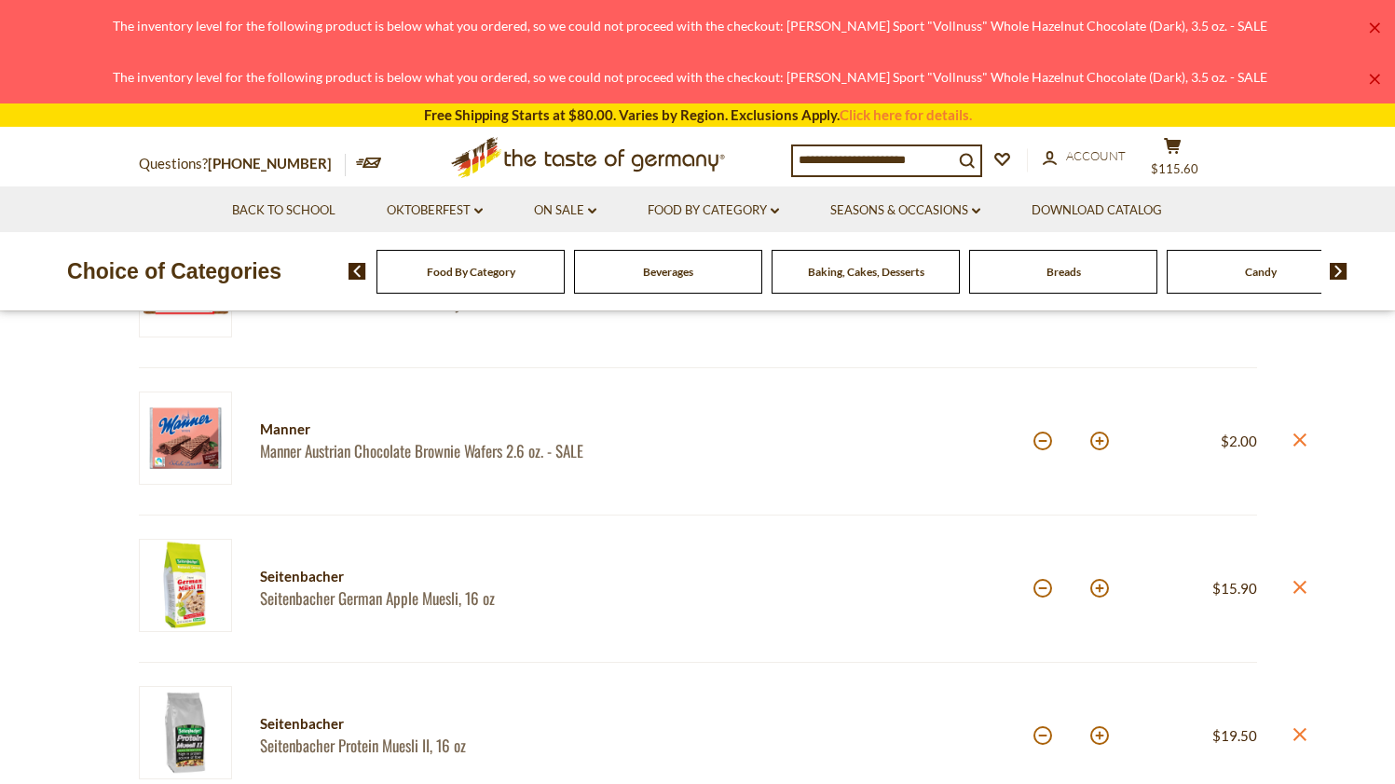
scroll to position [750, 0]
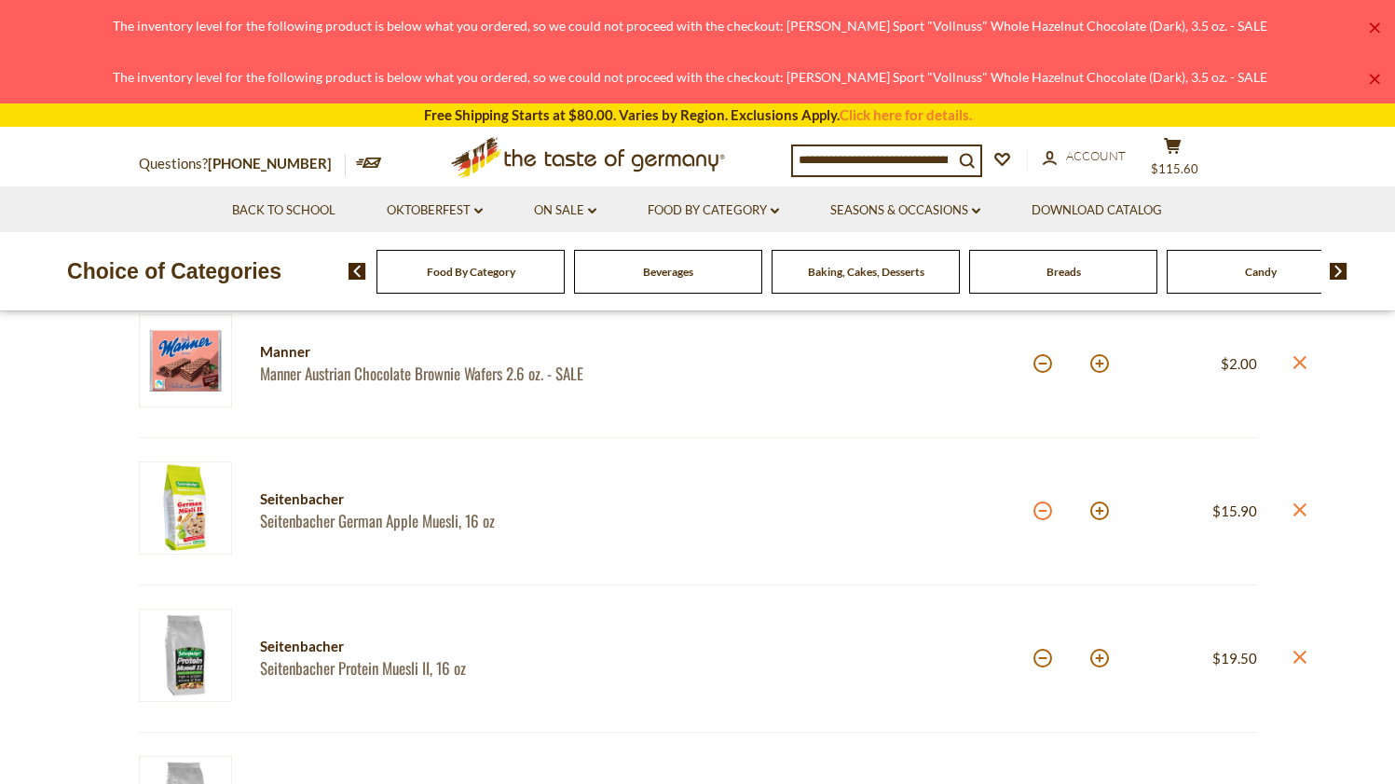
click at [1047, 508] on button at bounding box center [1042, 510] width 19 height 19
type input "*"
click at [1045, 654] on button at bounding box center [1042, 658] width 19 height 19
type input "*"
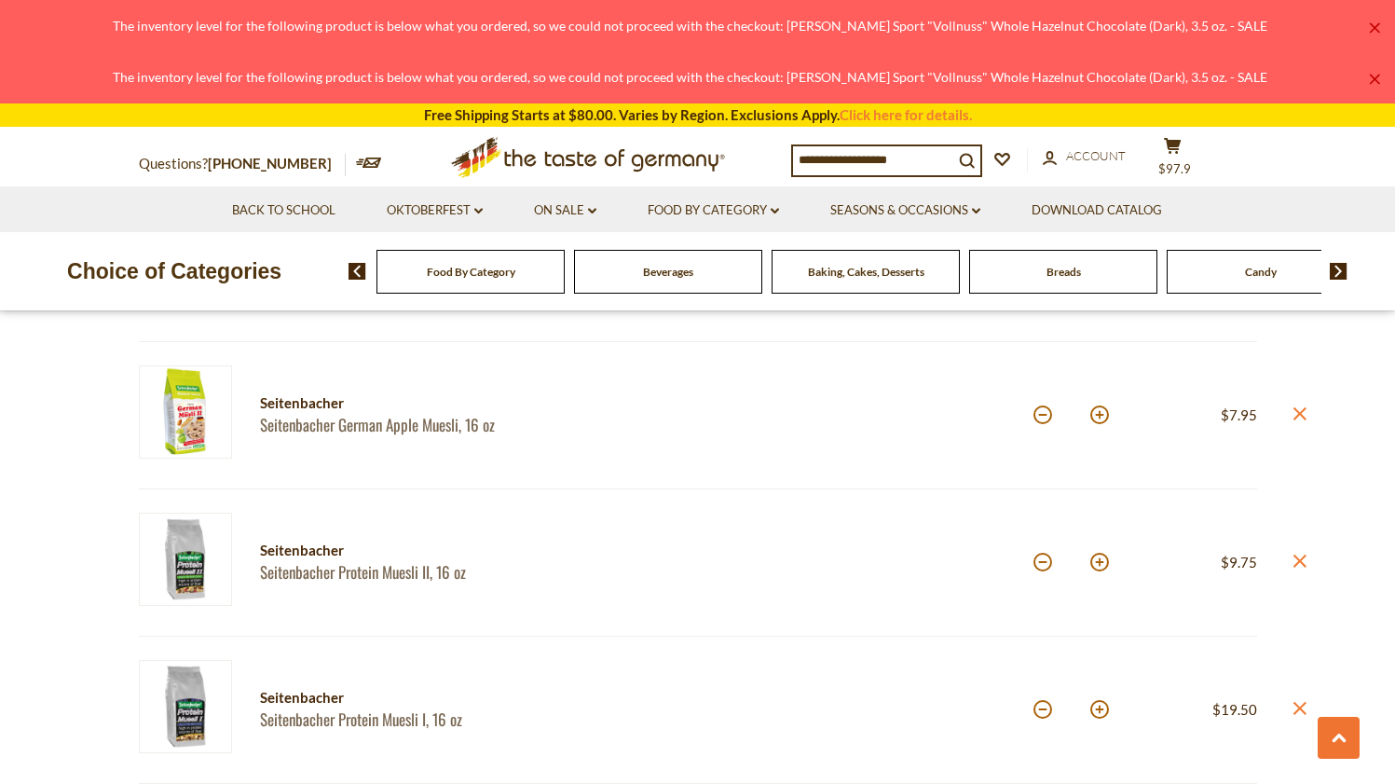
scroll to position [850, 0]
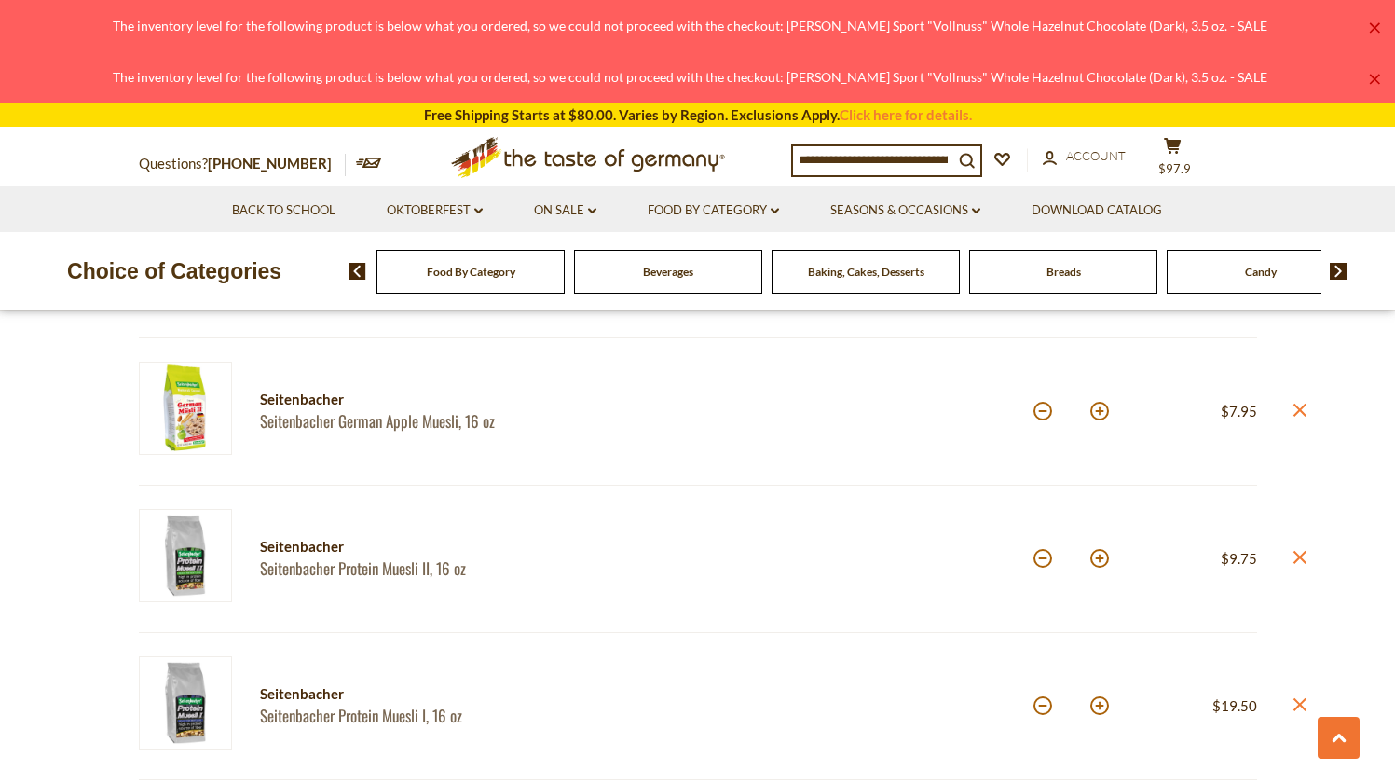
click at [197, 712] on img at bounding box center [185, 702] width 93 height 93
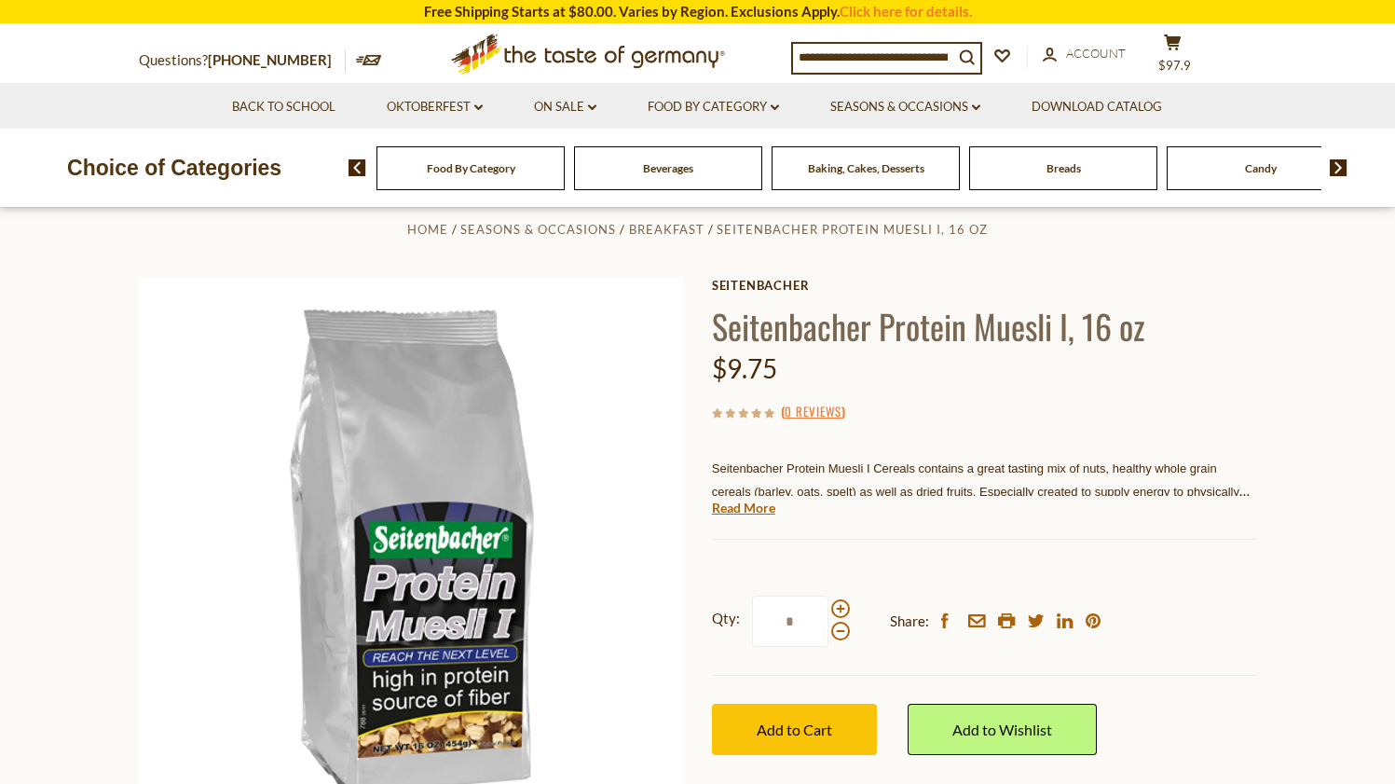
scroll to position [208, 0]
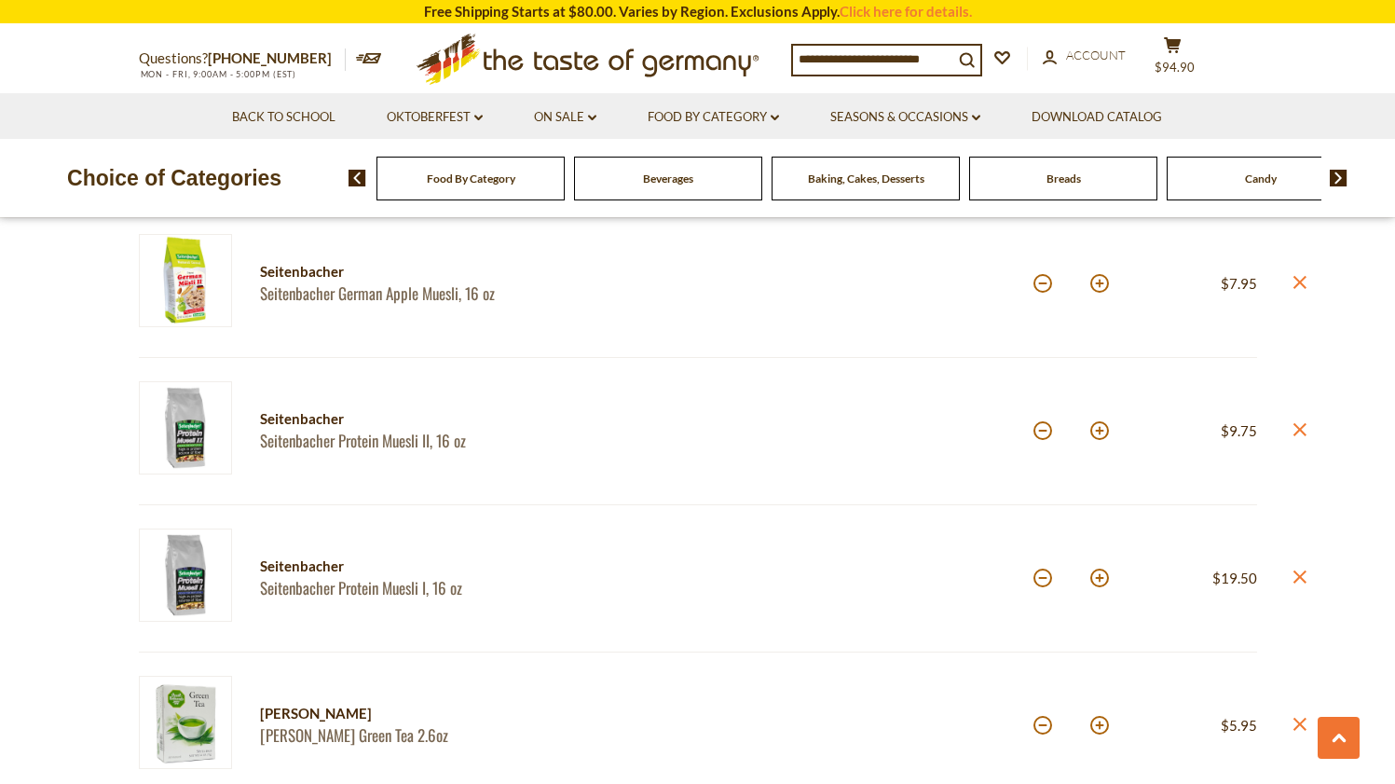
scroll to position [981, 0]
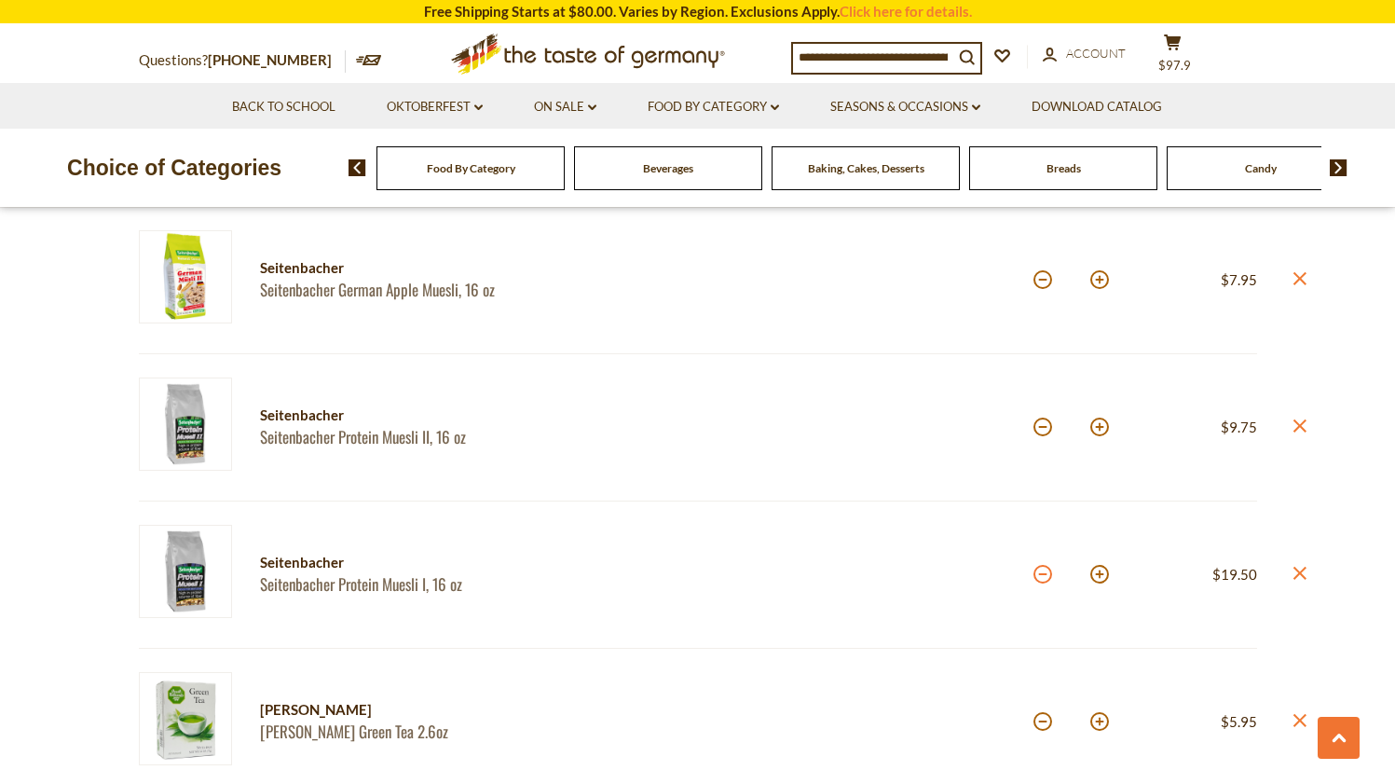
click at [1041, 565] on button at bounding box center [1042, 574] width 19 height 19
type input "*"
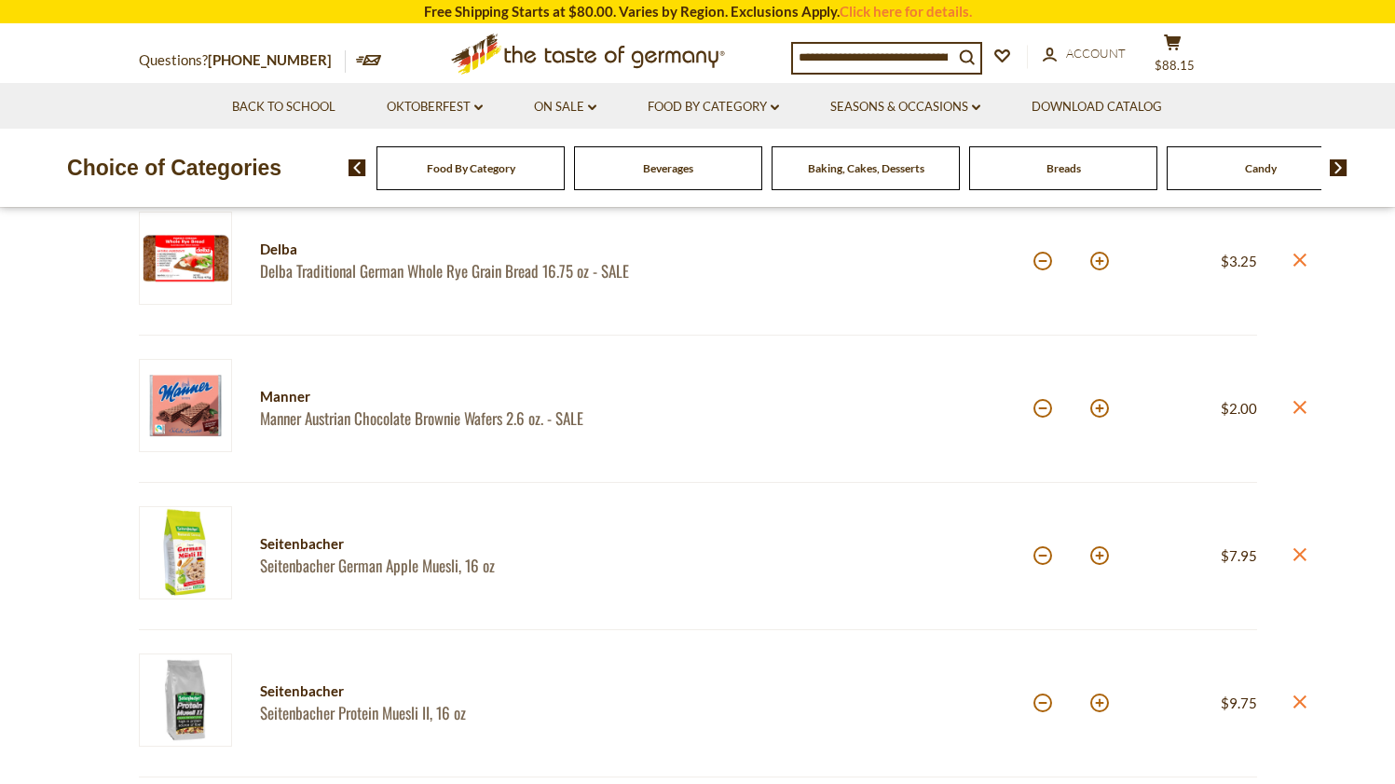
scroll to position [683, 0]
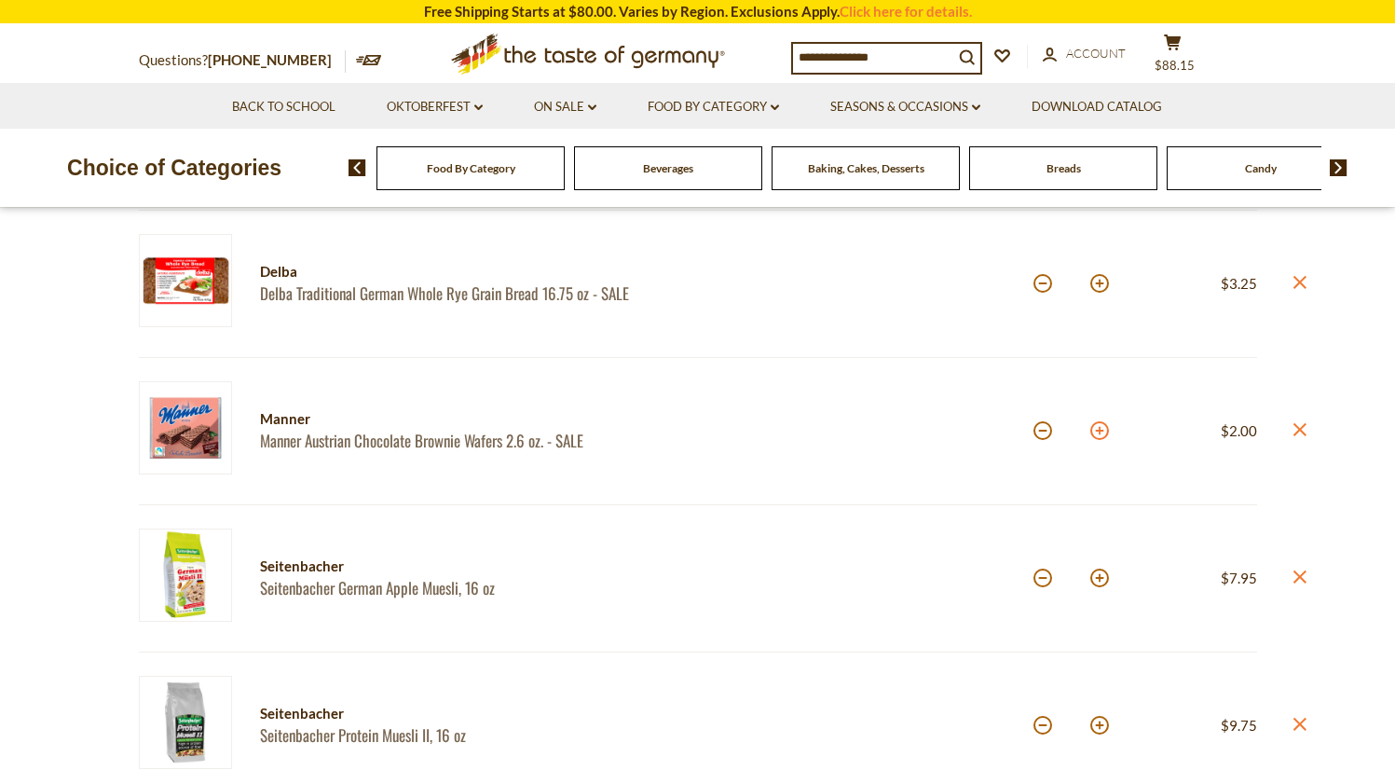
click at [1103, 427] on button at bounding box center [1099, 430] width 19 height 19
type input "*"
click at [1102, 426] on button at bounding box center [1099, 430] width 19 height 19
type input "*"
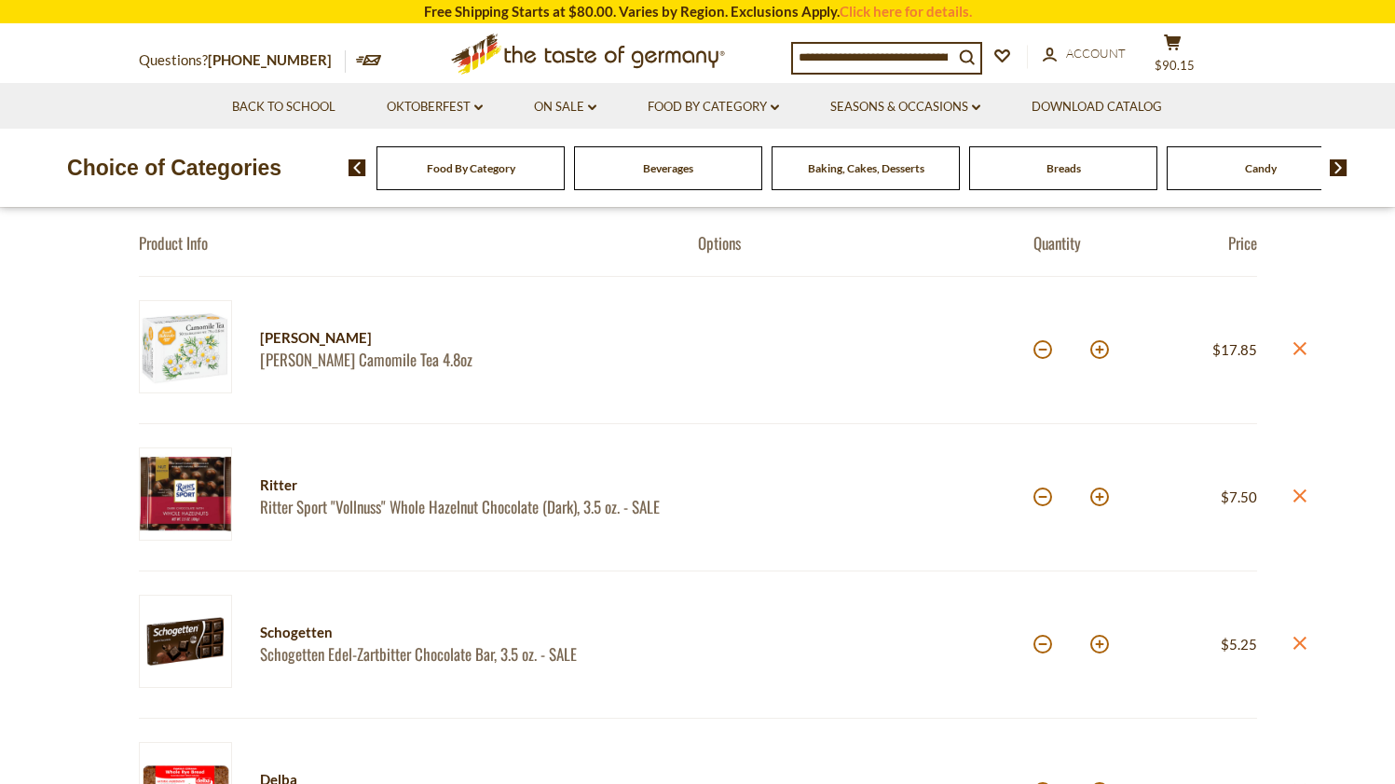
scroll to position [158, 0]
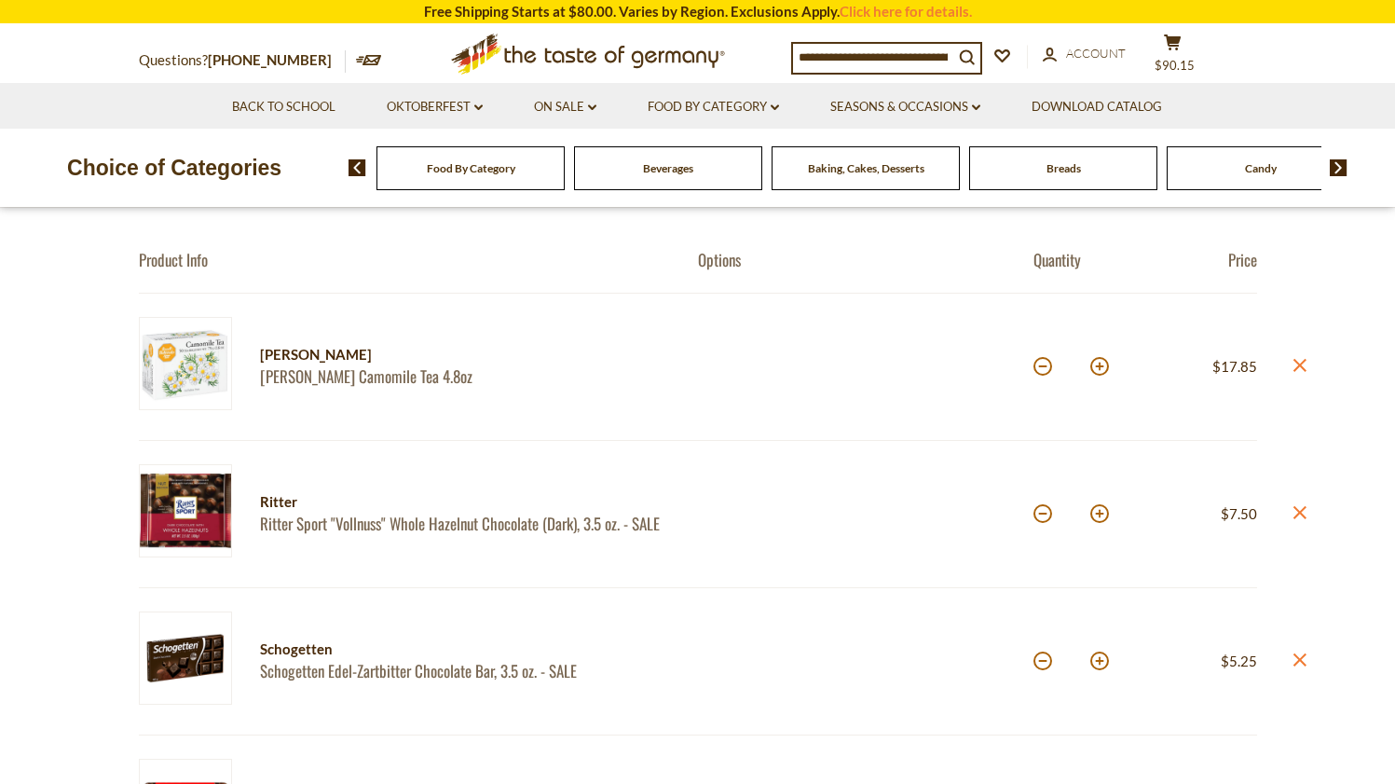
click at [1339, 165] on img at bounding box center [1339, 167] width 18 height 17
click at [318, 176] on div "Candy" at bounding box center [224, 168] width 188 height 44
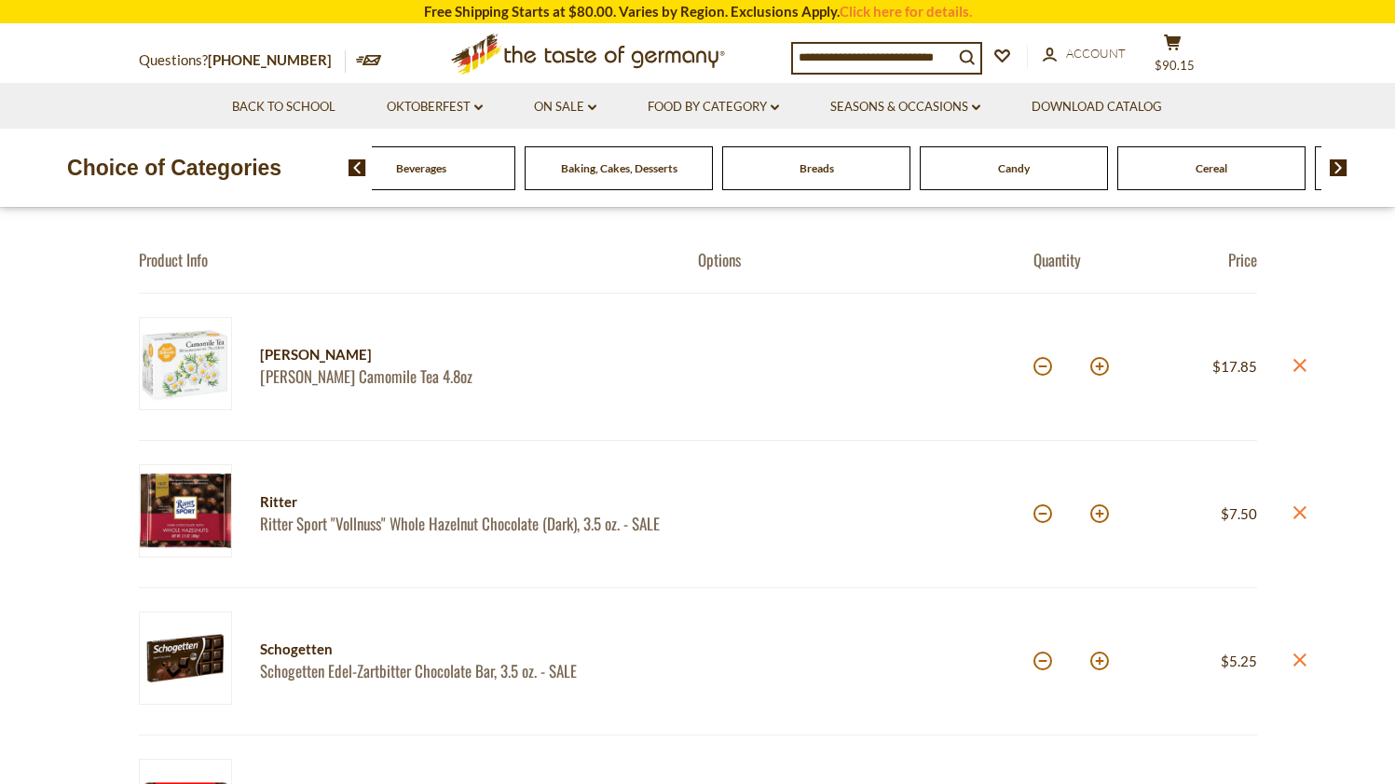
click at [1008, 169] on span "Candy" at bounding box center [1014, 168] width 32 height 14
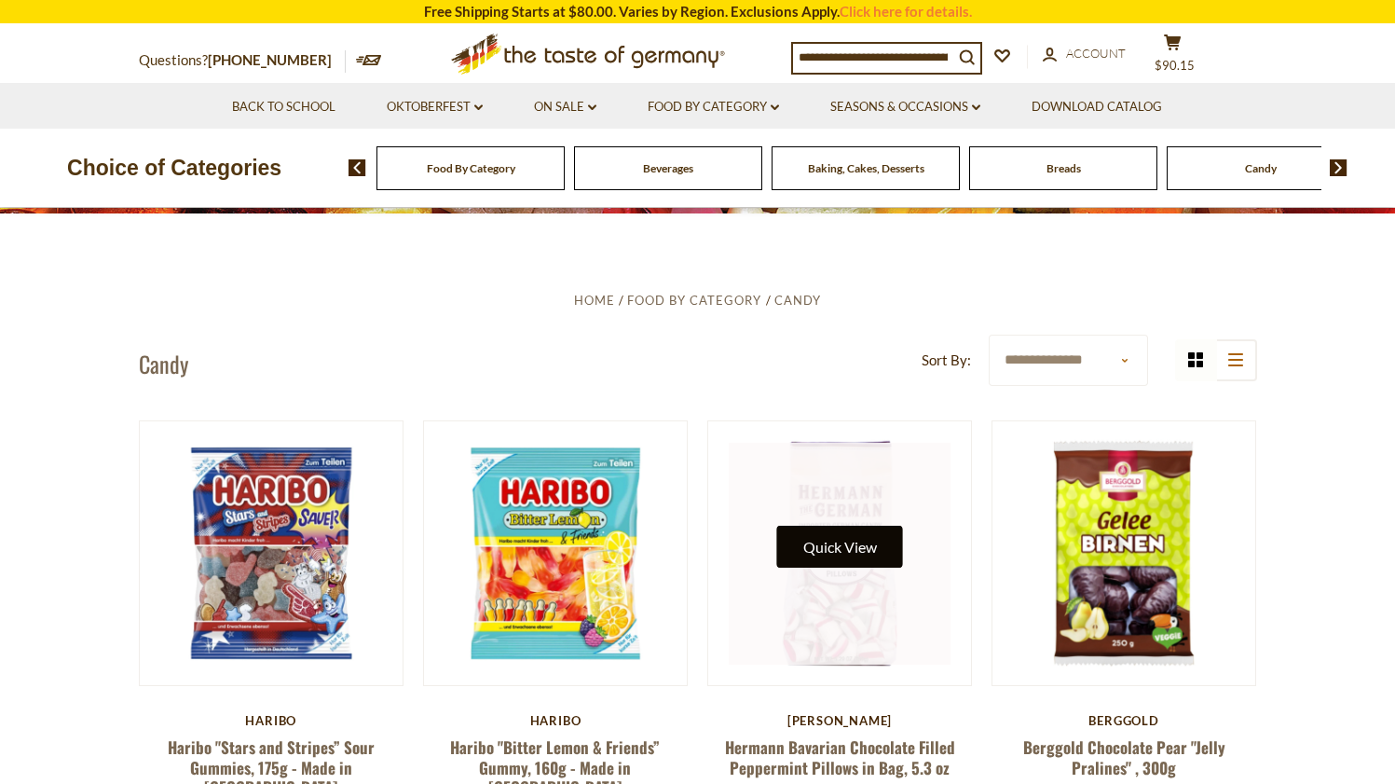
scroll to position [161, 0]
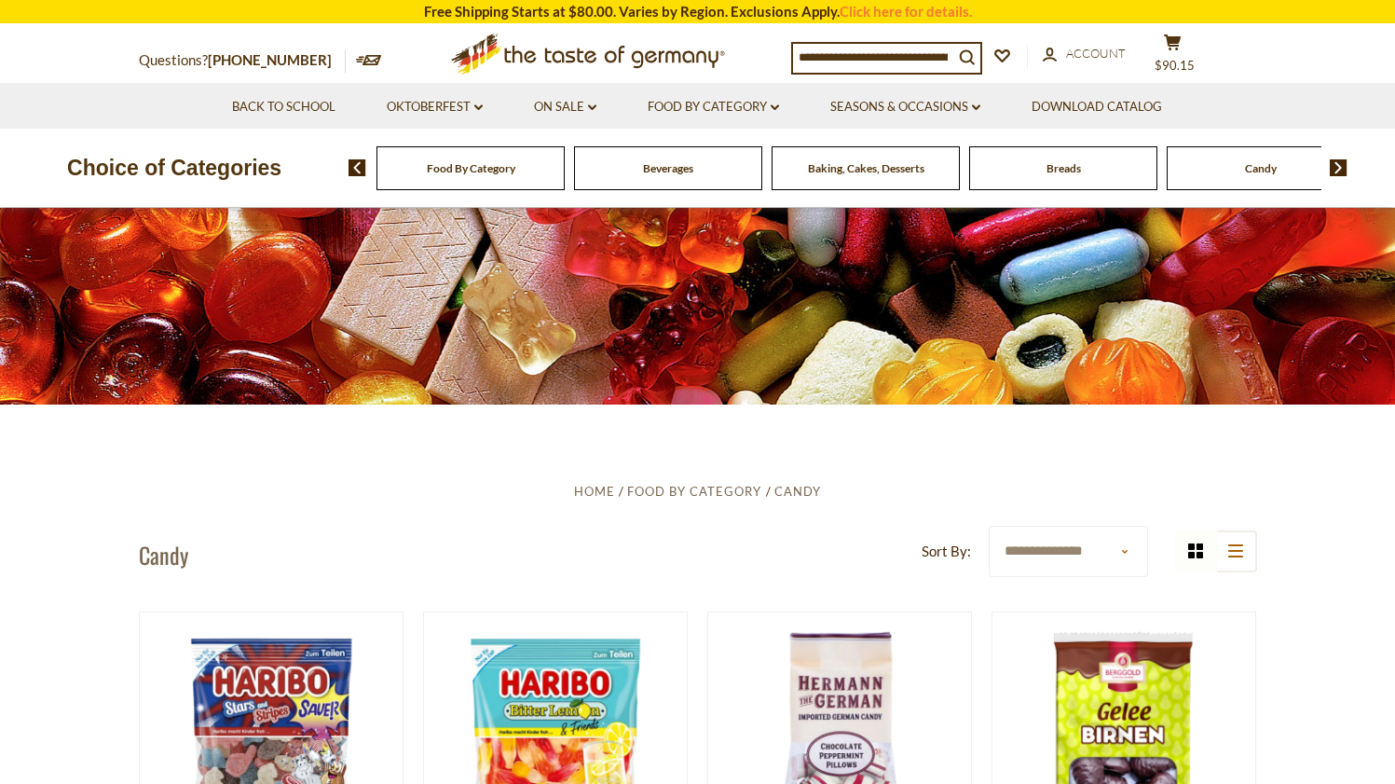
click at [469, 171] on span "Food By Category" at bounding box center [471, 168] width 89 height 14
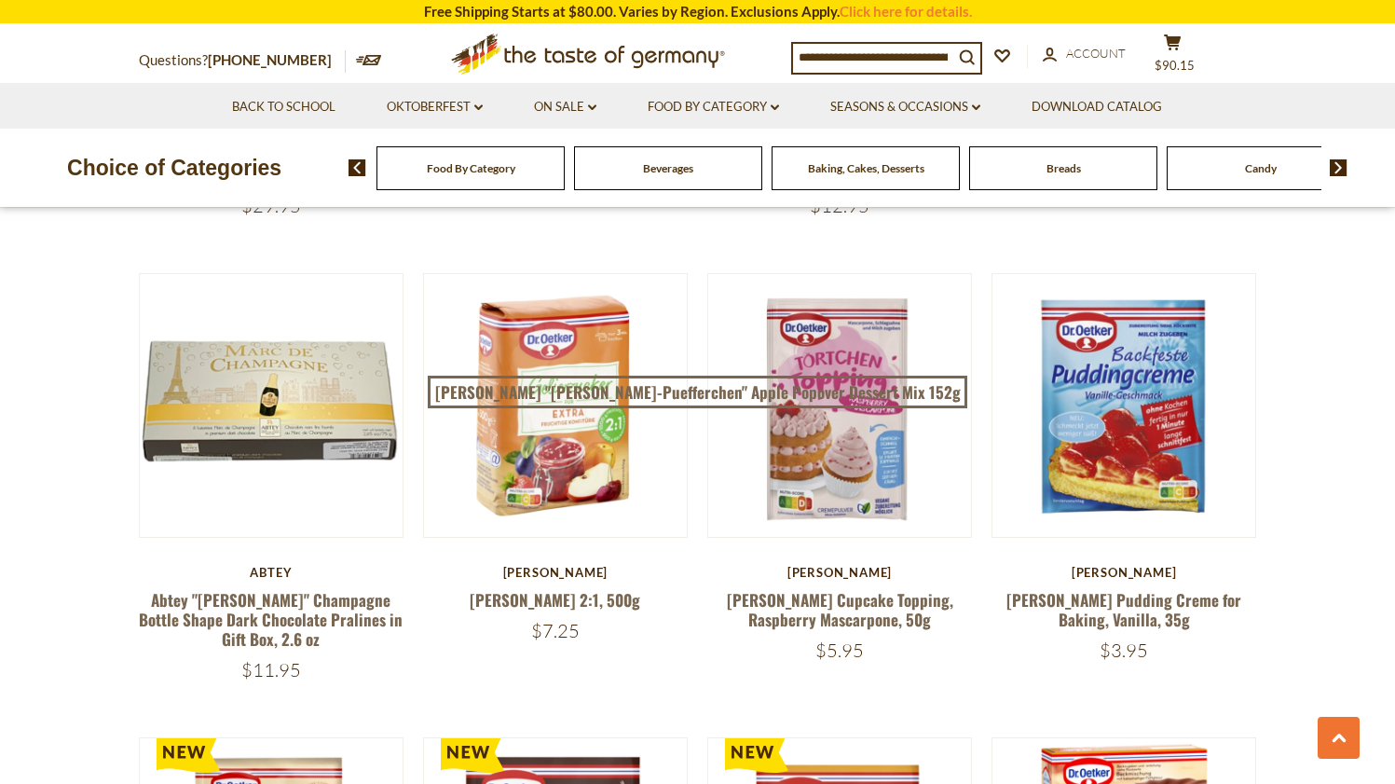
scroll to position [3349, 0]
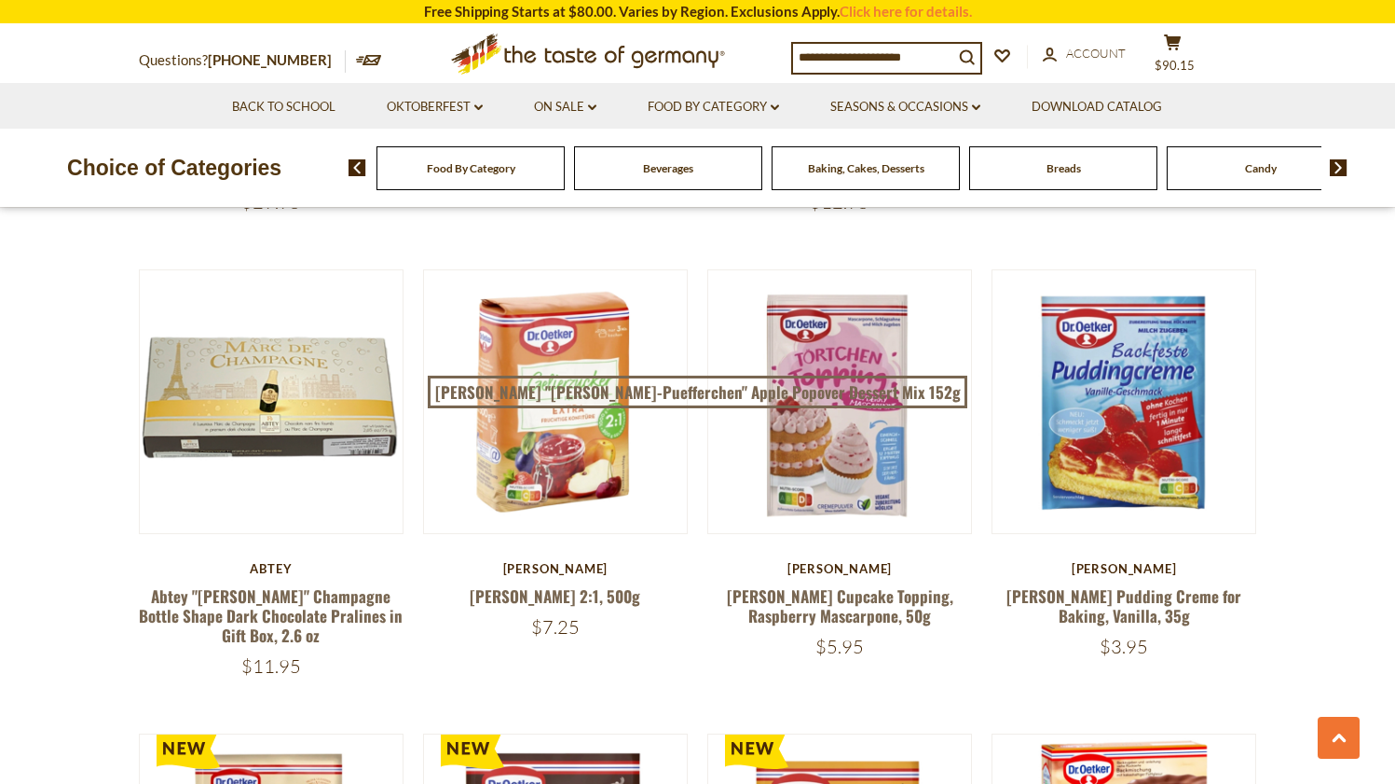
click at [489, 170] on span "Food By Category" at bounding box center [471, 168] width 89 height 14
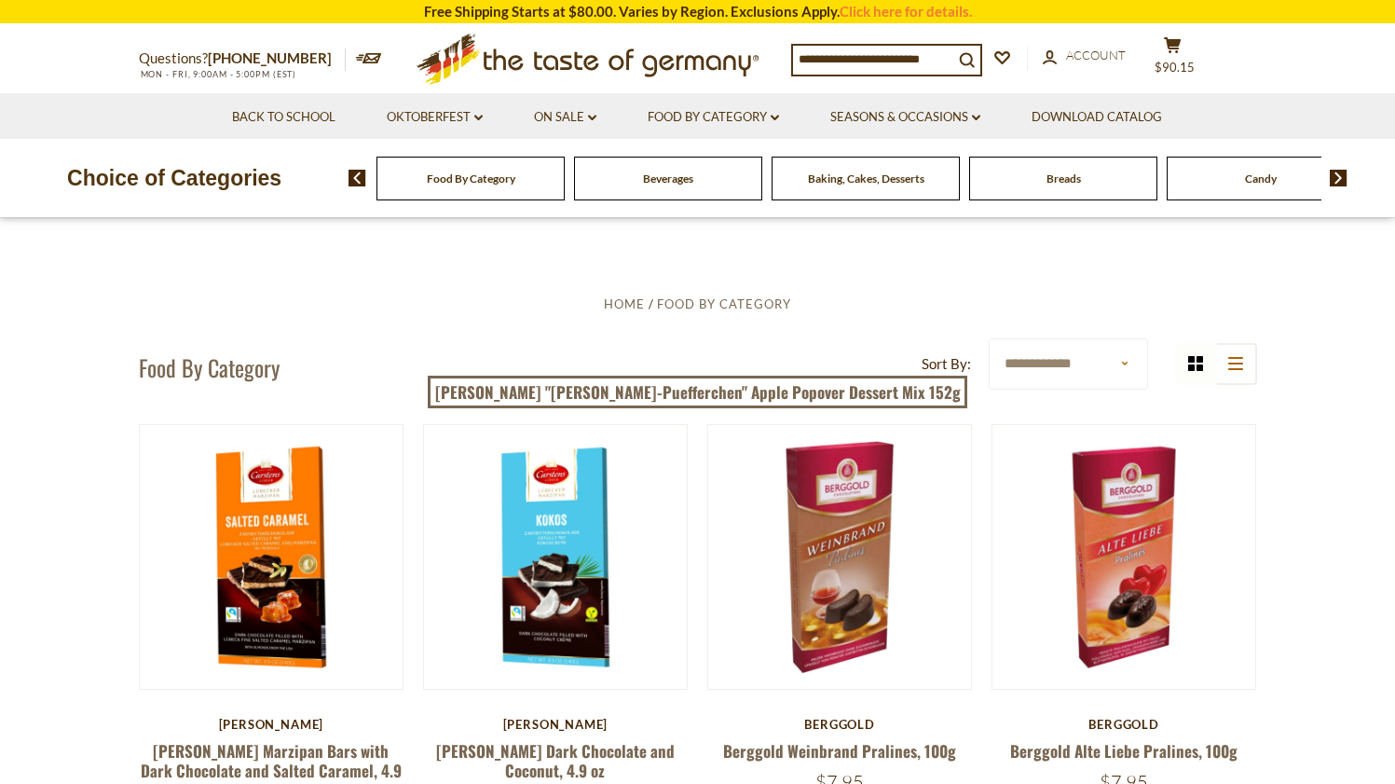
click at [1335, 173] on img at bounding box center [1339, 178] width 18 height 17
click at [1066, 180] on span "Chocolate & Marzipan" at bounding box center [1063, 178] width 111 height 14
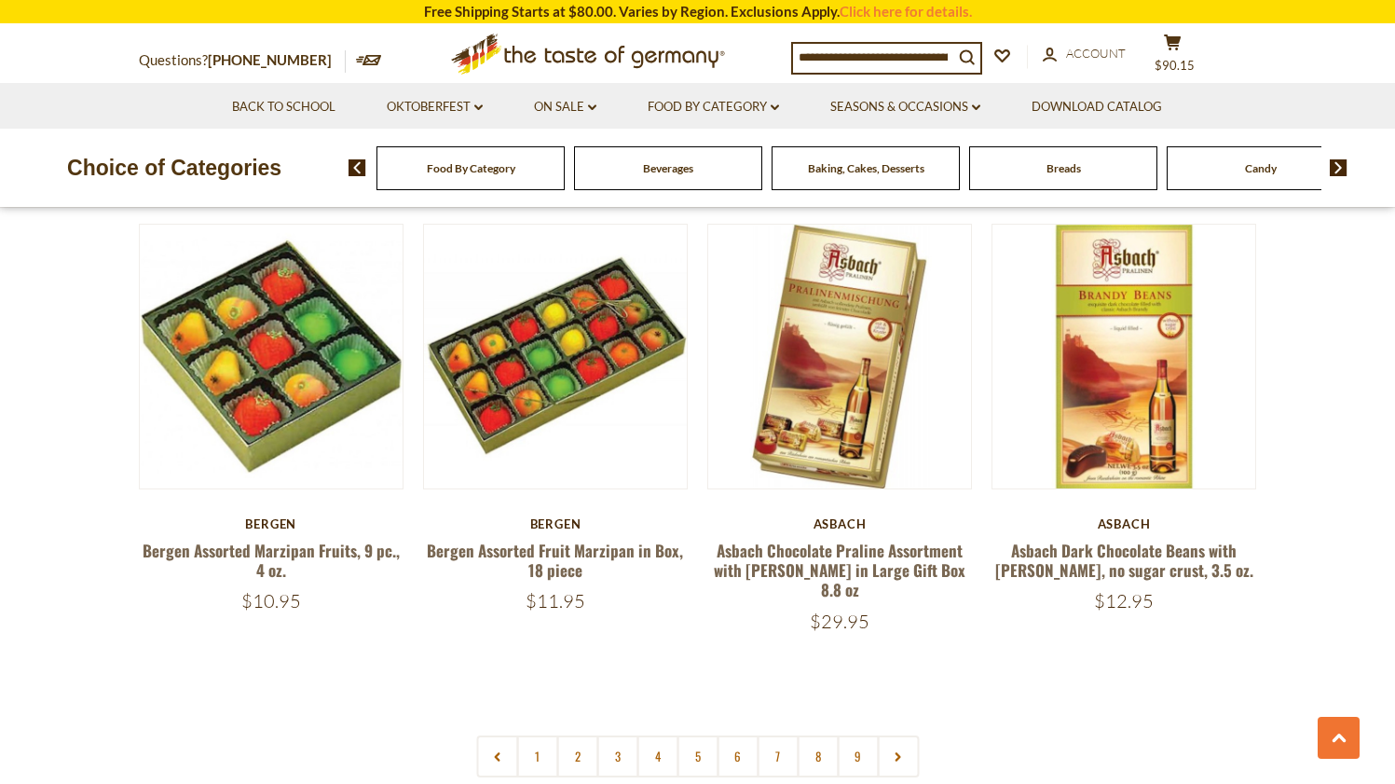
scroll to position [4475, 0]
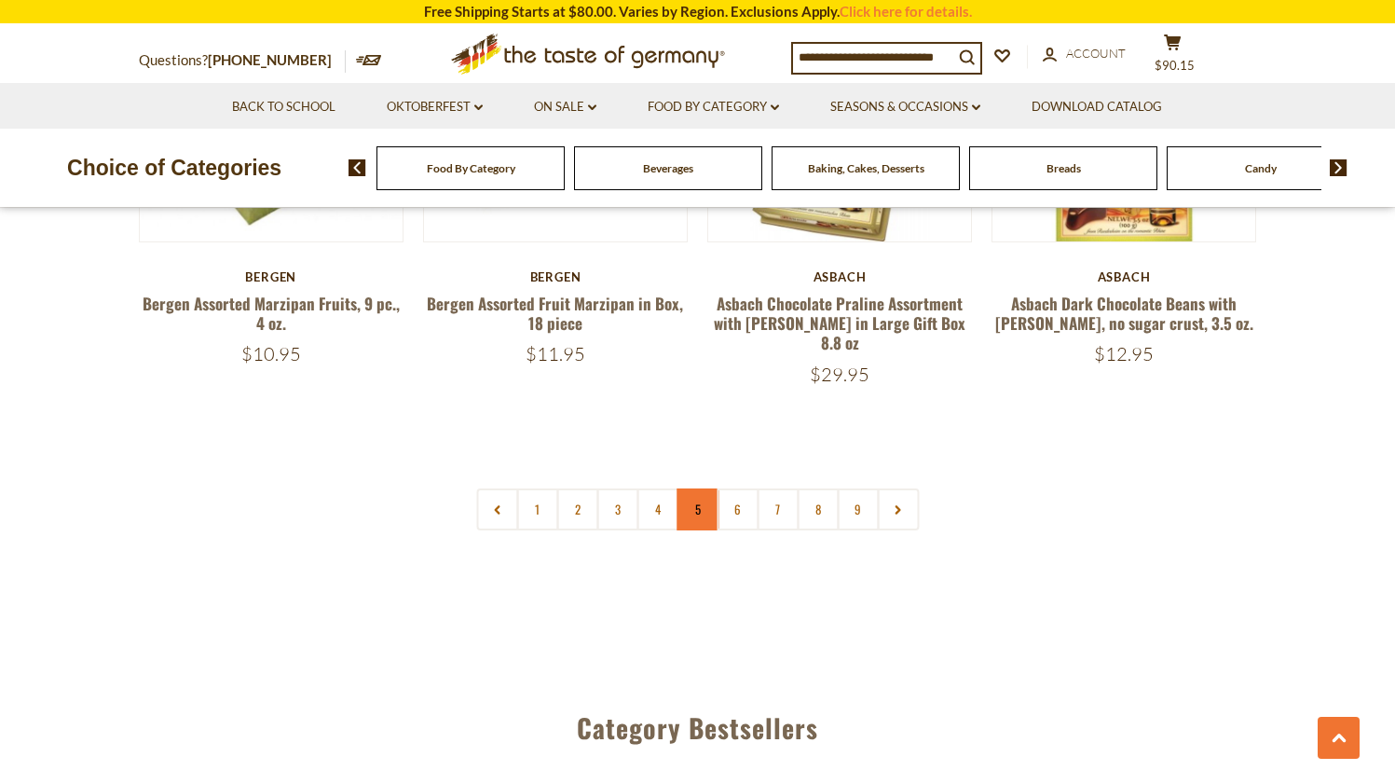
click at [708, 488] on link "5" at bounding box center [698, 509] width 42 height 42
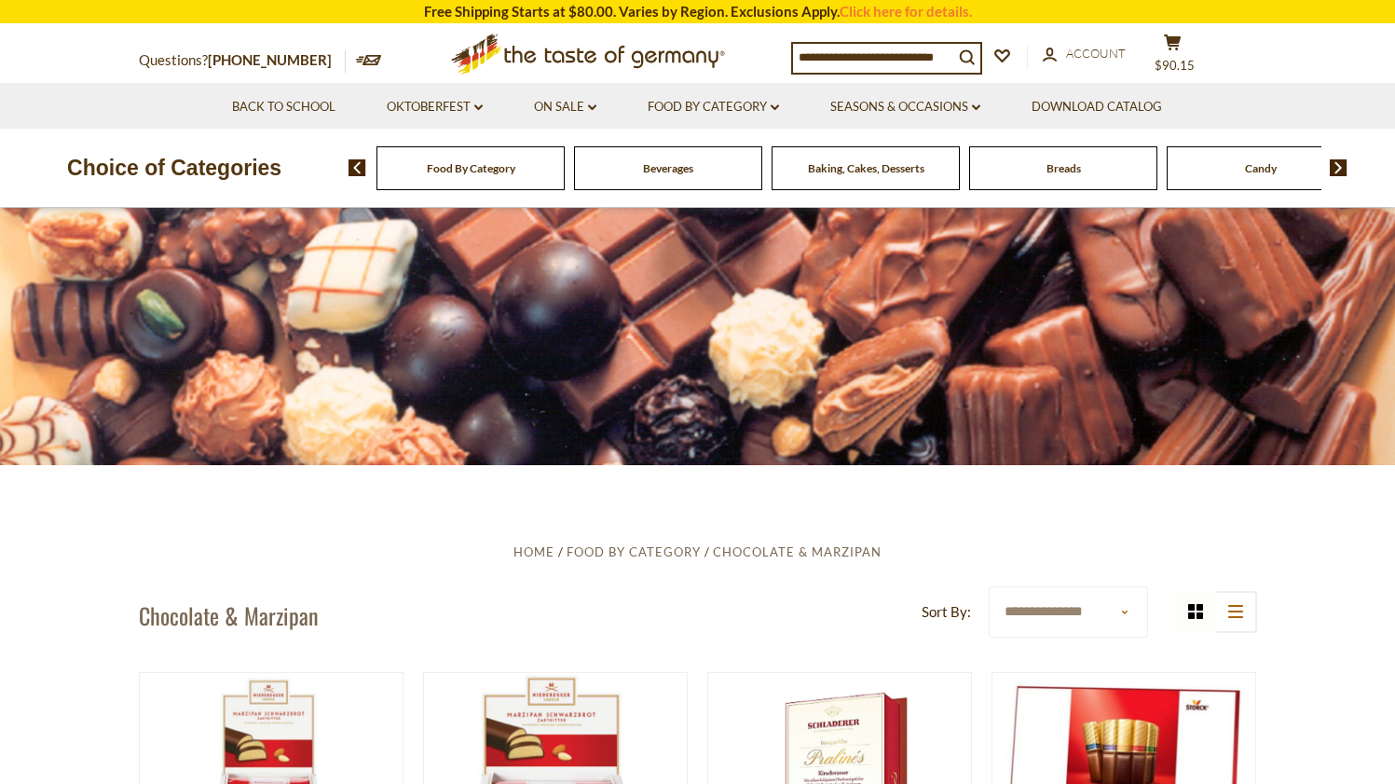
scroll to position [0, 0]
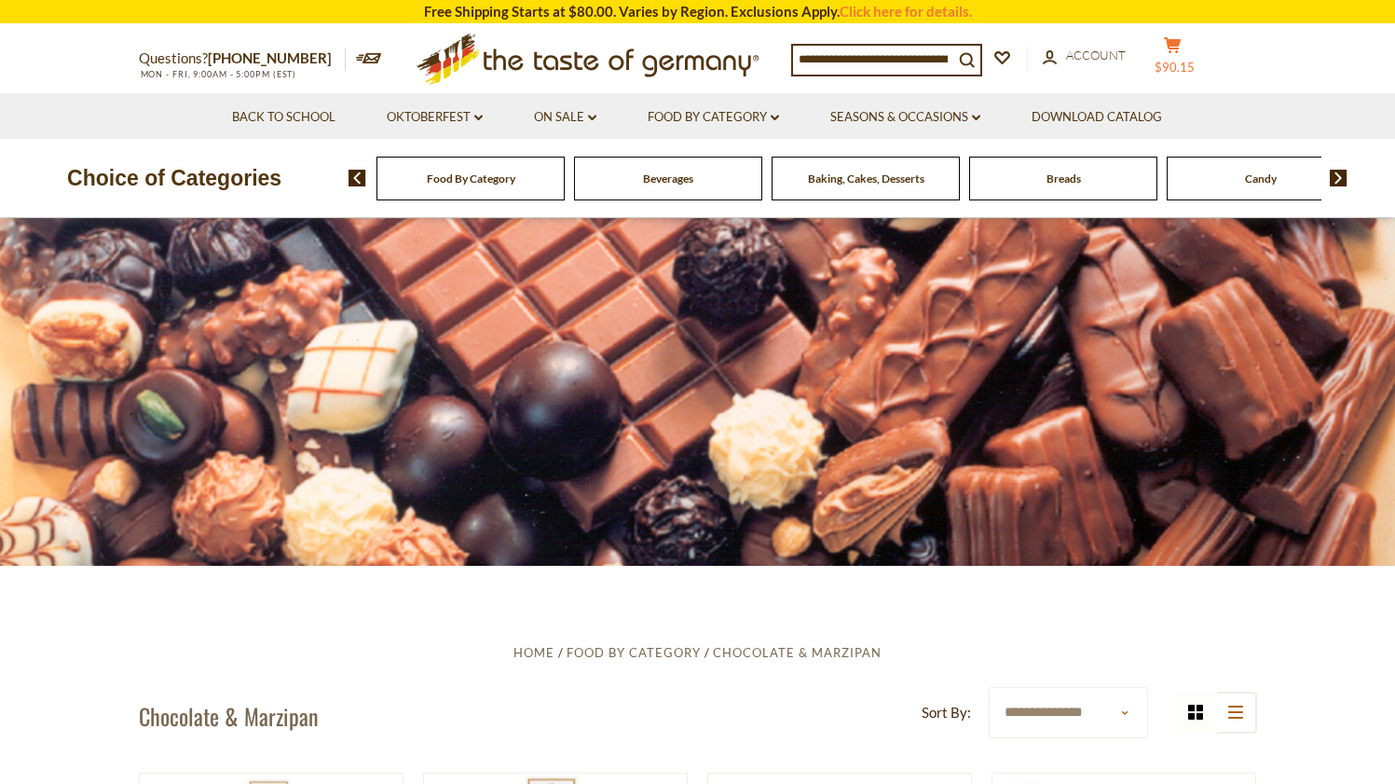
click at [1181, 38] on icon at bounding box center [1172, 45] width 17 height 16
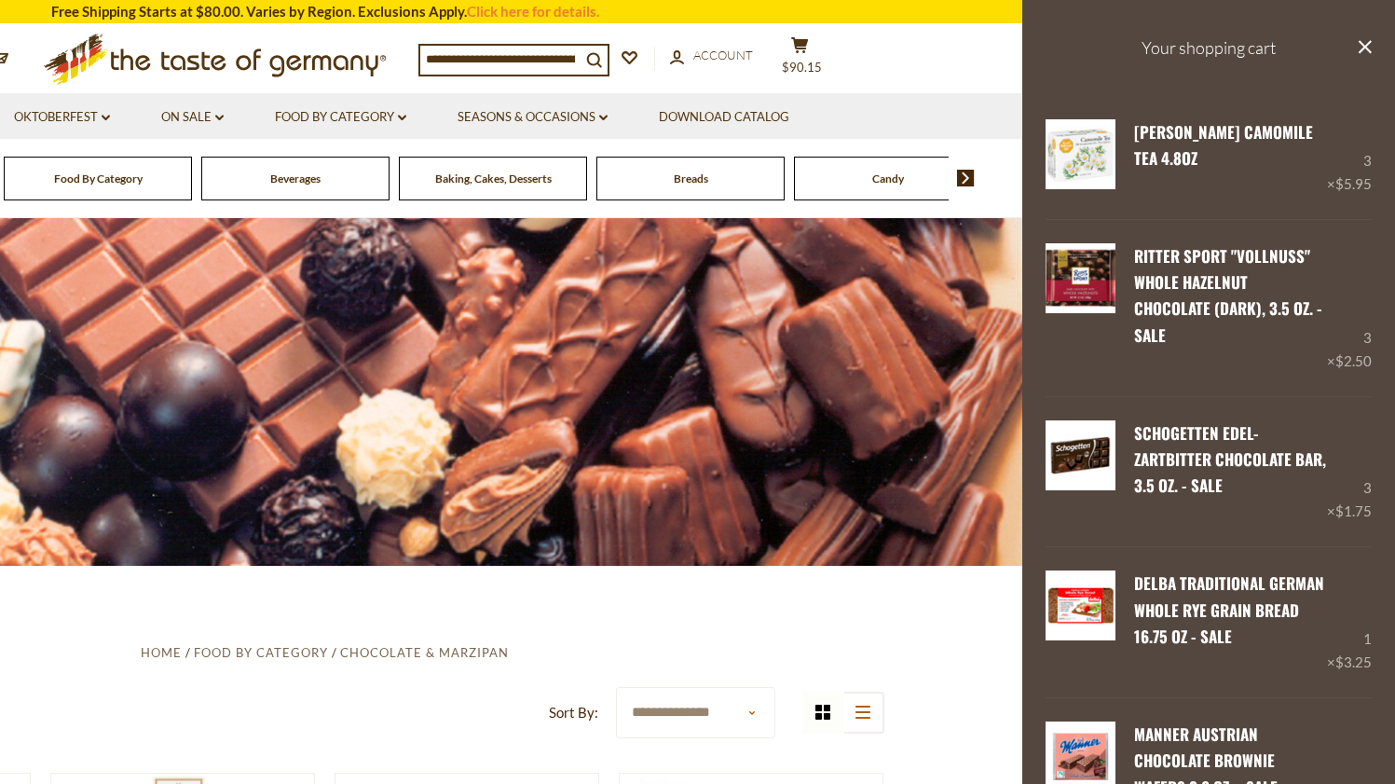
click at [580, 62] on input at bounding box center [500, 59] width 160 height 26
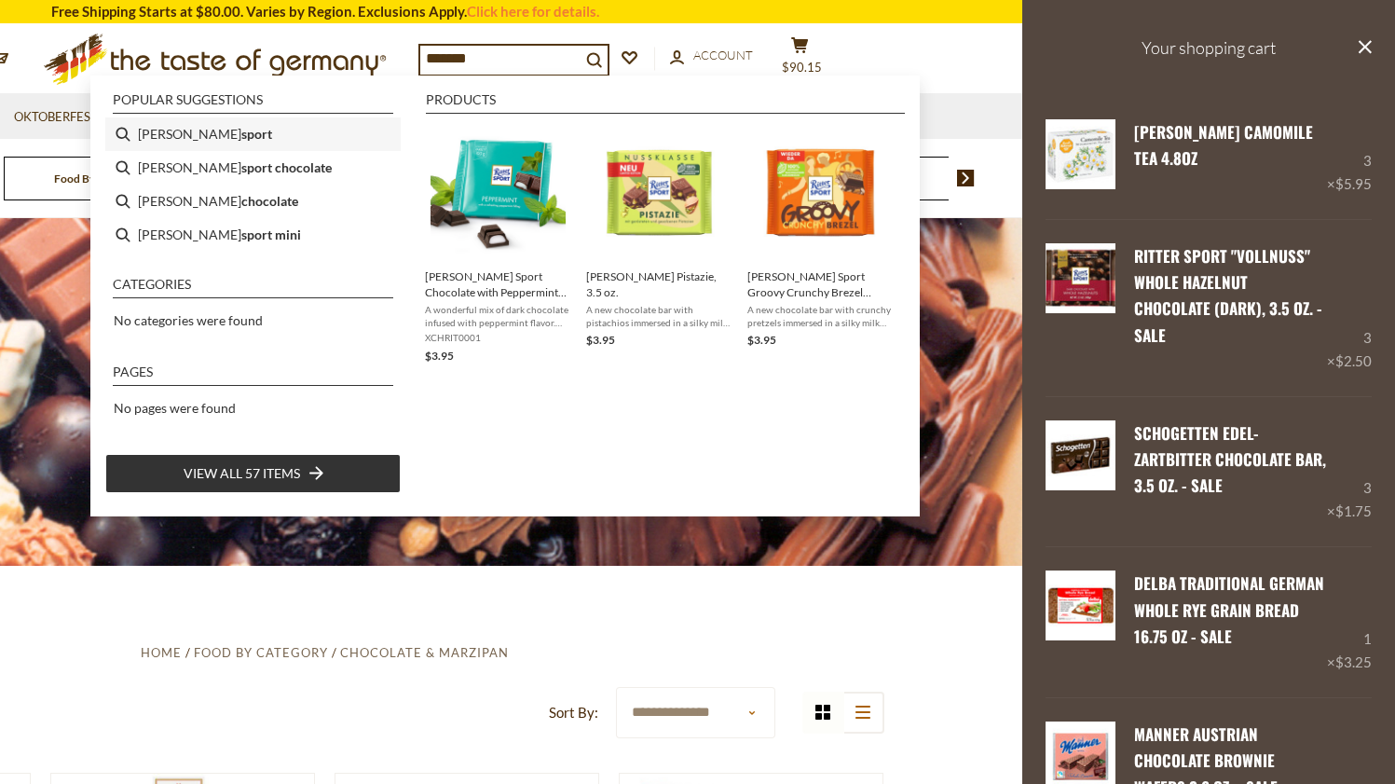
click at [241, 132] on b "sport" at bounding box center [256, 133] width 31 height 21
type input "**********"
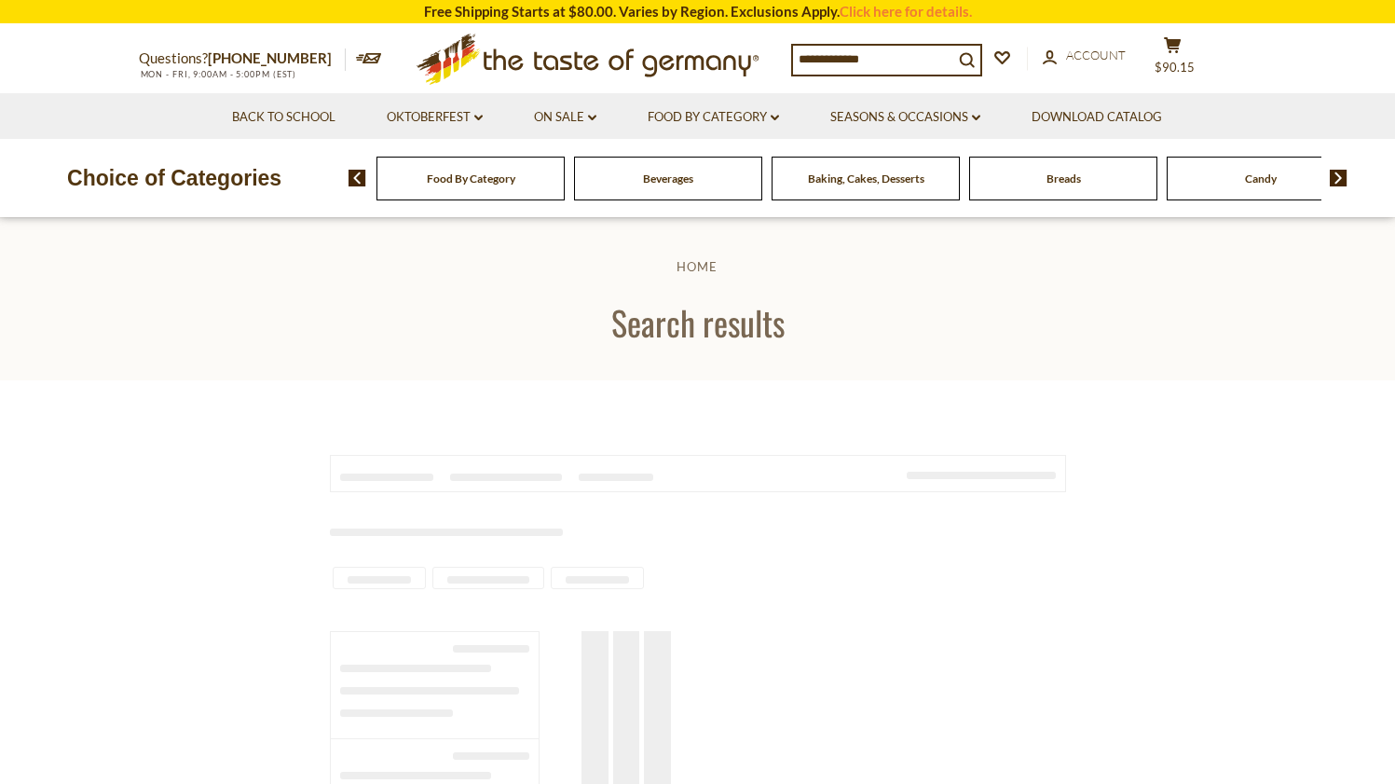
type input "**********"
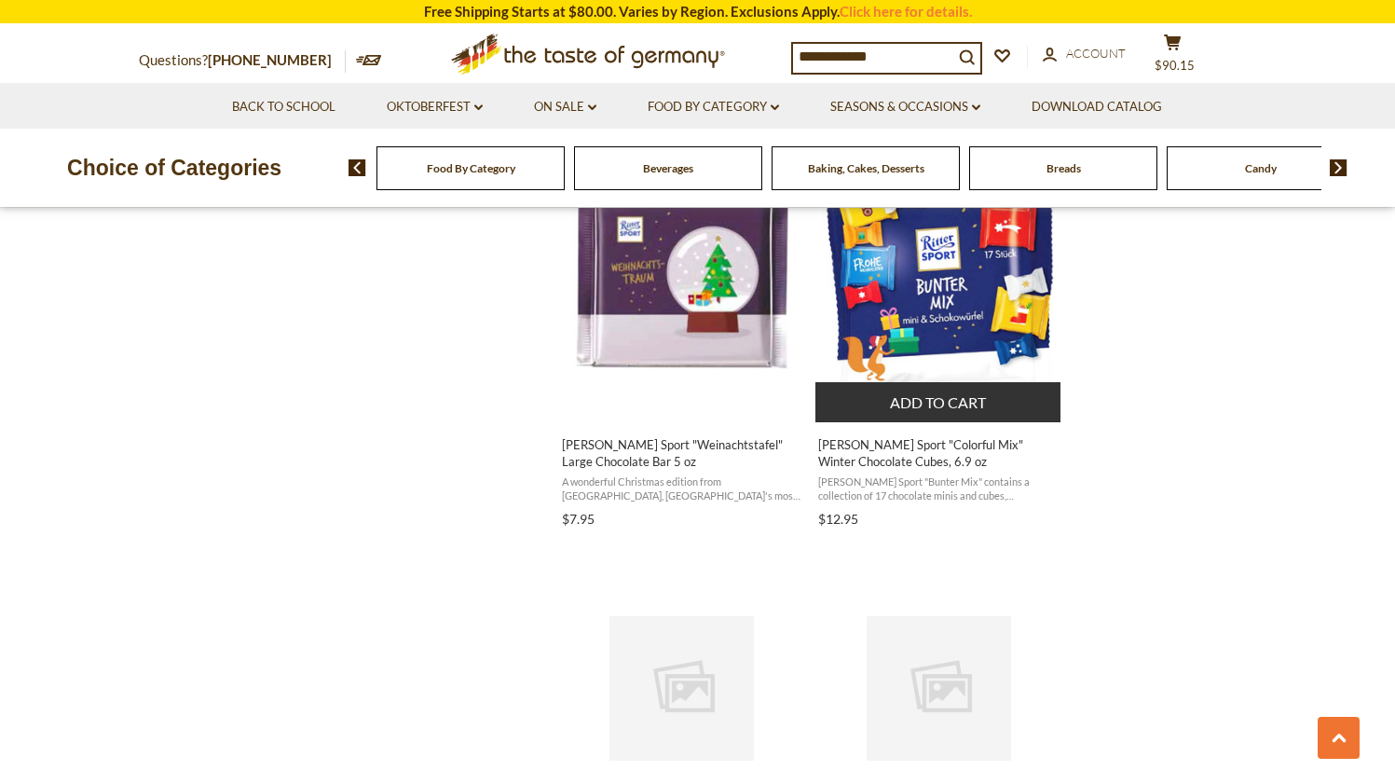
scroll to position [2328, 0]
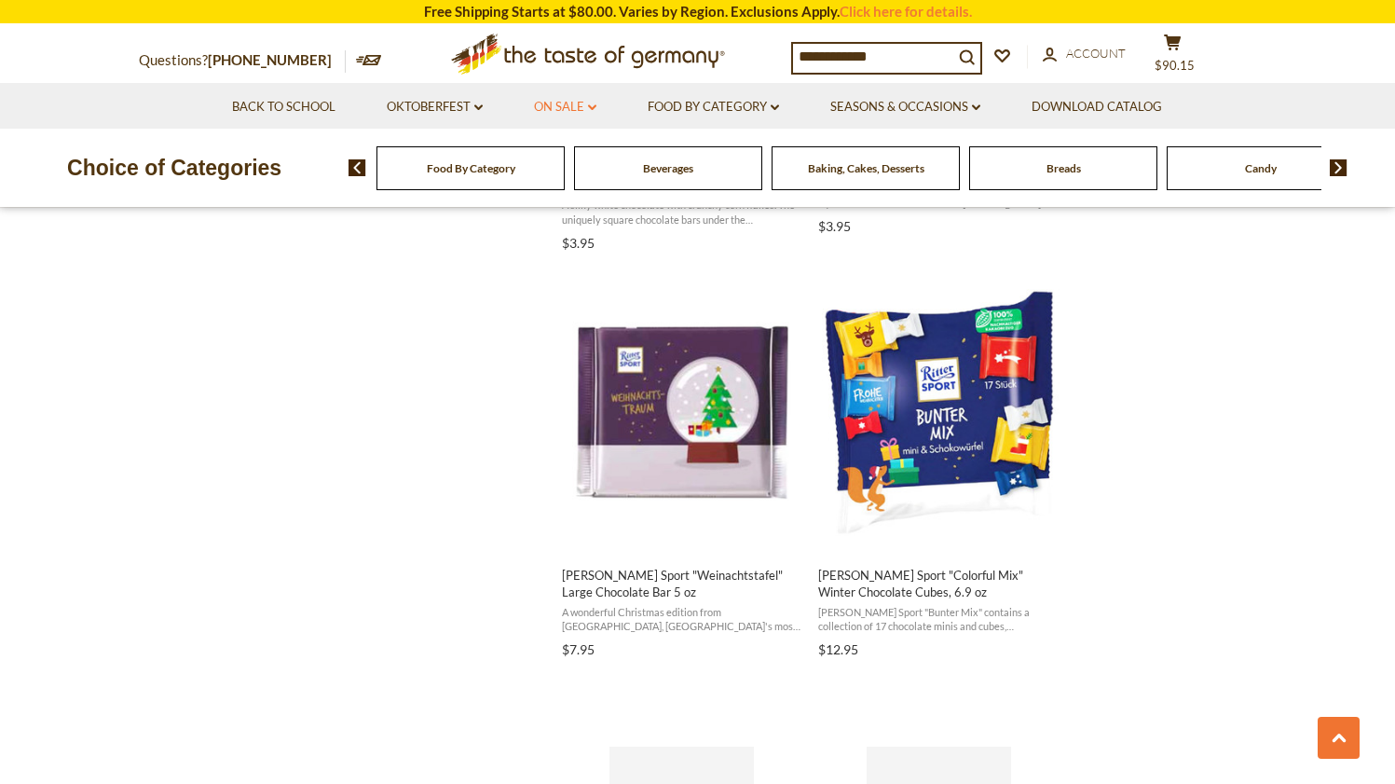
click at [559, 105] on link "On Sale dropdown_arrow" at bounding box center [565, 107] width 62 height 21
click at [560, 153] on link "All On Sale" at bounding box center [557, 155] width 67 height 17
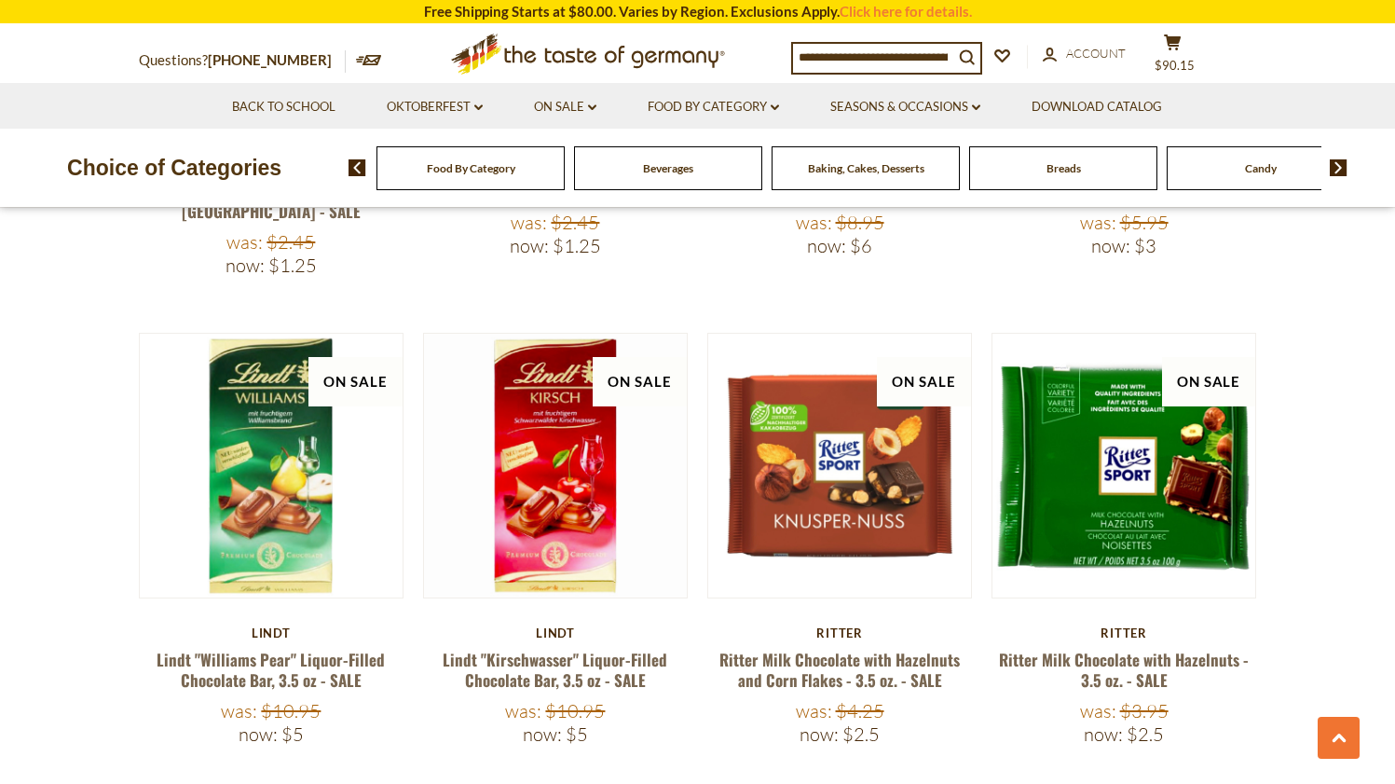
scroll to position [1165, 0]
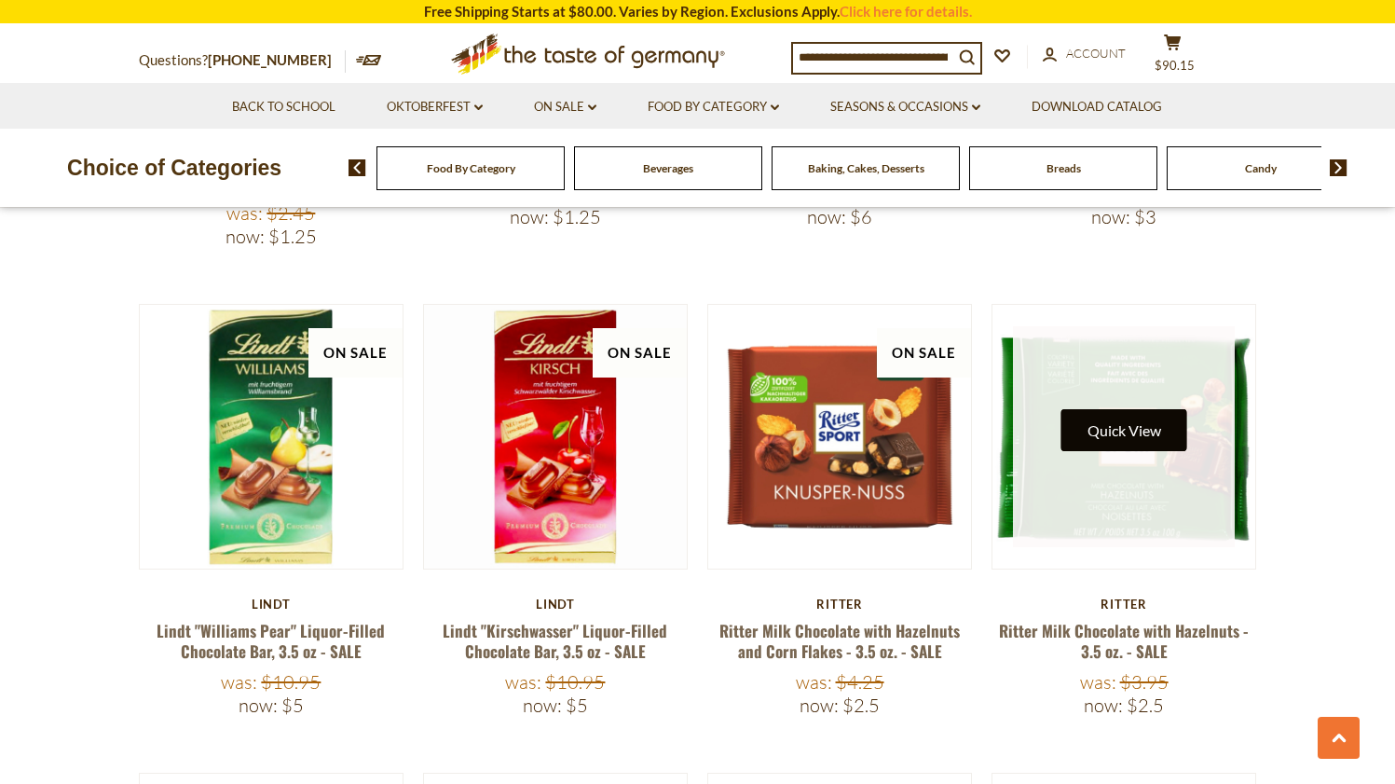
click at [1119, 415] on button "Quick View" at bounding box center [1124, 430] width 126 height 42
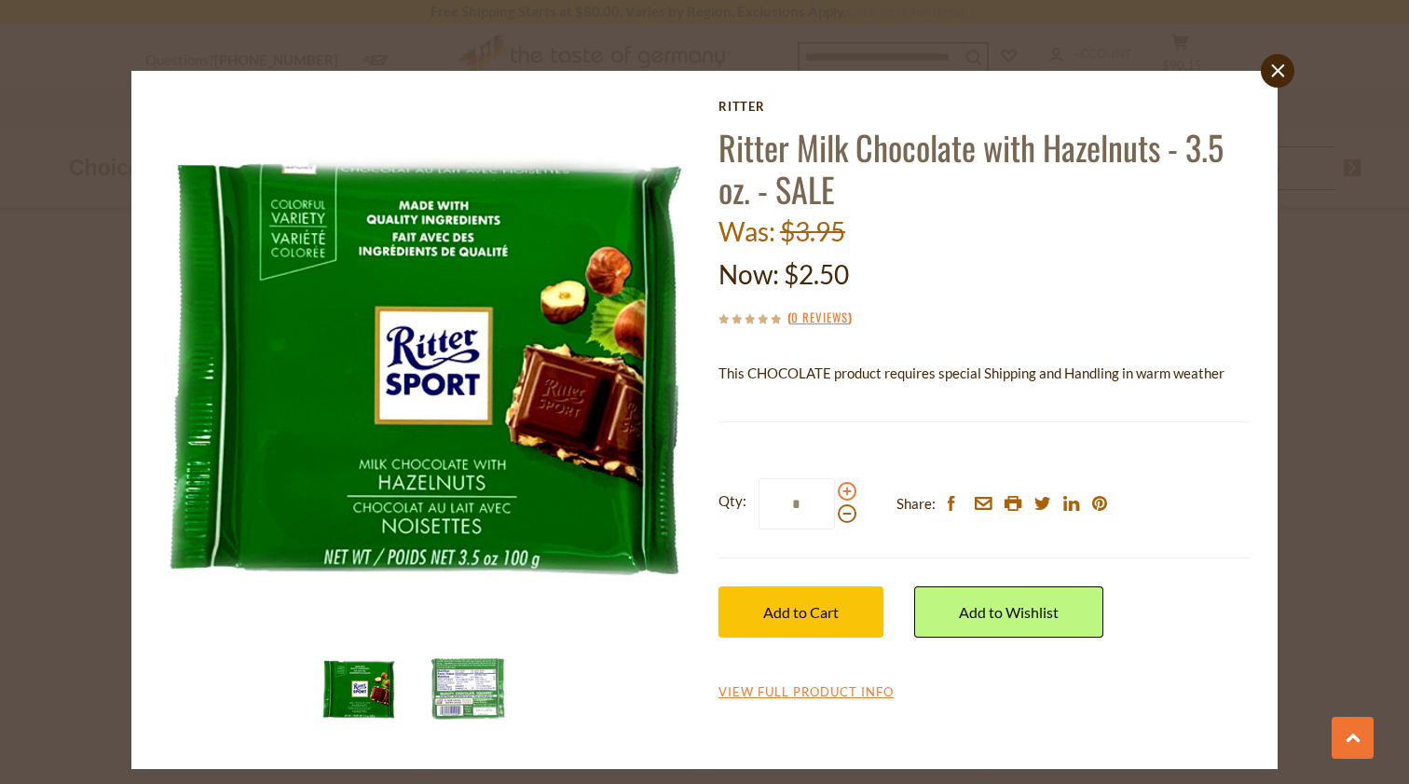
click at [841, 487] on span at bounding box center [847, 491] width 19 height 19
click at [835, 487] on input "*" at bounding box center [797, 503] width 76 height 51
click at [841, 487] on span at bounding box center [847, 491] width 19 height 19
click at [835, 487] on input "*" at bounding box center [797, 503] width 76 height 51
click at [841, 487] on span at bounding box center [847, 491] width 19 height 19
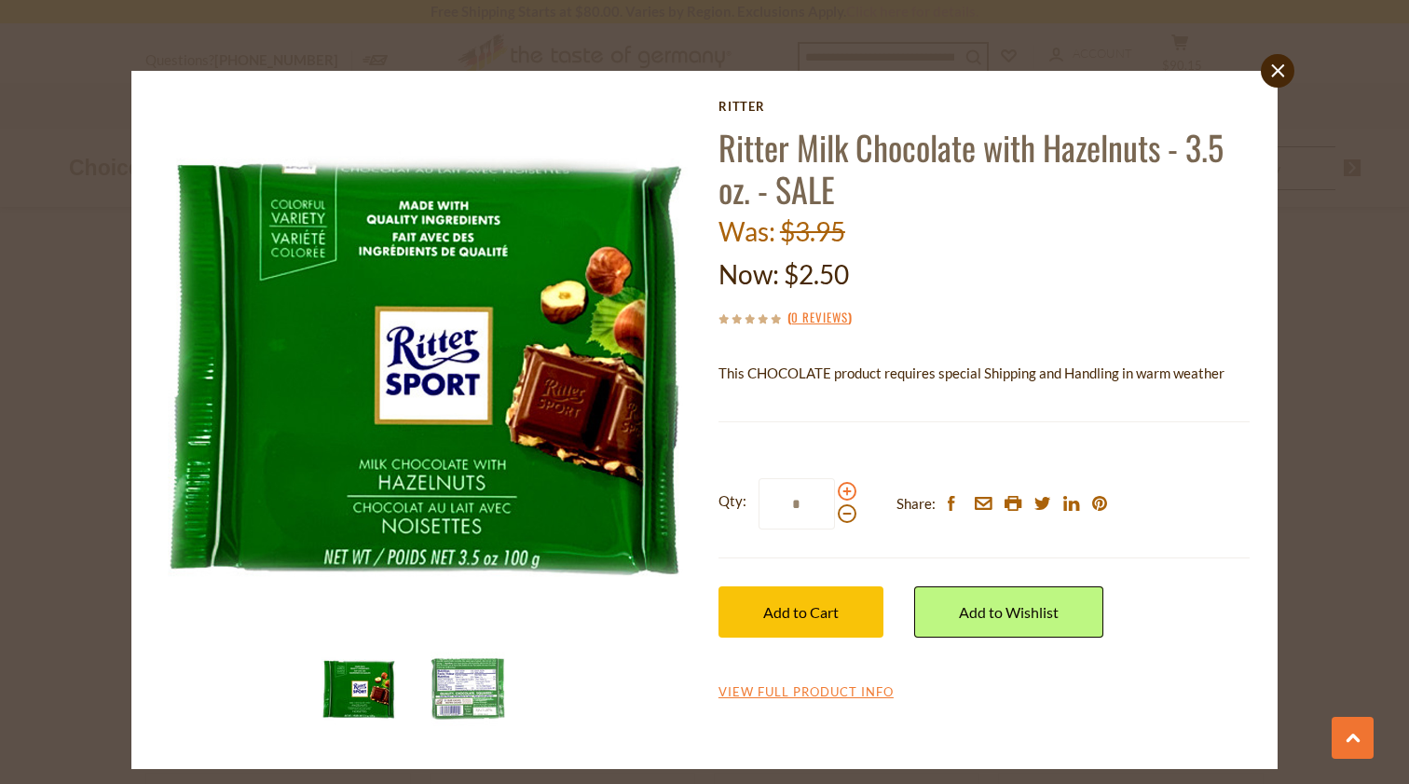
click at [835, 487] on input "*" at bounding box center [797, 503] width 76 height 51
type input "*"
click at [802, 616] on span "Add to Cart" at bounding box center [800, 612] width 75 height 18
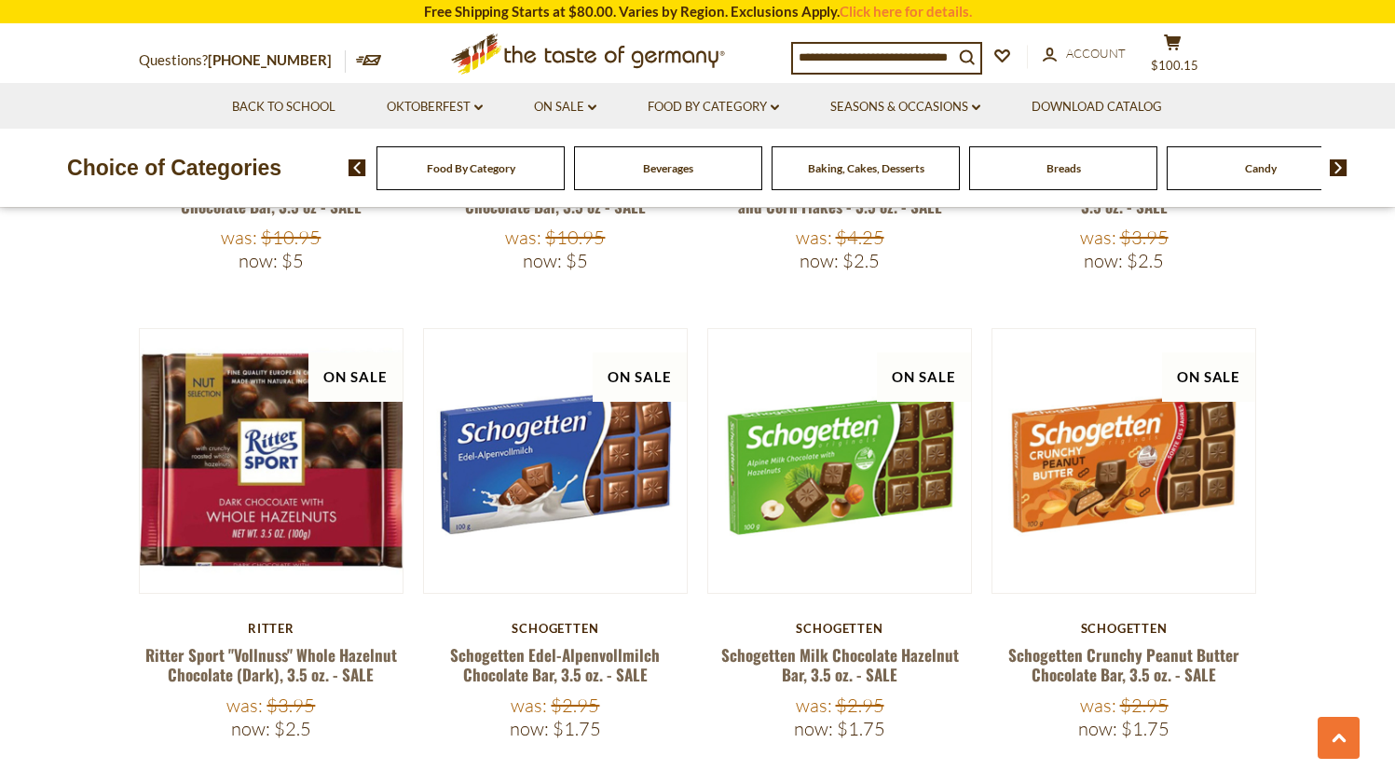
scroll to position [1606, 0]
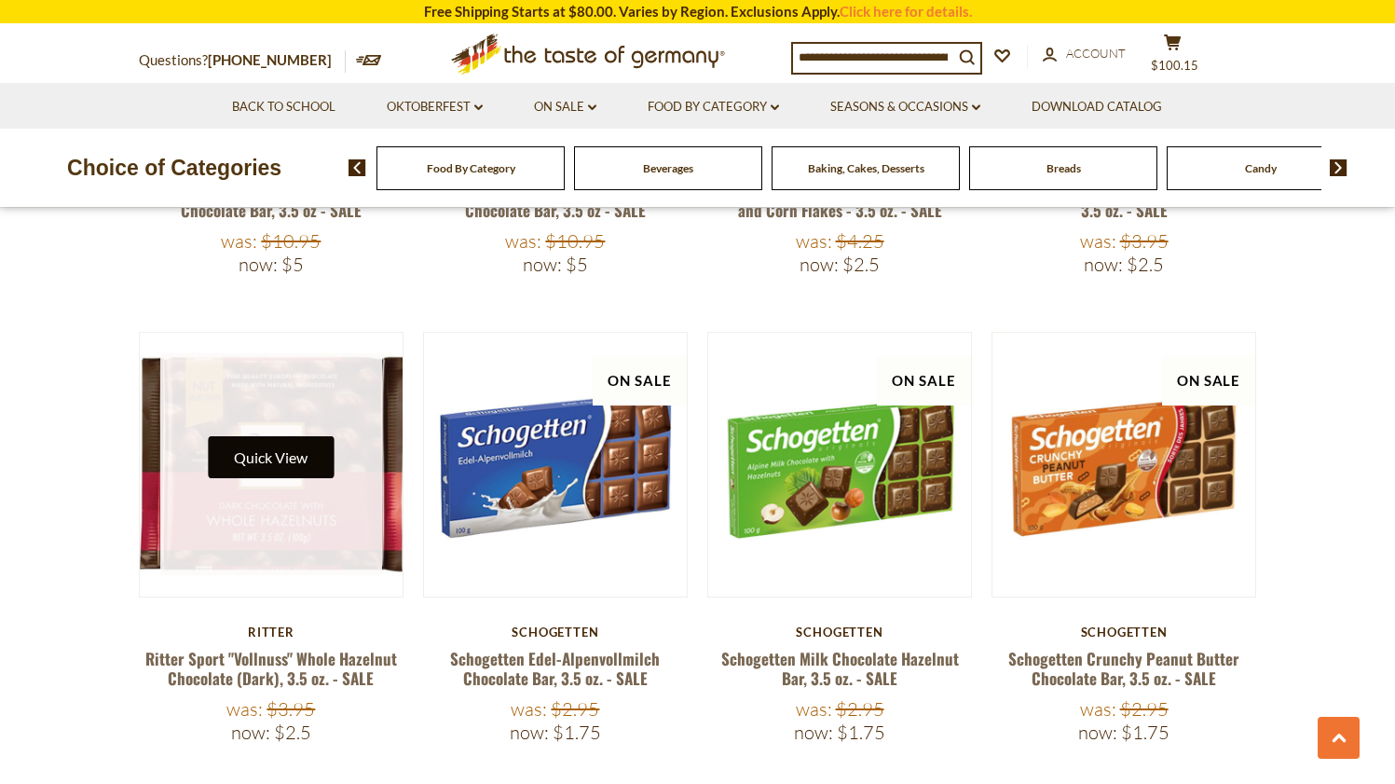
click at [262, 436] on button "Quick View" at bounding box center [271, 457] width 126 height 42
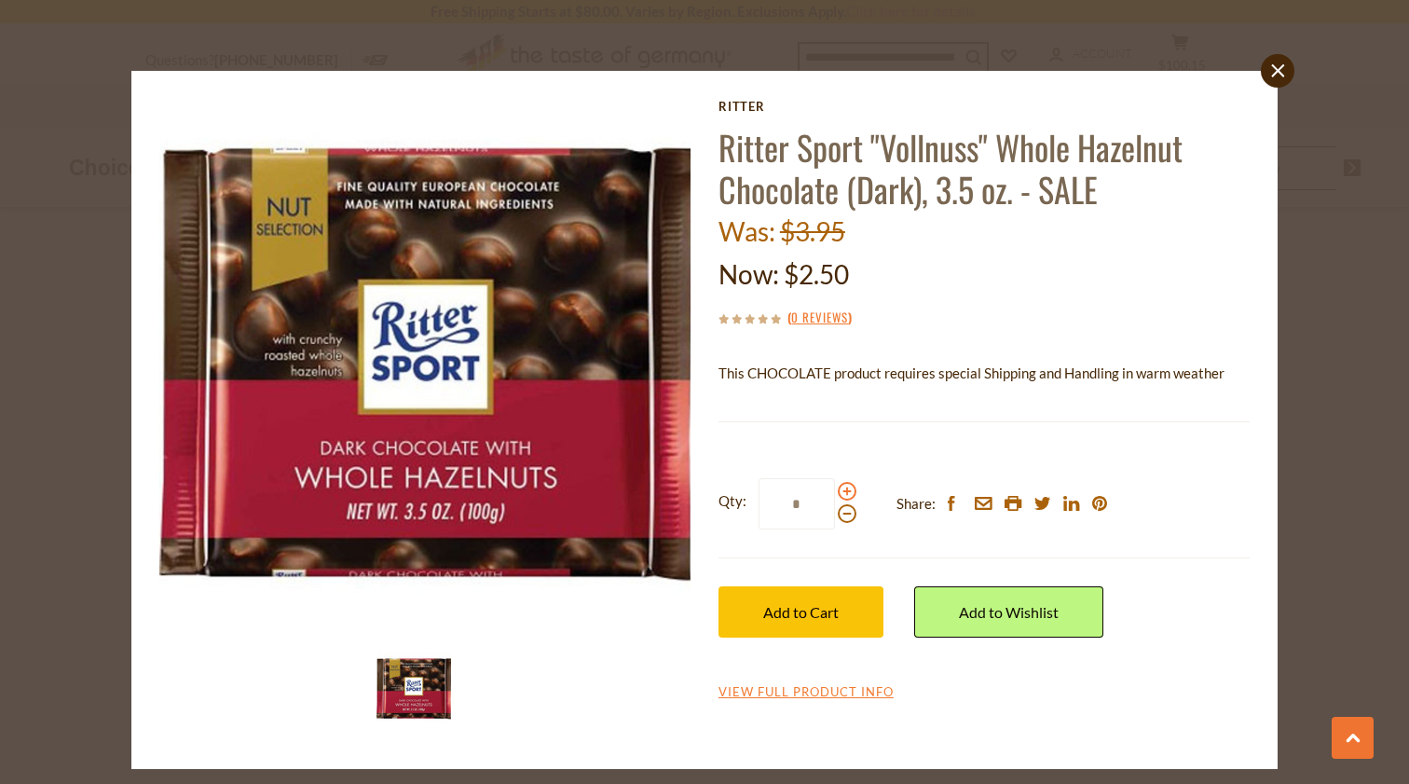
click at [844, 490] on span at bounding box center [847, 491] width 19 height 19
click at [835, 490] on input "*" at bounding box center [797, 503] width 76 height 51
click at [842, 489] on span at bounding box center [847, 491] width 19 height 19
click at [835, 489] on input "*" at bounding box center [797, 503] width 76 height 51
click at [843, 489] on span at bounding box center [847, 491] width 19 height 19
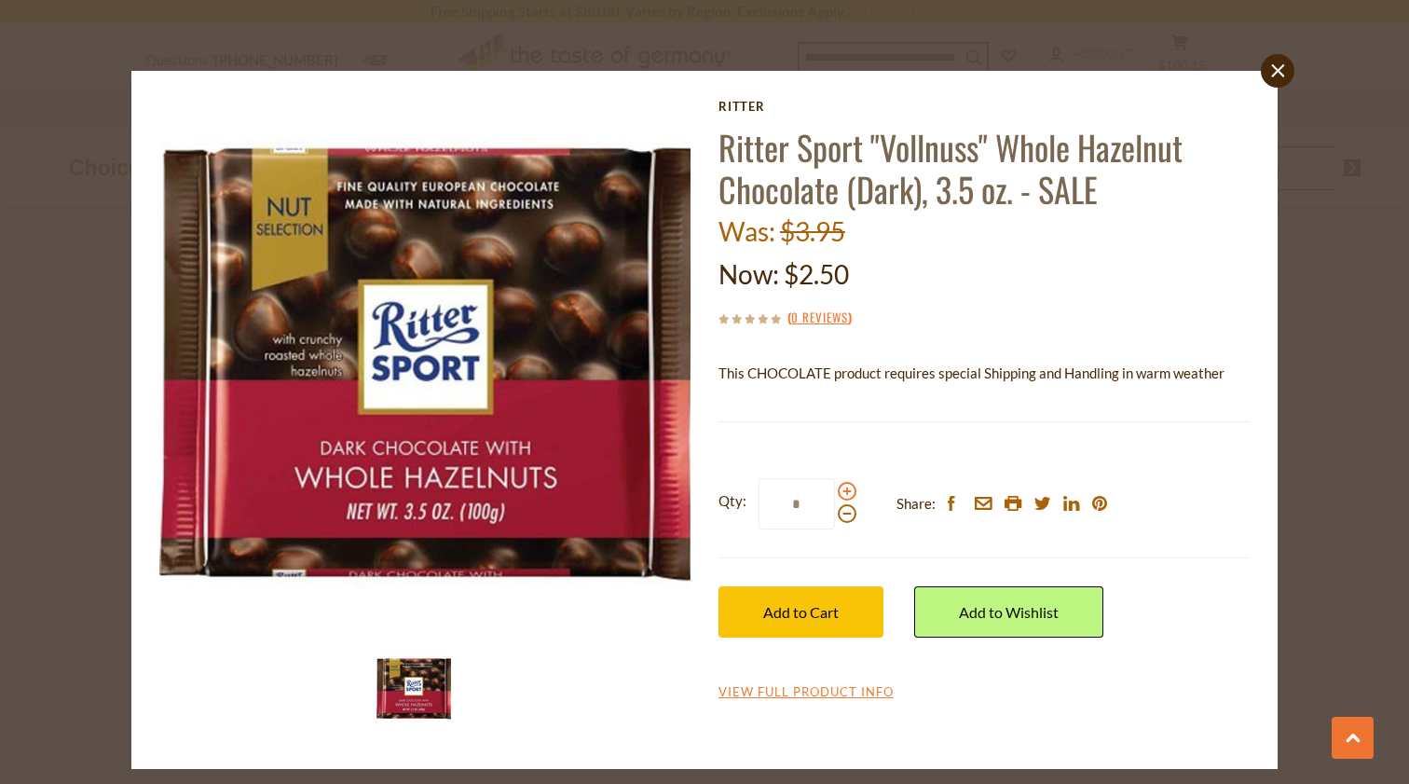
click at [835, 489] on input "*" at bounding box center [797, 503] width 76 height 51
click at [845, 491] on span at bounding box center [847, 491] width 19 height 19
click at [835, 491] on input "*" at bounding box center [797, 503] width 76 height 51
type input "*"
click at [811, 612] on span "Add to Cart" at bounding box center [800, 612] width 75 height 18
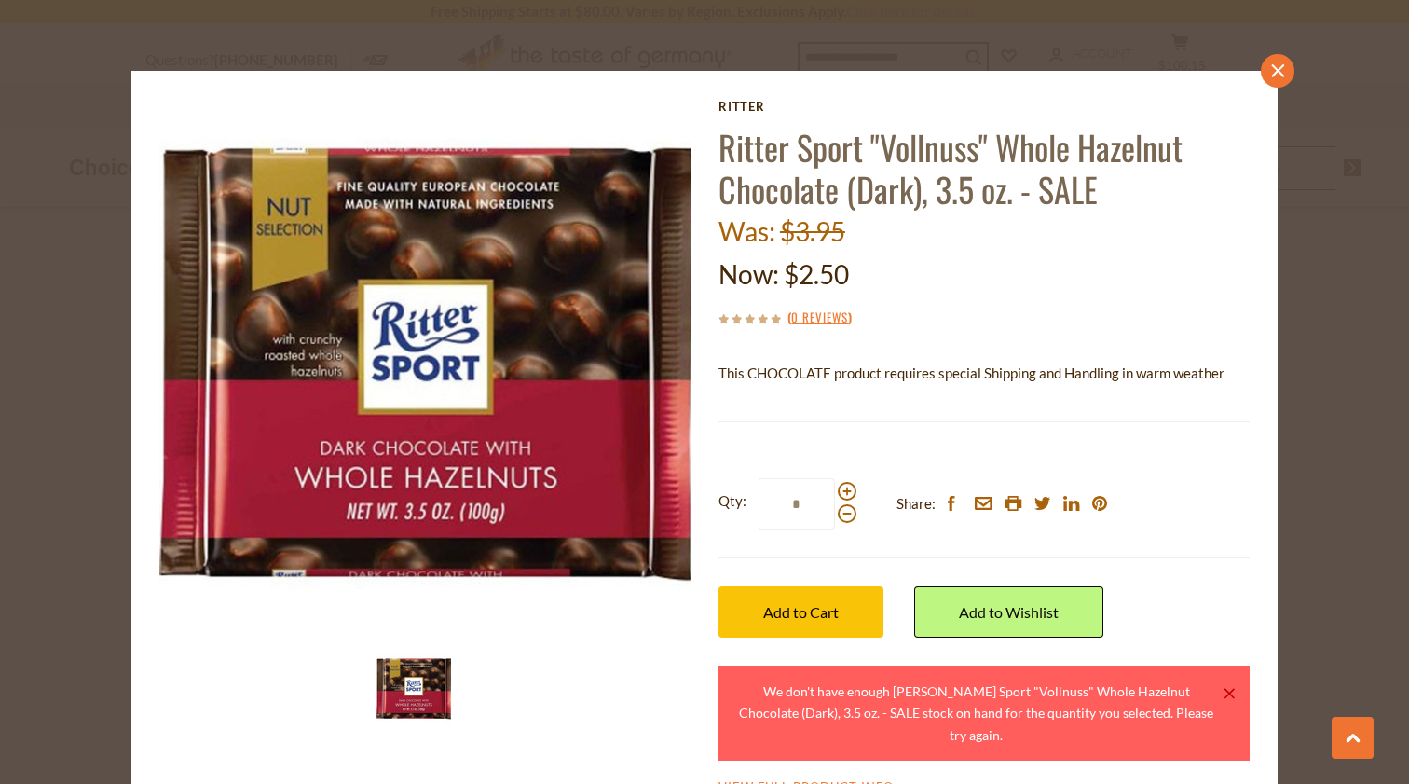
click at [1272, 79] on link "close" at bounding box center [1278, 71] width 34 height 34
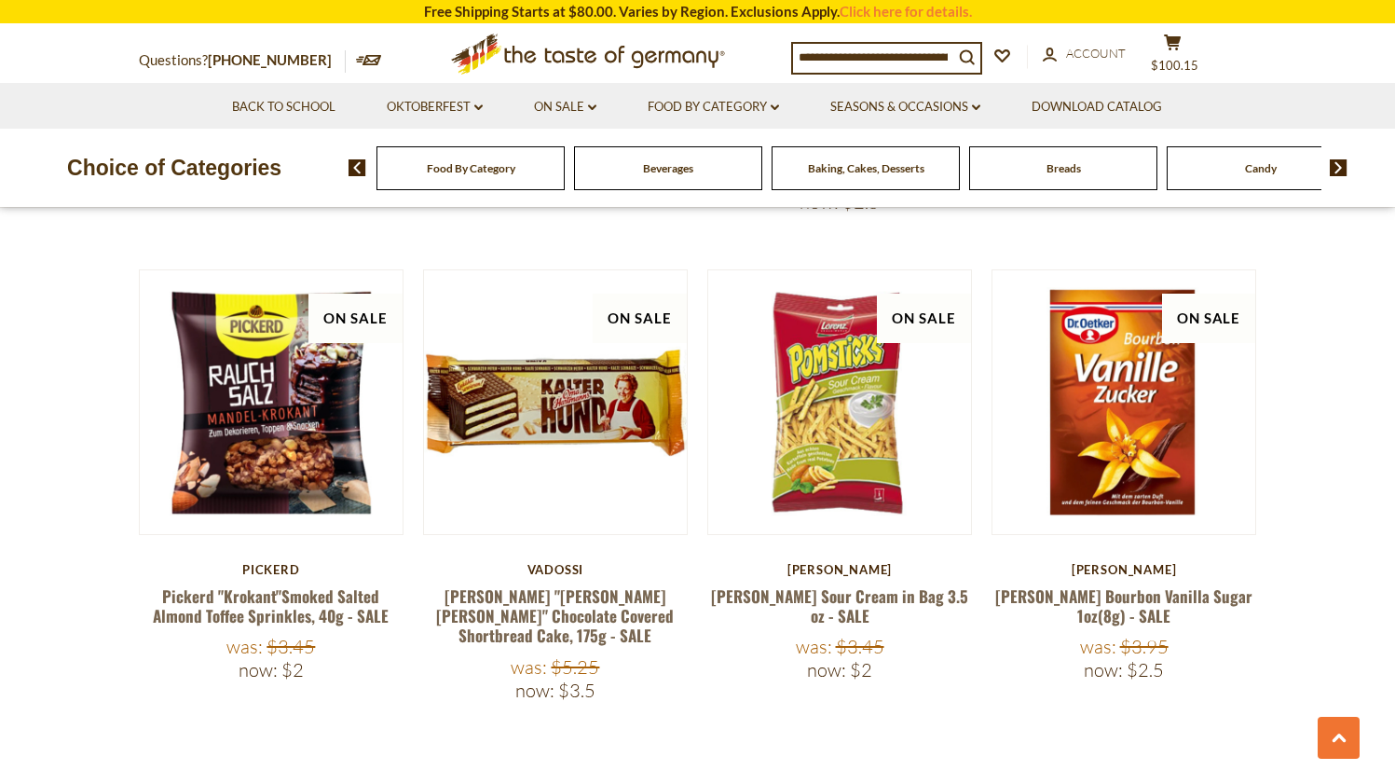
scroll to position [4208, 0]
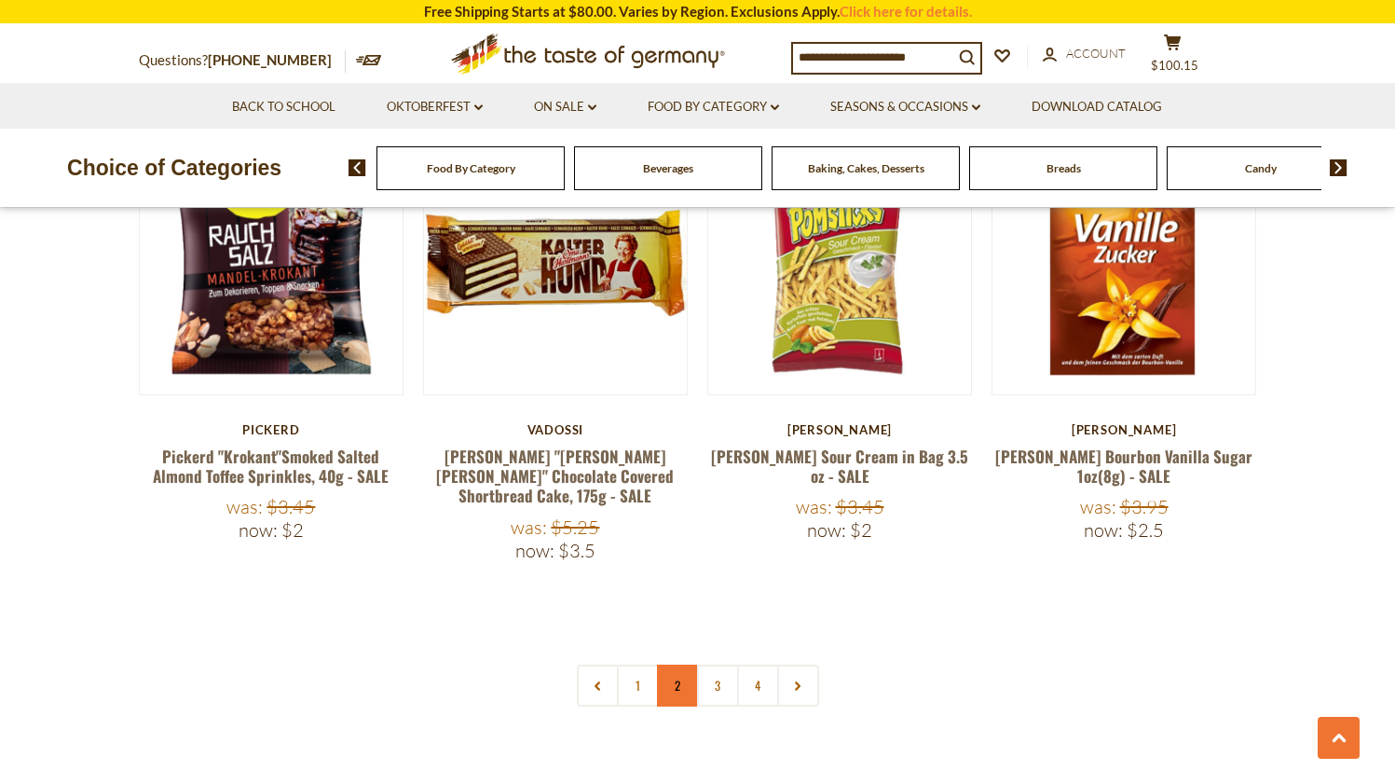
click at [676, 664] on link "2" at bounding box center [678, 685] width 42 height 42
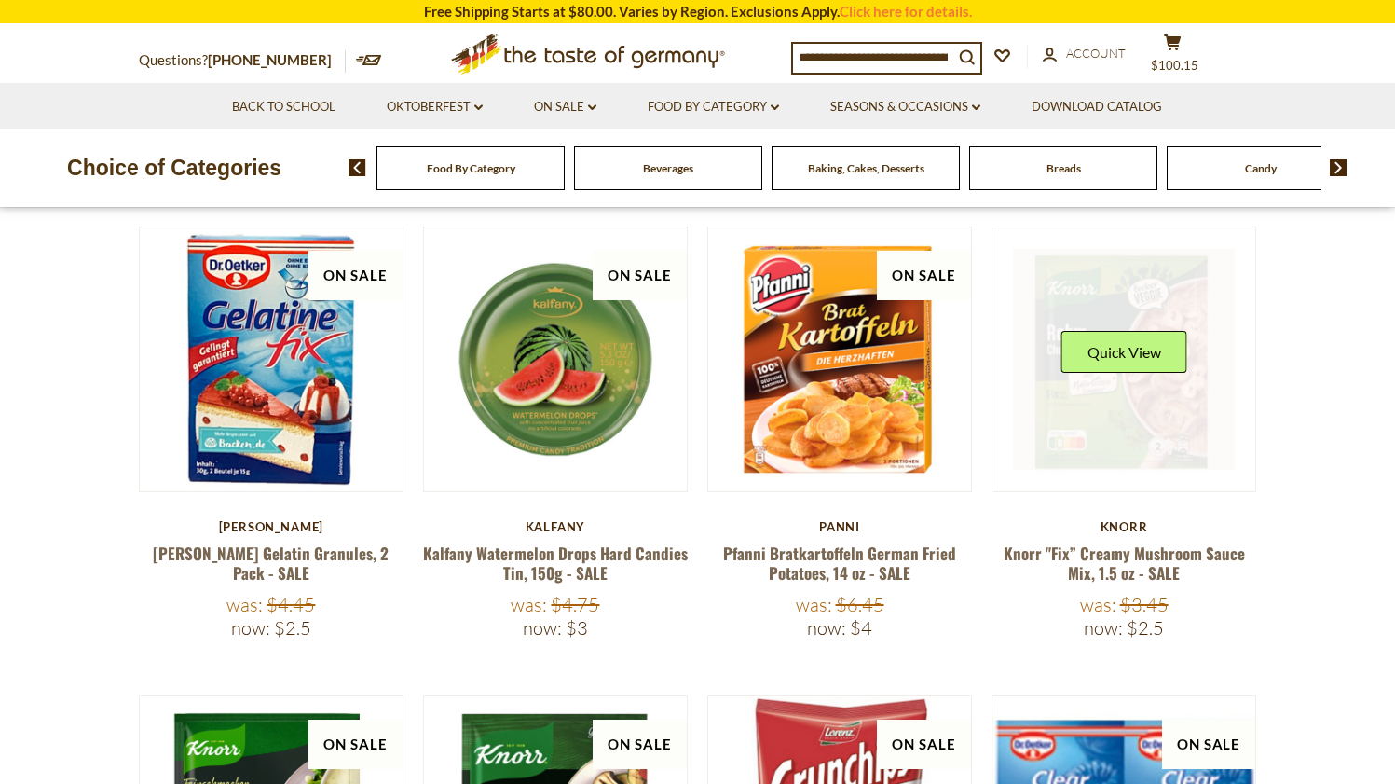
scroll to position [0, 0]
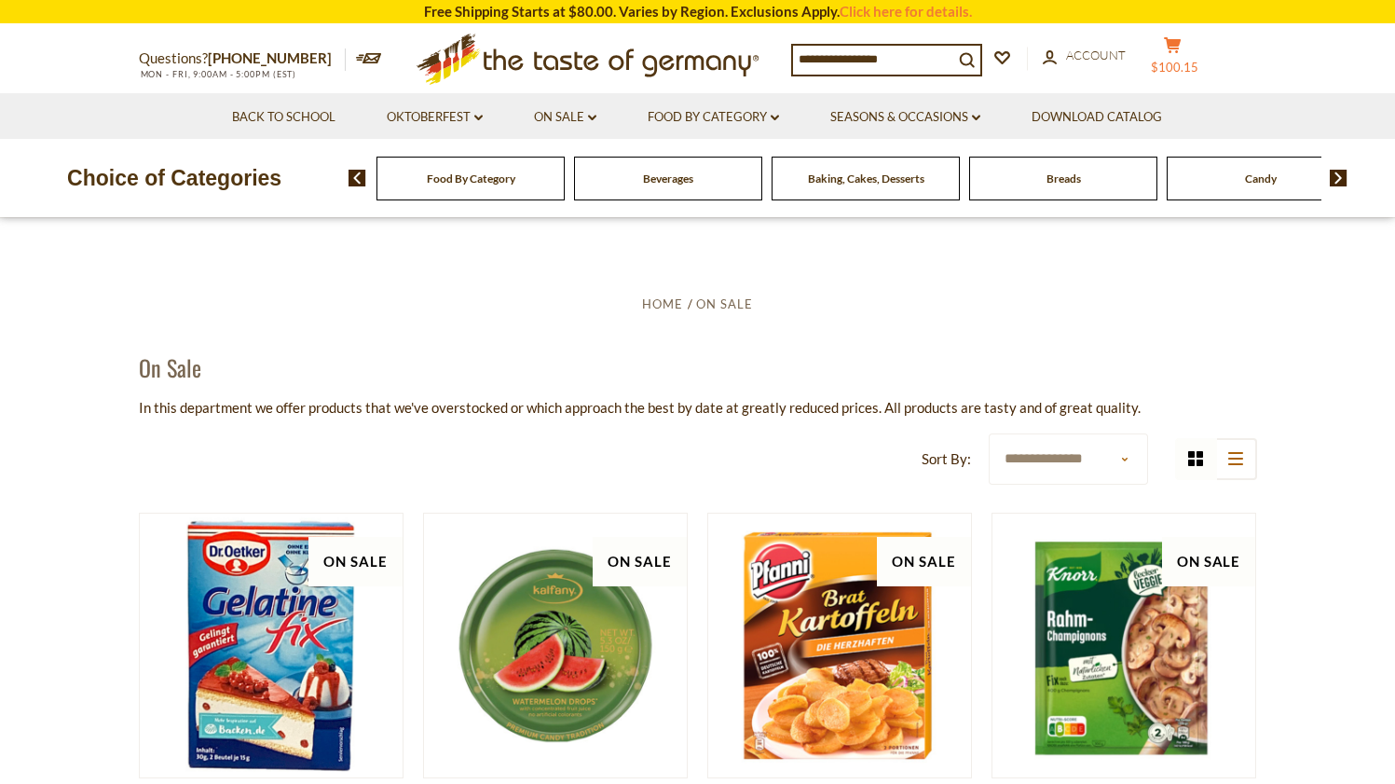
click at [1181, 41] on icon at bounding box center [1172, 45] width 17 height 16
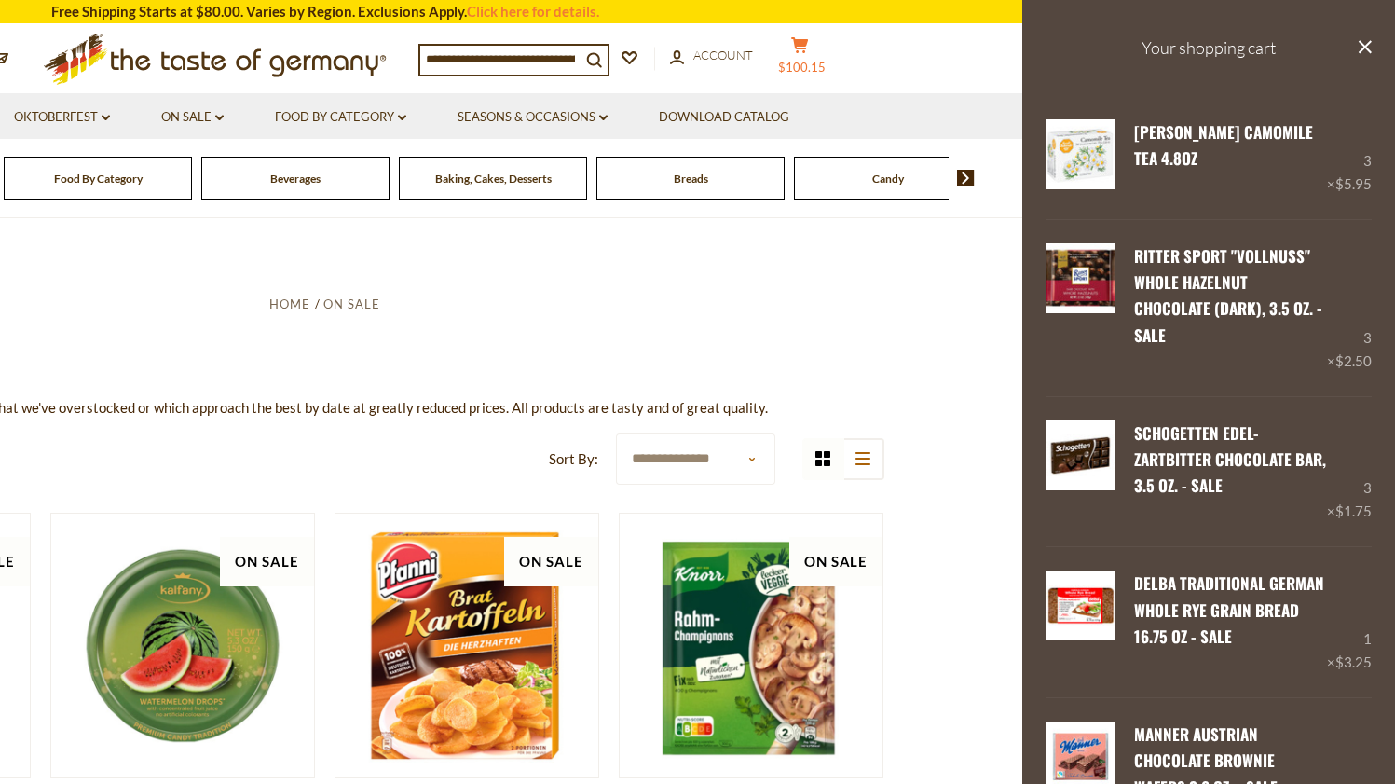
click at [805, 44] on icon "cart" at bounding box center [800, 45] width 18 height 16
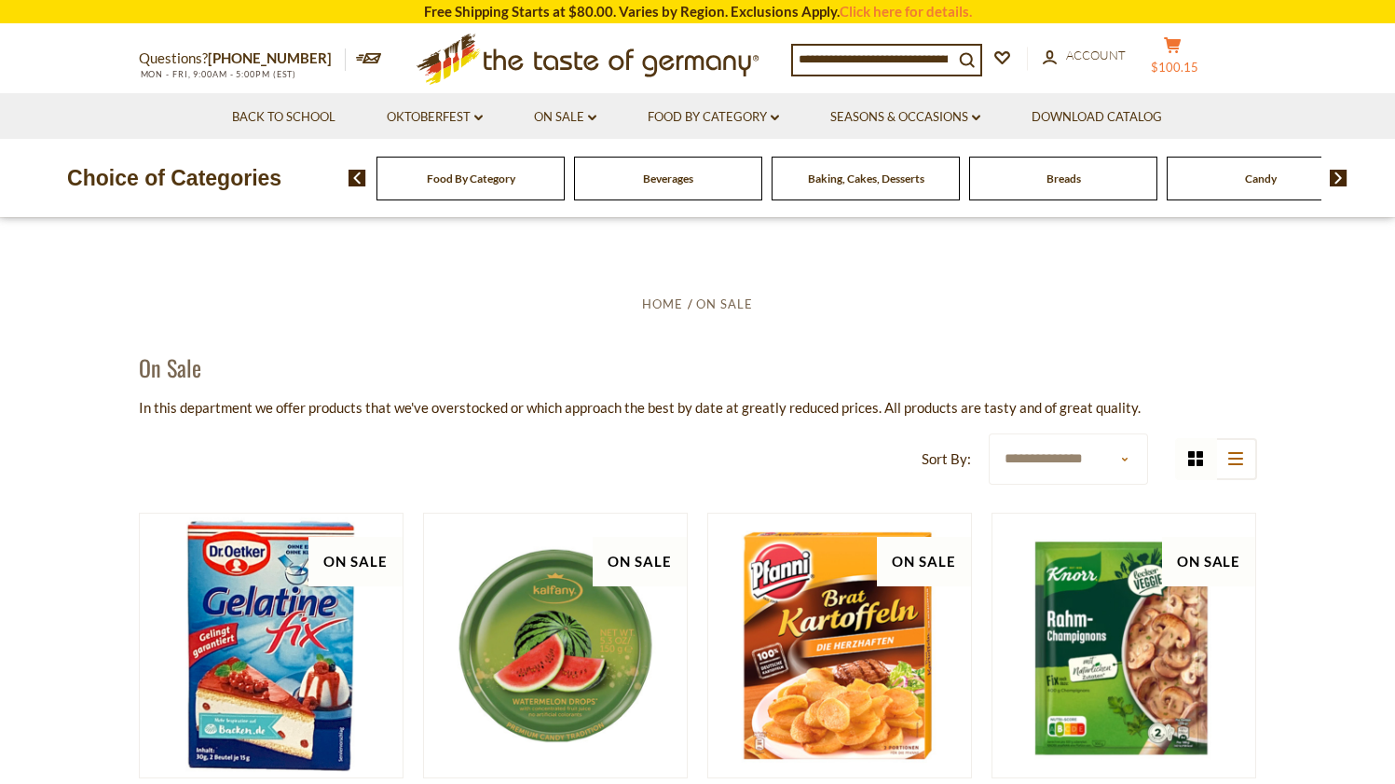
click at [1181, 44] on icon at bounding box center [1172, 45] width 17 height 16
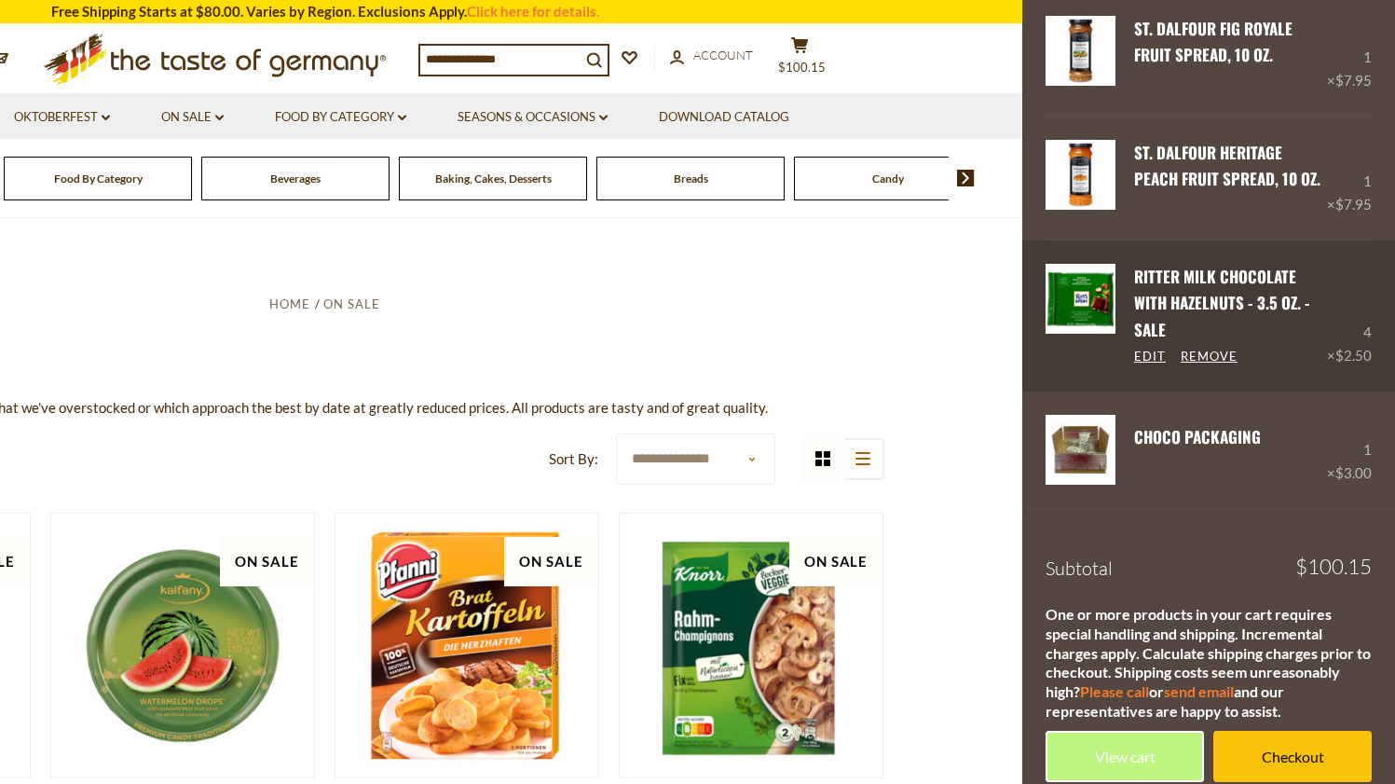
scroll to position [1688, 0]
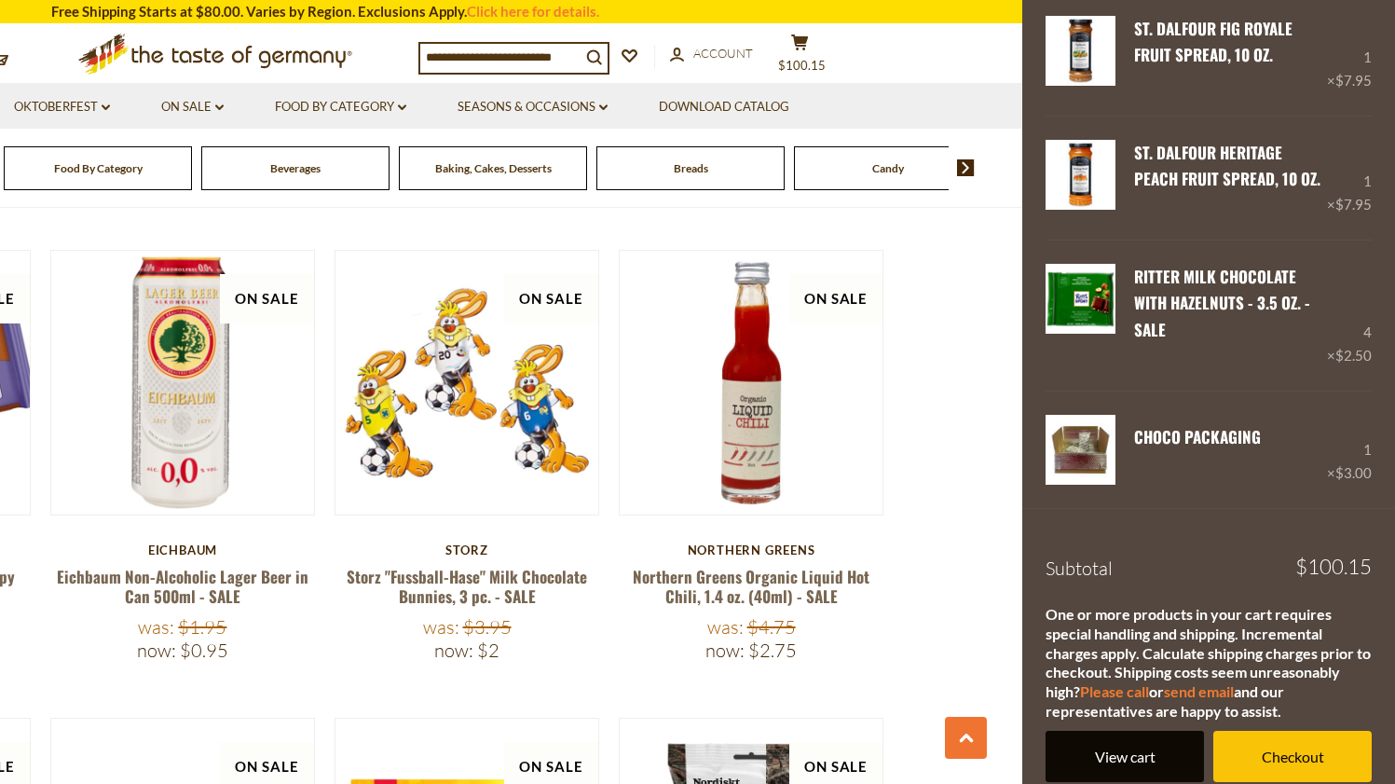
click at [1141, 731] on link "View cart" at bounding box center [1125, 756] width 158 height 51
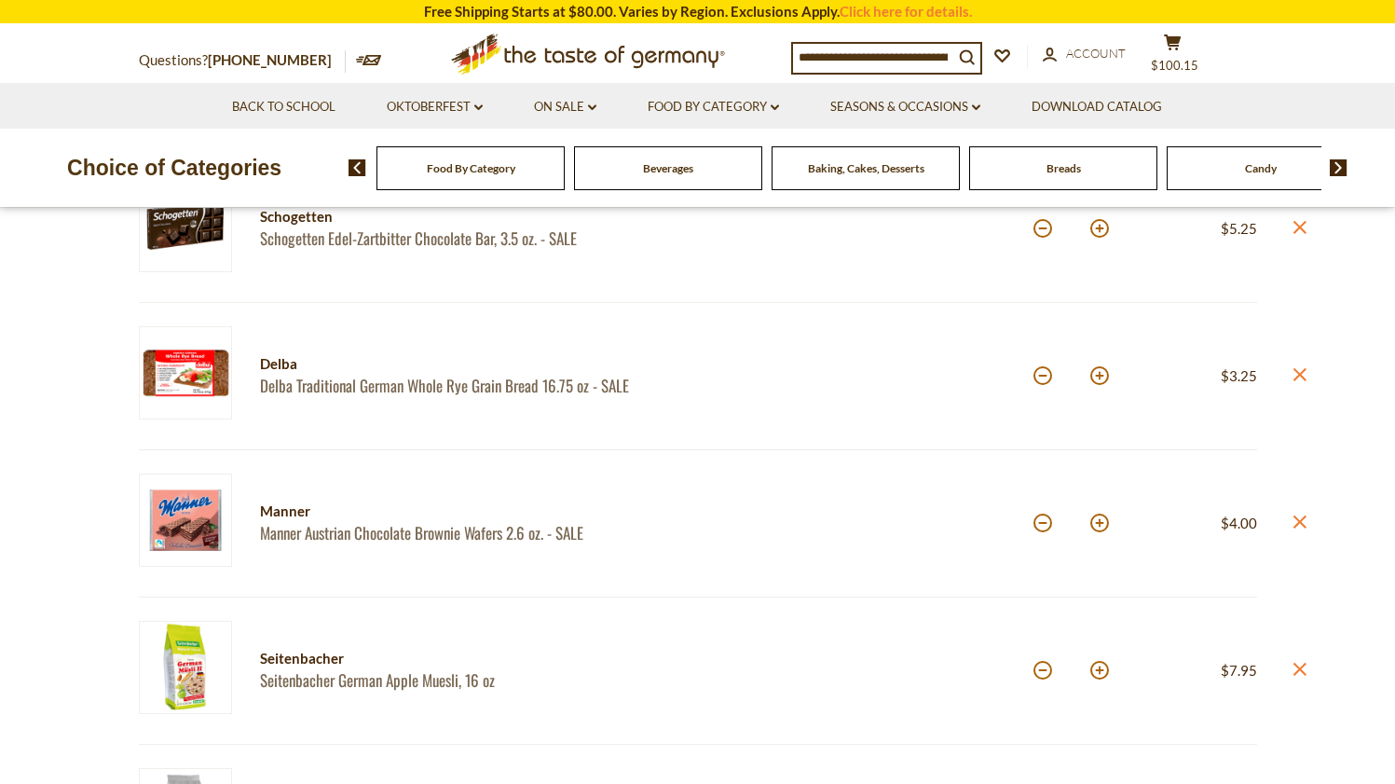
scroll to position [595, 0]
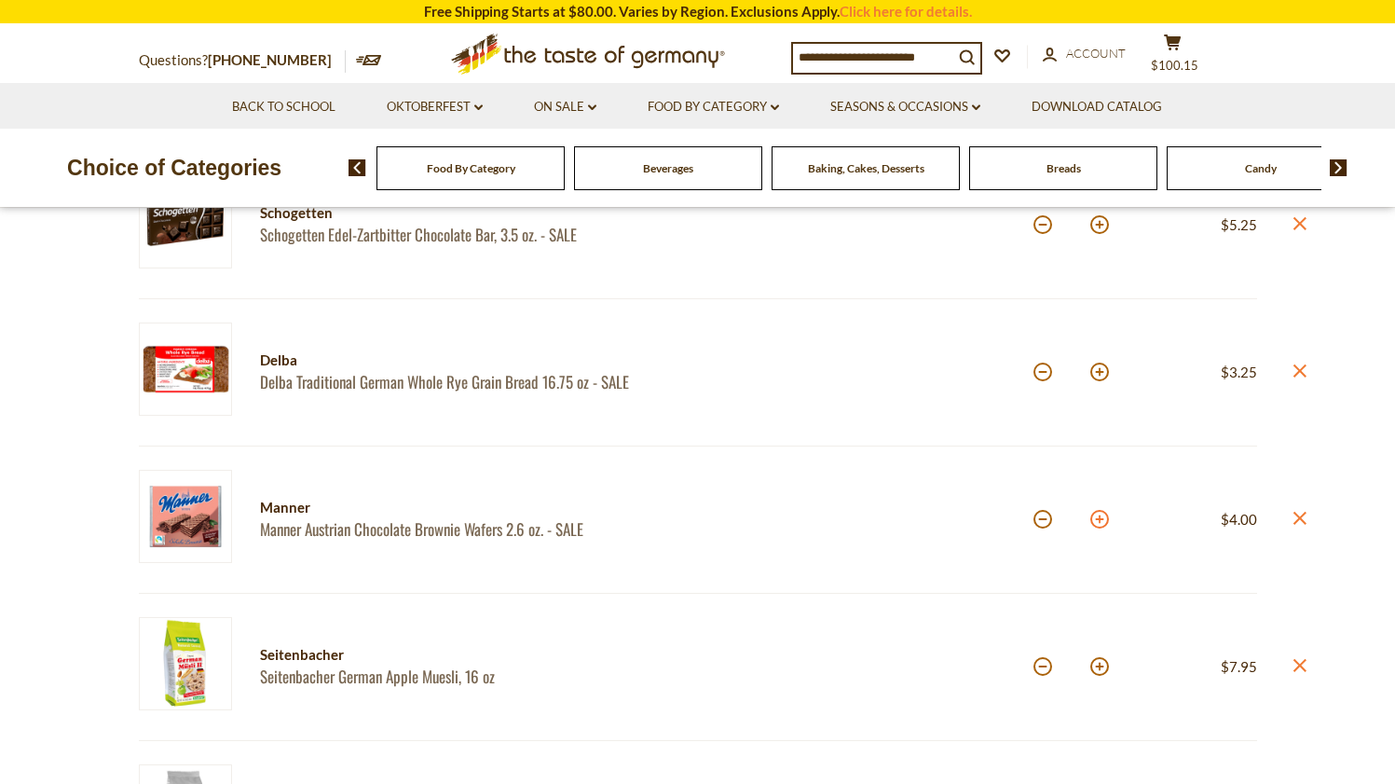
click at [1099, 510] on button at bounding box center [1099, 519] width 19 height 19
type input "*"
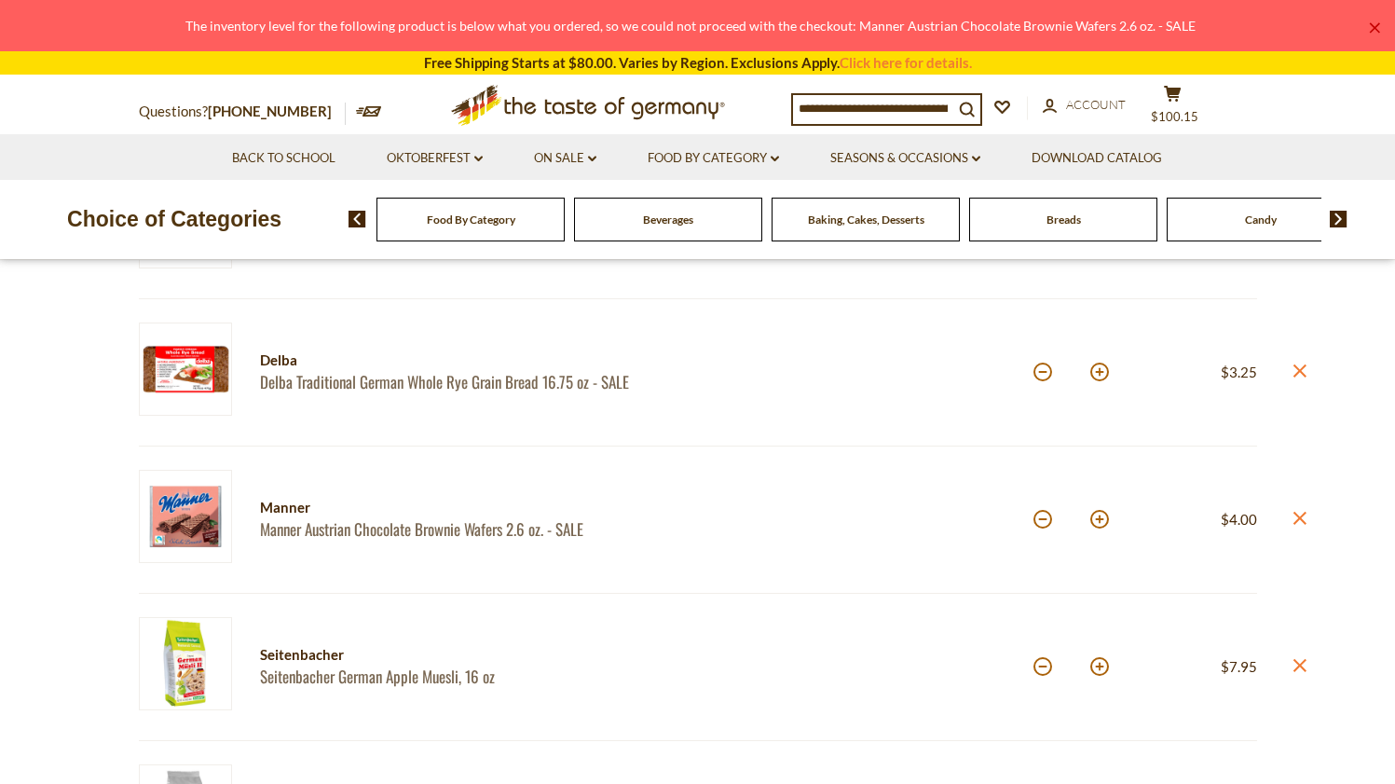
scroll to position [623, 0]
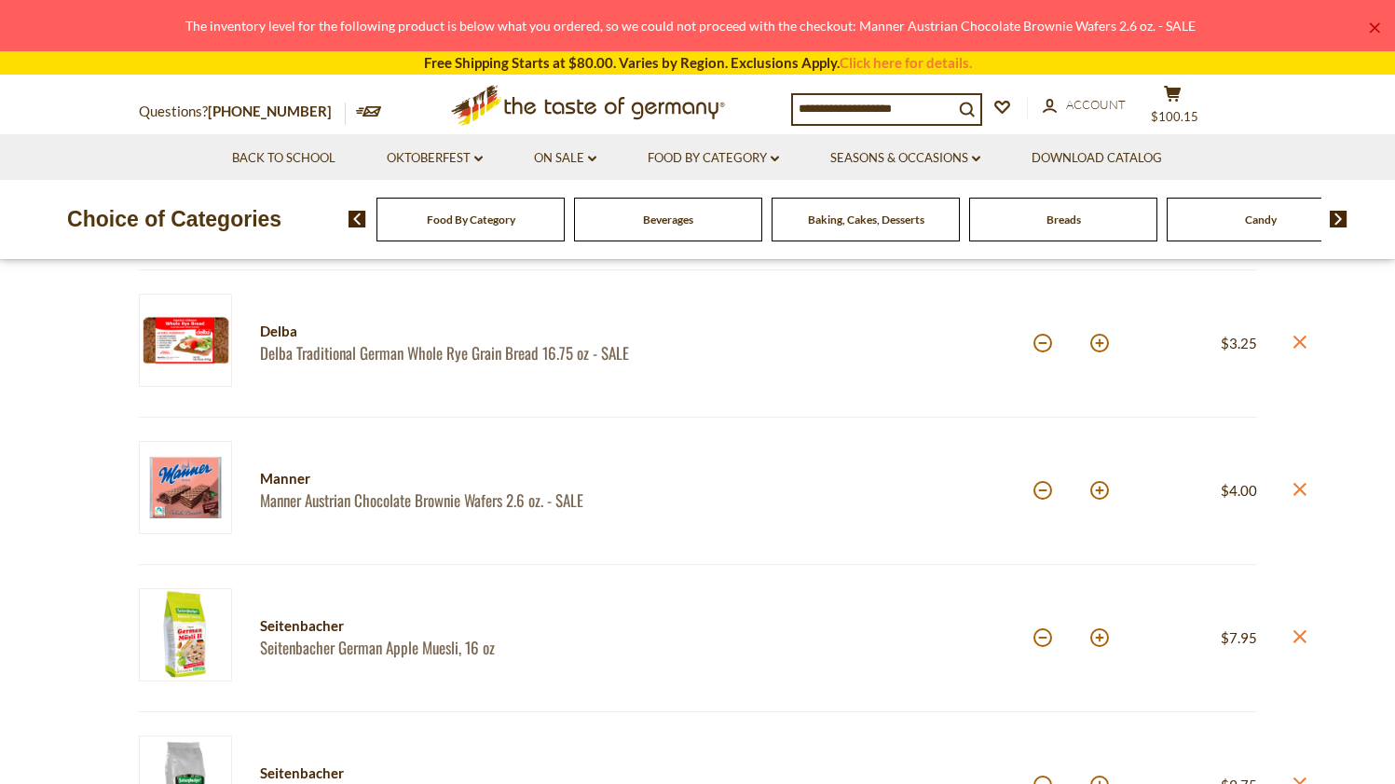
click at [1373, 29] on link "×" at bounding box center [1374, 27] width 11 height 11
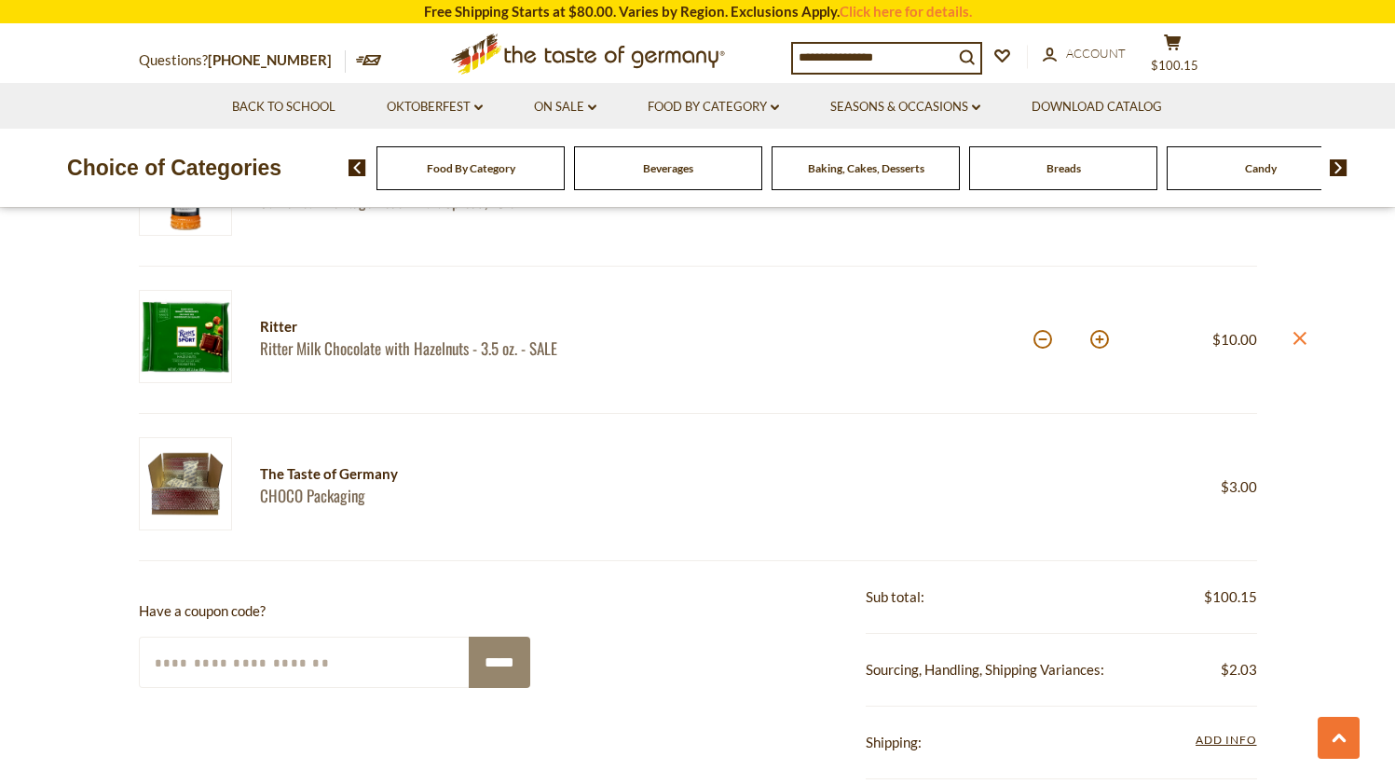
scroll to position [1948, 0]
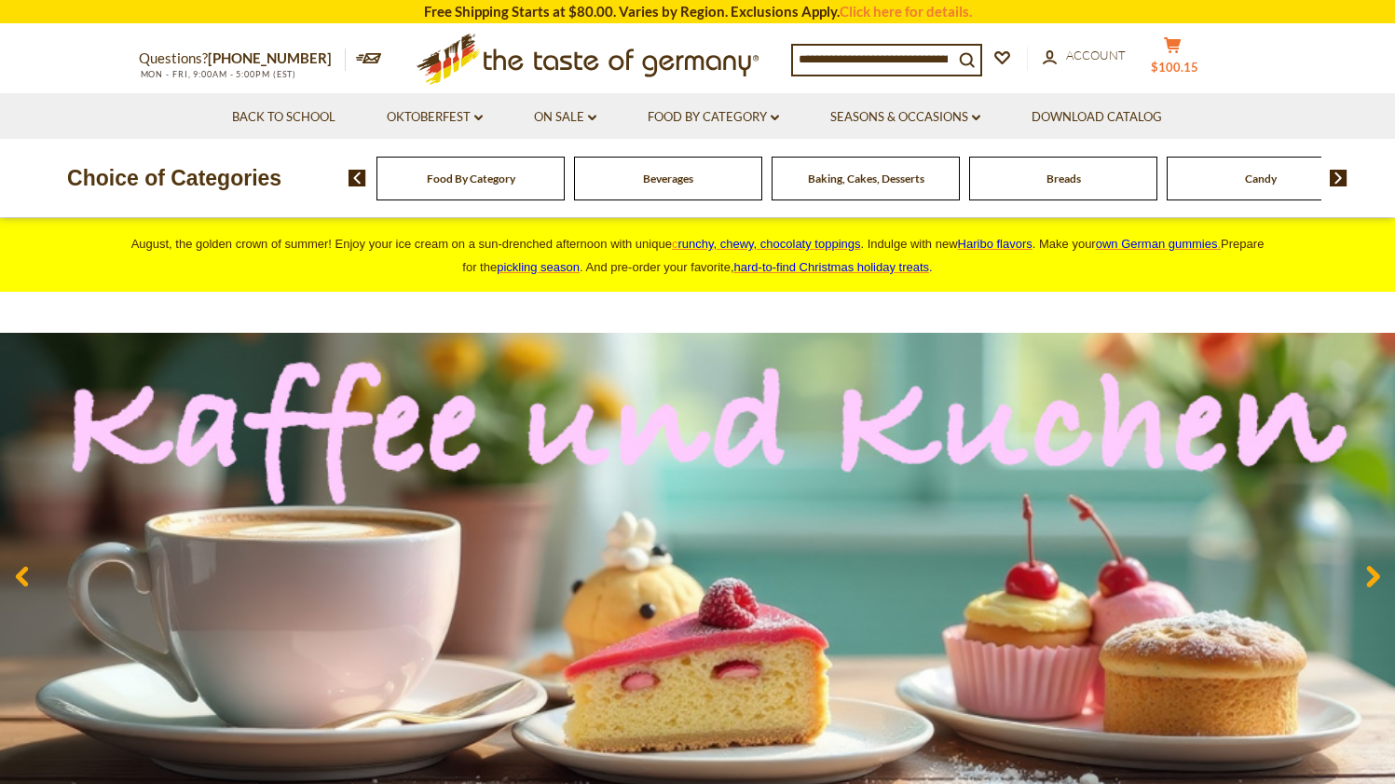
click at [1181, 41] on icon at bounding box center [1172, 45] width 17 height 16
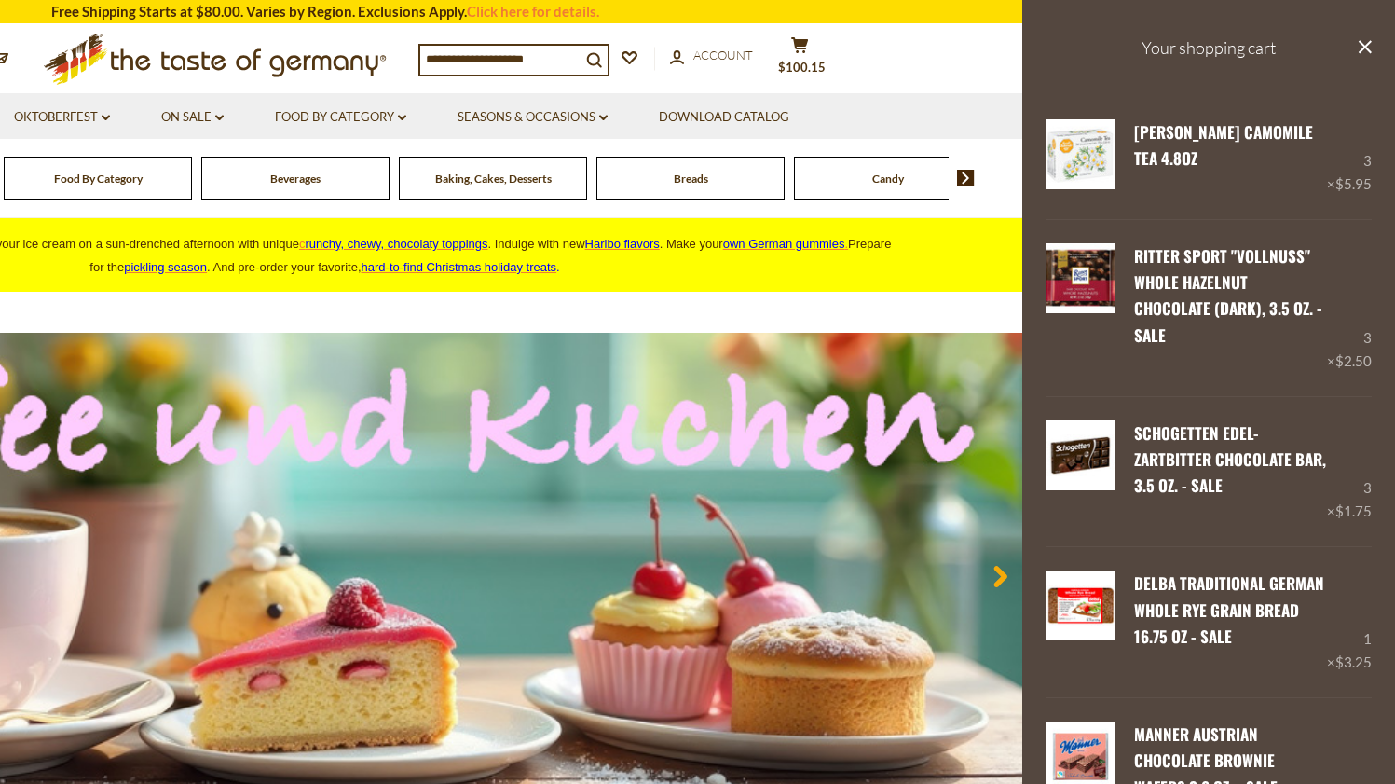
scroll to position [1353, 0]
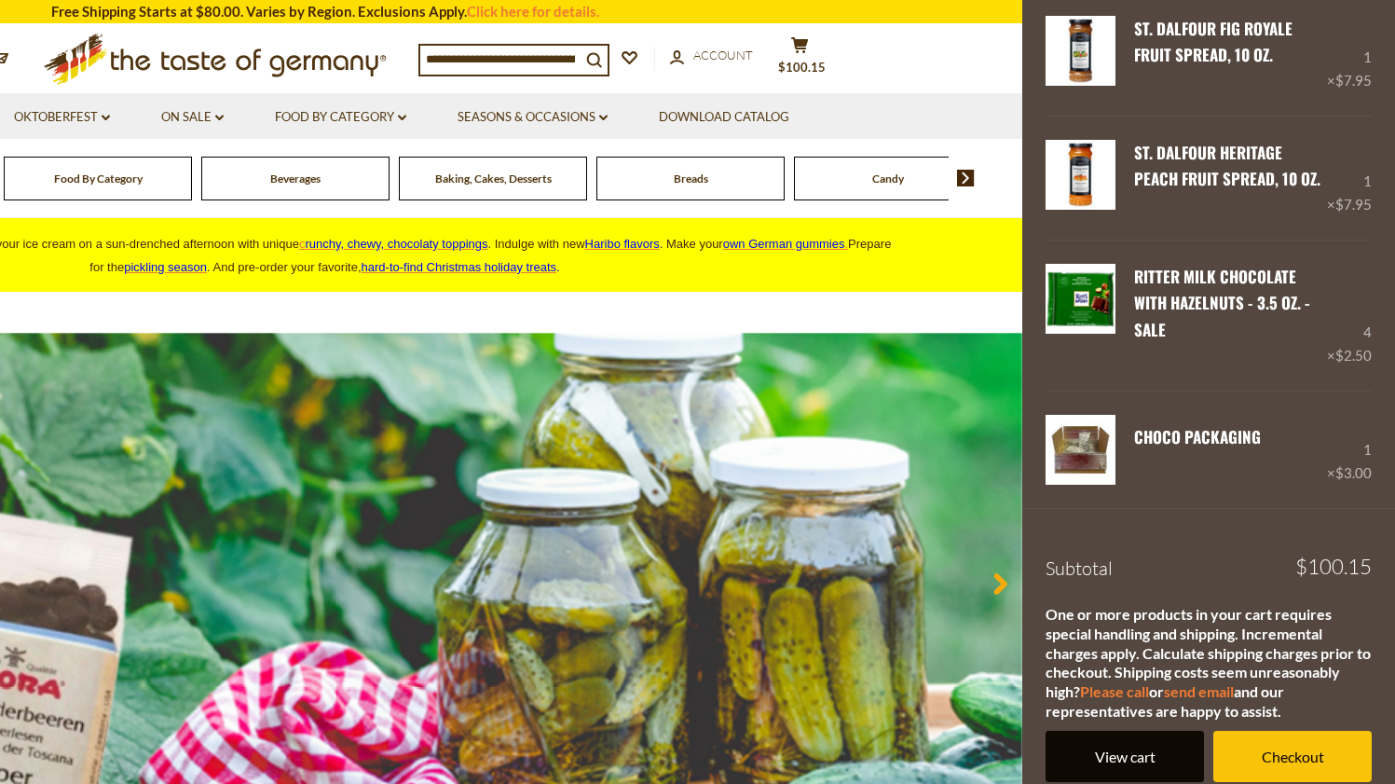
click at [1147, 738] on link "View cart" at bounding box center [1125, 756] width 158 height 51
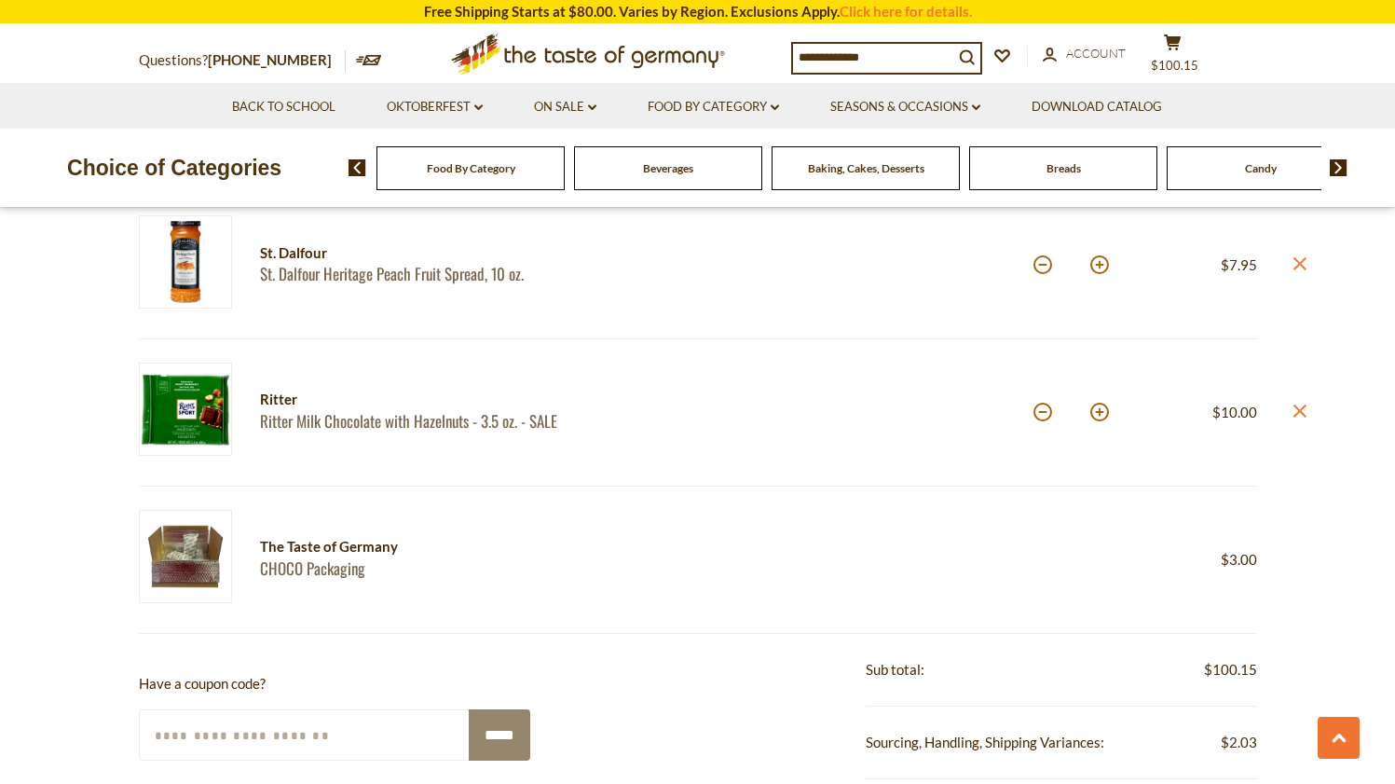
scroll to position [1736, 0]
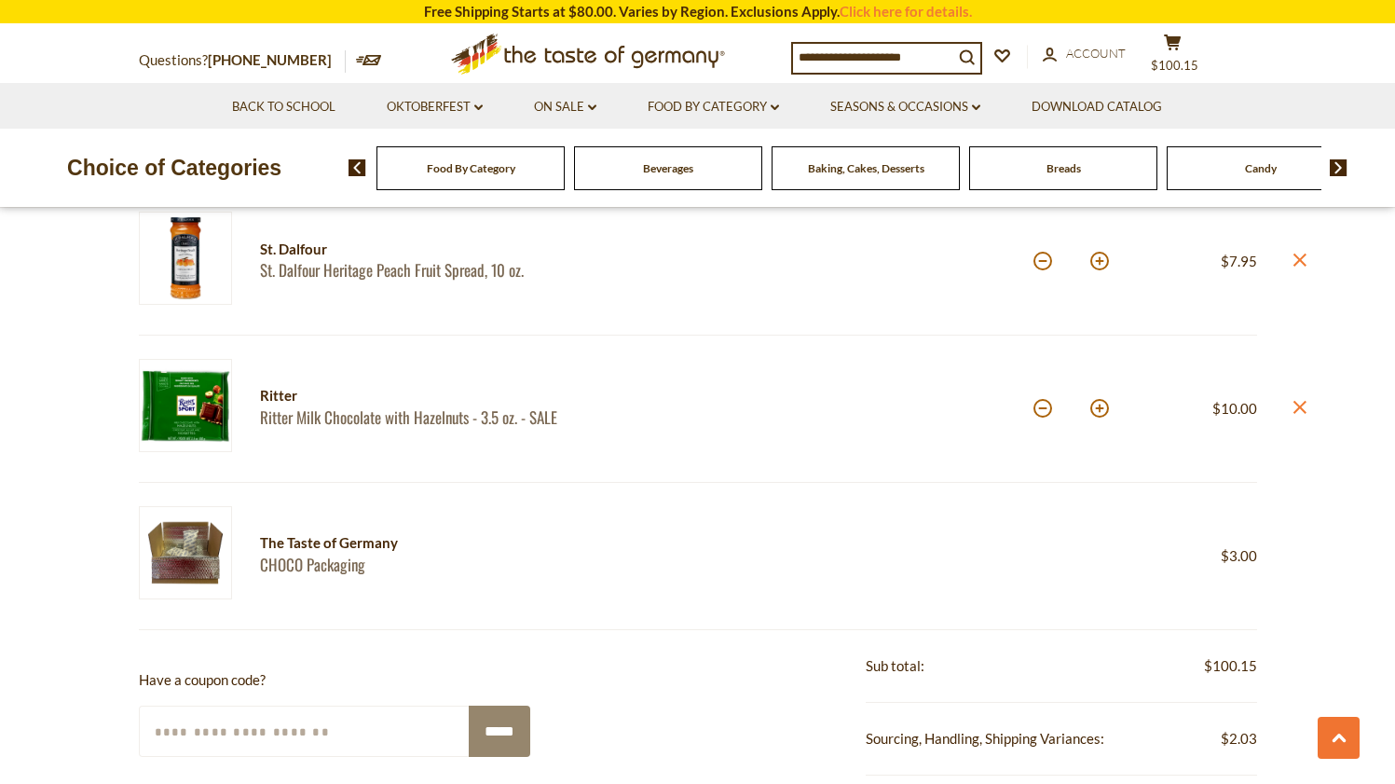
click at [307, 718] on input "Enter Your Coupon Code" at bounding box center [305, 730] width 332 height 51
paste input "*******"
type input "*******"
click at [498, 715] on input "*****" at bounding box center [500, 730] width 62 height 51
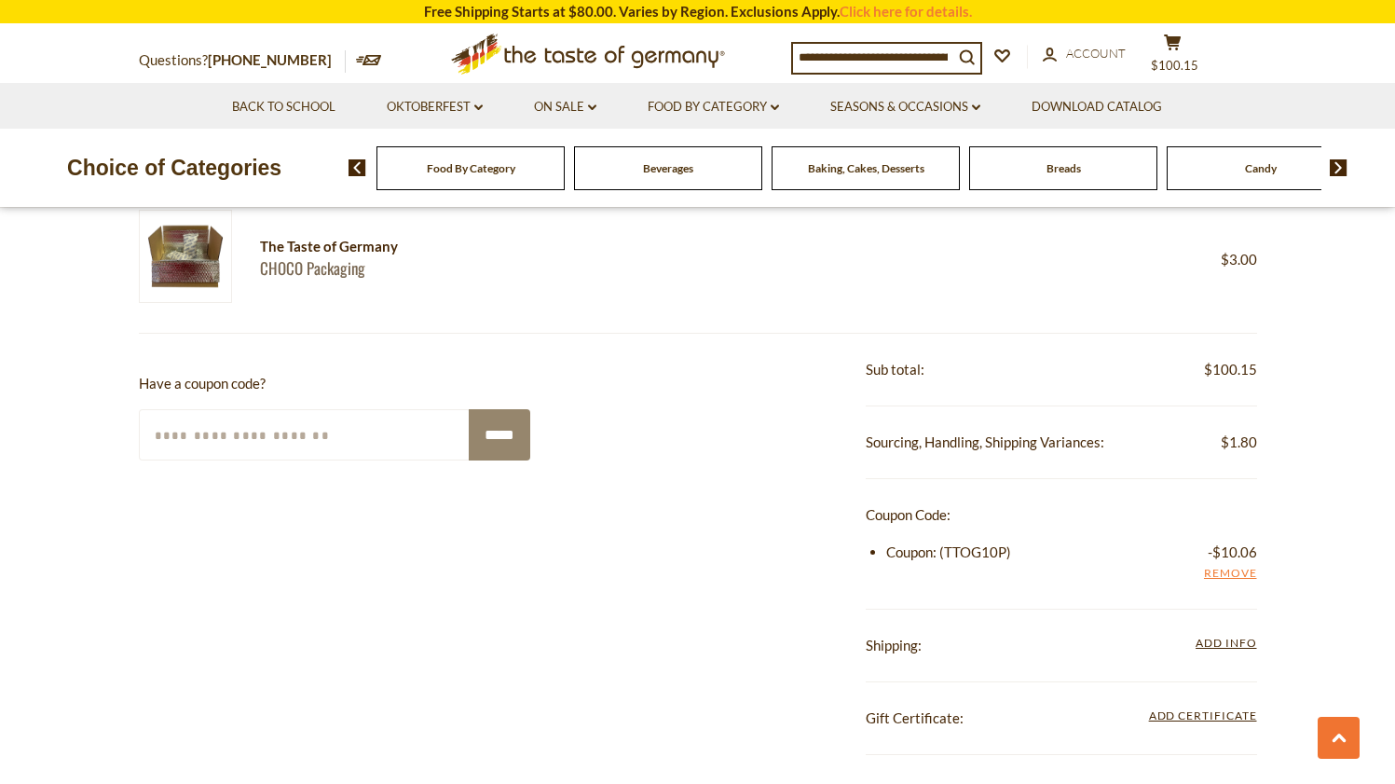
scroll to position [2057, 0]
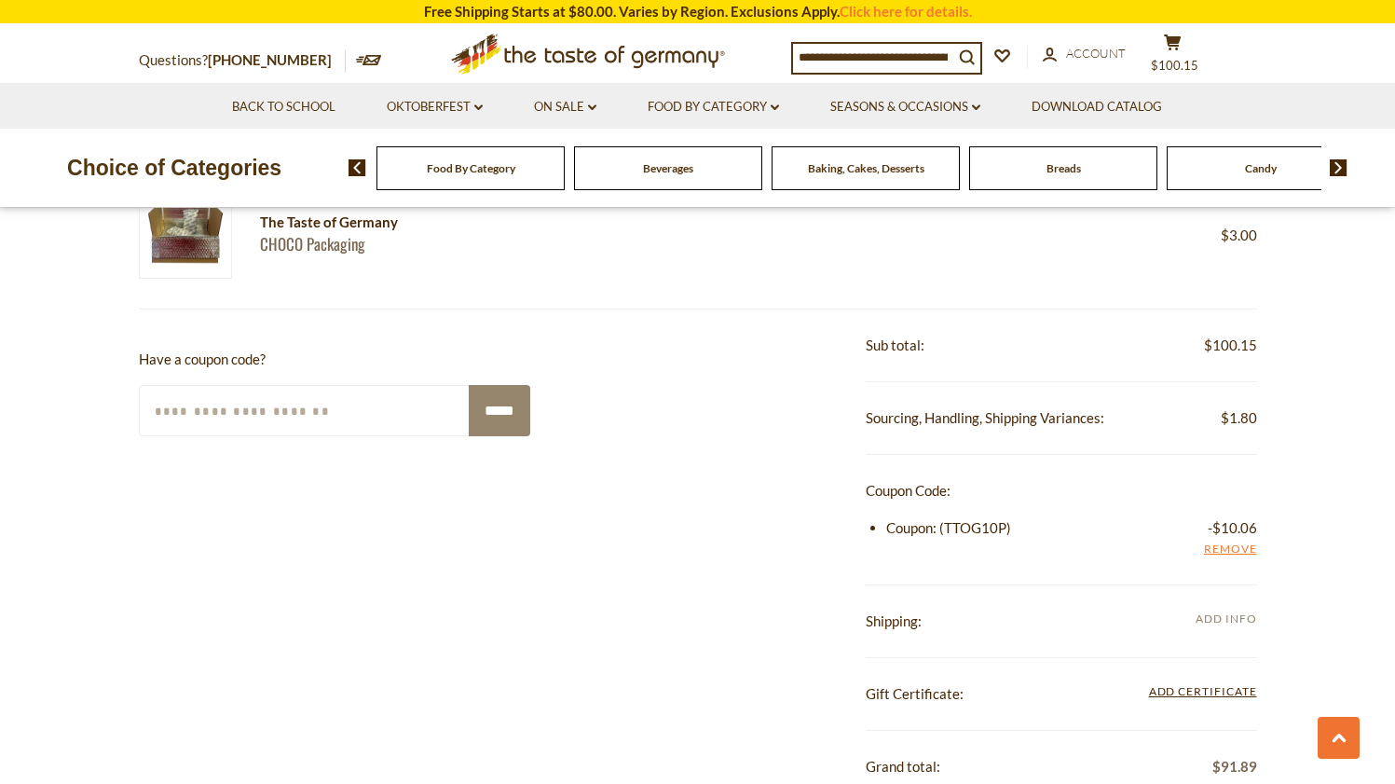
click at [1237, 611] on span "Add Info" at bounding box center [1226, 618] width 61 height 14
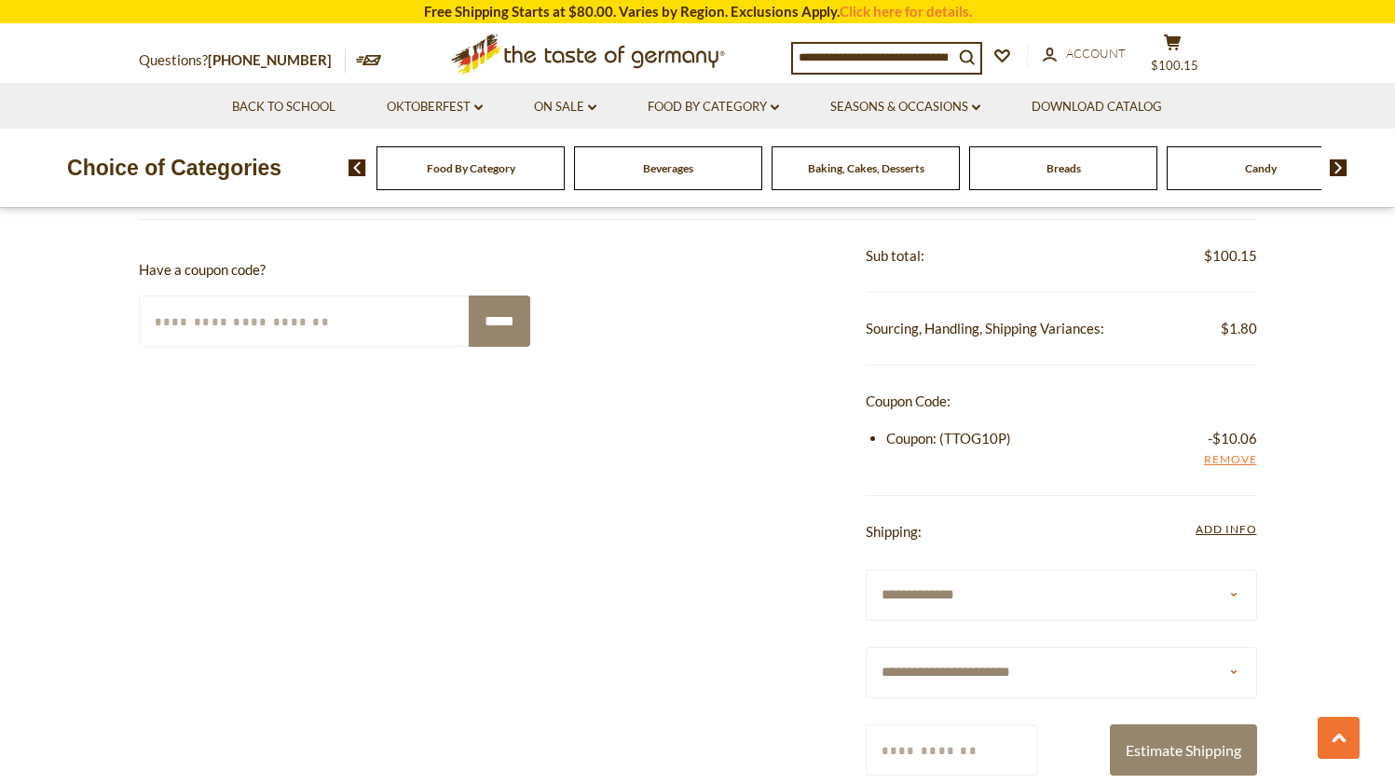
scroll to position [2195, 0]
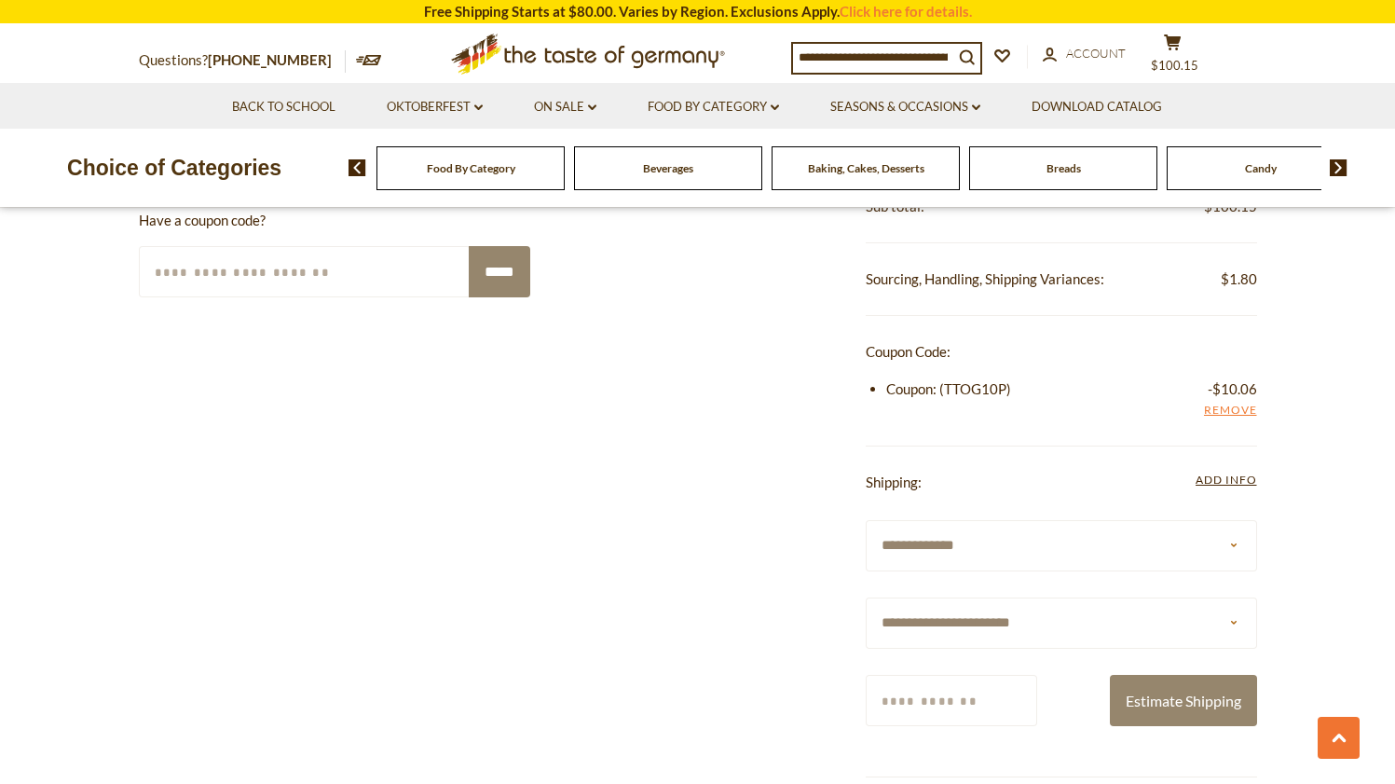
select select "**"
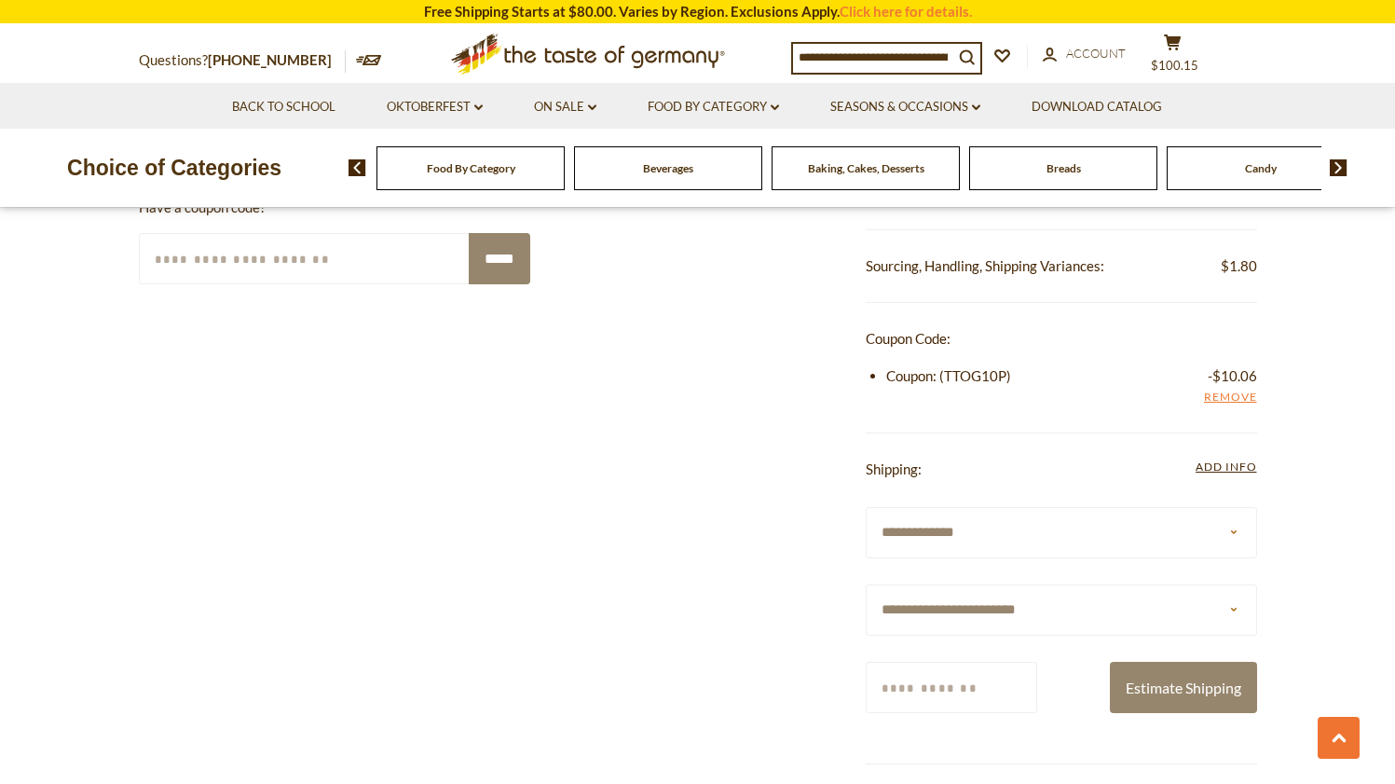
scroll to position [2239, 0]
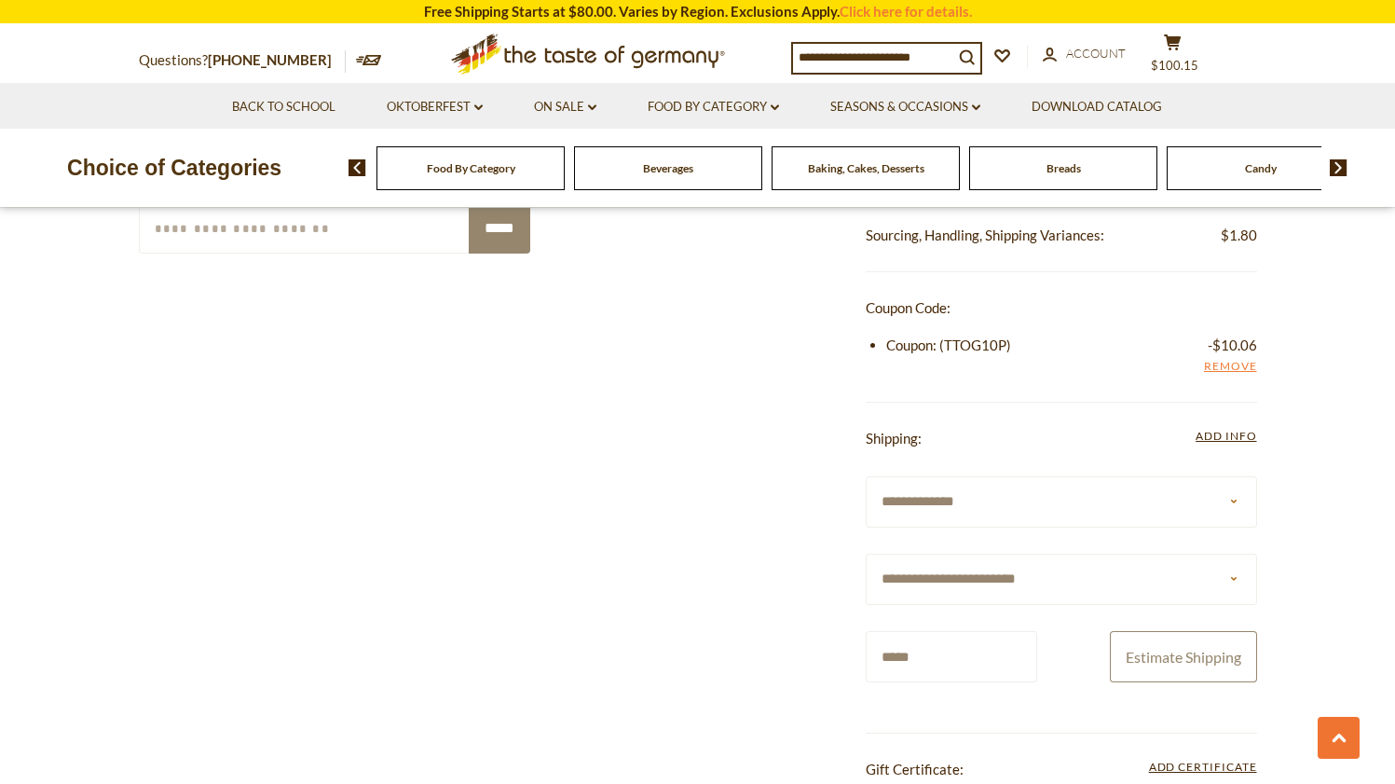
type input "*****"
click at [1153, 650] on button "Estimate Shipping" at bounding box center [1183, 656] width 147 height 51
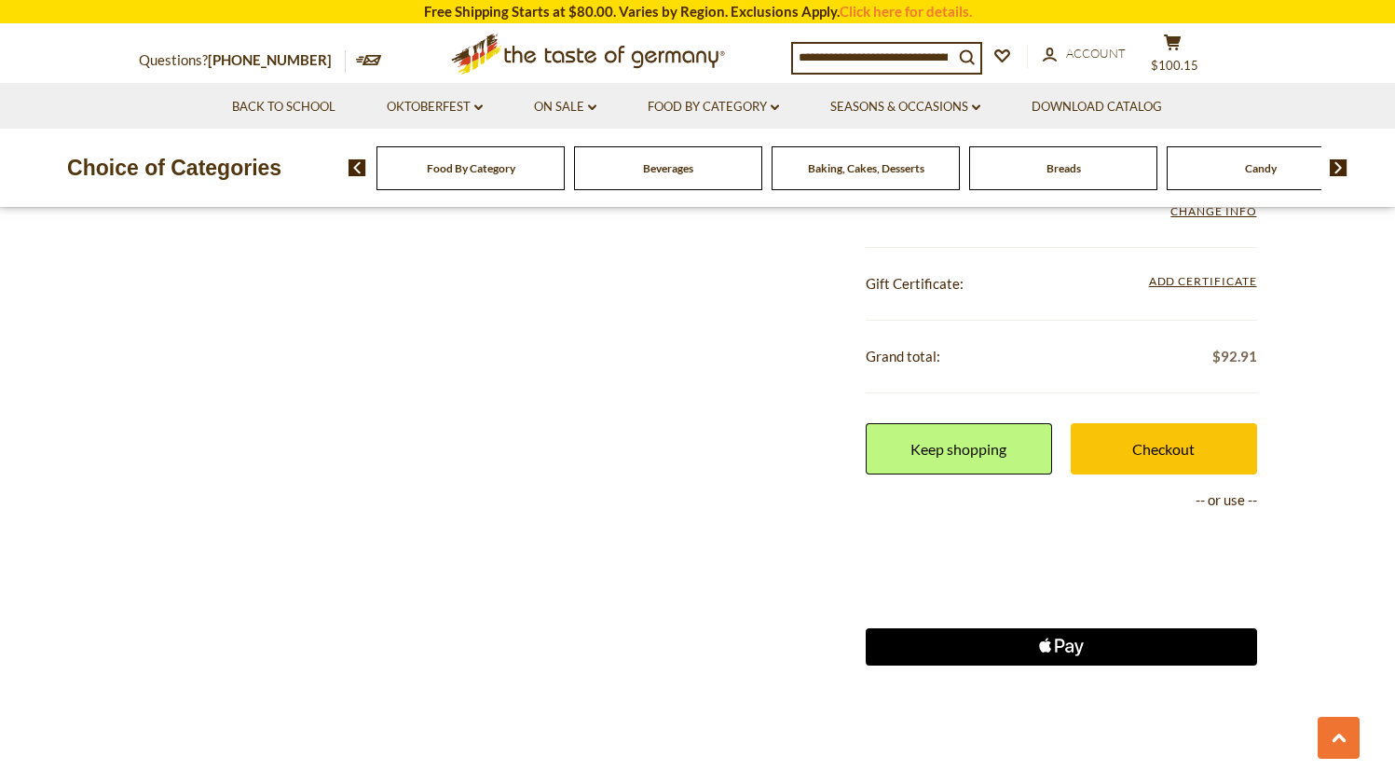
scroll to position [2491, 0]
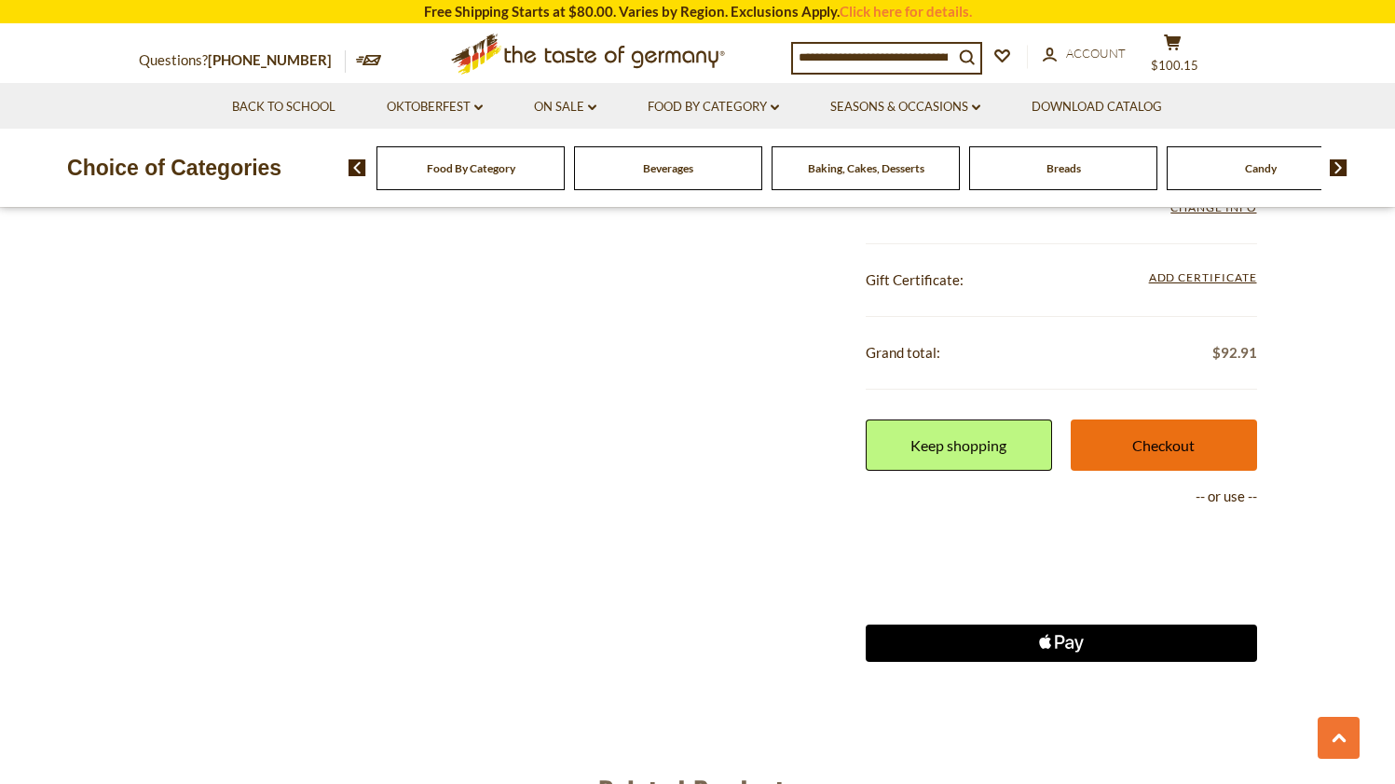
click at [1127, 430] on link "Checkout" at bounding box center [1164, 444] width 186 height 51
